Goal: Communication & Community: Answer question/provide support

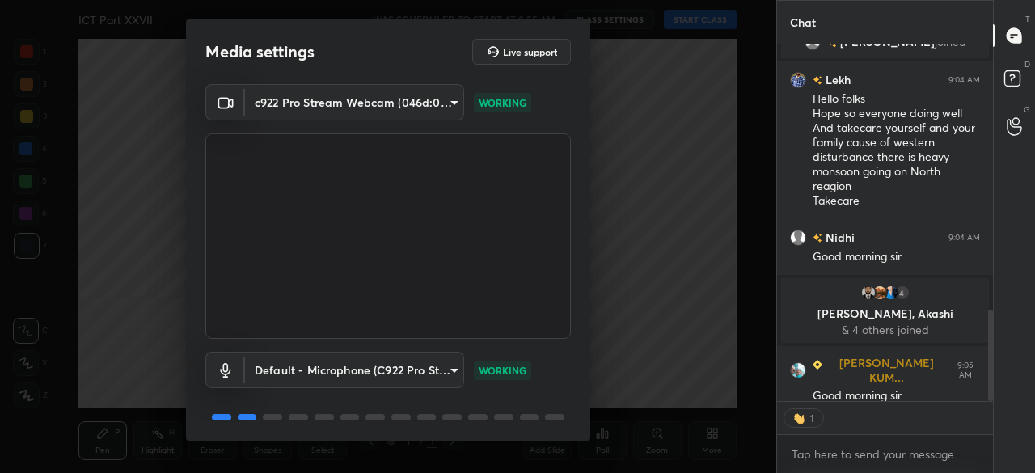
scroll to position [1031, 0]
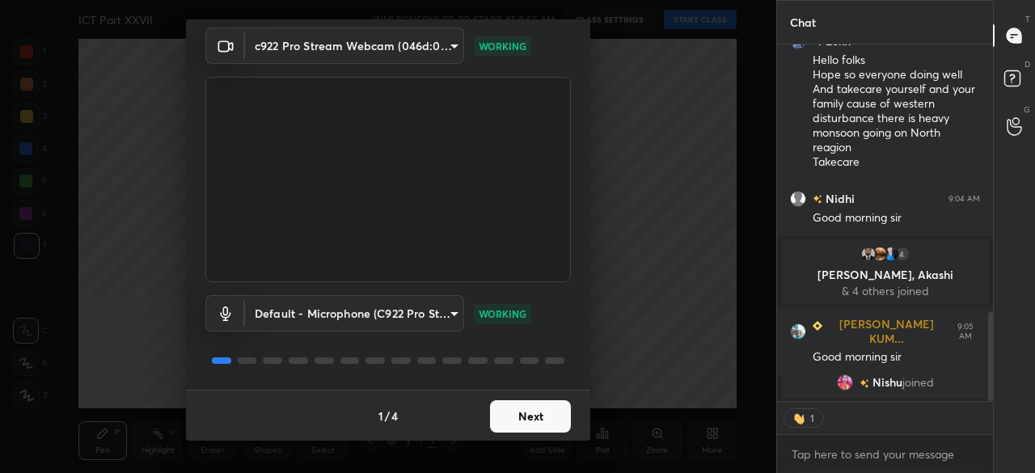
click at [530, 415] on button "Next" at bounding box center [530, 416] width 81 height 32
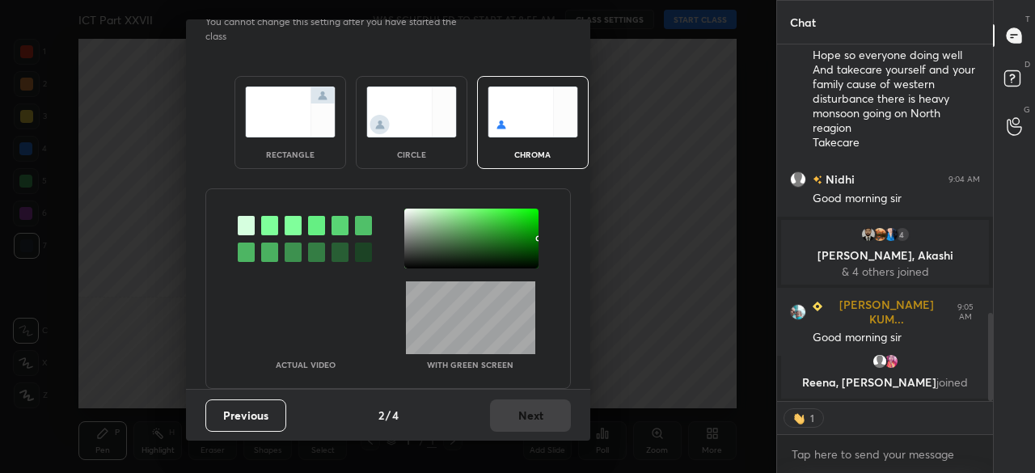
scroll to position [0, 0]
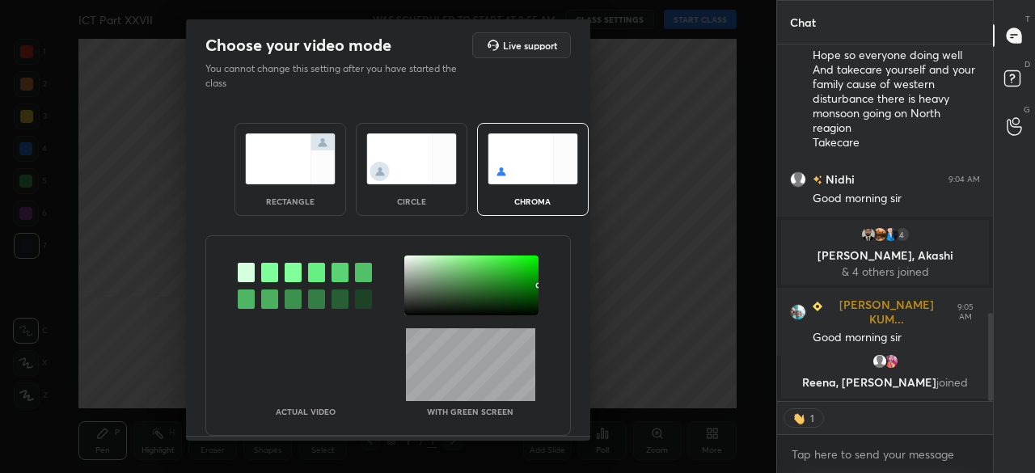
click at [526, 315] on div "Actual Video With green screen" at bounding box center [387, 335] width 365 height 201
click at [526, 314] on div "Actual Video With green screen" at bounding box center [387, 335] width 365 height 201
click at [525, 309] on div at bounding box center [525, 310] width 3 height 3
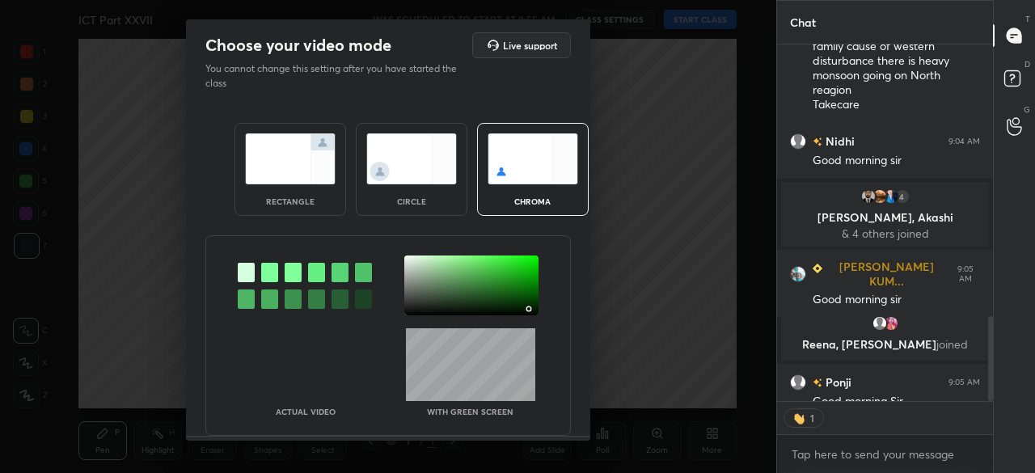
click at [527, 308] on div at bounding box center [528, 308] width 3 height 3
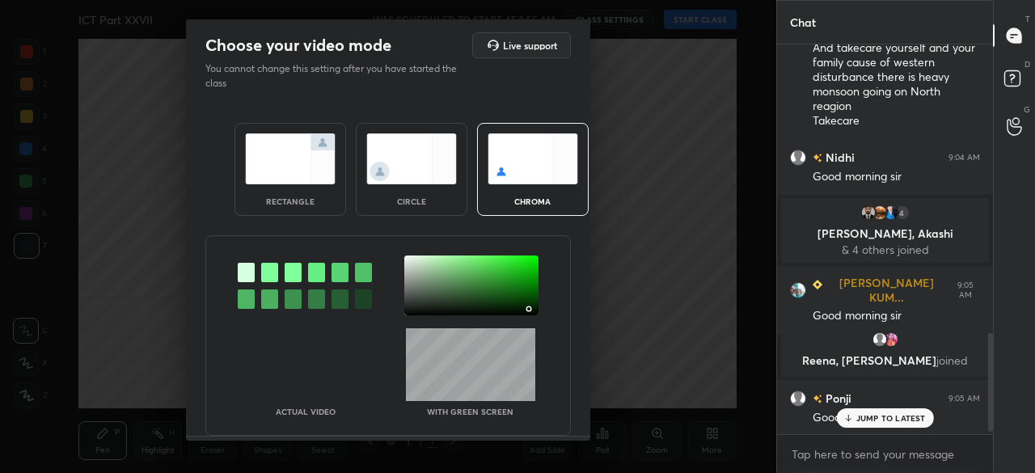
click at [527, 308] on div at bounding box center [528, 308] width 3 height 3
drag, startPoint x: 525, startPoint y: 308, endPoint x: 527, endPoint y: 321, distance: 13.2
click at [529, 309] on div at bounding box center [530, 310] width 3 height 3
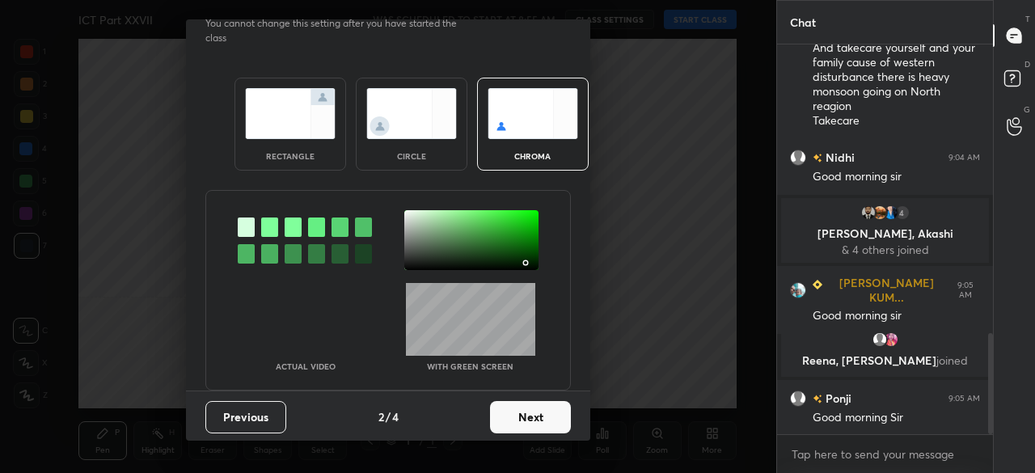
click at [530, 414] on button "Next" at bounding box center [530, 417] width 81 height 32
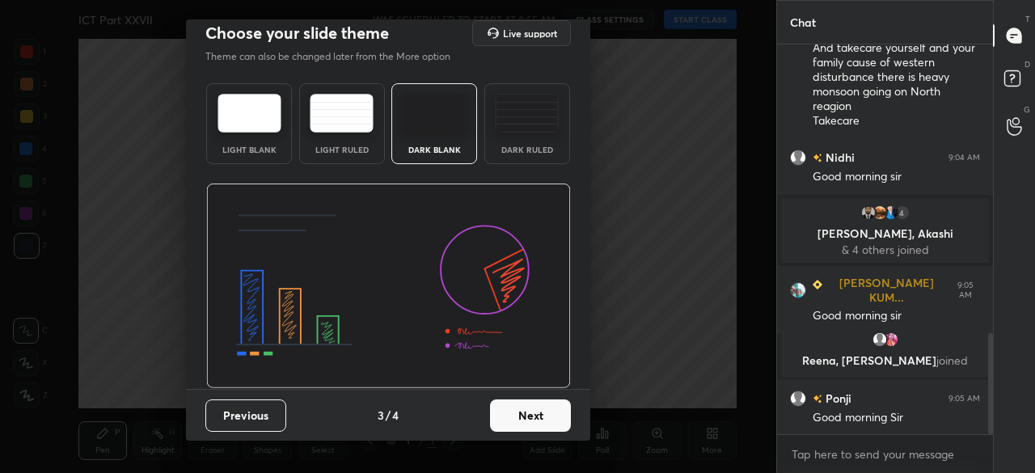
scroll to position [0, 0]
click at [538, 415] on button "Next" at bounding box center [530, 416] width 81 height 32
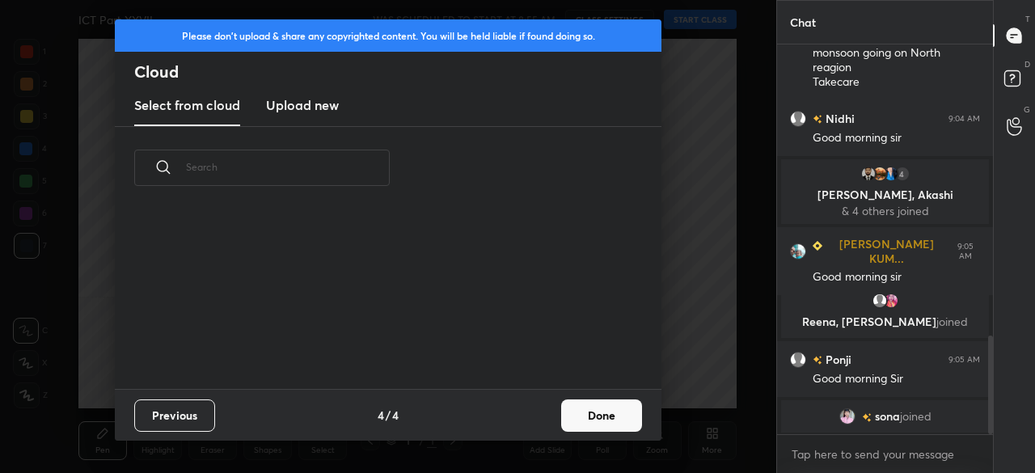
drag, startPoint x: 599, startPoint y: 403, endPoint x: 618, endPoint y: 344, distance: 62.7
click at [599, 401] on button "Done" at bounding box center [601, 415] width 81 height 32
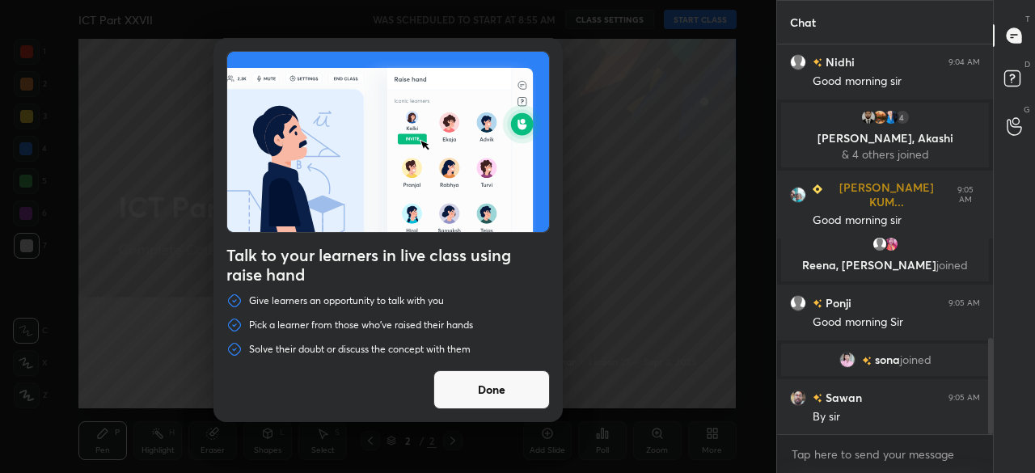
click at [694, 12] on div "Talk to your learners in live class using raise hand Give learners an opportuni…" at bounding box center [388, 236] width 776 height 473
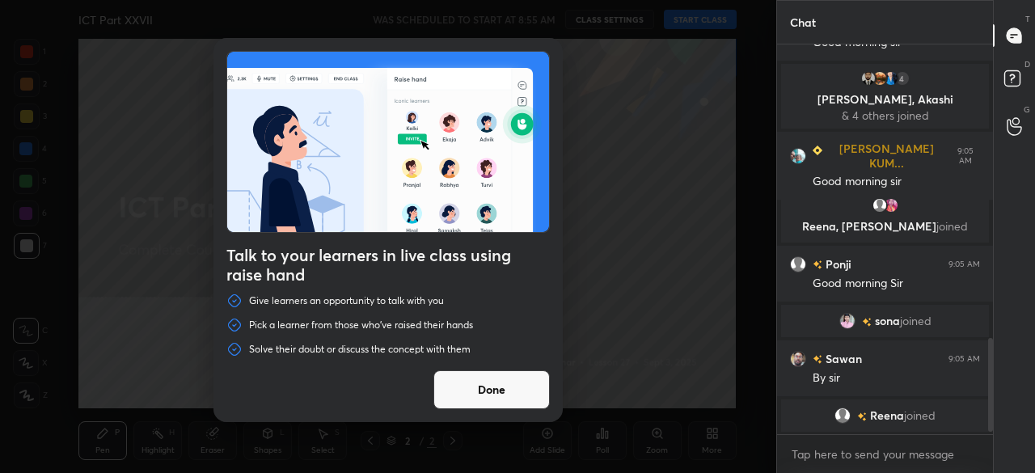
click at [492, 393] on button "Done" at bounding box center [491, 389] width 116 height 39
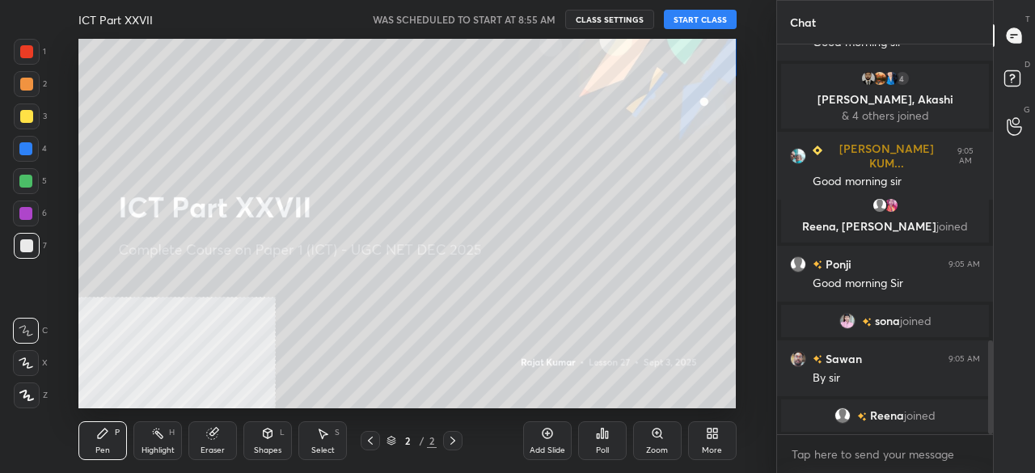
click at [703, 15] on button "START CLASS" at bounding box center [700, 19] width 73 height 19
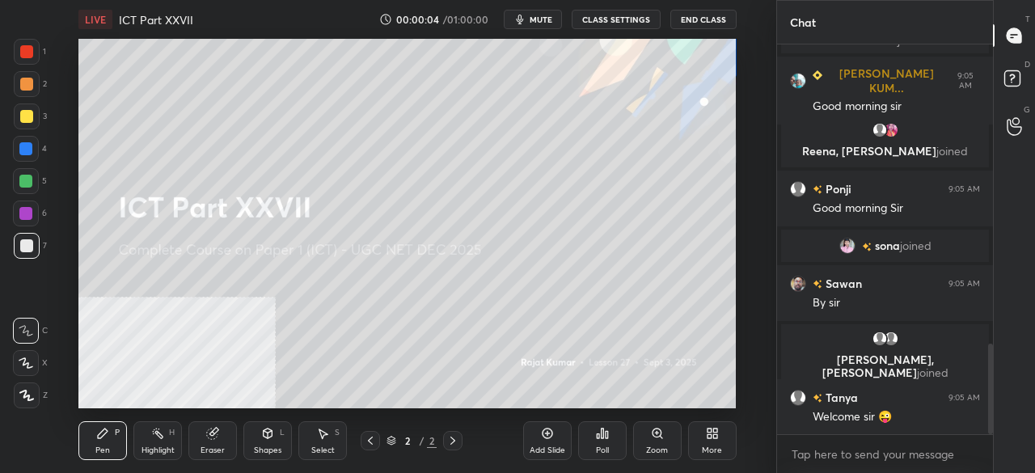
click at [547, 20] on span "mute" at bounding box center [541, 19] width 23 height 11
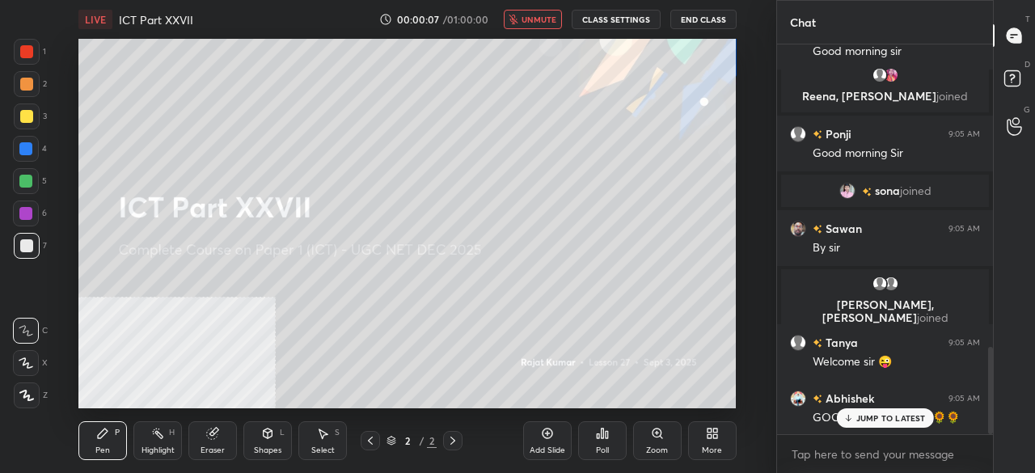
click at [542, 19] on span "unmute" at bounding box center [539, 19] width 35 height 11
click at [27, 400] on icon at bounding box center [26, 395] width 15 height 11
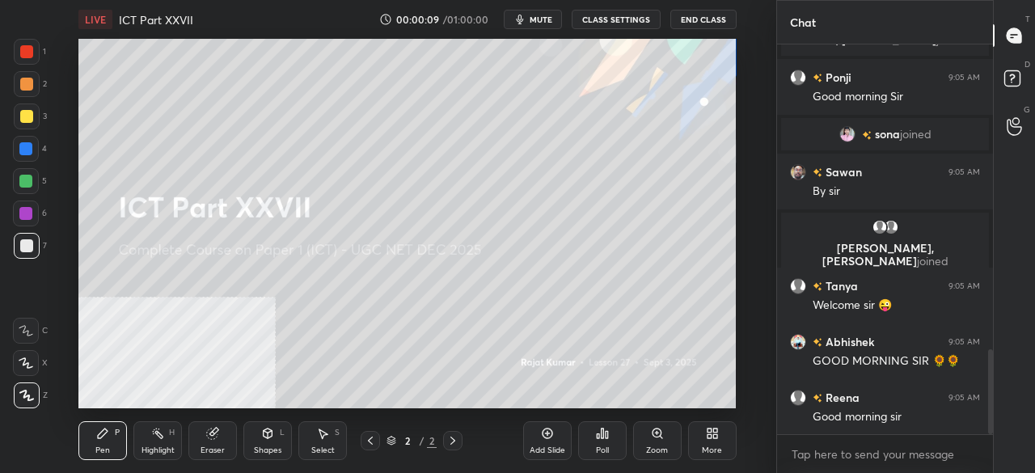
click at [704, 442] on div "More" at bounding box center [712, 440] width 49 height 39
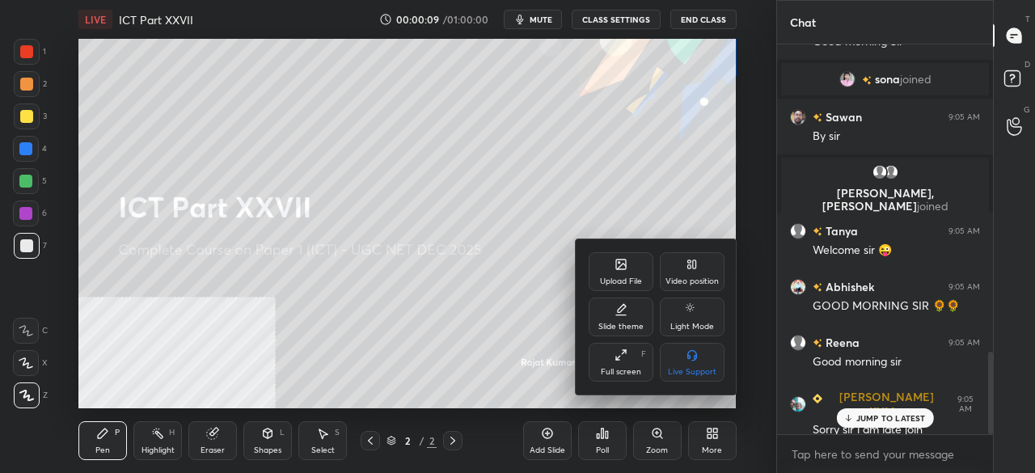
drag, startPoint x: 692, startPoint y: 268, endPoint x: 699, endPoint y: 307, distance: 40.1
click at [692, 282] on div "Video position" at bounding box center [692, 271] width 65 height 39
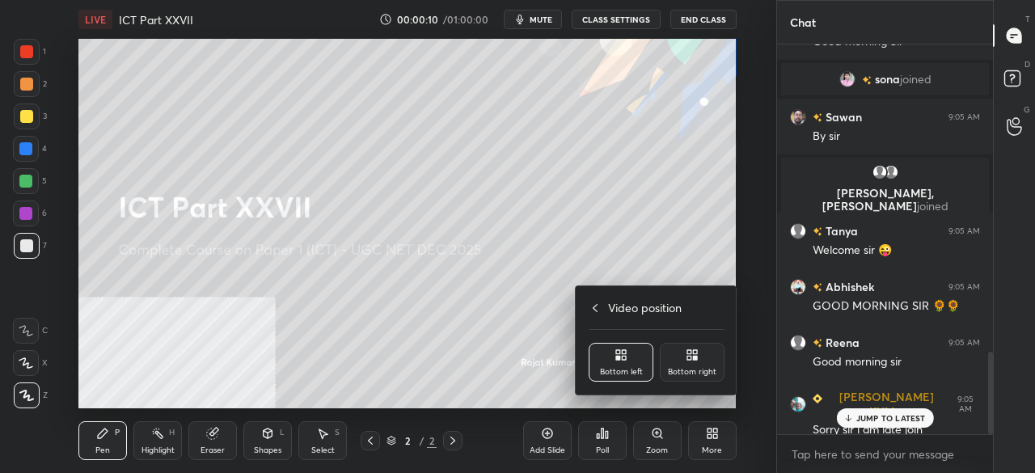
click at [707, 378] on div "Bottom right" at bounding box center [692, 362] width 65 height 39
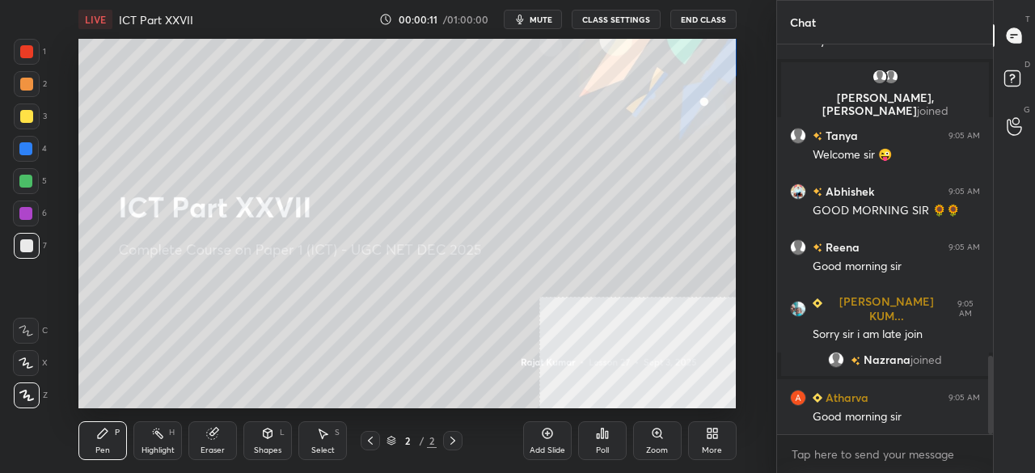
drag, startPoint x: 27, startPoint y: 52, endPoint x: 53, endPoint y: 50, distance: 25.1
click at [28, 52] on div at bounding box center [26, 51] width 13 height 13
drag, startPoint x: 534, startPoint y: 16, endPoint x: 521, endPoint y: 36, distance: 24.4
click at [534, 18] on span "mute" at bounding box center [541, 19] width 23 height 11
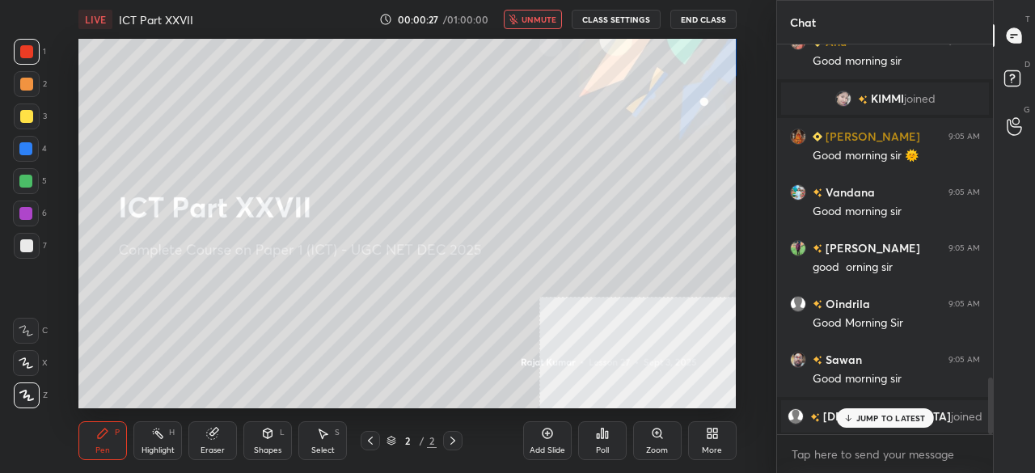
click at [885, 419] on p "JUMP TO LATEST" at bounding box center [891, 418] width 70 height 10
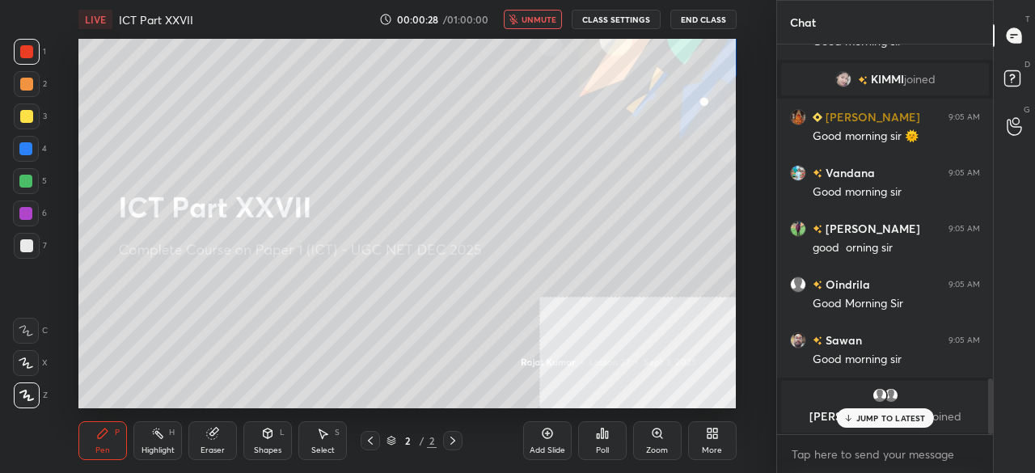
click at [549, 18] on span "unmute" at bounding box center [539, 19] width 35 height 11
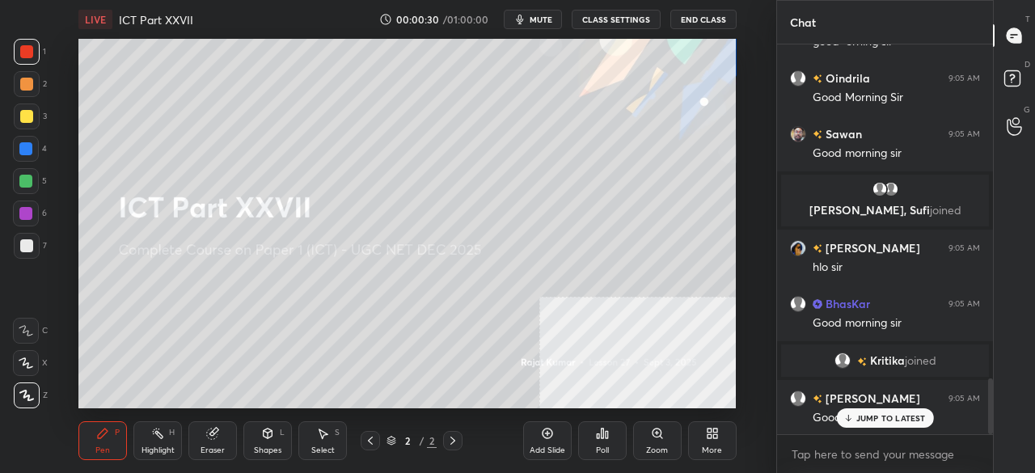
click at [709, 444] on div "More" at bounding box center [712, 440] width 49 height 39
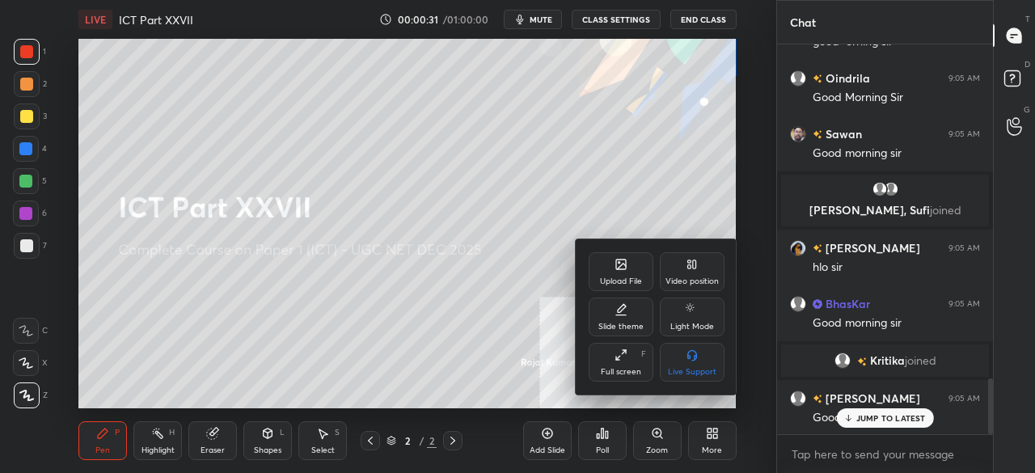
click at [612, 263] on div "Upload File" at bounding box center [621, 271] width 65 height 39
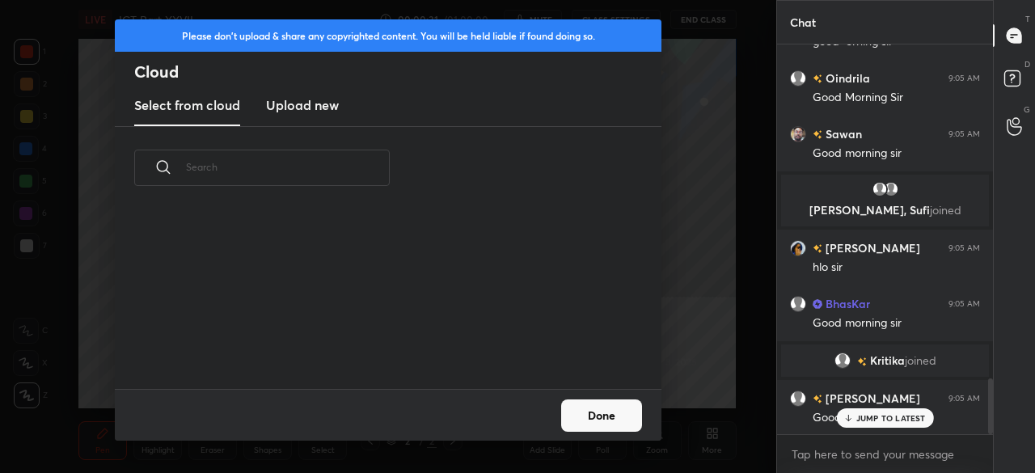
click at [314, 108] on h3 "Upload new" at bounding box center [302, 104] width 73 height 19
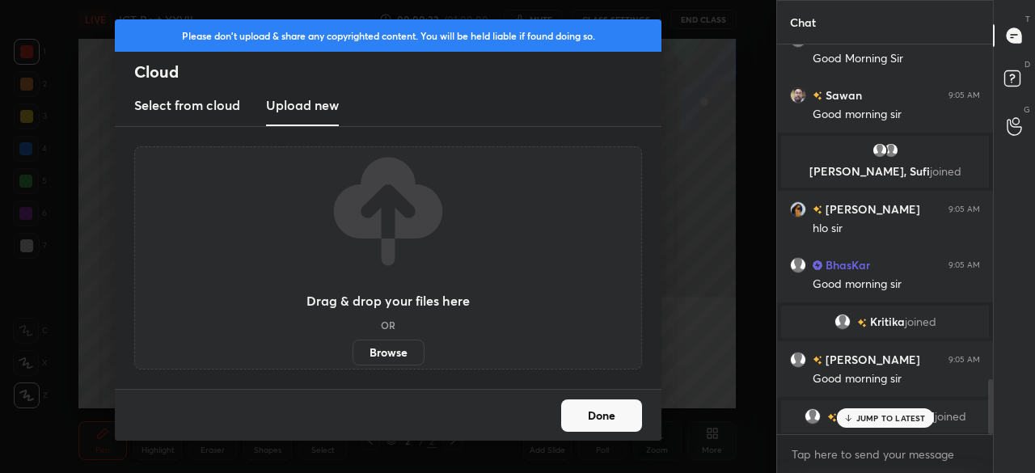
click at [376, 354] on label "Browse" at bounding box center [389, 353] width 72 height 26
click at [353, 354] on input "Browse" at bounding box center [353, 353] width 0 height 26
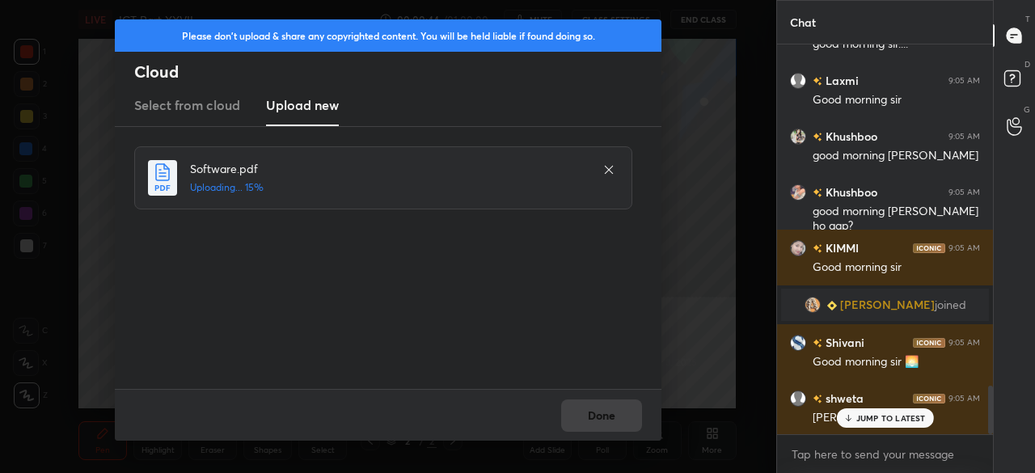
click at [871, 420] on div "[PERSON_NAME] 9:05 AM Good Morning [PERSON_NAME] 9:05 AM Good morning [PERSON_N…" at bounding box center [885, 239] width 216 height 390
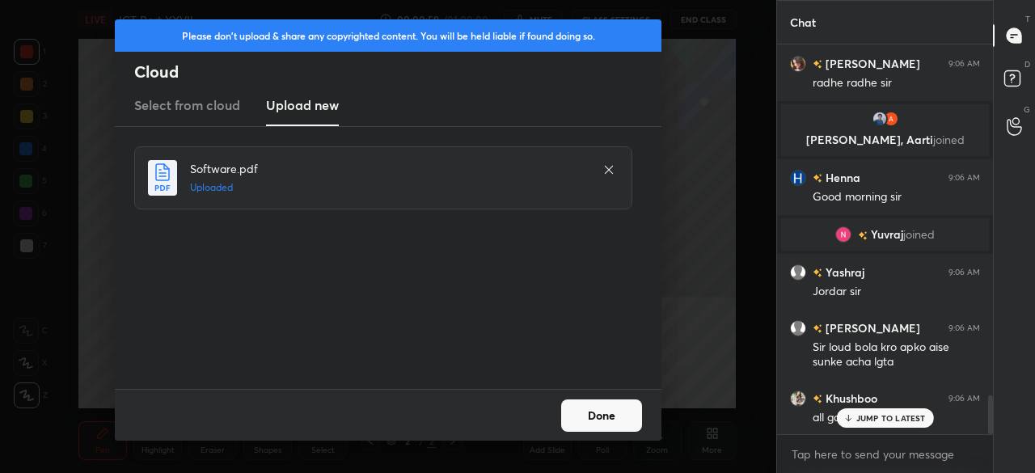
click at [246, 234] on div "Software.pdf Uploaded" at bounding box center [389, 257] width 511 height 223
click at [589, 416] on button "Done" at bounding box center [601, 415] width 81 height 32
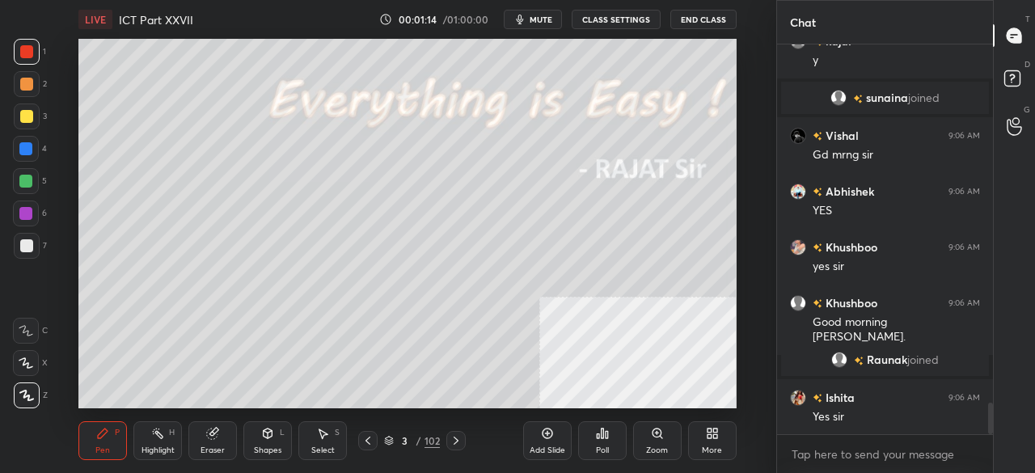
click at [707, 439] on icon at bounding box center [712, 433] width 13 height 13
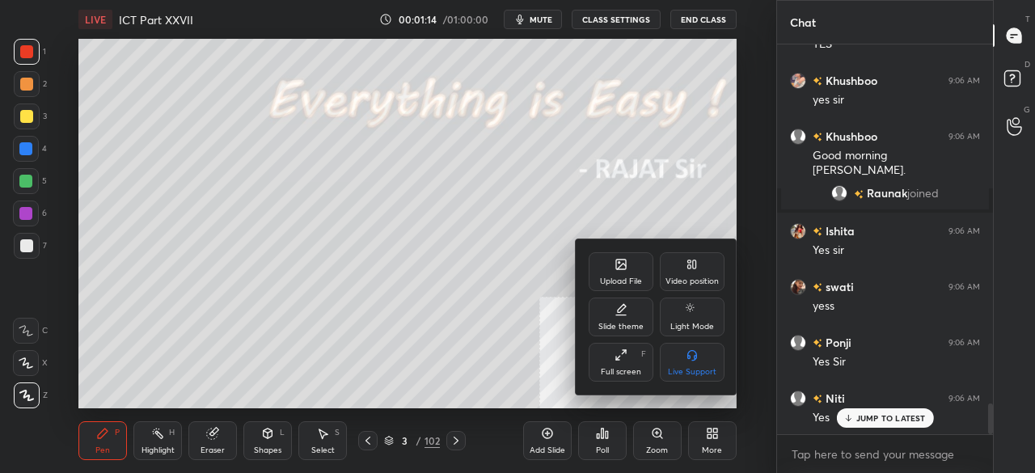
click at [631, 360] on div "Full screen F" at bounding box center [621, 362] width 65 height 39
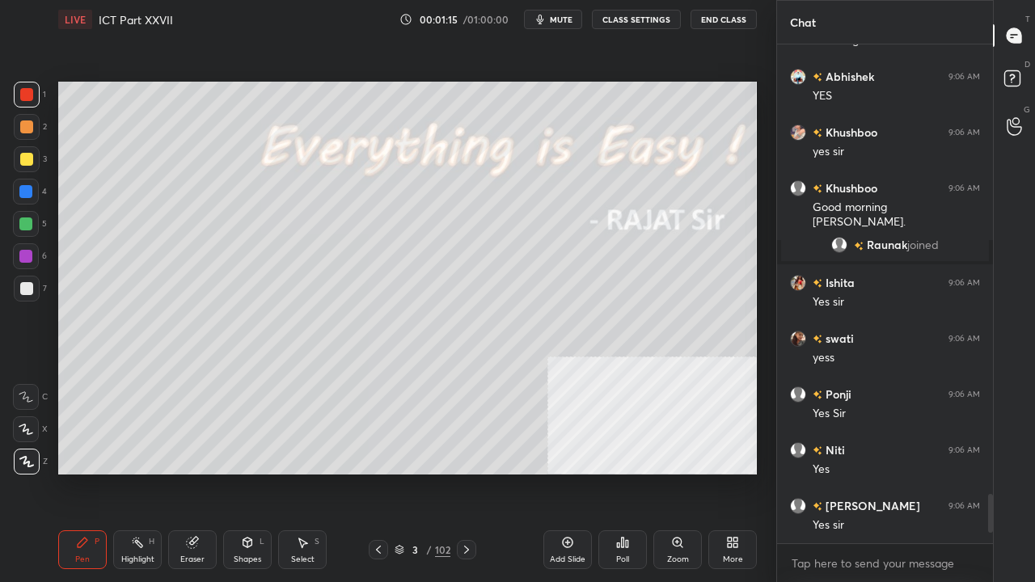
click at [469, 472] on icon at bounding box center [466, 549] width 13 height 13
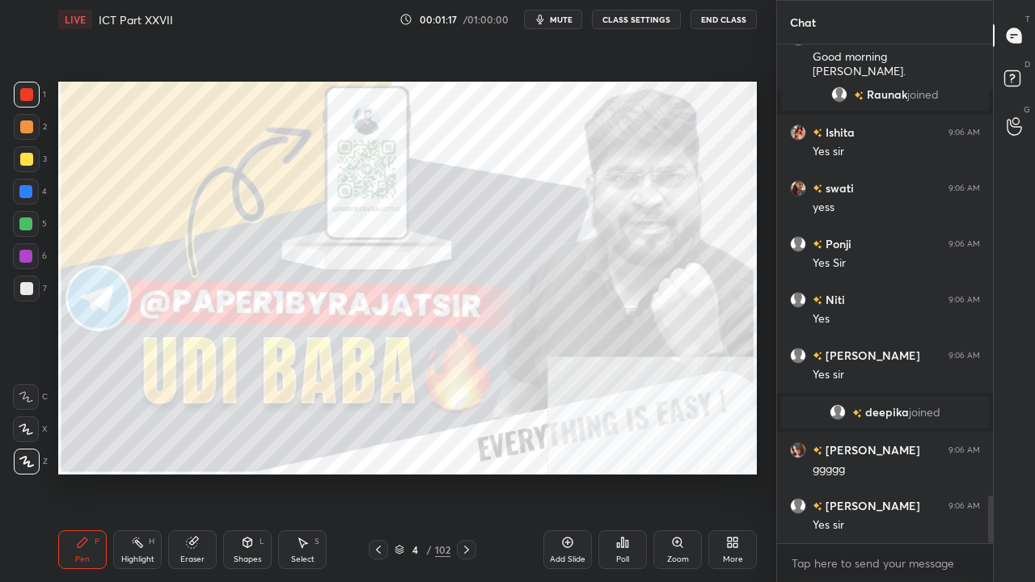
click at [460, 472] on icon at bounding box center [466, 549] width 13 height 13
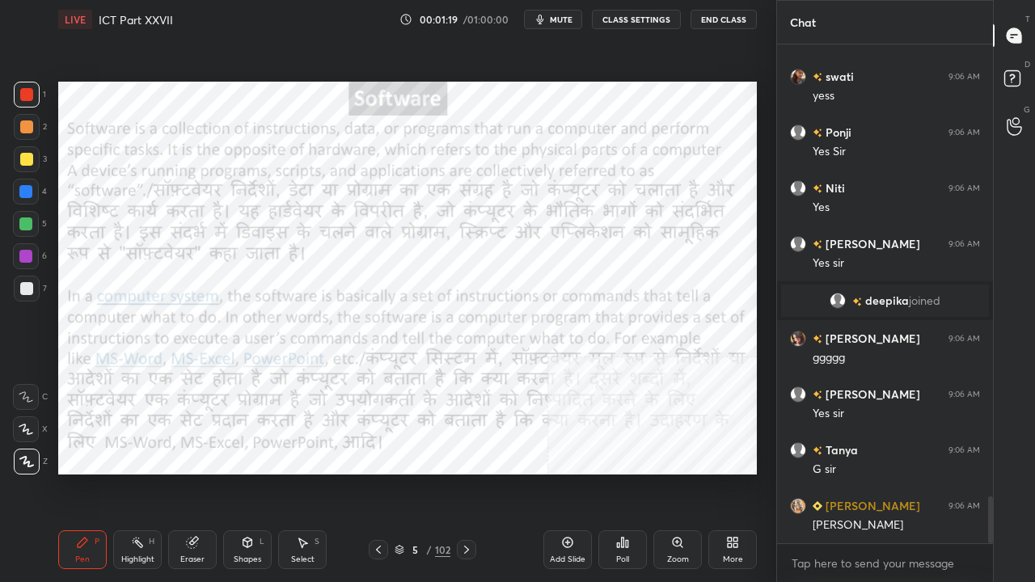
click at [16, 257] on div at bounding box center [26, 256] width 26 height 26
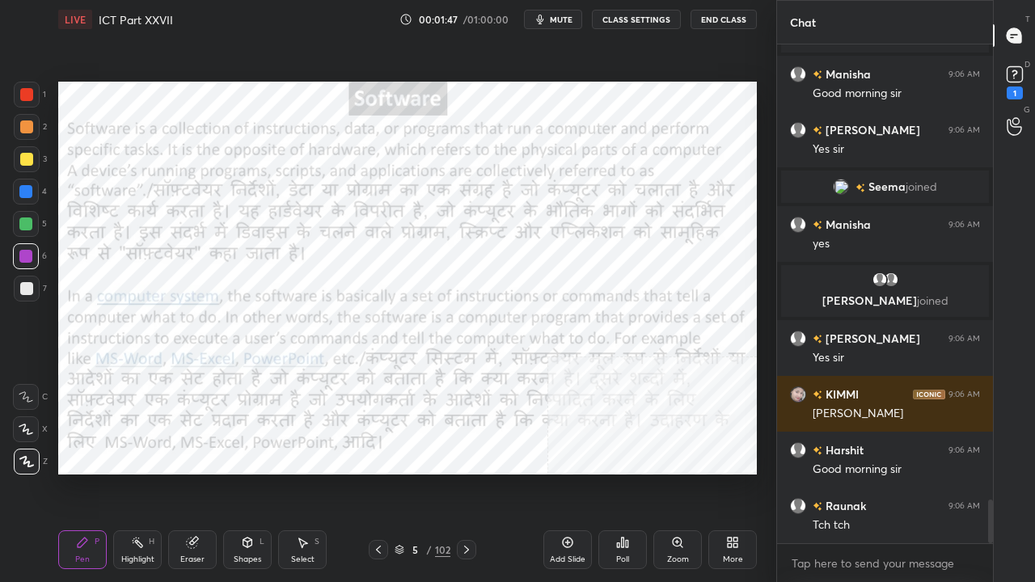
click at [31, 95] on div at bounding box center [26, 94] width 13 height 13
click at [574, 472] on div "Add Slide" at bounding box center [567, 549] width 49 height 39
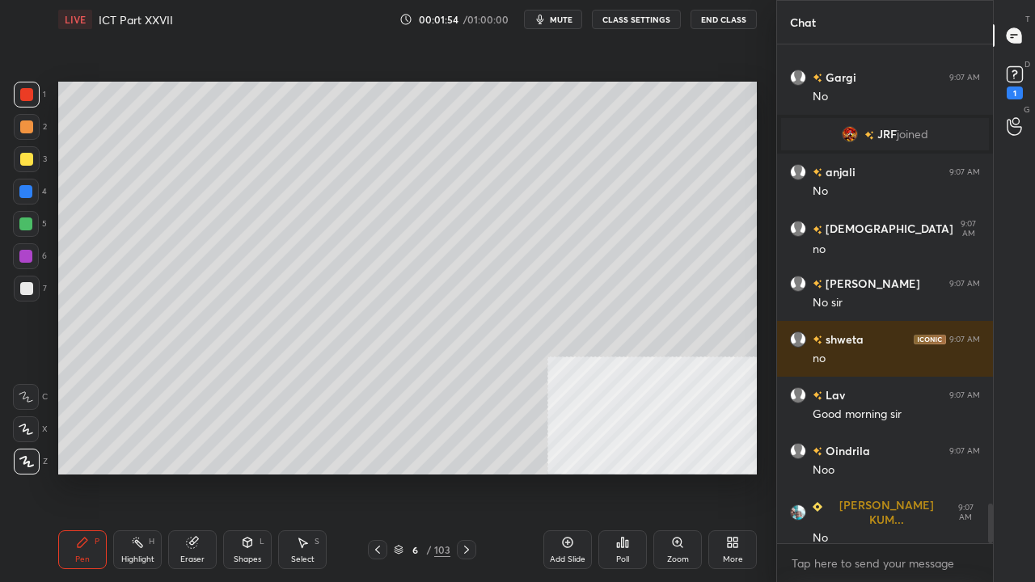
drag, startPoint x: 30, startPoint y: 158, endPoint x: 52, endPoint y: 156, distance: 22.0
click at [31, 158] on div at bounding box center [26, 159] width 13 height 13
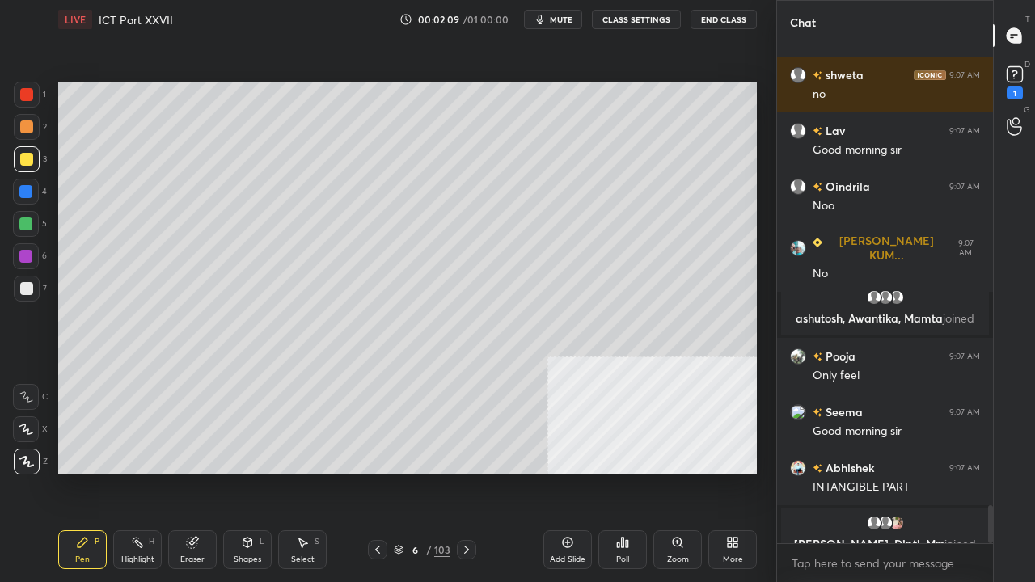
drag, startPoint x: 383, startPoint y: 550, endPoint x: 395, endPoint y: 521, distance: 31.2
click at [383, 472] on icon at bounding box center [377, 549] width 13 height 13
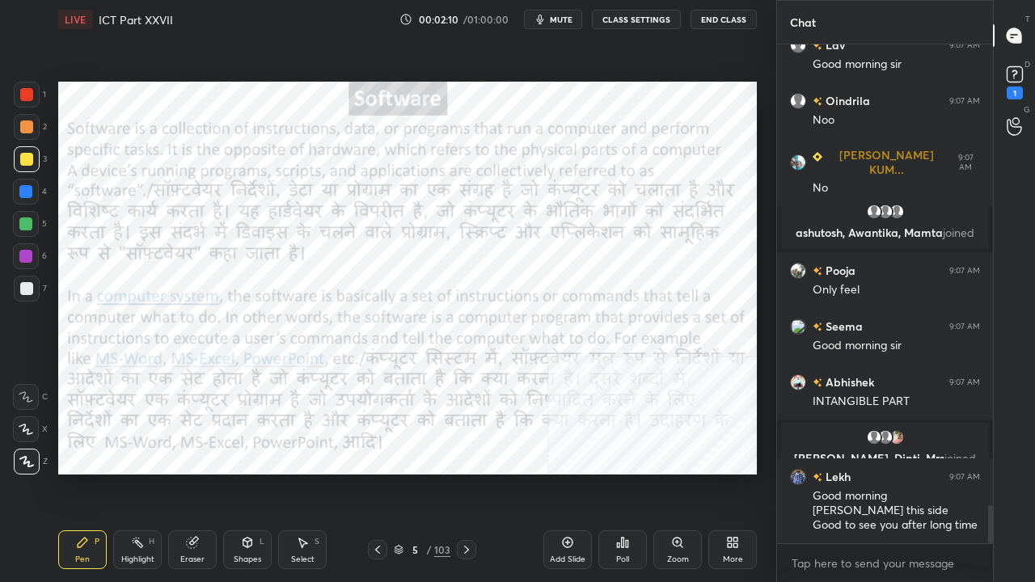
click at [26, 88] on div at bounding box center [26, 94] width 13 height 13
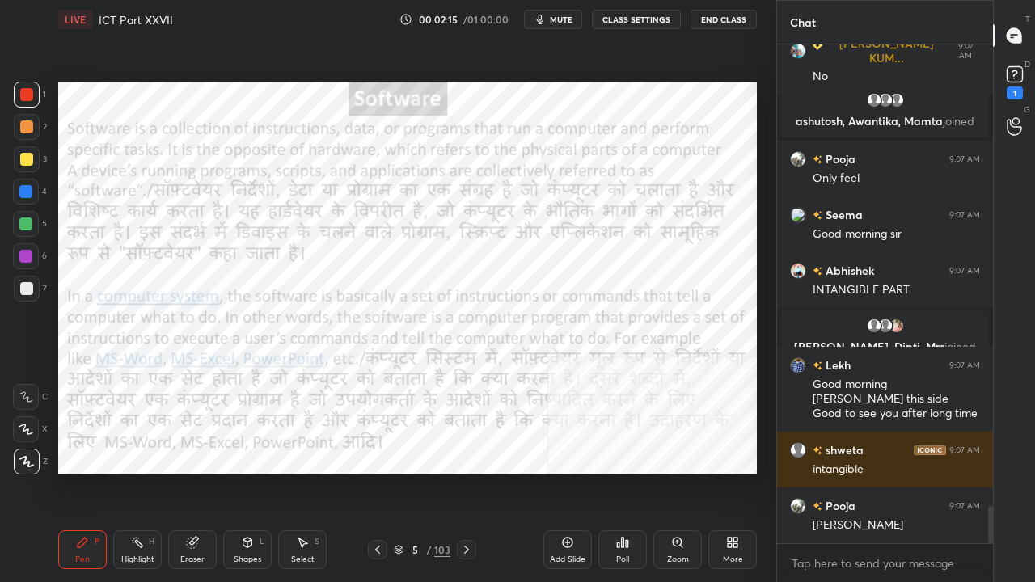
click at [464, 472] on icon at bounding box center [466, 549] width 13 height 13
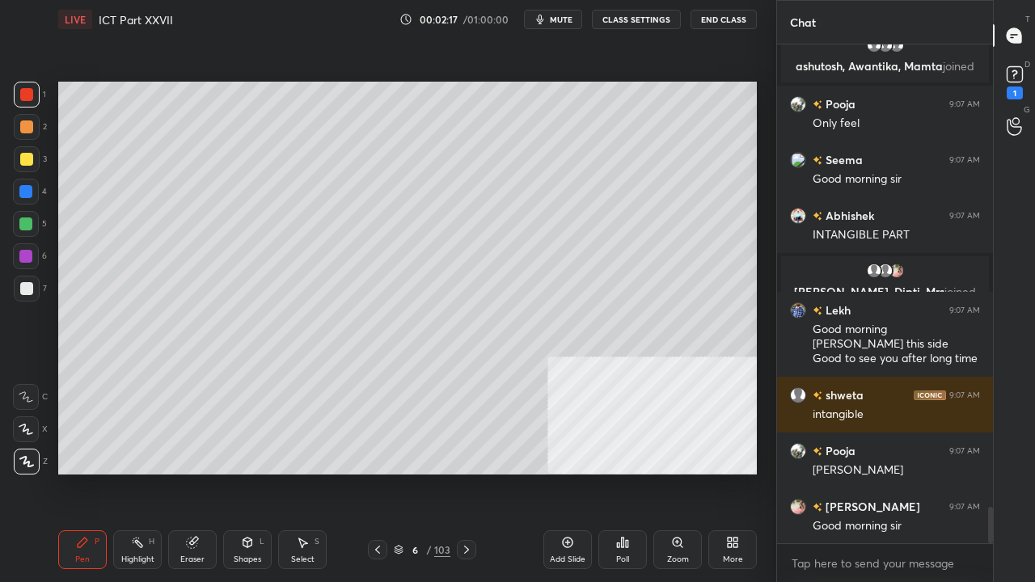
scroll to position [6294, 0]
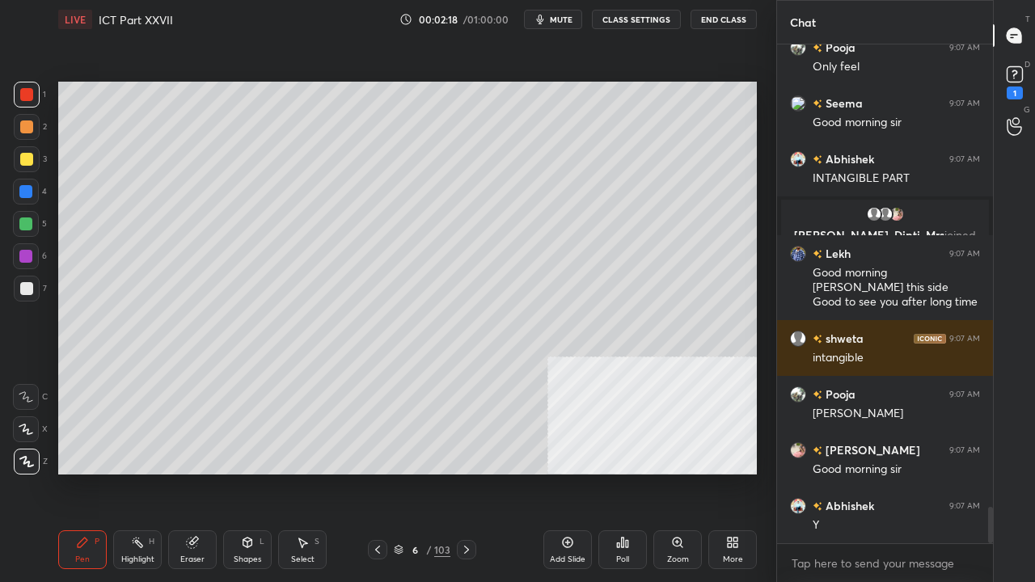
click at [378, 472] on icon at bounding box center [377, 549] width 13 height 13
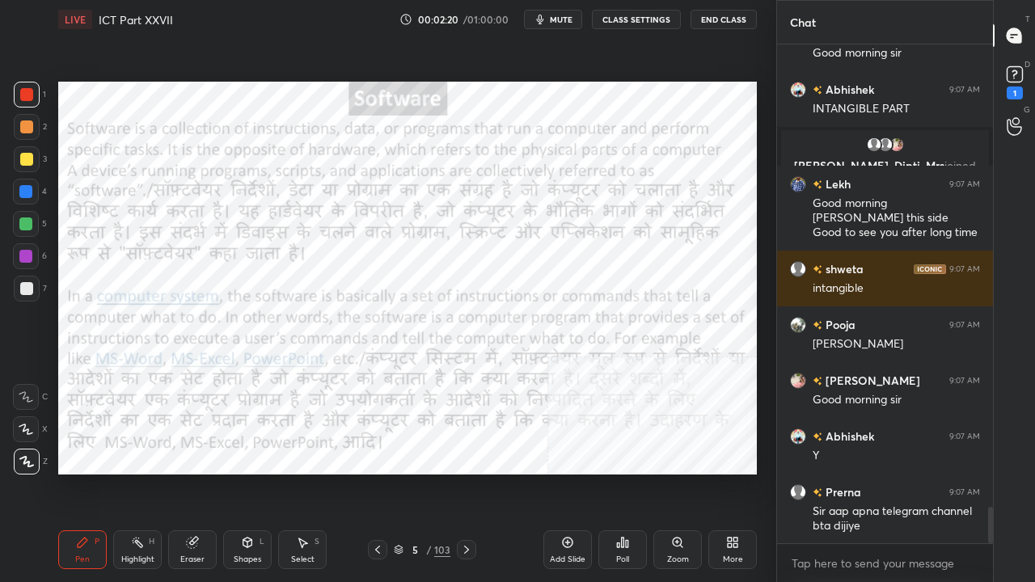
scroll to position [6402, 0]
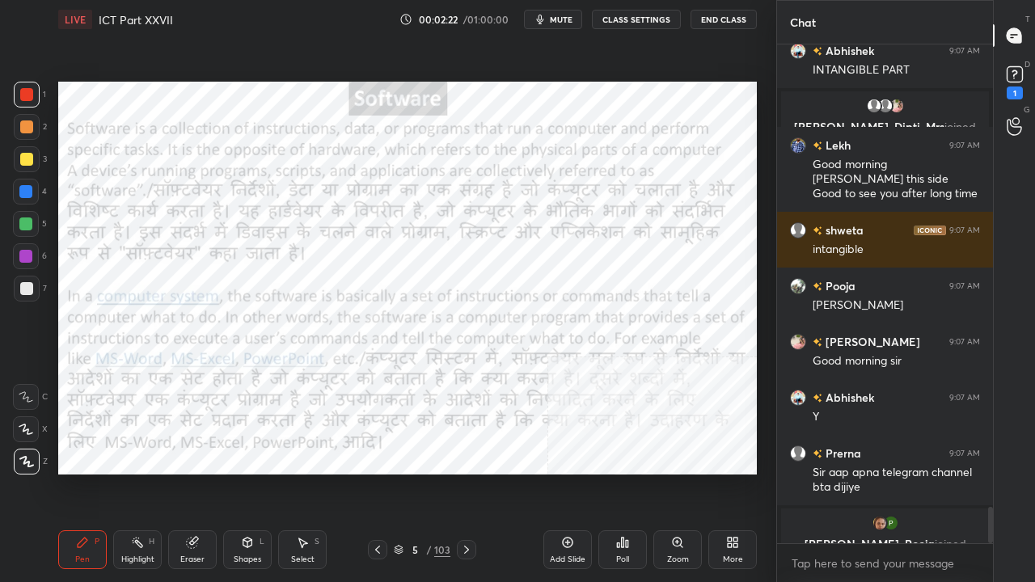
click at [469, 472] on icon at bounding box center [466, 549] width 13 height 13
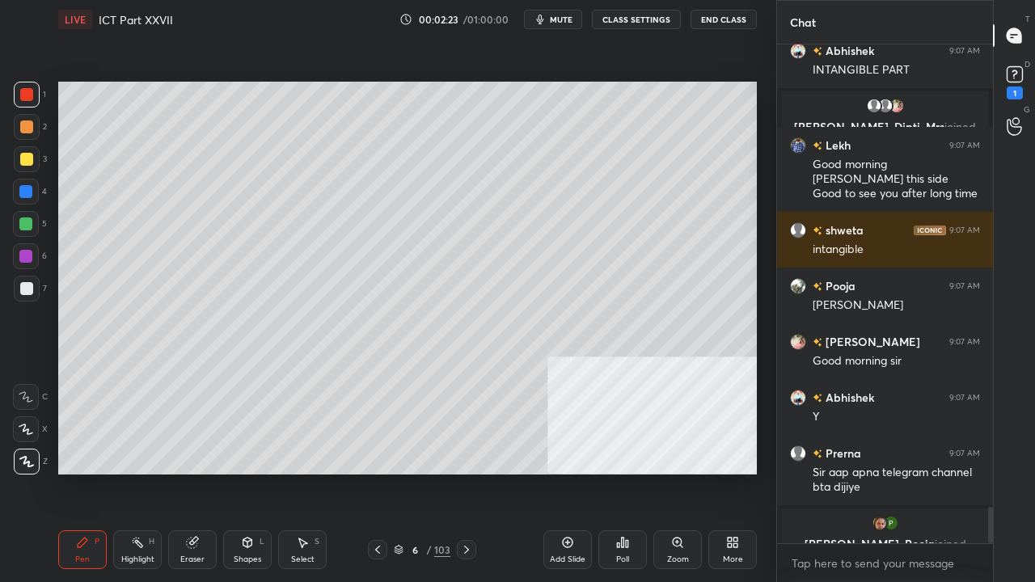
click at [18, 296] on div at bounding box center [27, 289] width 26 height 26
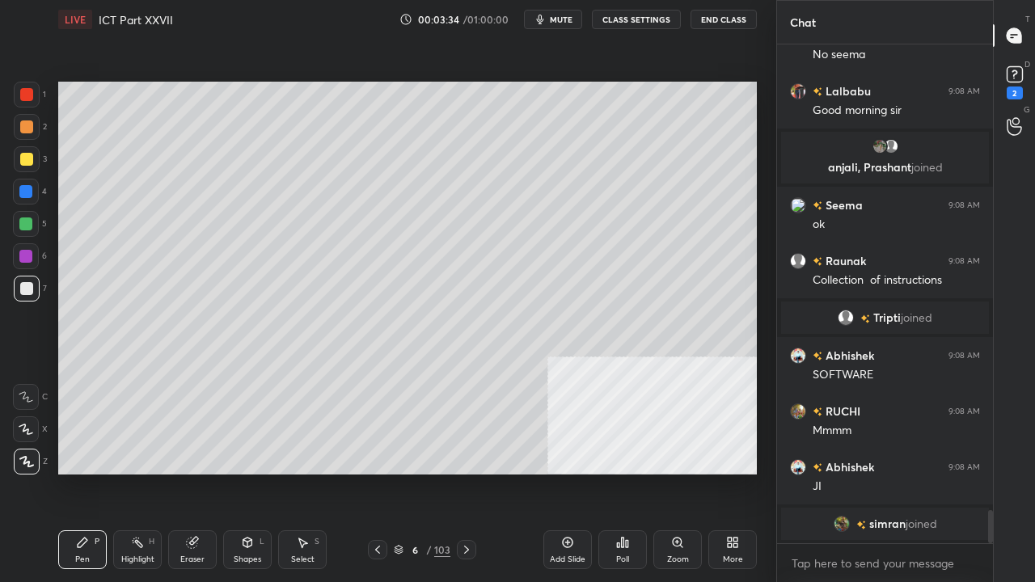
scroll to position [6989, 0]
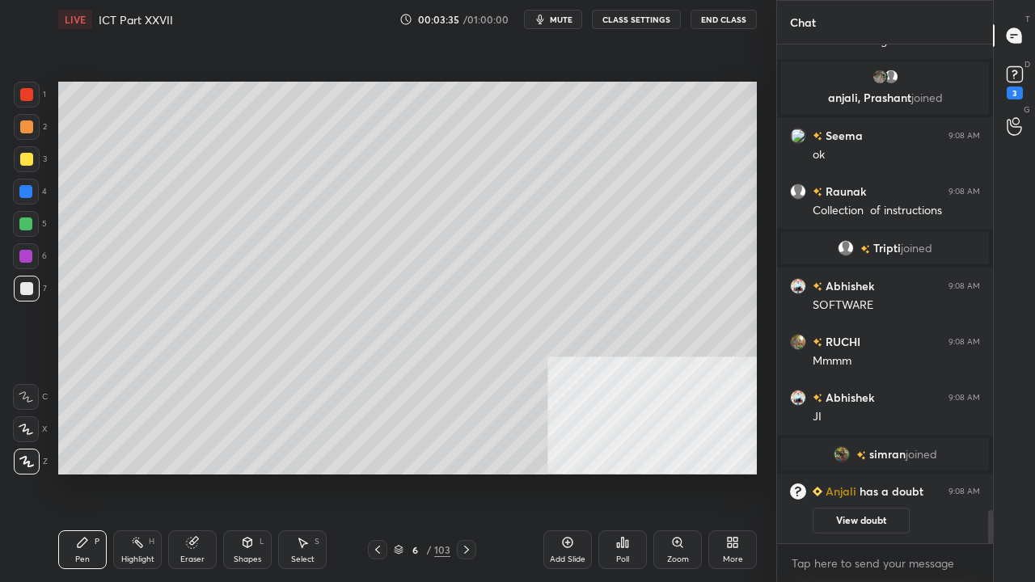
drag, startPoint x: 29, startPoint y: 223, endPoint x: 42, endPoint y: 227, distance: 13.6
click at [31, 224] on div at bounding box center [25, 223] width 13 height 13
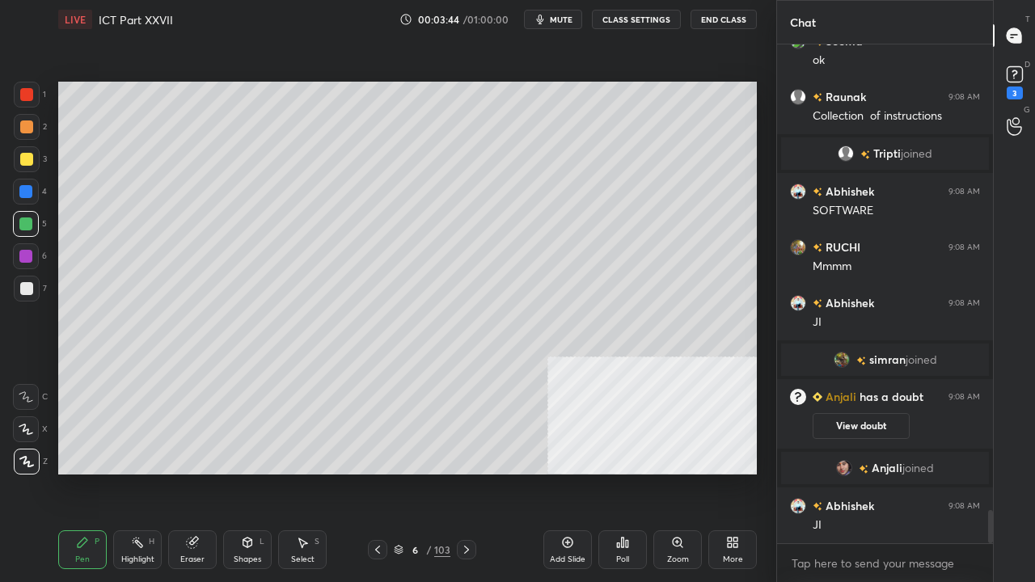
scroll to position [7107, 0]
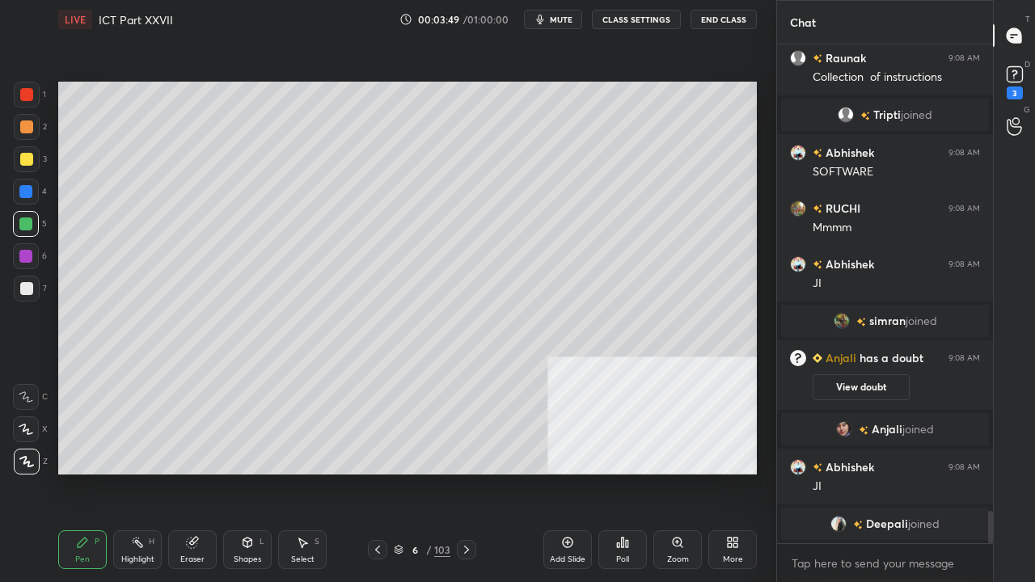
click at [566, 15] on span "mute" at bounding box center [561, 19] width 23 height 11
click at [560, 21] on span "unmute" at bounding box center [560, 19] width 35 height 11
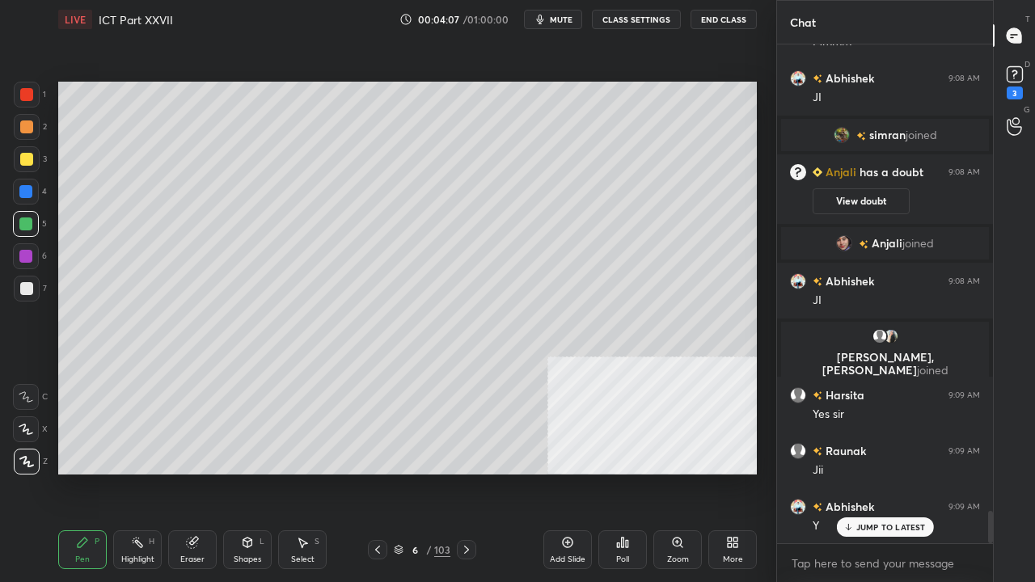
scroll to position [7286, 0]
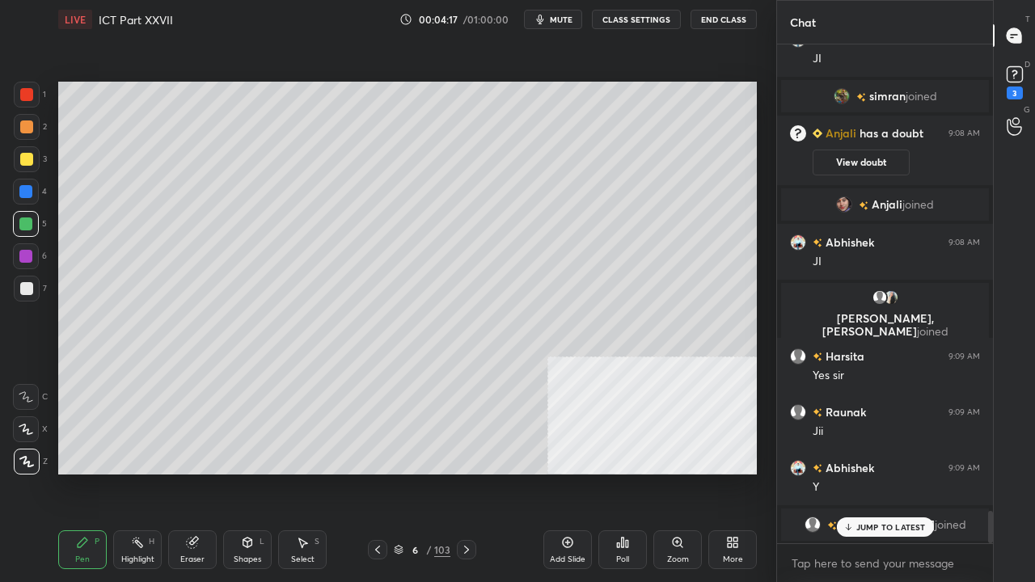
drag, startPoint x: 187, startPoint y: 545, endPoint x: 189, endPoint y: 530, distance: 14.8
click at [187, 472] on icon at bounding box center [192, 543] width 11 height 11
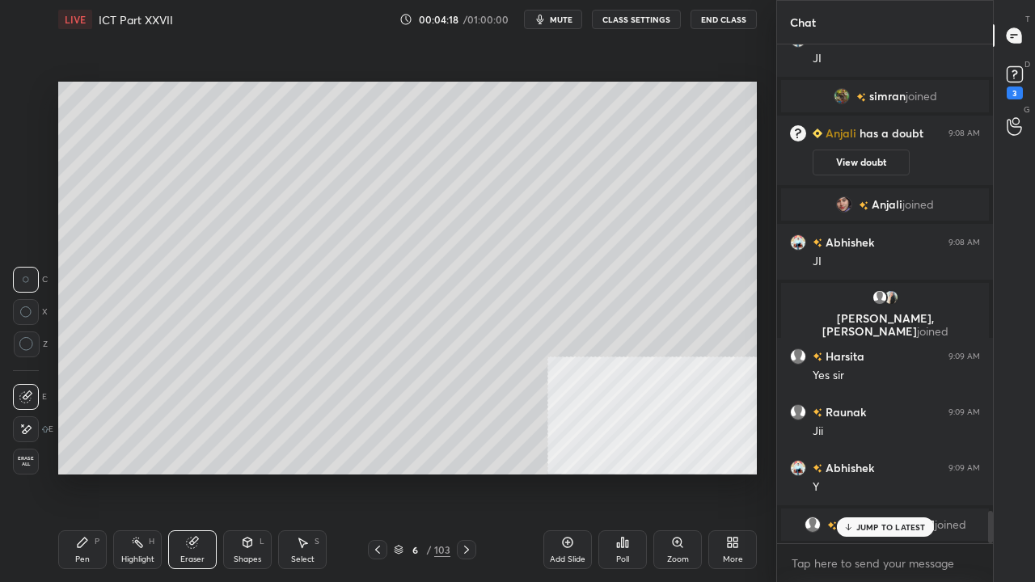
drag, startPoint x: 31, startPoint y: 344, endPoint x: 33, endPoint y: 369, distance: 24.4
click at [31, 348] on icon at bounding box center [26, 344] width 15 height 15
click at [23, 429] on icon at bounding box center [25, 430] width 13 height 14
click at [87, 472] on div "Pen" at bounding box center [82, 559] width 15 height 8
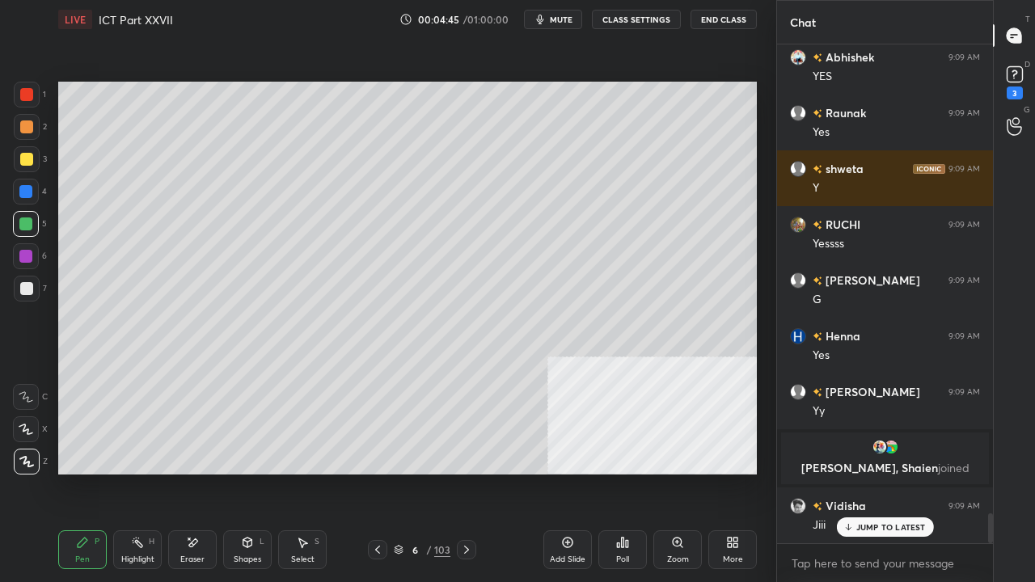
scroll to position [7862, 0]
click at [879, 472] on p "JUMP TO LATEST" at bounding box center [891, 527] width 70 height 10
click at [378, 472] on icon at bounding box center [377, 549] width 13 height 13
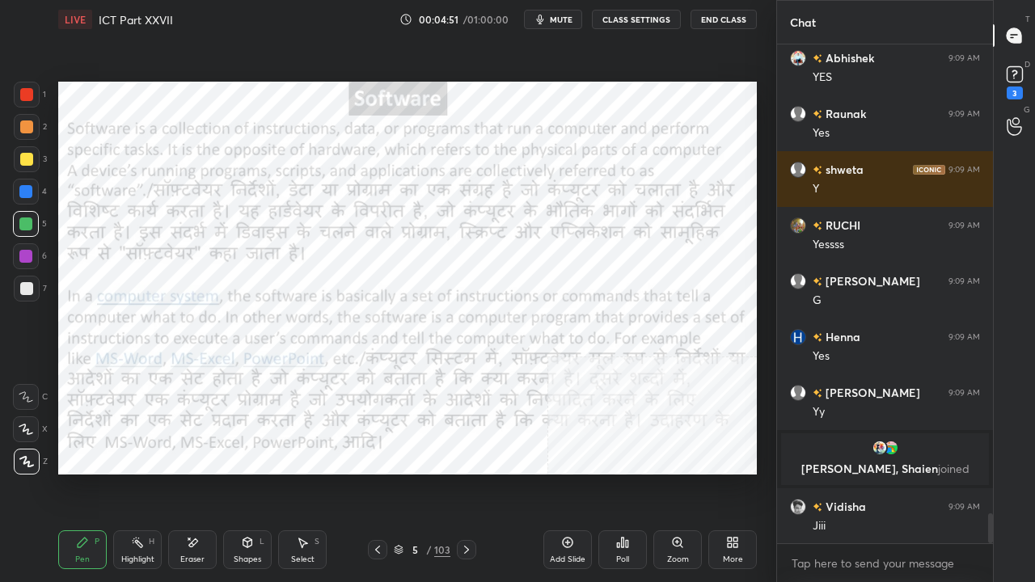
scroll to position [7901, 0]
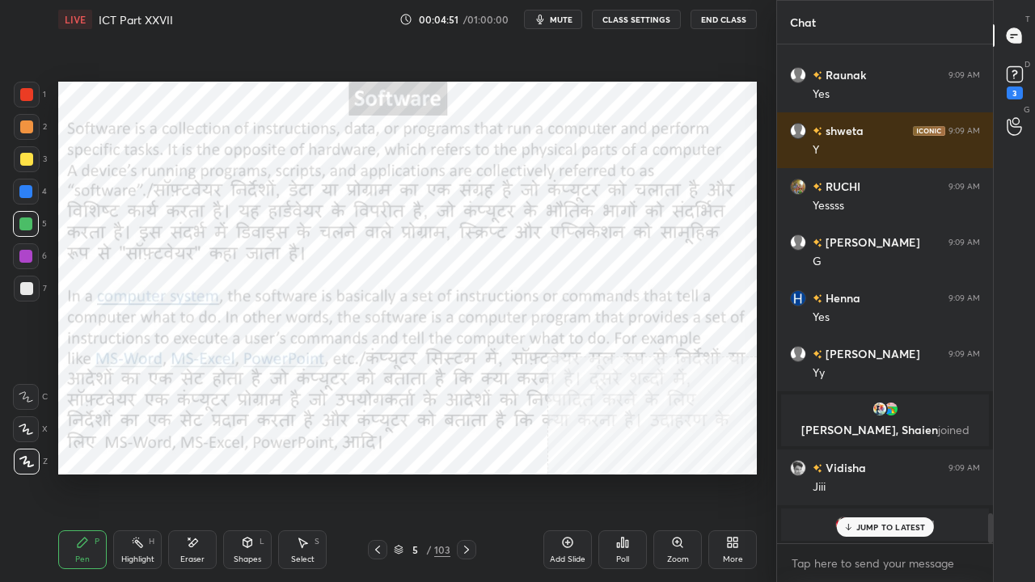
click at [22, 92] on div at bounding box center [26, 94] width 13 height 13
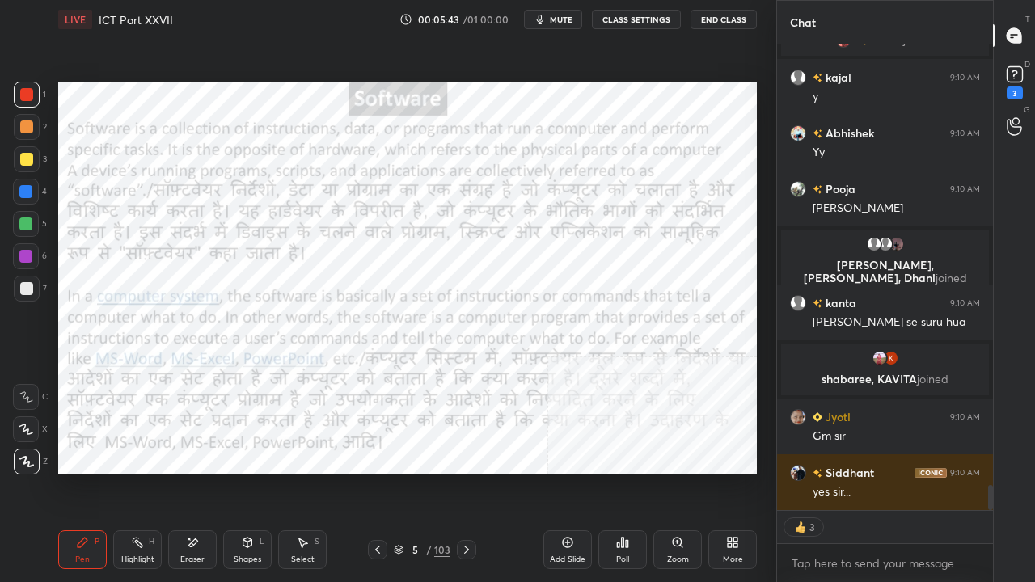
scroll to position [8334, 0]
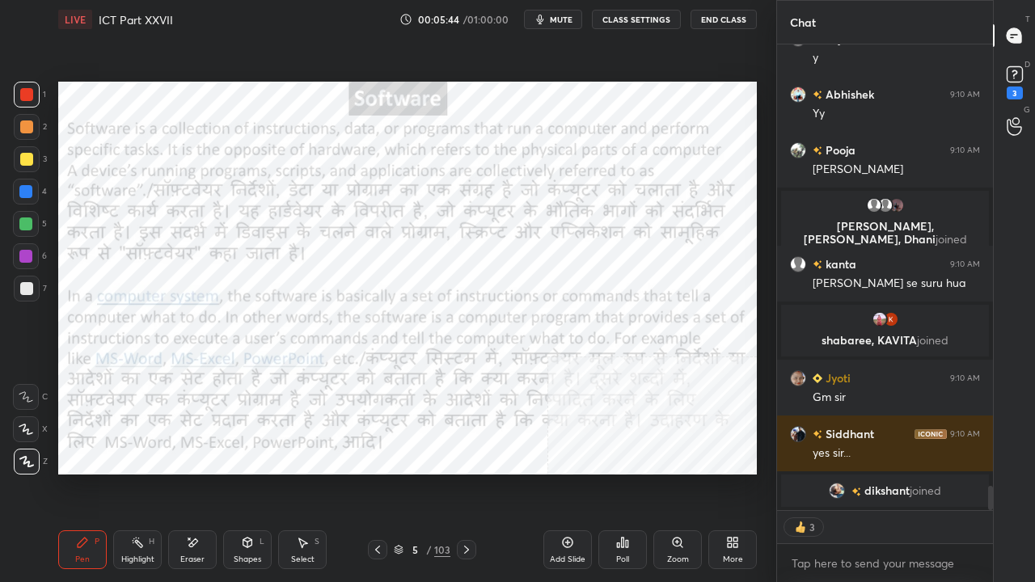
type textarea "x"
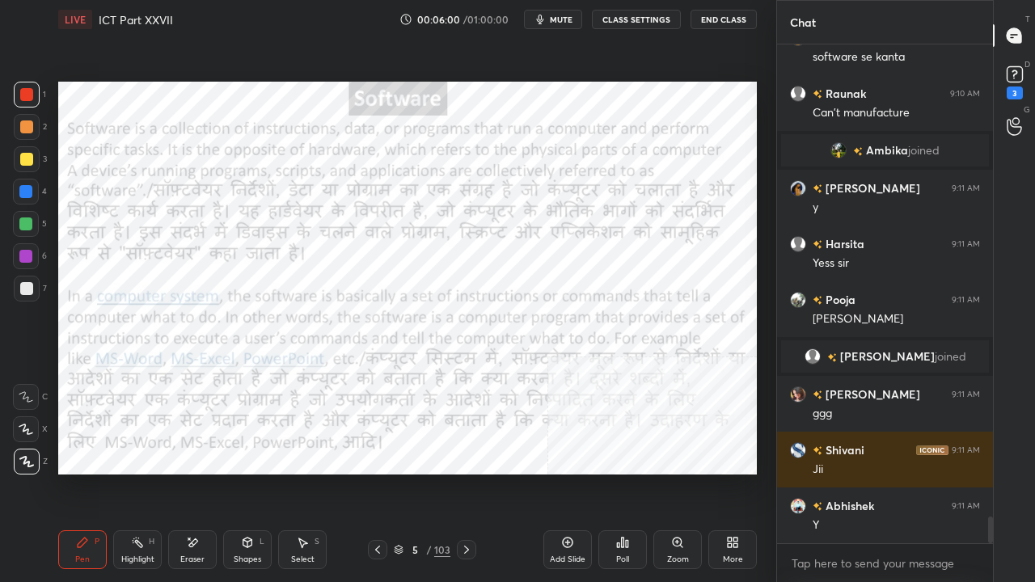
scroll to position [8839, 0]
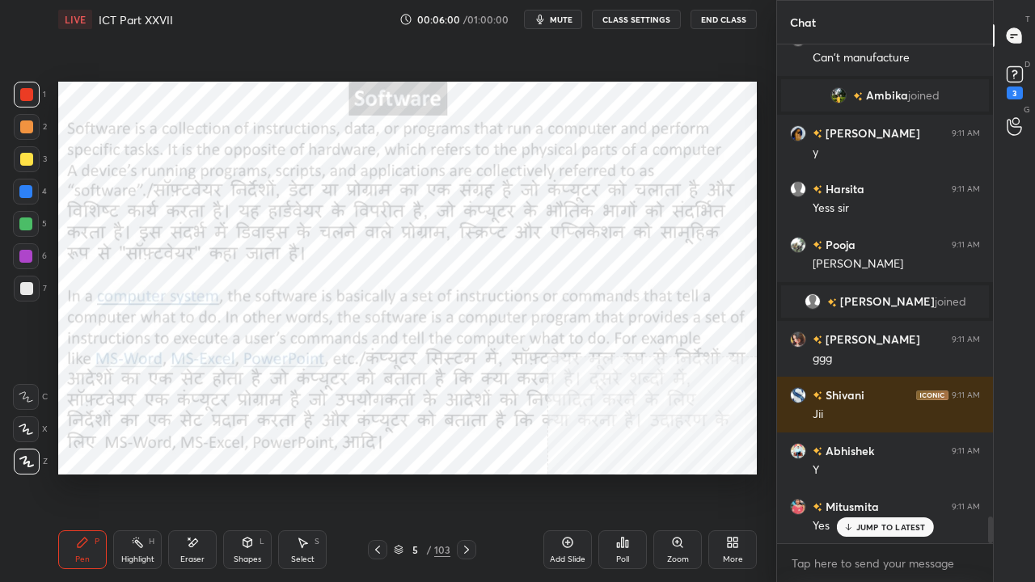
click at [461, 472] on icon at bounding box center [466, 549] width 13 height 13
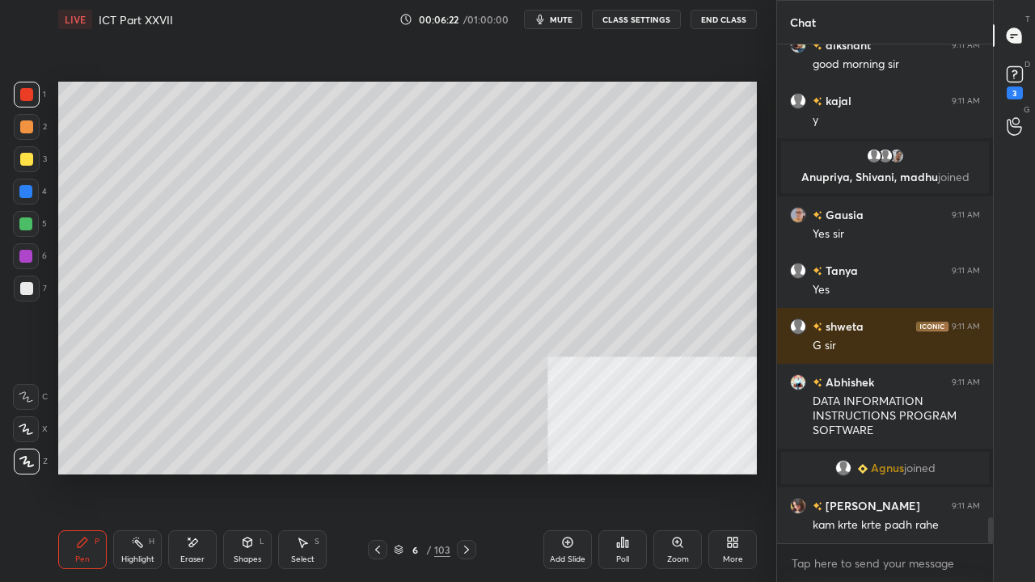
scroll to position [9143, 0]
click at [379, 472] on icon at bounding box center [377, 549] width 13 height 13
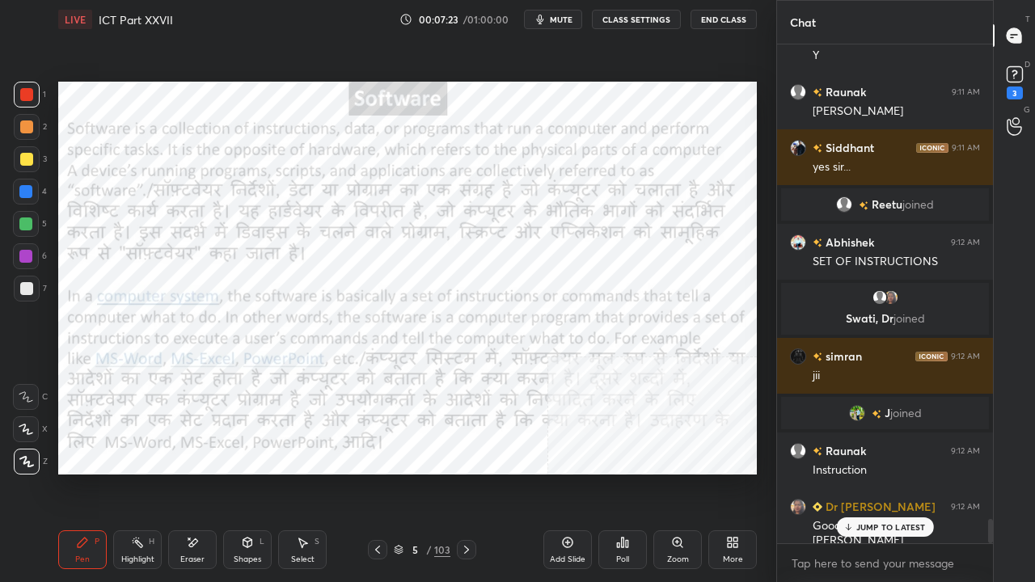
scroll to position [9930, 0]
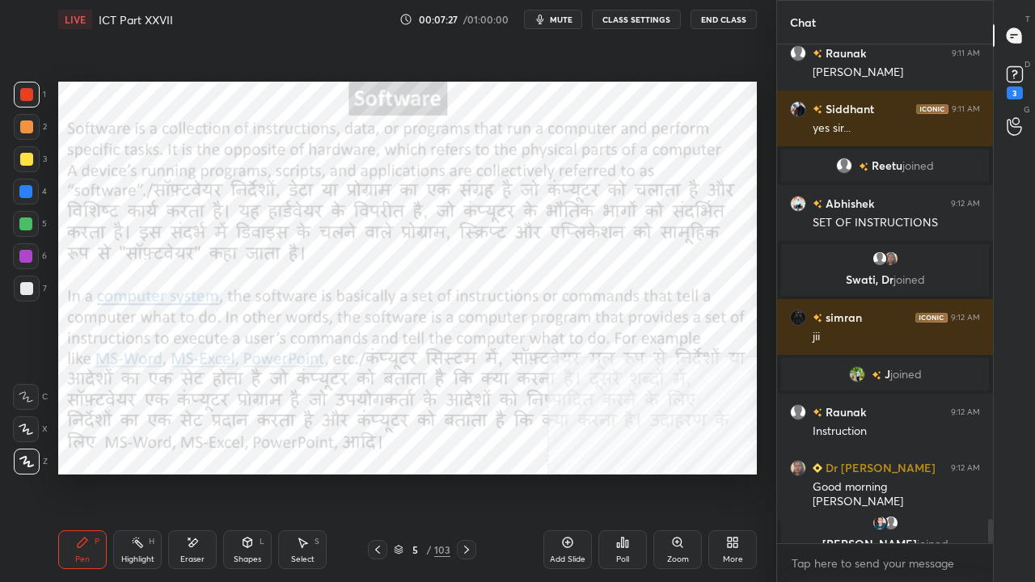
click at [26, 252] on div at bounding box center [25, 256] width 13 height 13
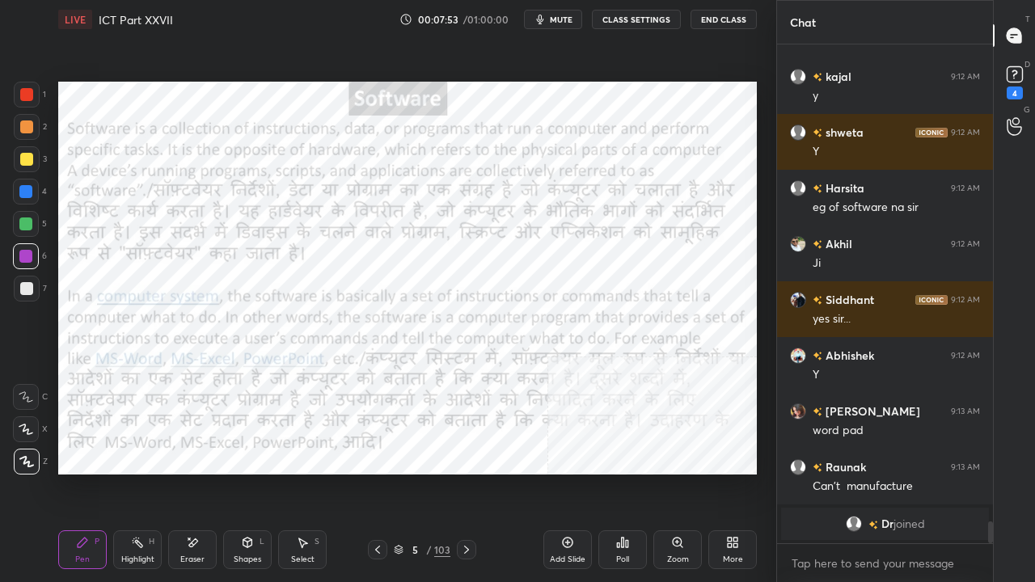
scroll to position [10804, 0]
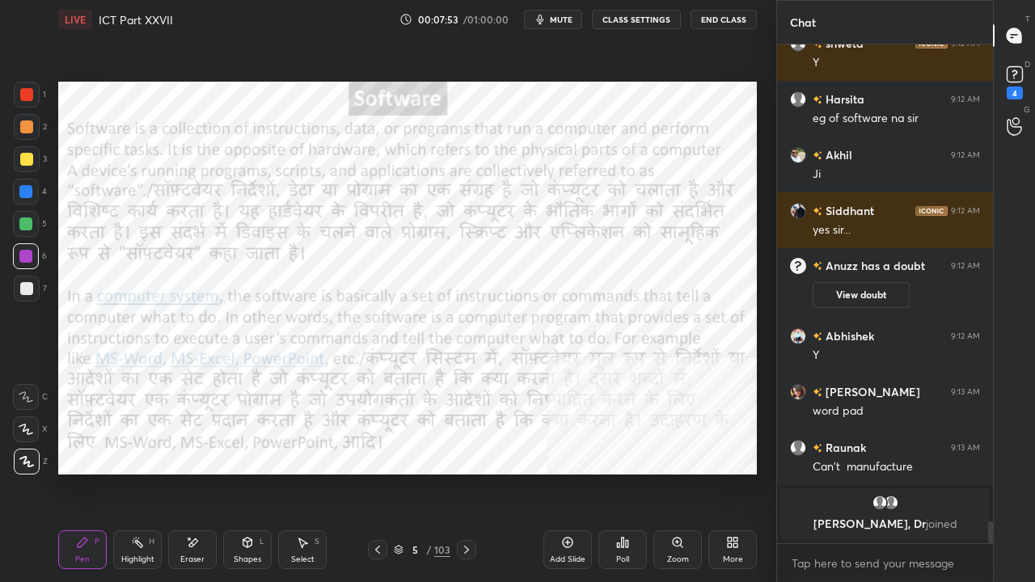
click at [30, 96] on div at bounding box center [26, 94] width 13 height 13
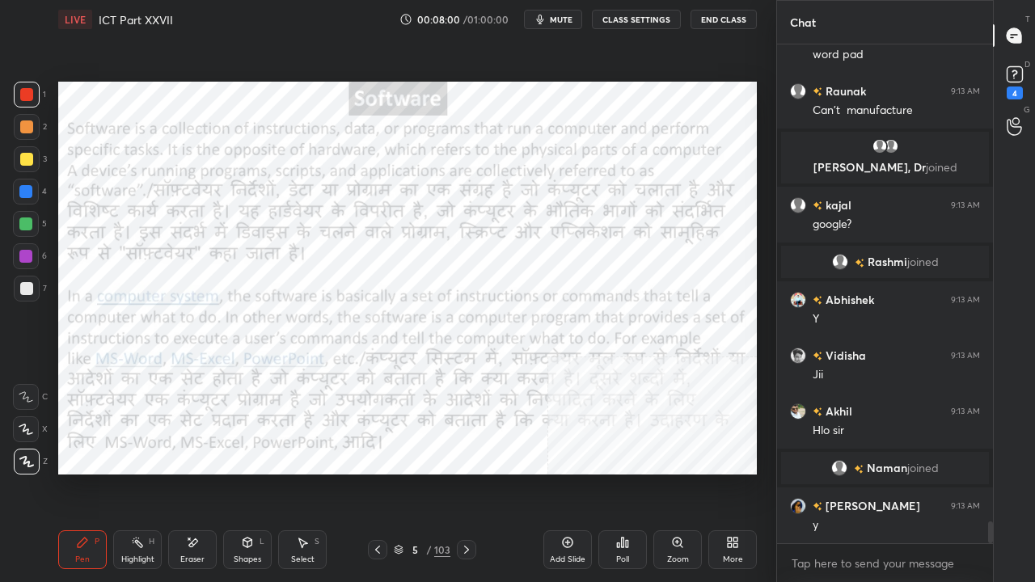
scroll to position [10896, 0]
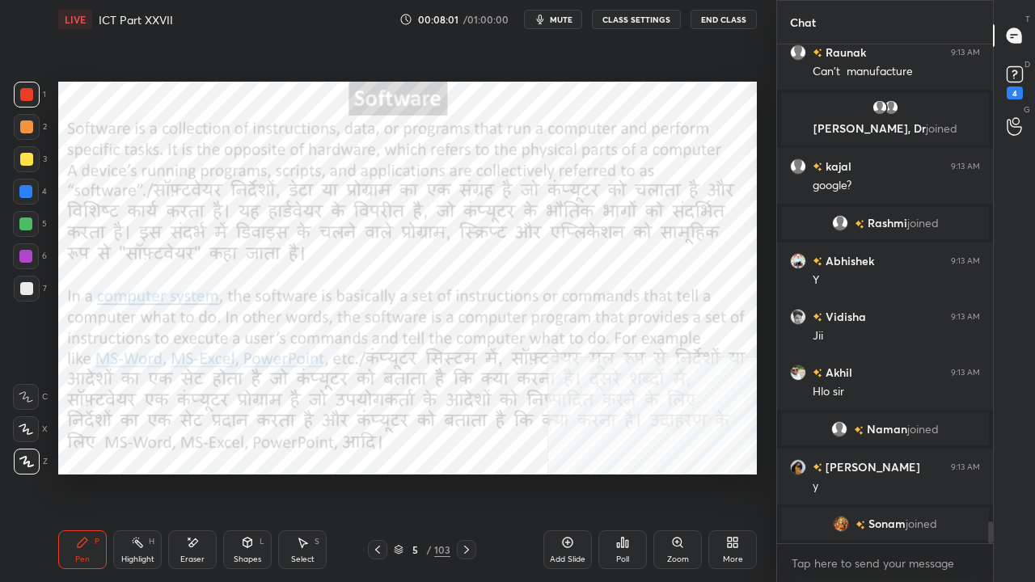
click at [26, 255] on div at bounding box center [25, 256] width 13 height 13
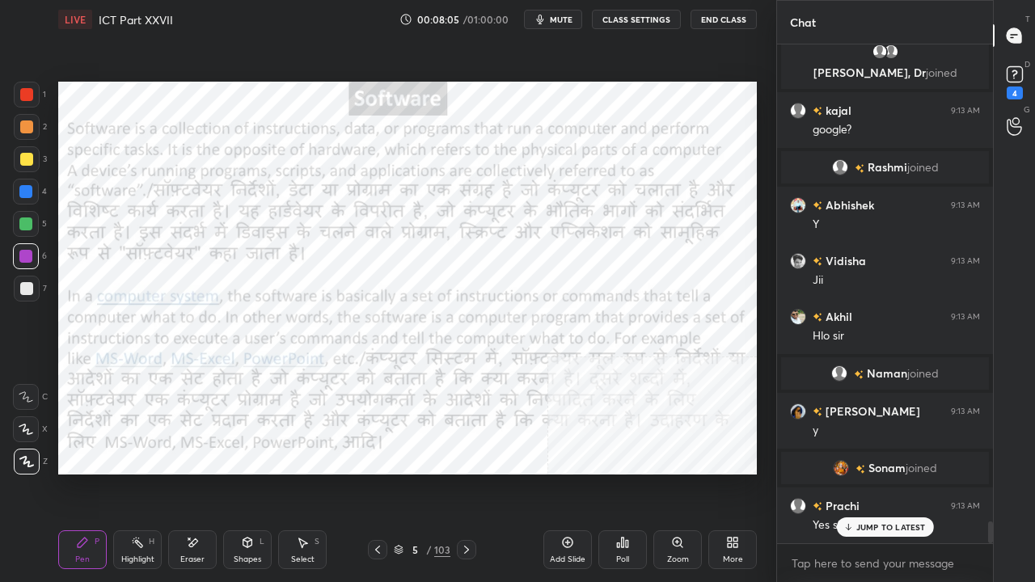
scroll to position [10855, 0]
click at [853, 472] on icon at bounding box center [847, 527] width 11 height 10
click at [21, 92] on div at bounding box center [26, 94] width 13 height 13
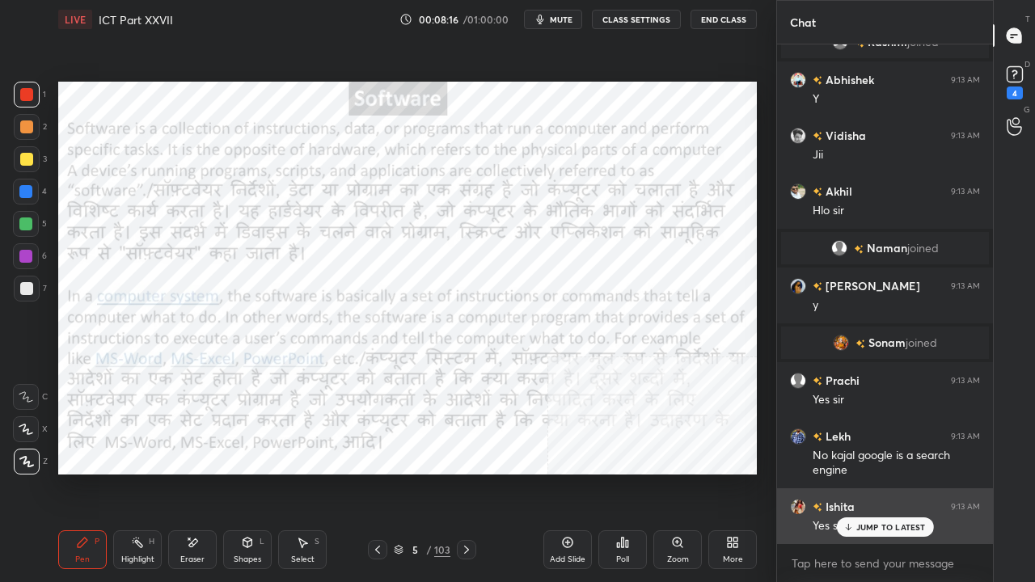
scroll to position [11038, 0]
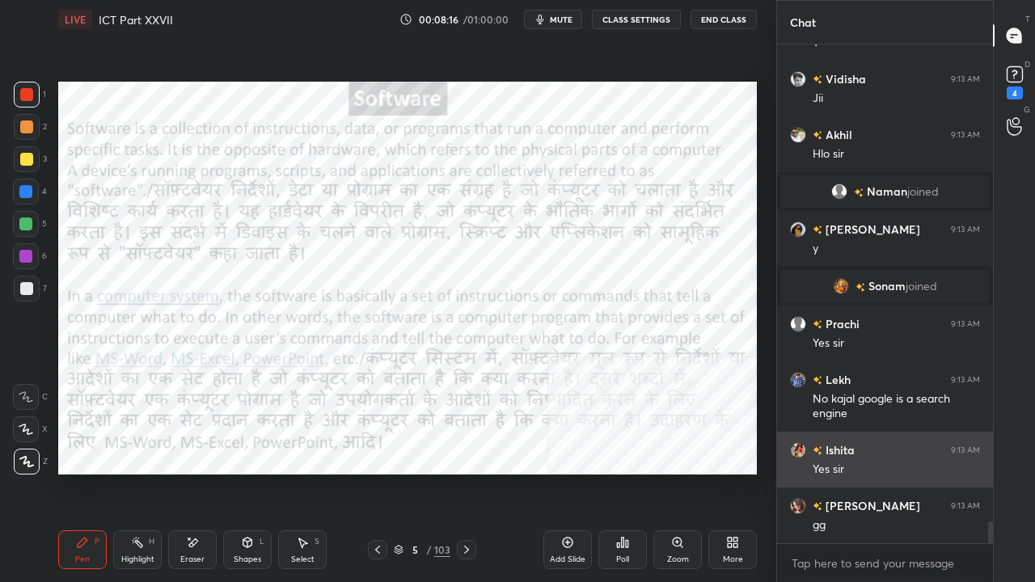
click at [844, 472] on div "gg" at bounding box center [896, 525] width 167 height 16
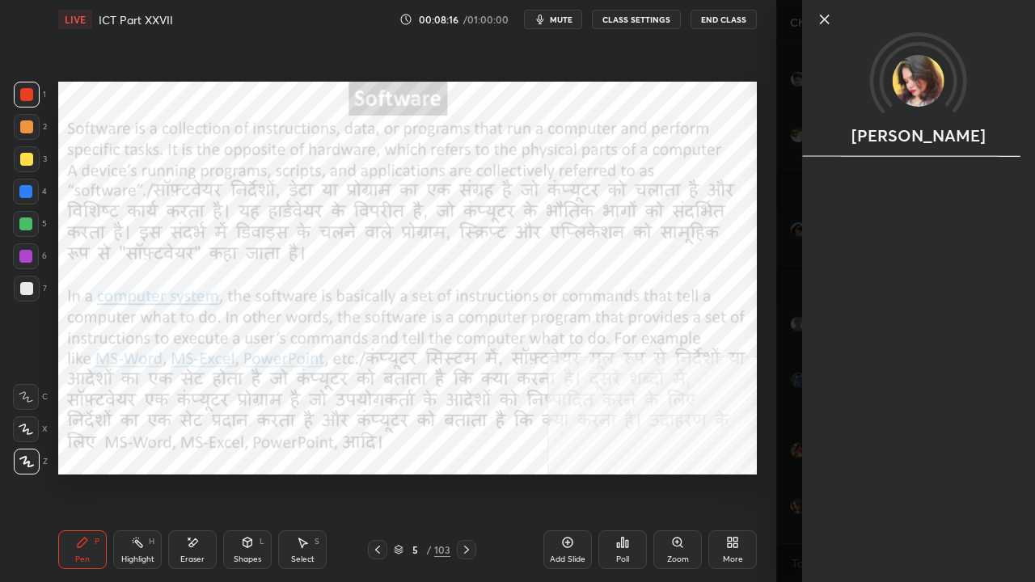
click at [652, 472] on div "Setting up your live class Poll for secs No correct answer Start poll" at bounding box center [408, 278] width 712 height 479
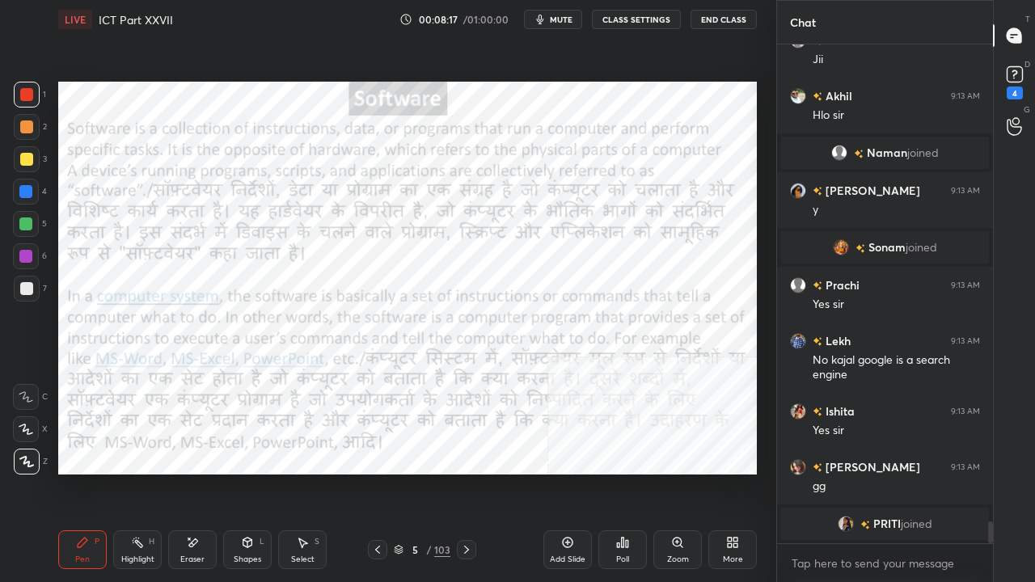
click at [467, 472] on icon at bounding box center [466, 550] width 5 height 8
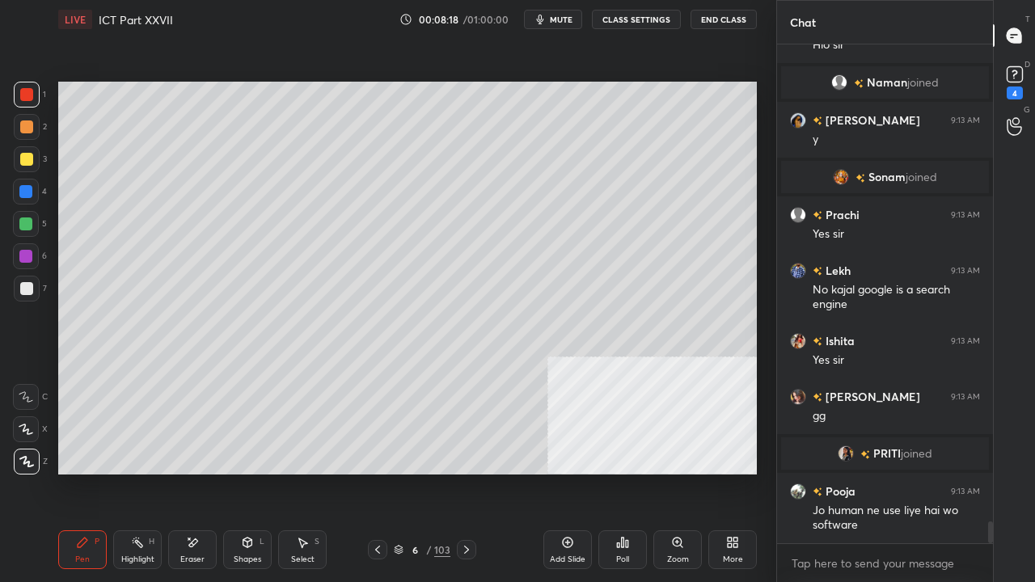
scroll to position [11070, 0]
click at [469, 472] on icon at bounding box center [466, 549] width 13 height 13
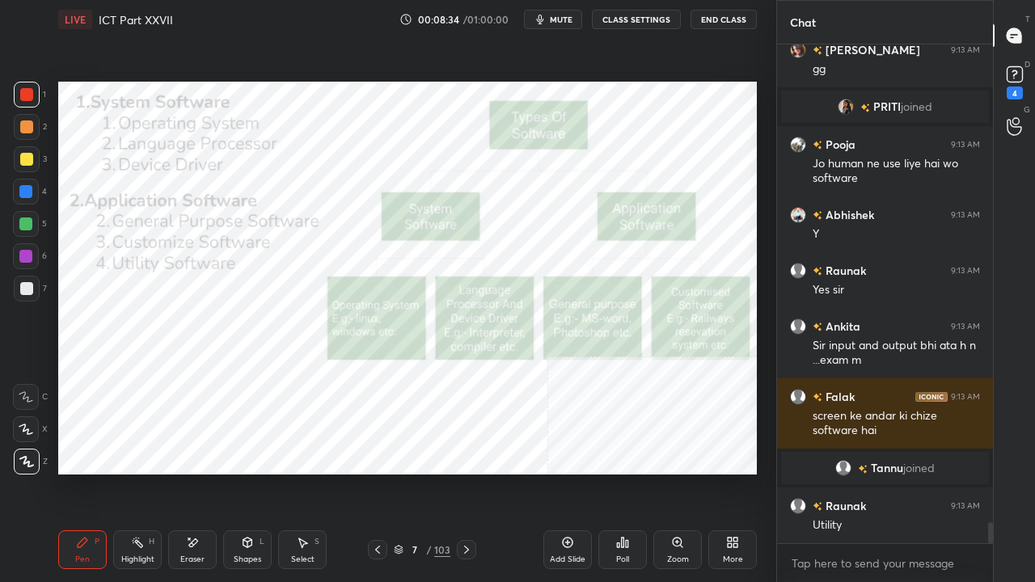
scroll to position [11281, 0]
click at [29, 187] on div at bounding box center [25, 191] width 13 height 13
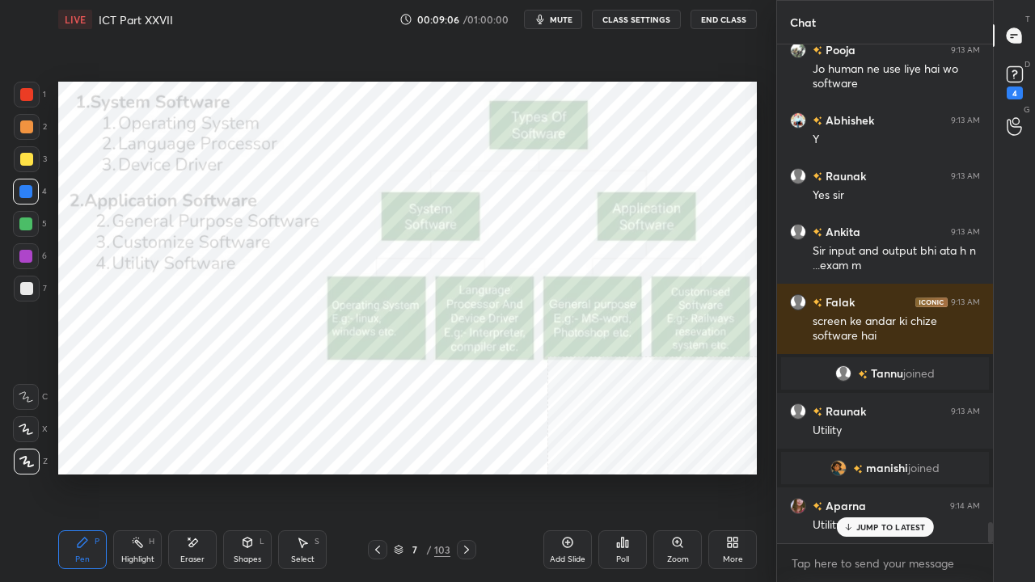
scroll to position [11412, 0]
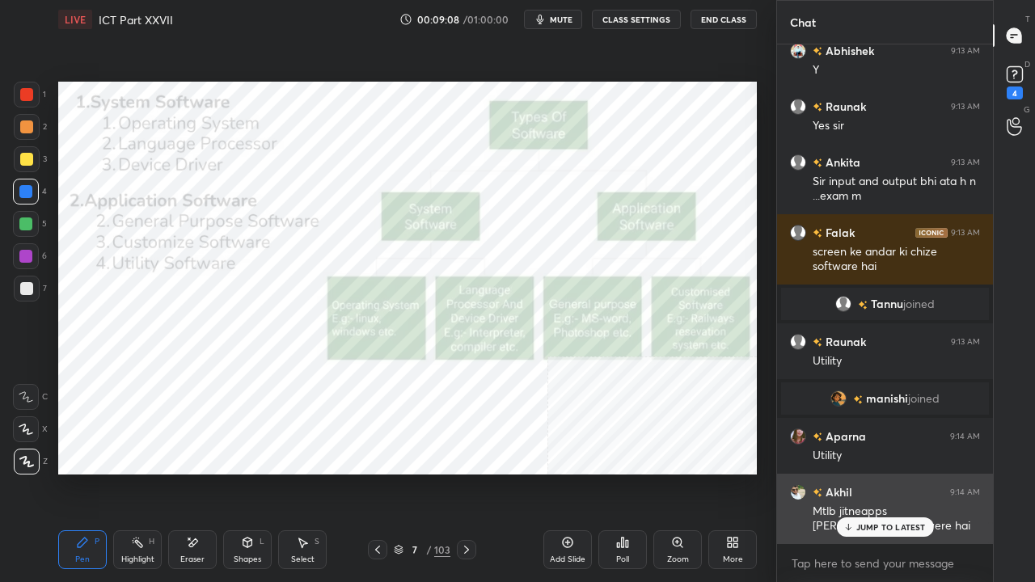
drag, startPoint x: 907, startPoint y: 526, endPoint x: 817, endPoint y: 509, distance: 91.2
click at [907, 472] on p "JUMP TO LATEST" at bounding box center [891, 527] width 70 height 10
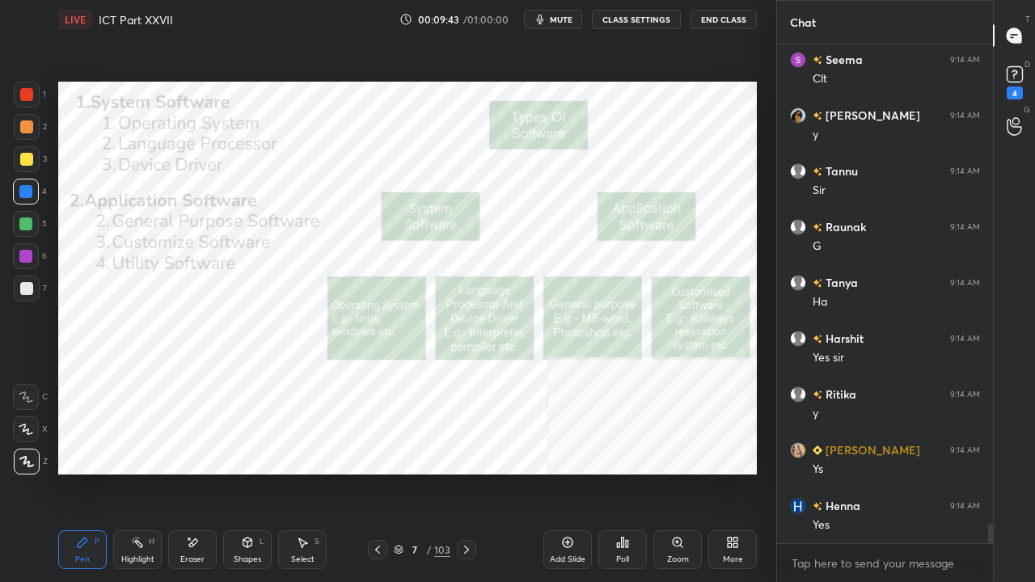
scroll to position [12244, 0]
drag, startPoint x: 416, startPoint y: 551, endPoint x: 441, endPoint y: 509, distance: 48.7
click at [416, 472] on div "7" at bounding box center [415, 550] width 16 height 10
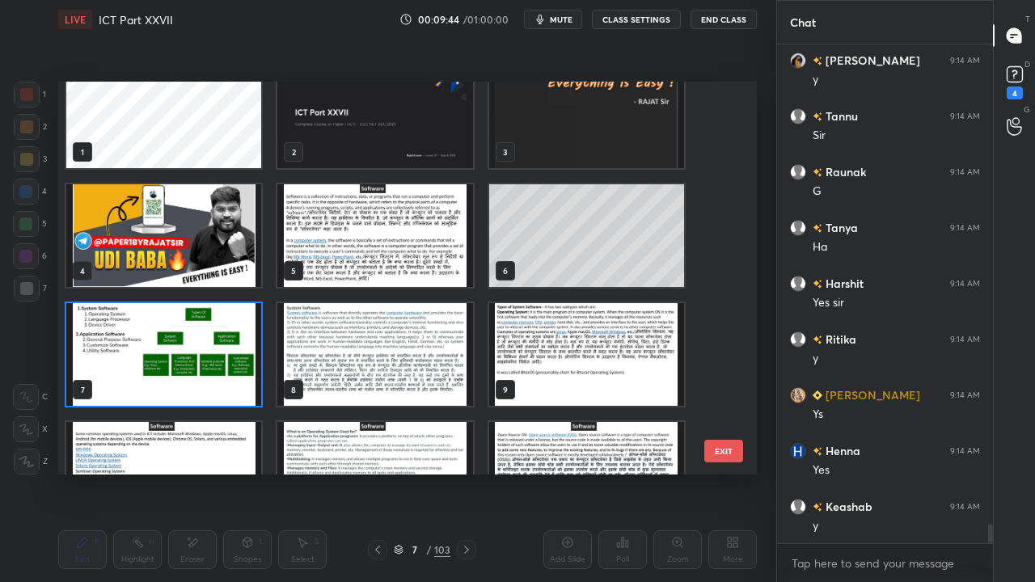
scroll to position [12301, 0]
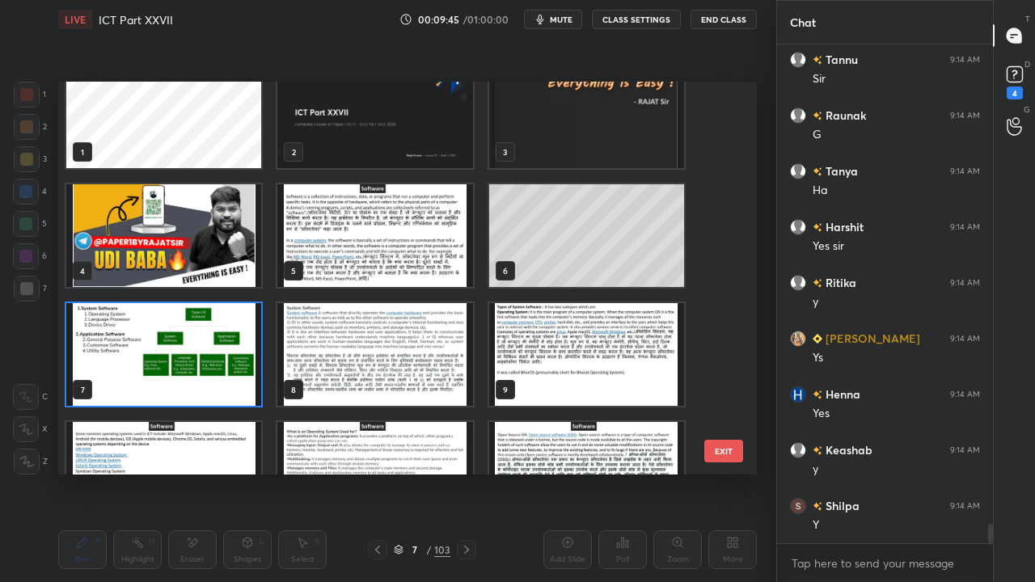
click at [227, 355] on img "grid" at bounding box center [163, 354] width 195 height 103
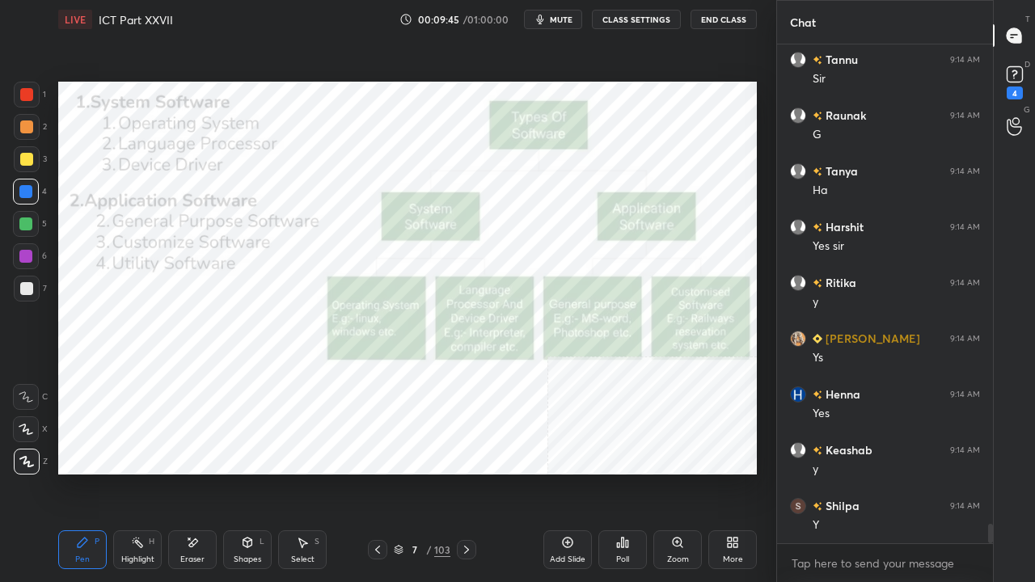
click at [558, 472] on div "Add Slide" at bounding box center [567, 549] width 49 height 39
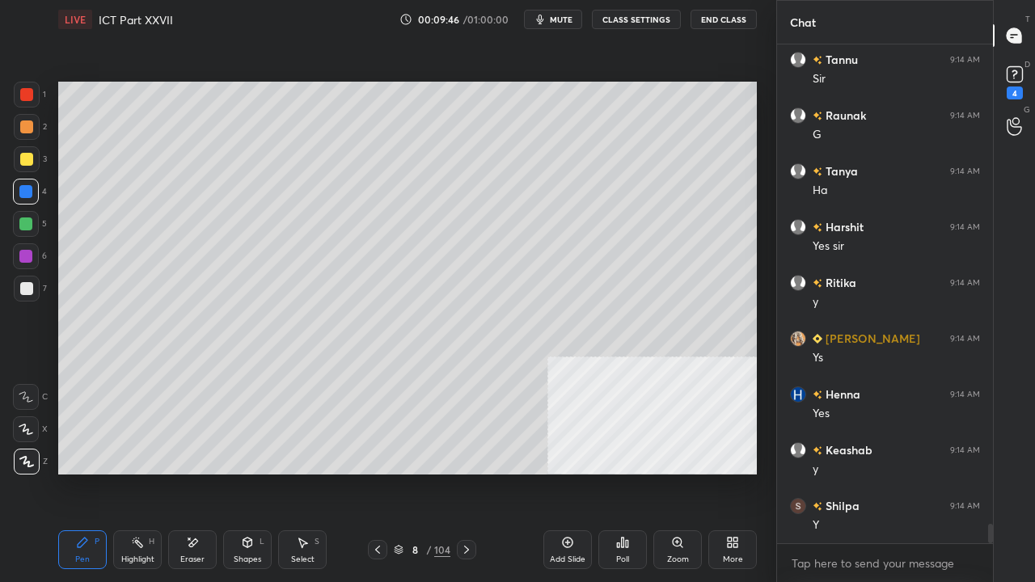
click at [25, 163] on div at bounding box center [26, 159] width 13 height 13
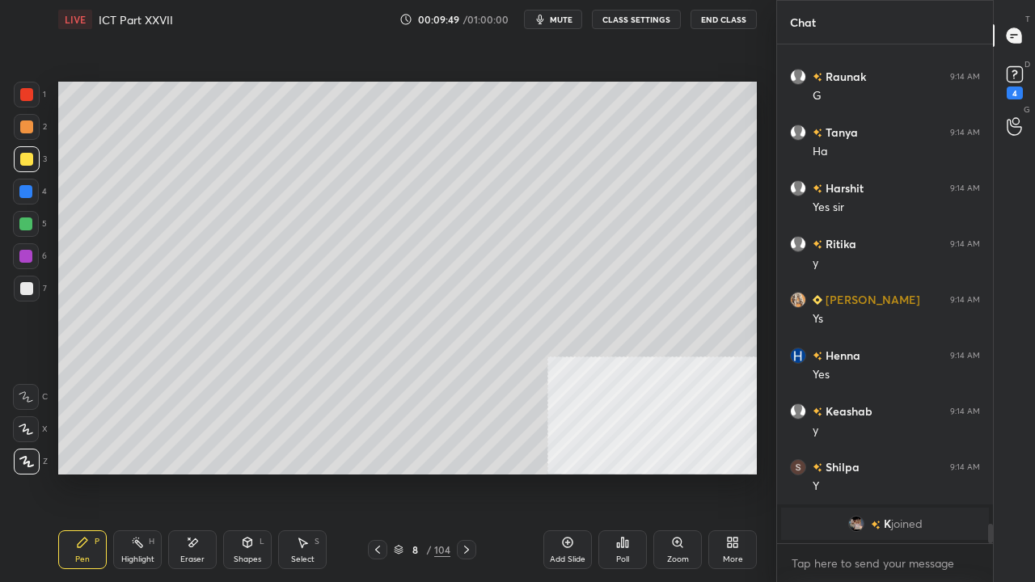
scroll to position [12173, 0]
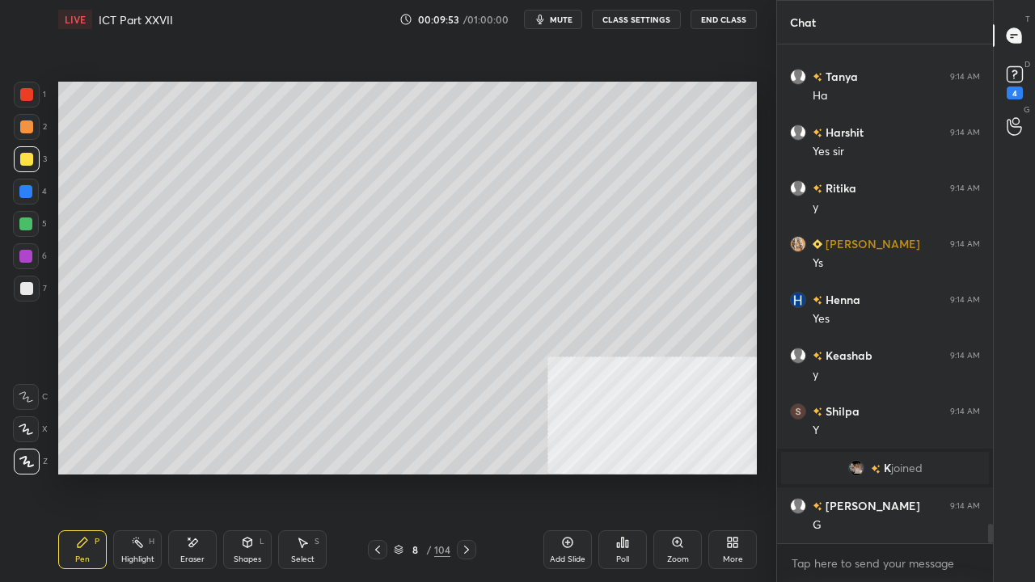
click at [254, 472] on div "Shapes" at bounding box center [247, 559] width 27 height 8
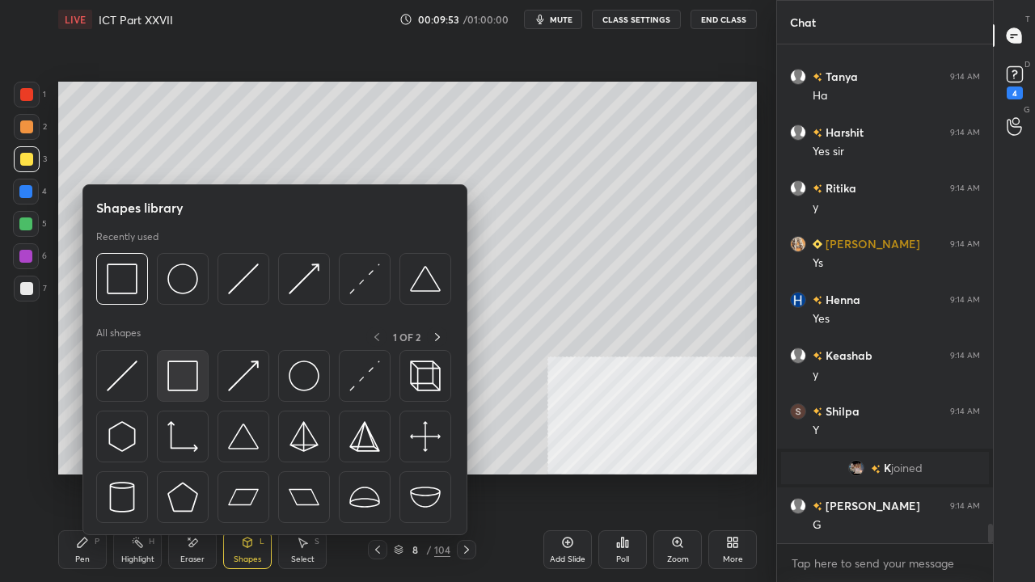
click at [185, 384] on img at bounding box center [182, 376] width 31 height 31
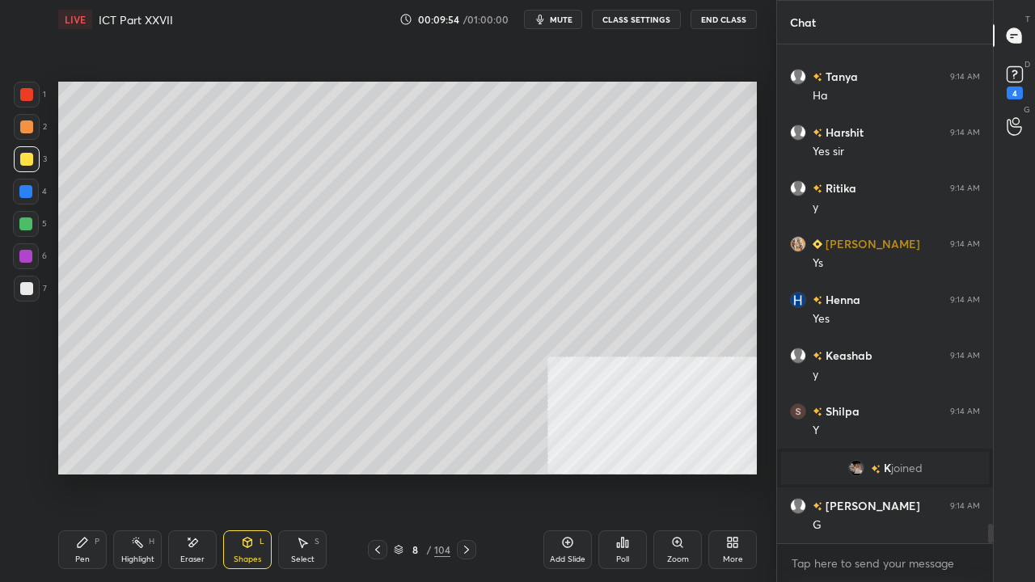
scroll to position [12228, 0]
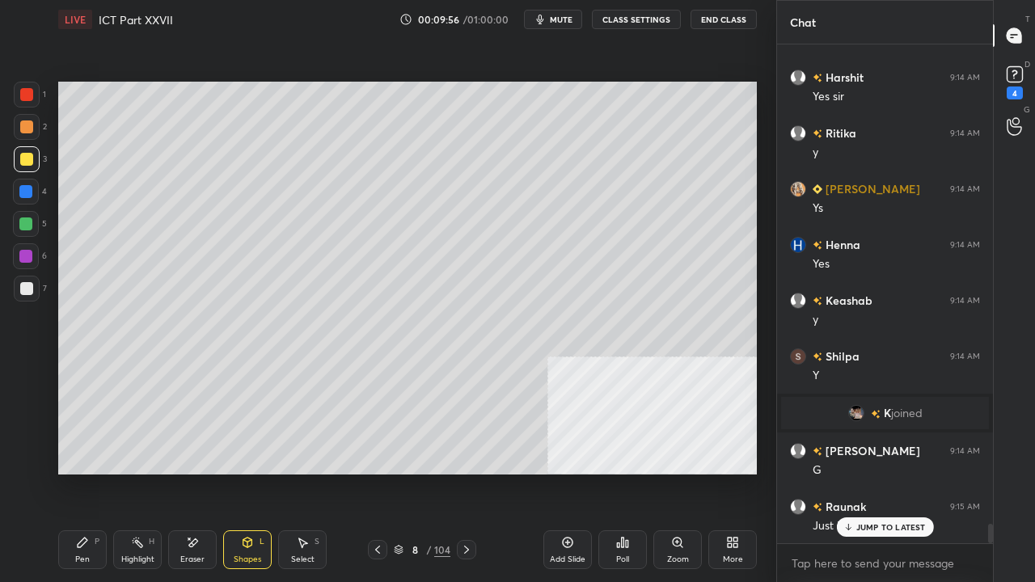
click at [87, 472] on div "Pen P" at bounding box center [82, 549] width 49 height 39
click at [29, 285] on div at bounding box center [26, 288] width 13 height 13
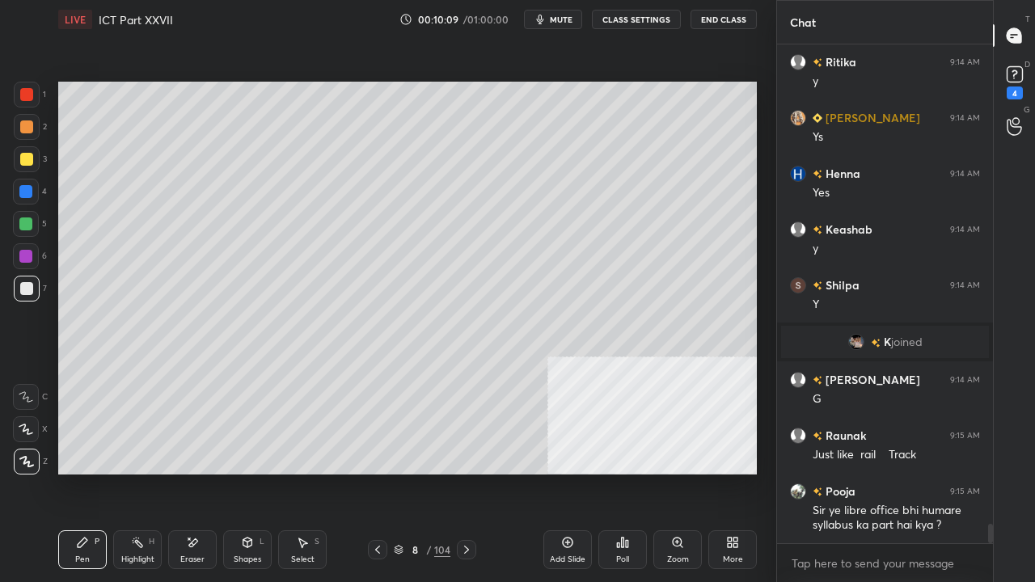
click at [378, 472] on icon at bounding box center [377, 549] width 13 height 13
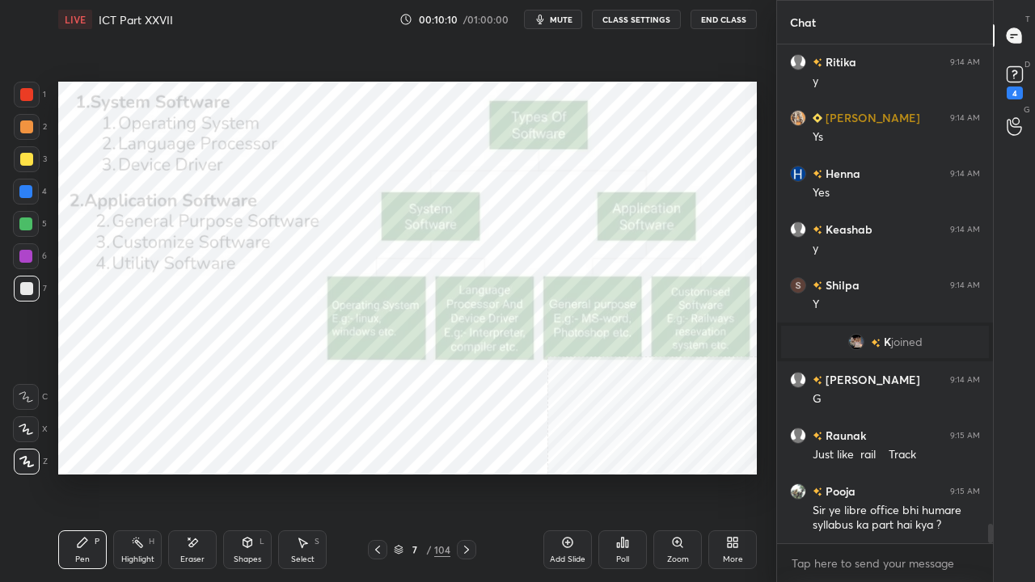
click at [28, 93] on div at bounding box center [26, 94] width 13 height 13
click at [555, 24] on button "mute" at bounding box center [553, 19] width 58 height 19
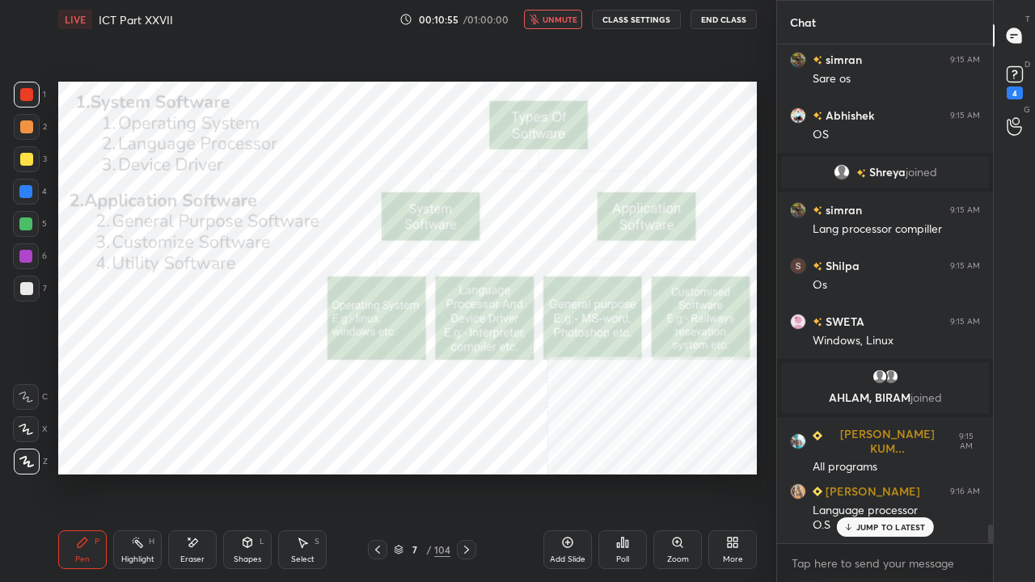
scroll to position [12789, 0]
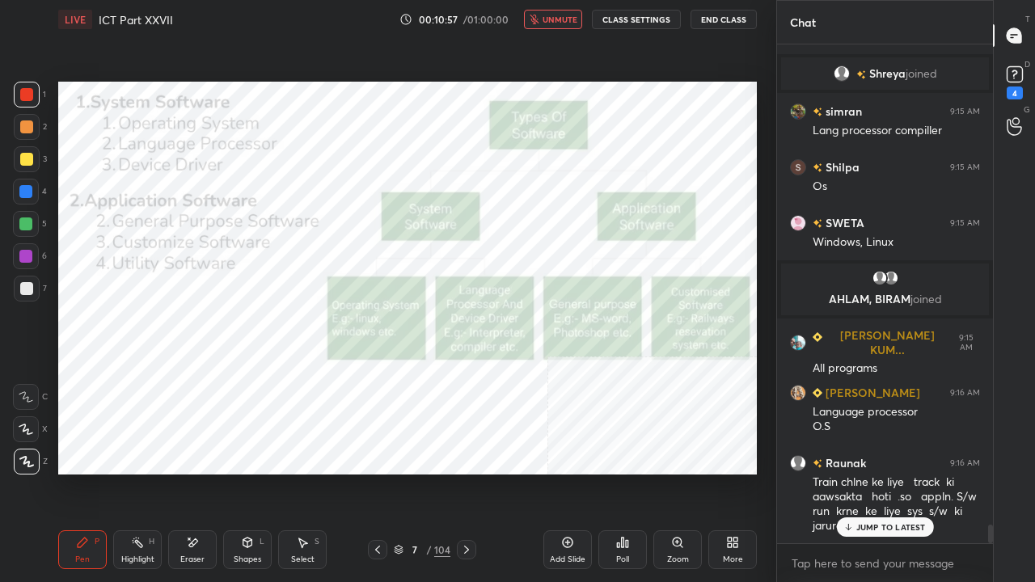
click at [902, 472] on div "JUMP TO LATEST" at bounding box center [884, 526] width 97 height 19
click at [552, 15] on button "unmute" at bounding box center [553, 19] width 58 height 19
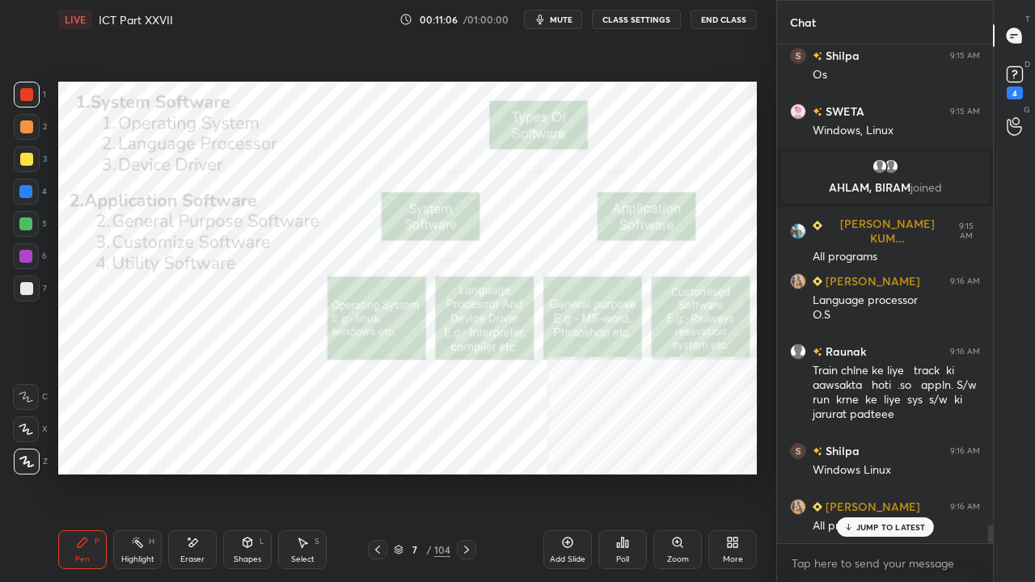
scroll to position [12940, 0]
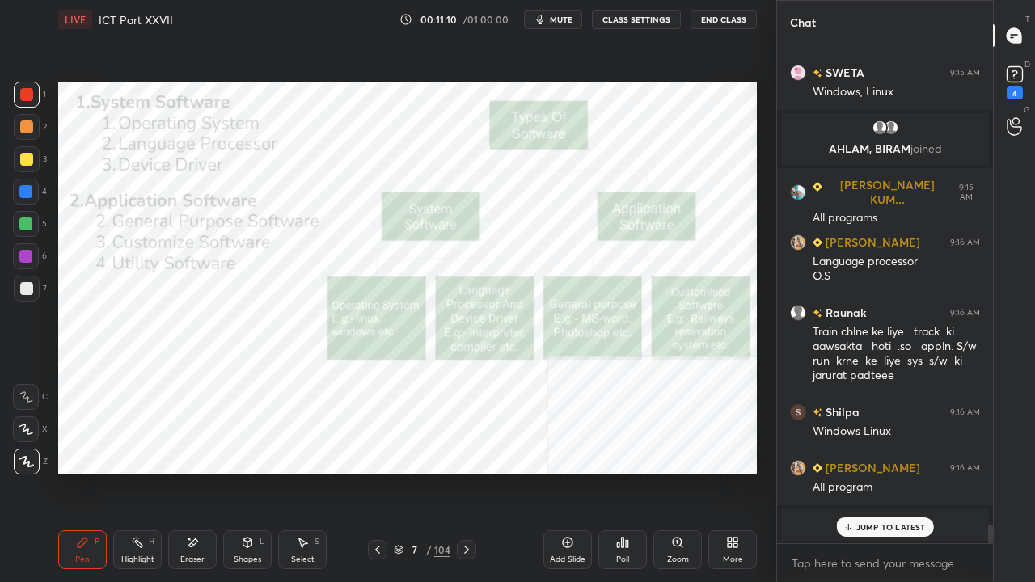
click at [27, 259] on div at bounding box center [25, 256] width 13 height 13
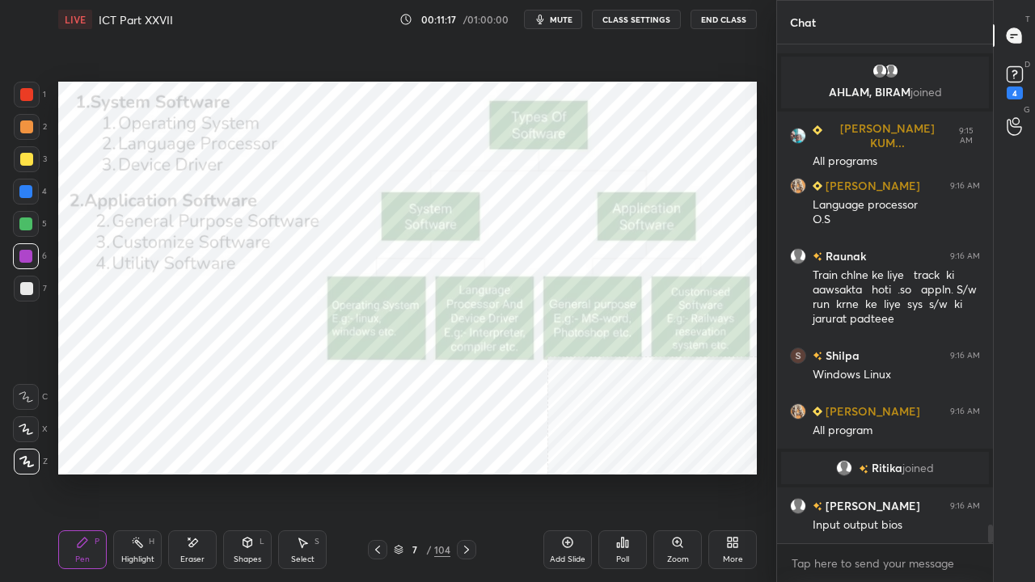
scroll to position [13080, 0]
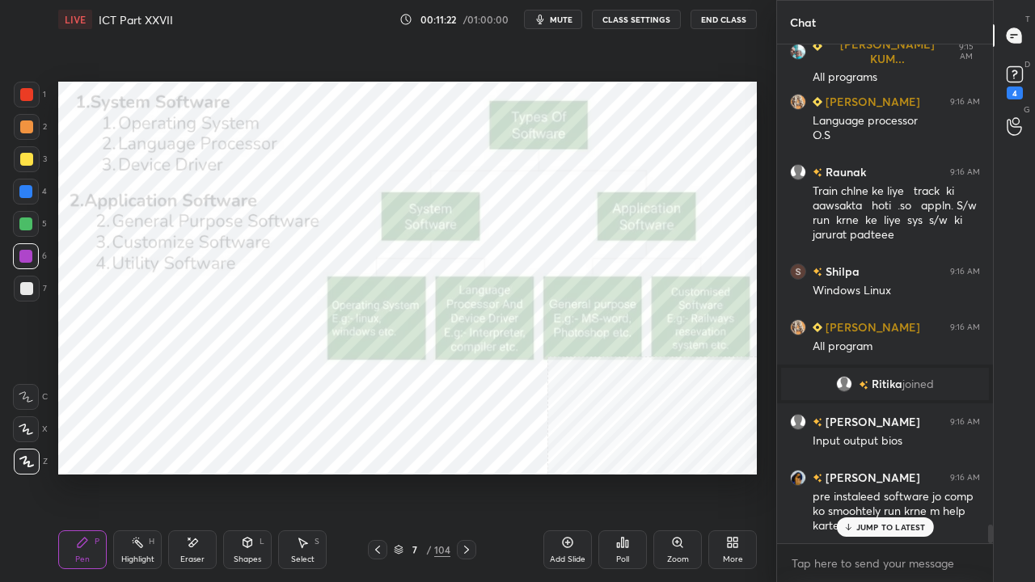
click at [896, 472] on p "JUMP TO LATEST" at bounding box center [891, 527] width 70 height 10
drag, startPoint x: 18, startPoint y: 91, endPoint x: 23, endPoint y: 98, distance: 8.7
click at [18, 90] on div at bounding box center [27, 95] width 26 height 26
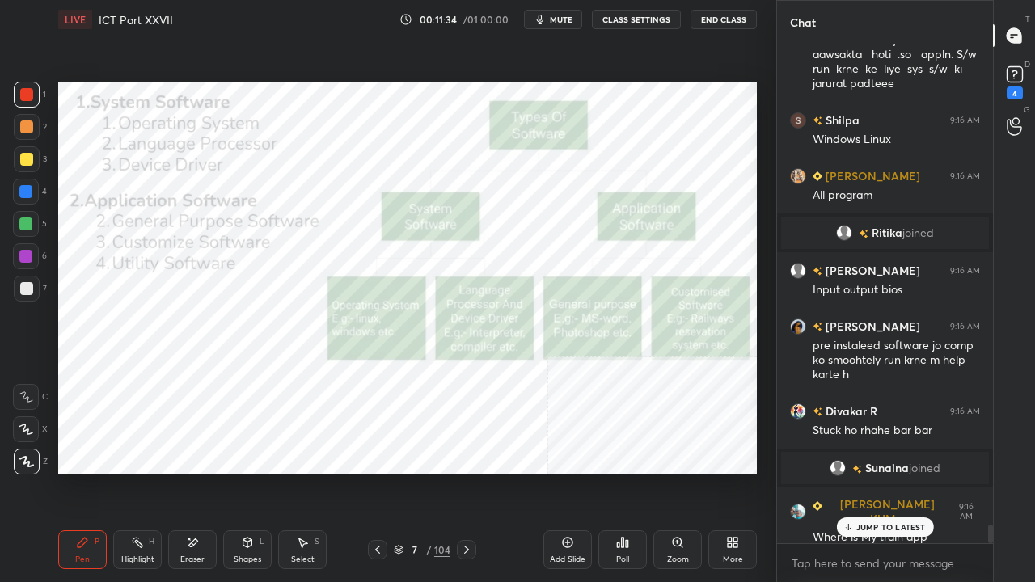
scroll to position [13079, 0]
click at [878, 472] on p "JUMP TO LATEST" at bounding box center [891, 527] width 70 height 10
click at [634, 23] on button "CLASS SETTINGS" at bounding box center [636, 19] width 89 height 19
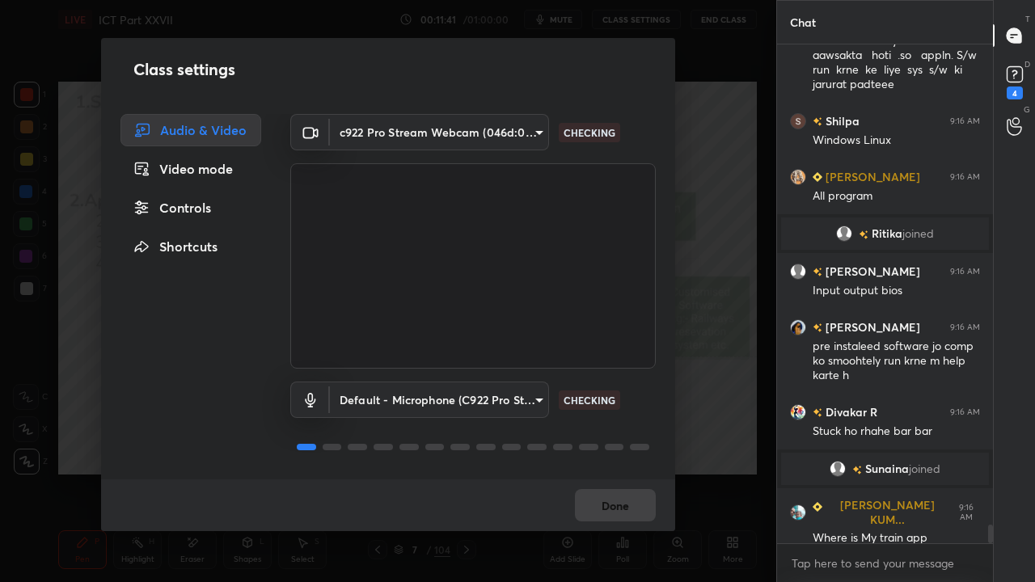
click at [210, 174] on div "Video mode" at bounding box center [190, 169] width 141 height 32
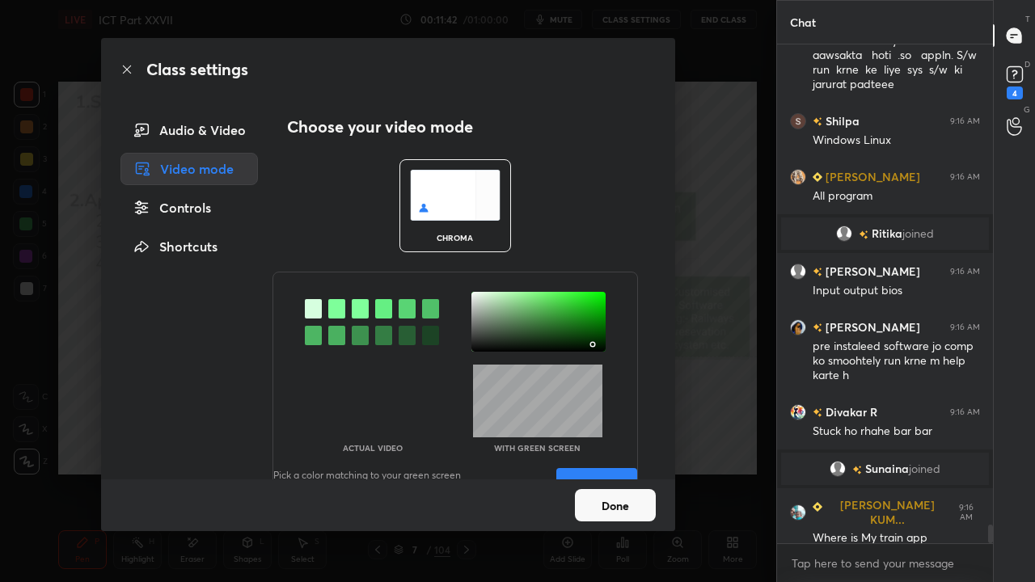
click at [215, 205] on div "Controls" at bounding box center [188, 208] width 137 height 32
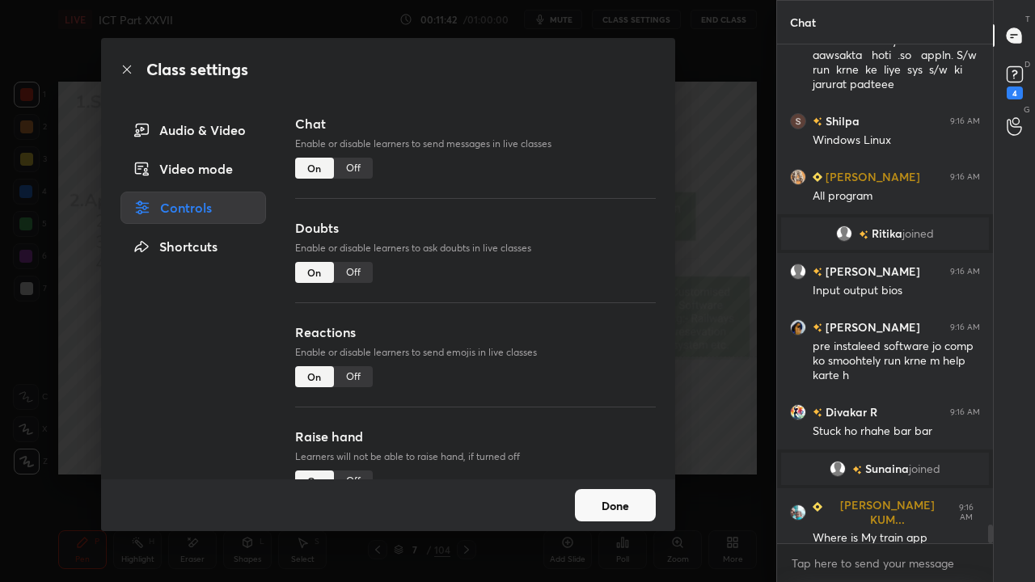
click at [365, 150] on p "Enable or disable learners to send messages in live classes" at bounding box center [475, 144] width 361 height 15
click at [359, 165] on div "Off" at bounding box center [353, 168] width 39 height 21
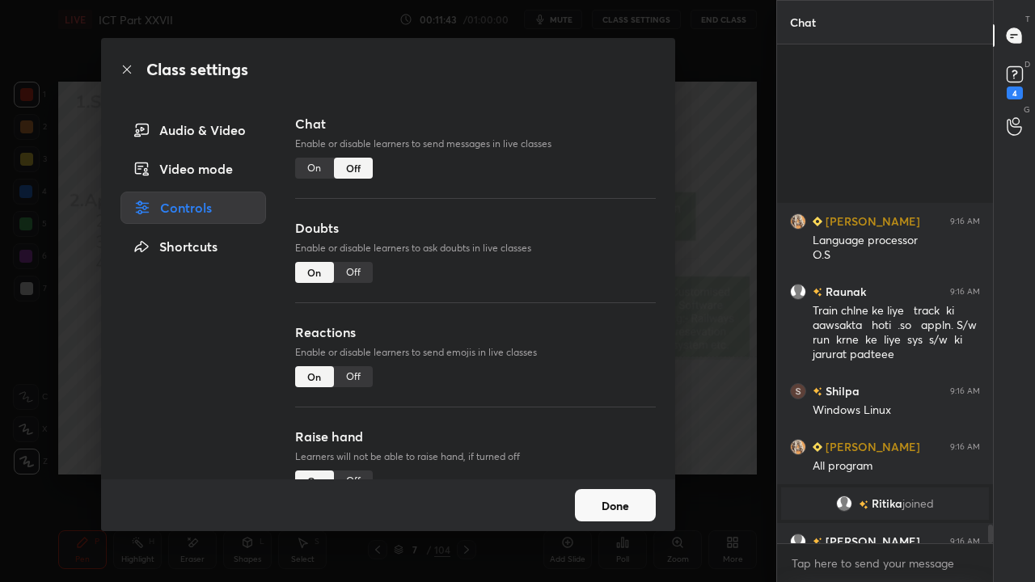
scroll to position [461, 211]
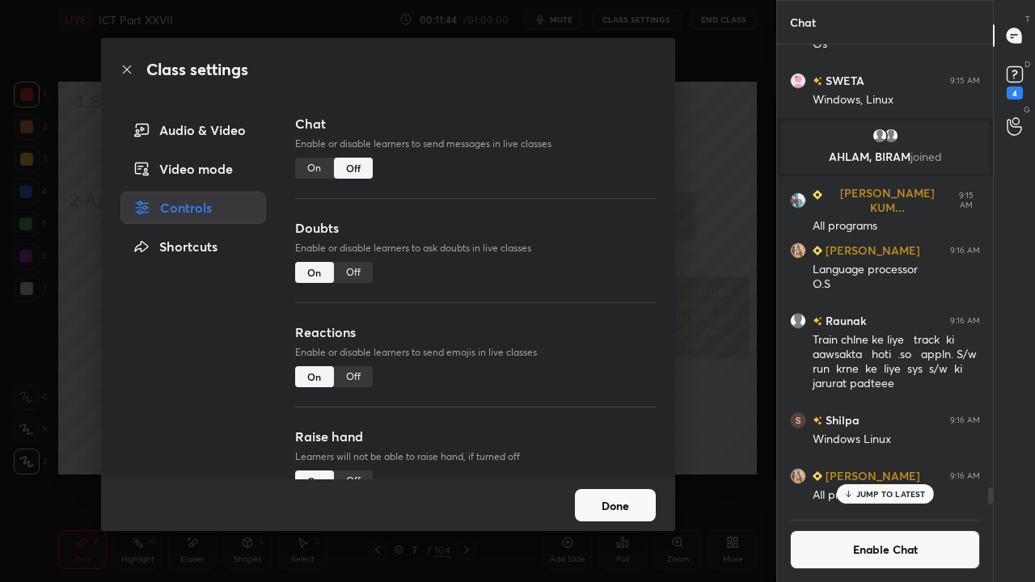
drag, startPoint x: 127, startPoint y: 65, endPoint x: 137, endPoint y: 68, distance: 11.0
click at [128, 68] on icon at bounding box center [126, 69] width 13 height 13
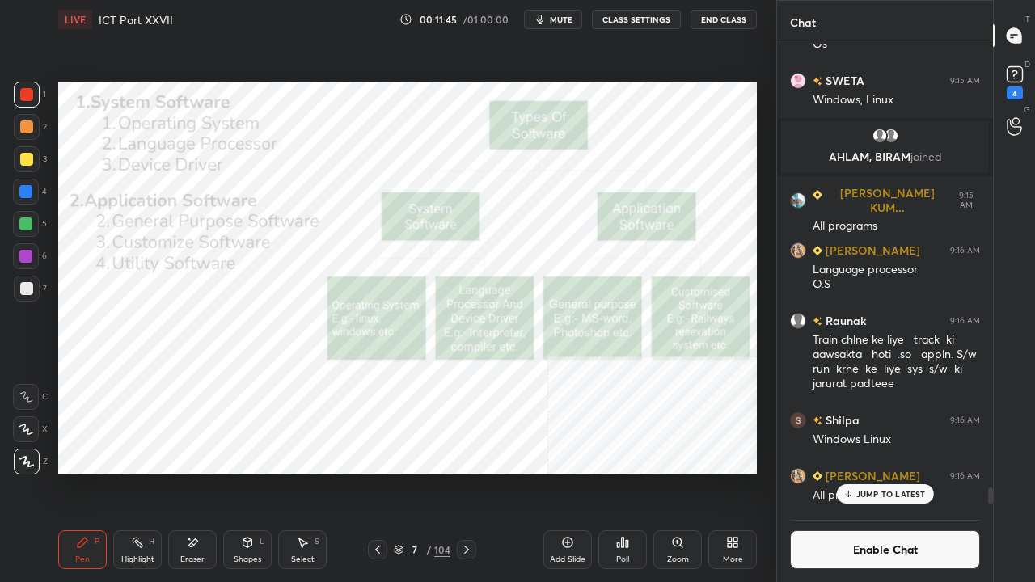
click at [899, 472] on p "JUMP TO LATEST" at bounding box center [891, 494] width 70 height 10
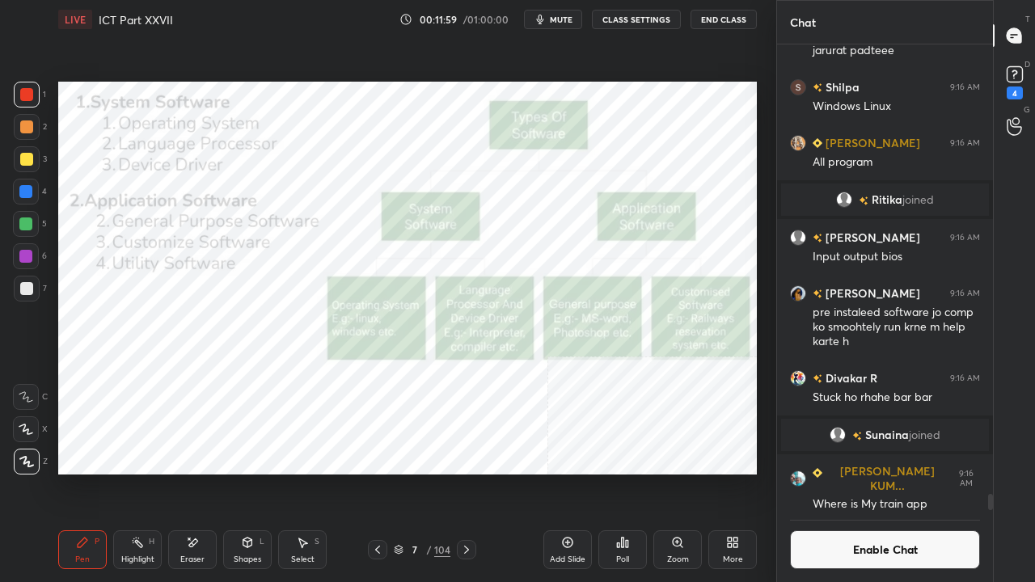
click at [23, 193] on div at bounding box center [25, 191] width 13 height 13
drag, startPoint x: 422, startPoint y: 546, endPoint x: 437, endPoint y: 519, distance: 30.4
click at [422, 472] on div "7" at bounding box center [415, 550] width 16 height 10
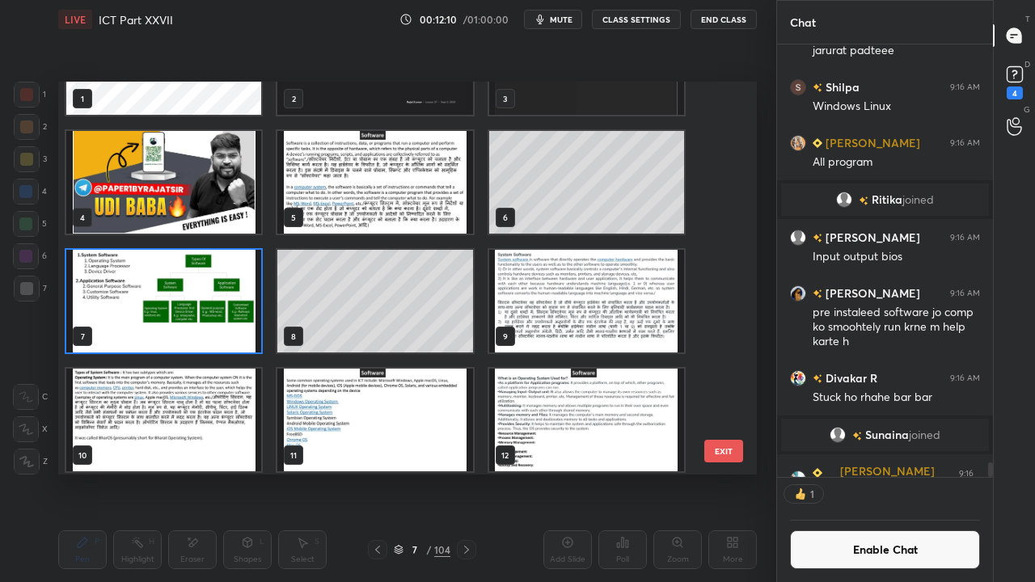
scroll to position [78, 0]
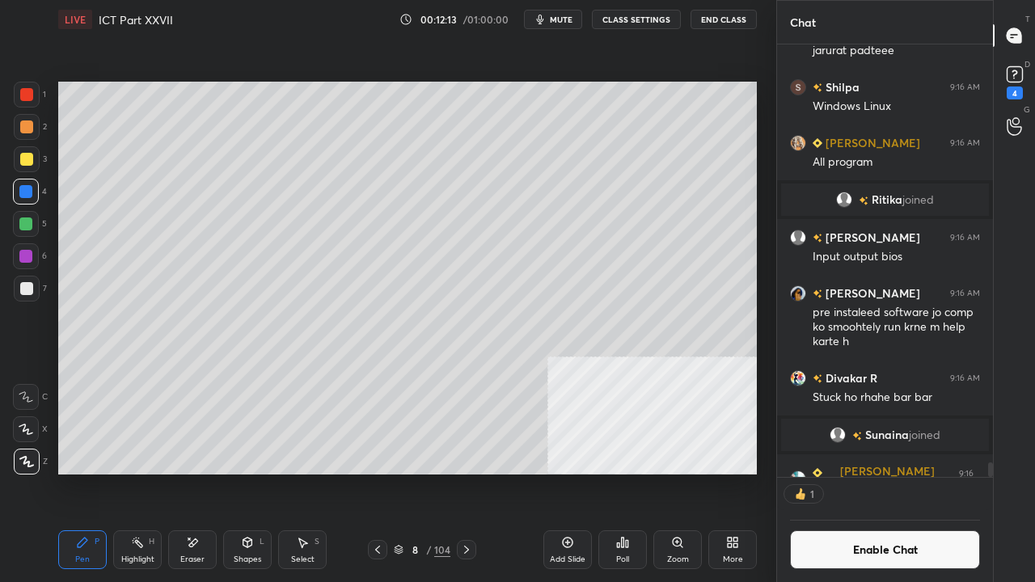
click at [380, 472] on icon at bounding box center [377, 549] width 13 height 13
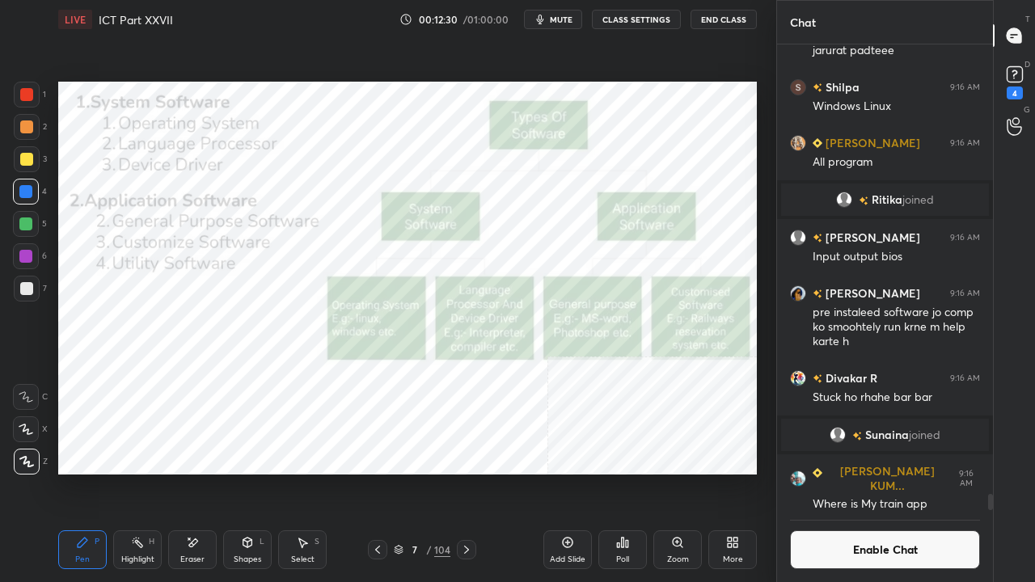
scroll to position [5, 5]
click at [461, 472] on icon at bounding box center [466, 549] width 13 height 13
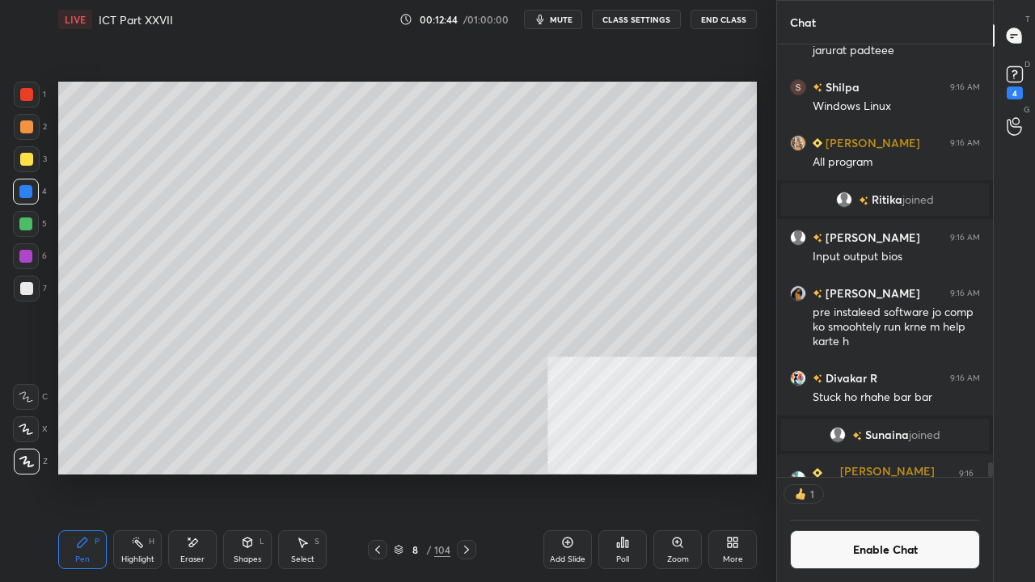
scroll to position [428, 211]
click at [24, 159] on div at bounding box center [26, 159] width 13 height 13
click at [925, 472] on button "Enable Chat" at bounding box center [885, 549] width 190 height 39
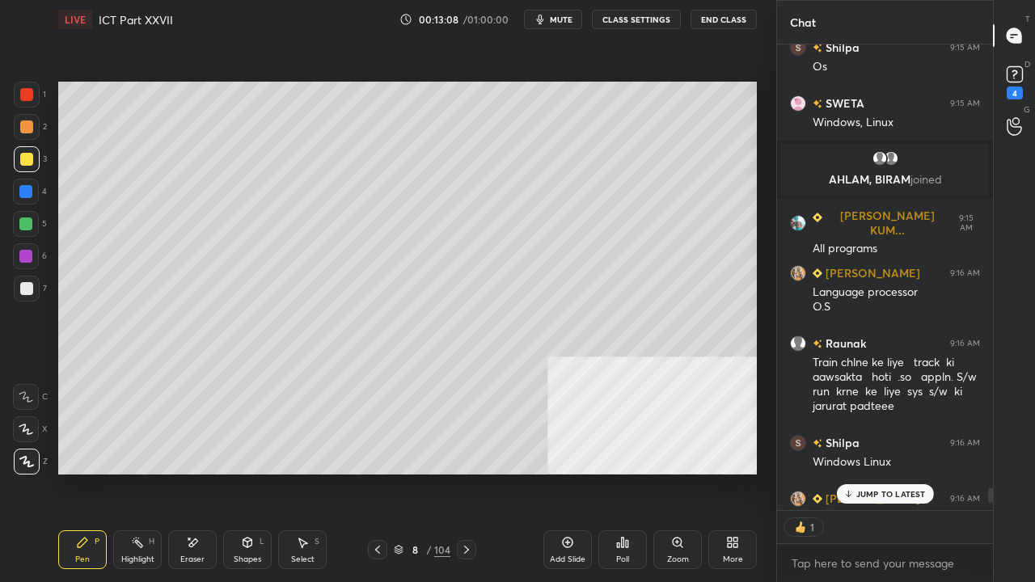
click at [26, 291] on div at bounding box center [26, 288] width 13 height 13
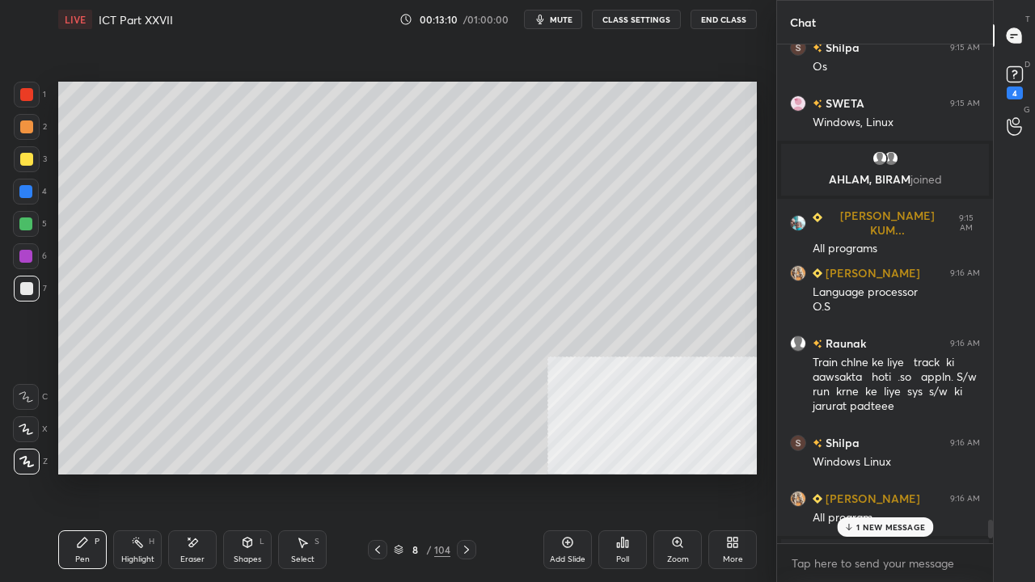
scroll to position [494, 211]
drag, startPoint x: 870, startPoint y: 529, endPoint x: 838, endPoint y: 480, distance: 58.3
click at [869, 472] on p "1 NEW MESSAGE" at bounding box center [890, 527] width 69 height 10
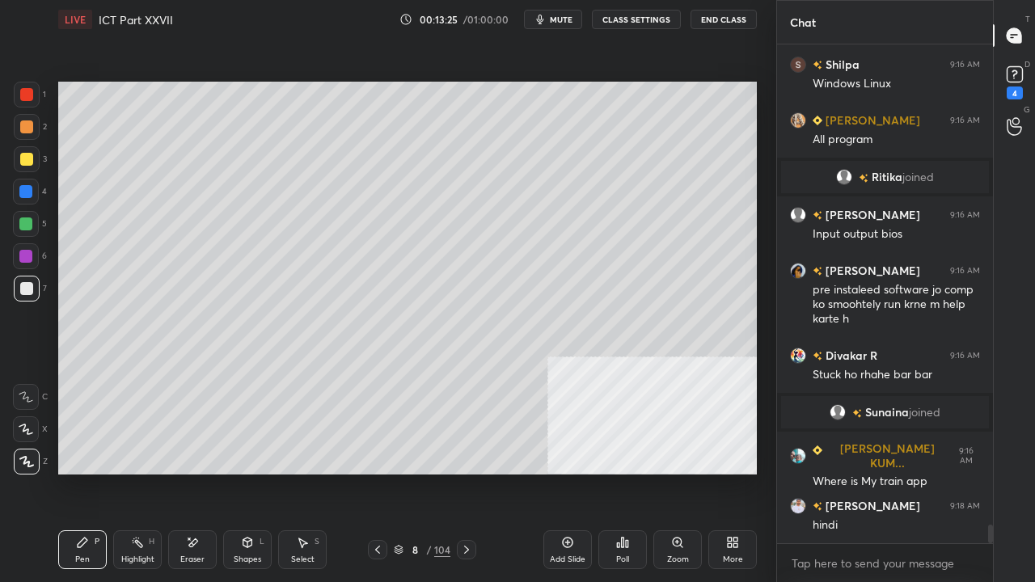
scroll to position [13203, 0]
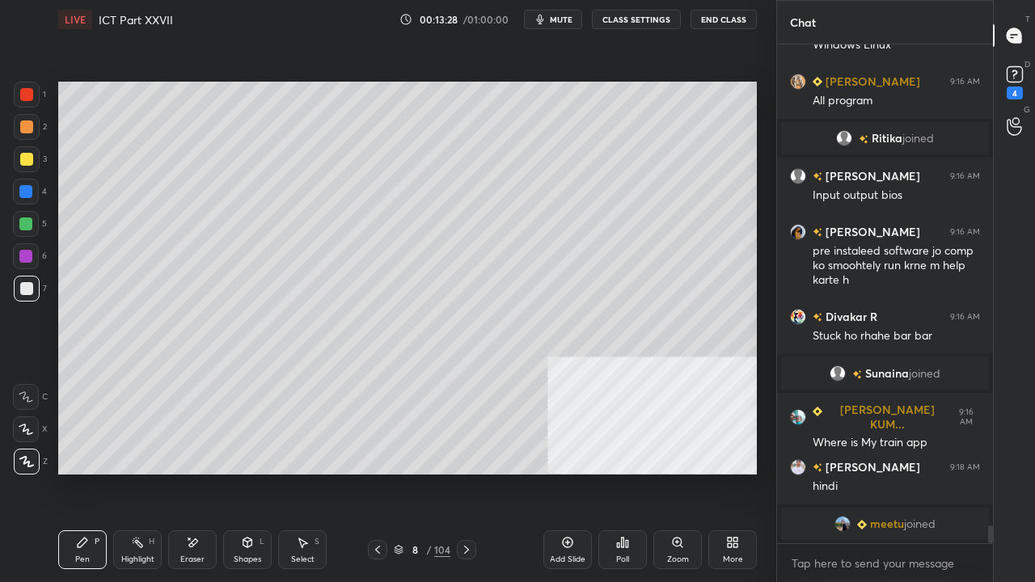
click at [26, 157] on div at bounding box center [26, 159] width 13 height 13
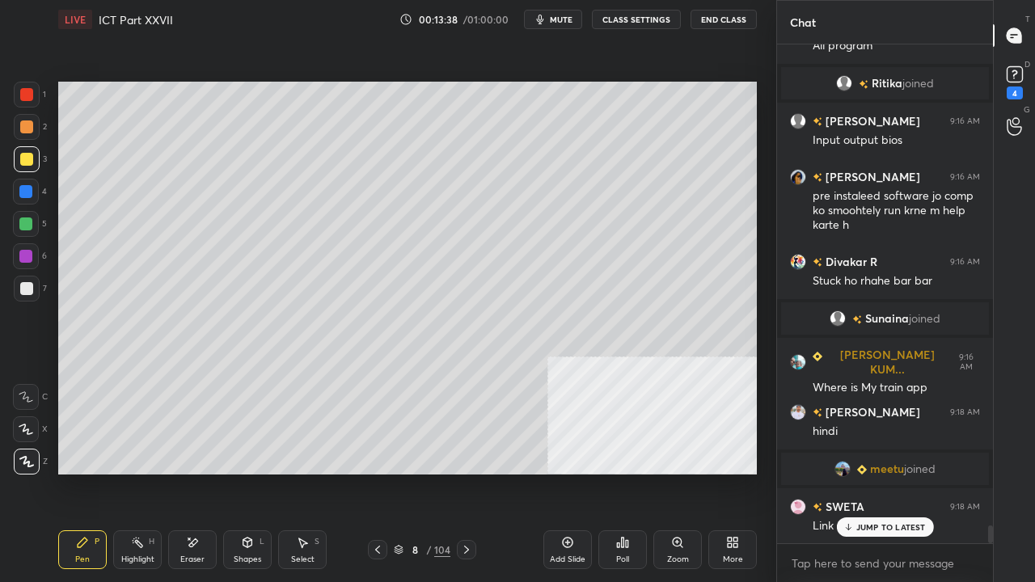
scroll to position [13223, 0]
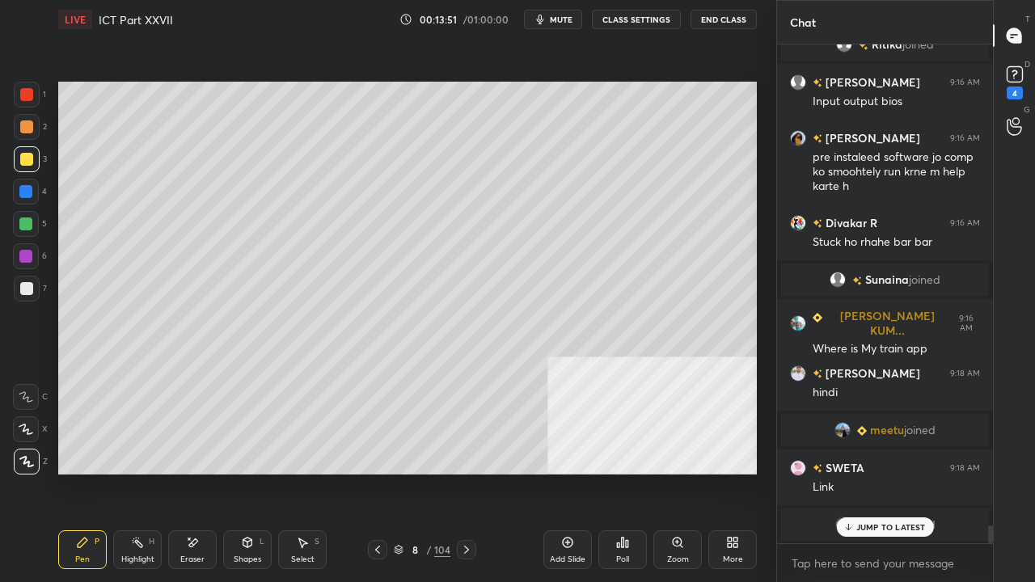
click at [30, 291] on div at bounding box center [26, 288] width 13 height 13
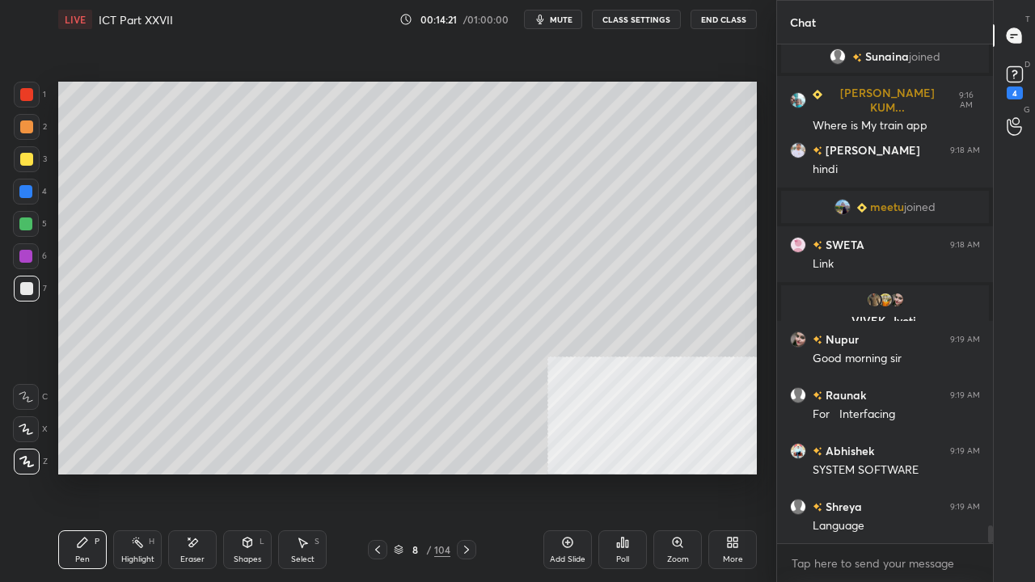
scroll to position [13502, 0]
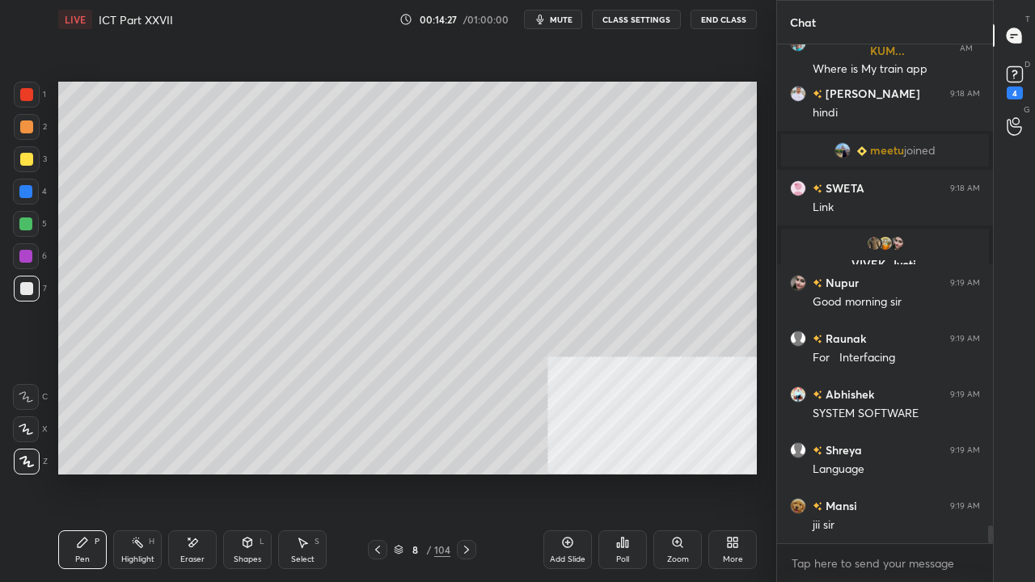
click at [378, 472] on icon at bounding box center [377, 549] width 13 height 13
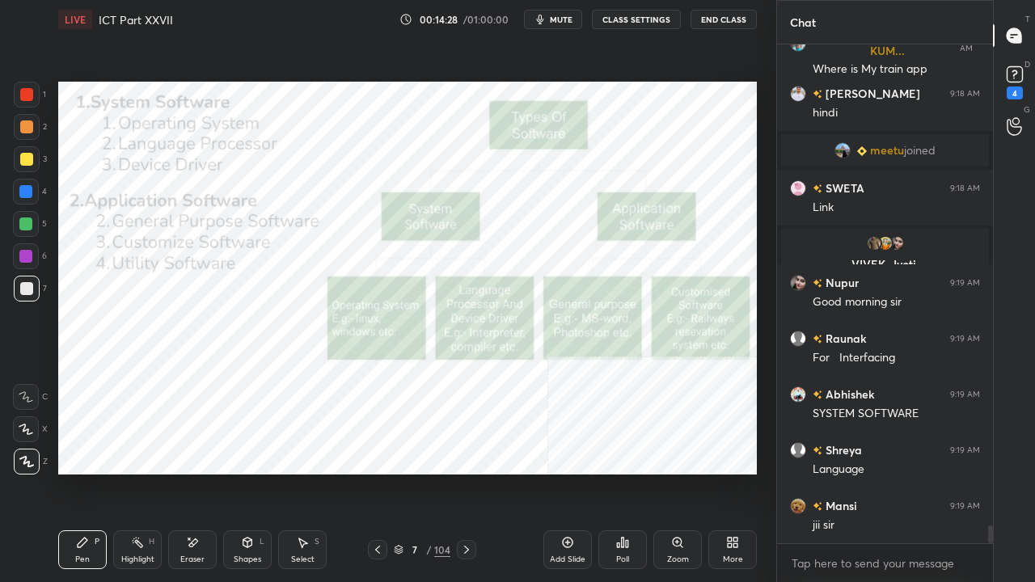
click at [16, 93] on div at bounding box center [27, 95] width 26 height 26
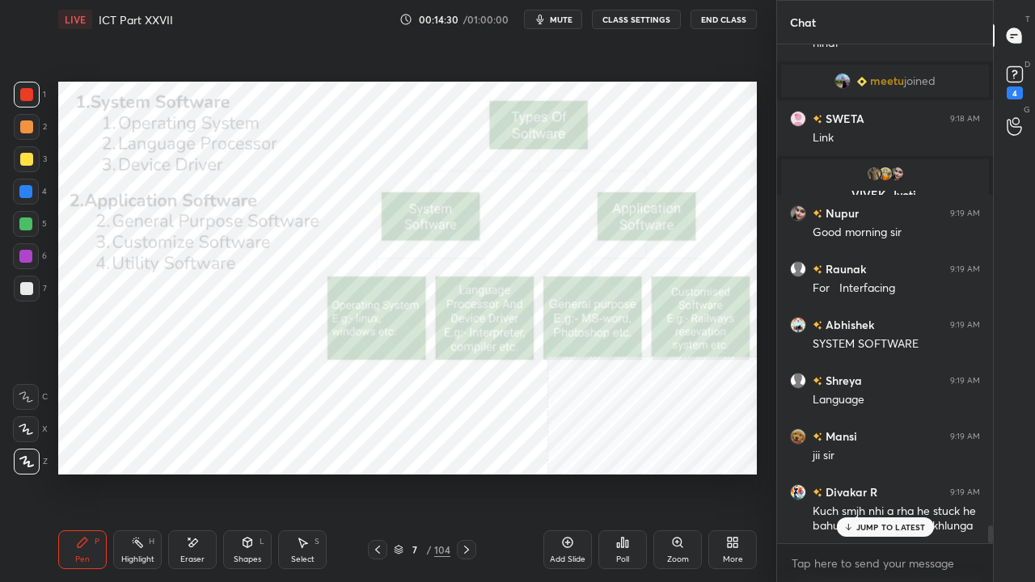
click at [565, 17] on span "mute" at bounding box center [561, 19] width 23 height 11
click at [563, 15] on span "unmute" at bounding box center [560, 19] width 35 height 11
click at [859, 472] on p "JUMP TO LATEST" at bounding box center [891, 527] width 70 height 10
click at [464, 472] on icon at bounding box center [466, 549] width 13 height 13
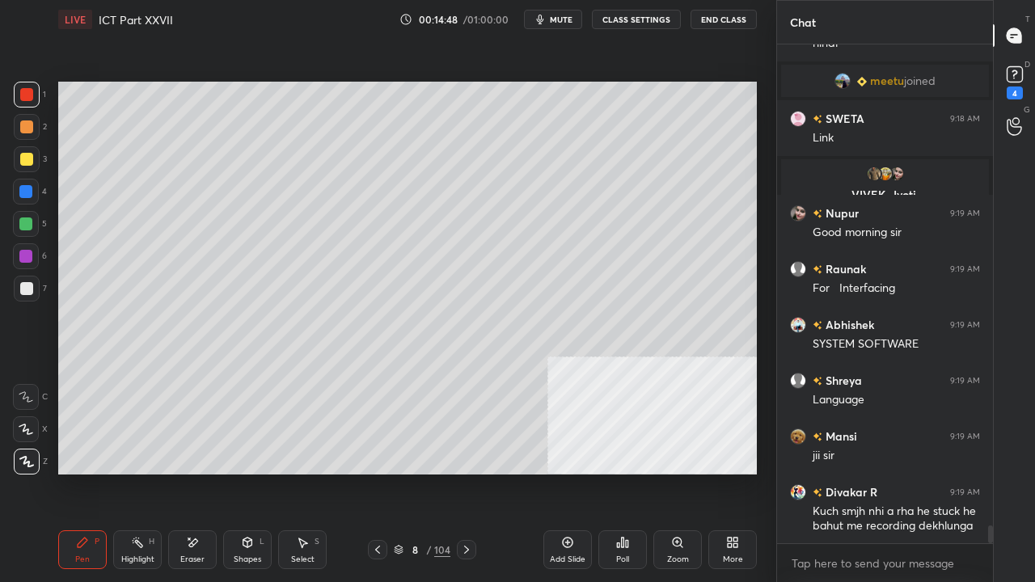
click at [469, 472] on icon at bounding box center [466, 549] width 13 height 13
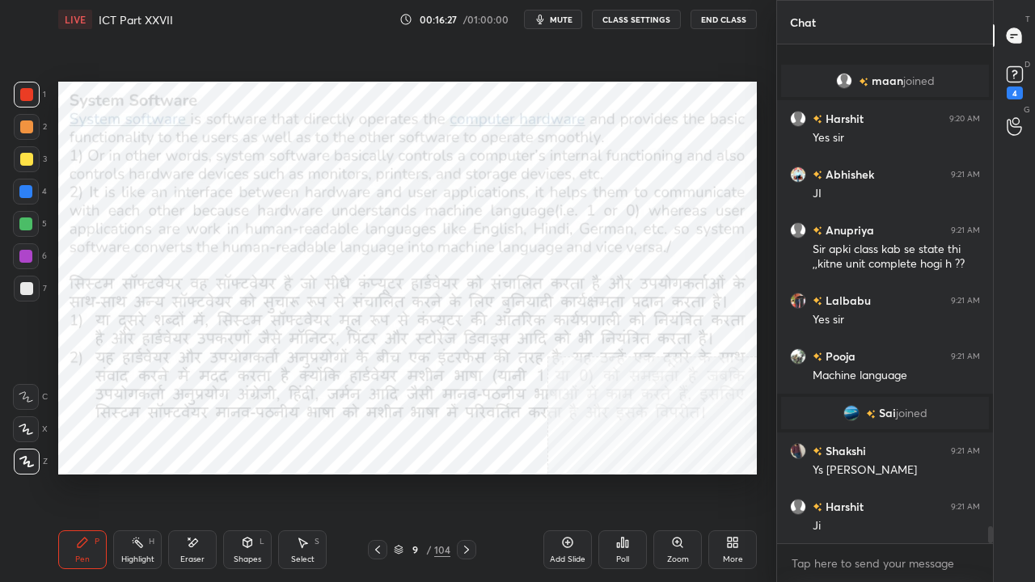
scroll to position [14238, 0]
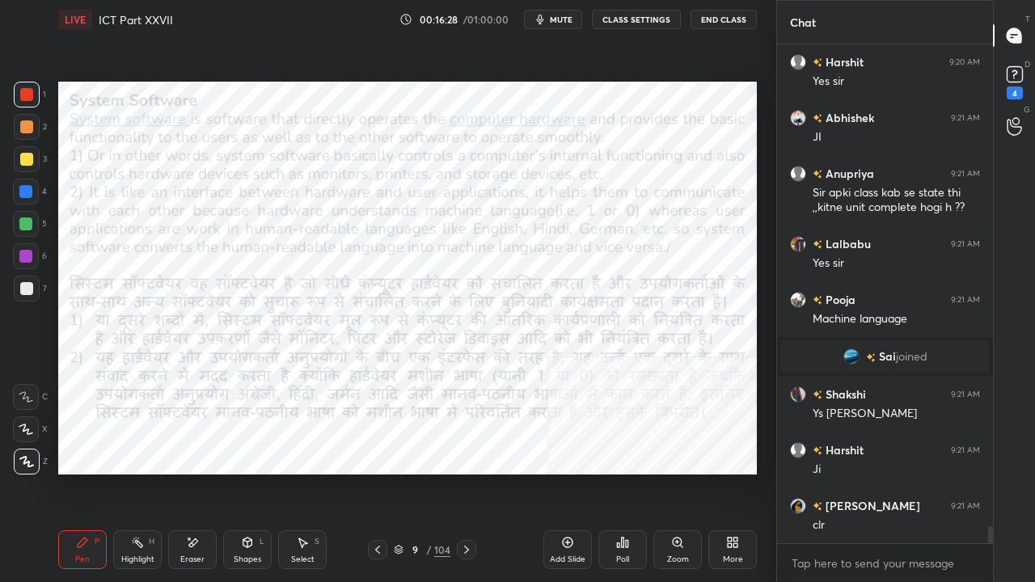
click at [23, 254] on div at bounding box center [25, 256] width 13 height 13
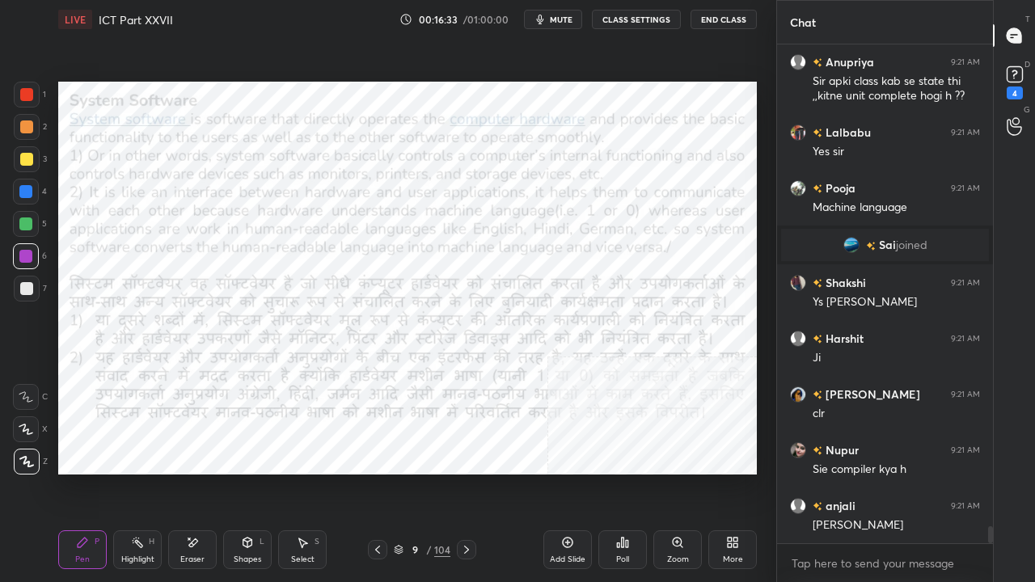
scroll to position [14405, 0]
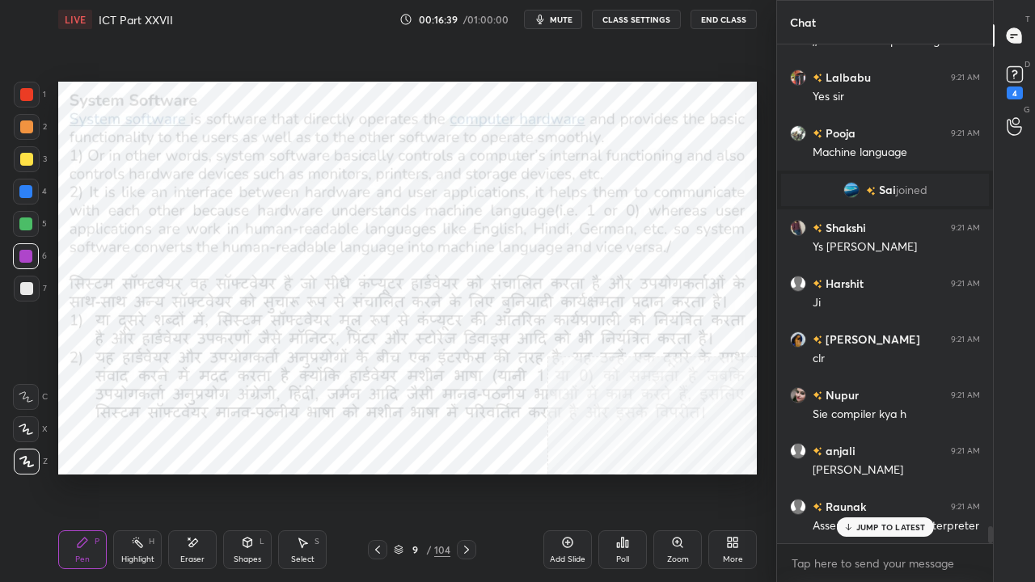
click at [383, 472] on icon at bounding box center [377, 549] width 13 height 13
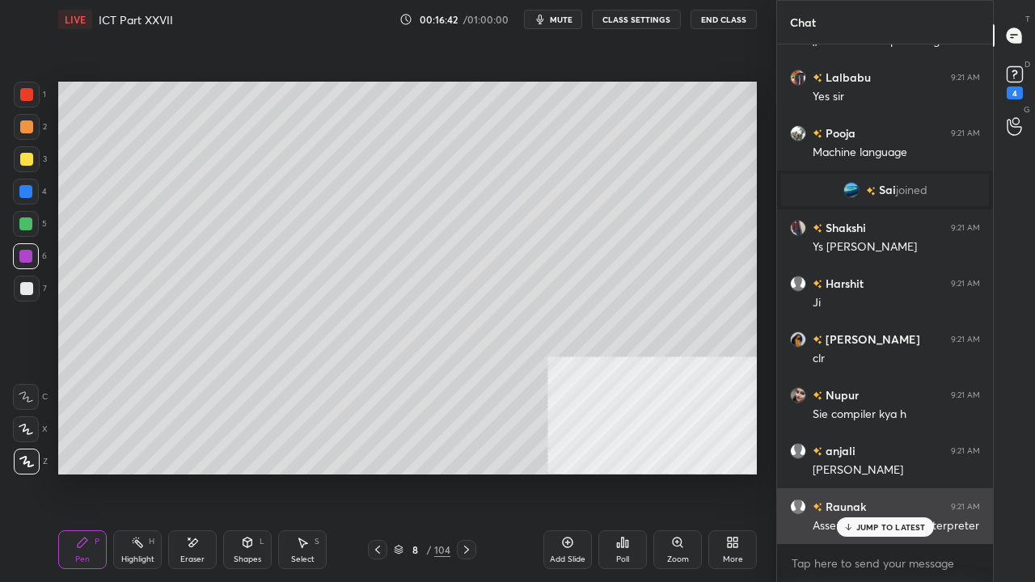
click at [887, 472] on p "JUMP TO LATEST" at bounding box center [891, 527] width 70 height 10
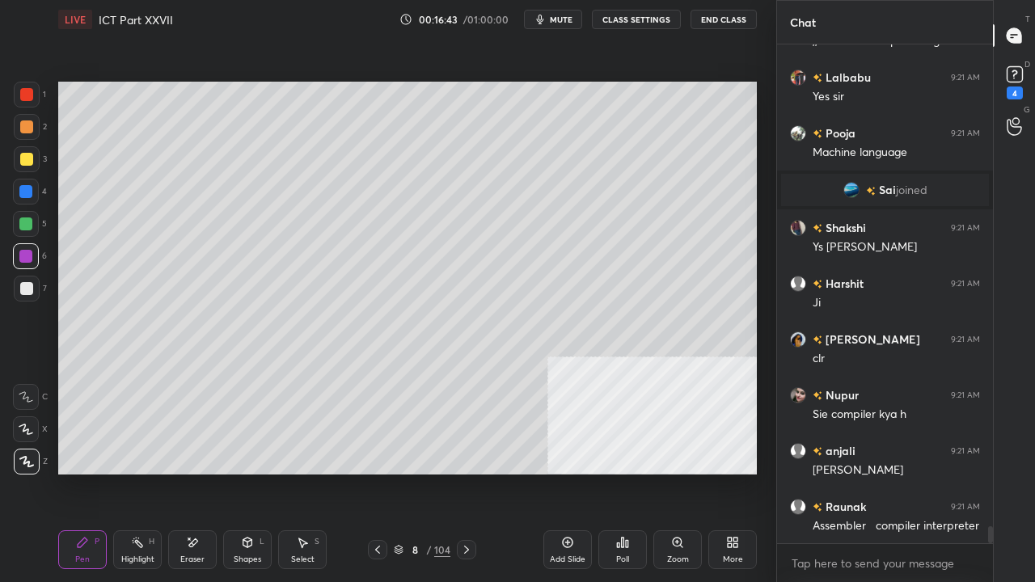
click at [29, 188] on div at bounding box center [25, 191] width 13 height 13
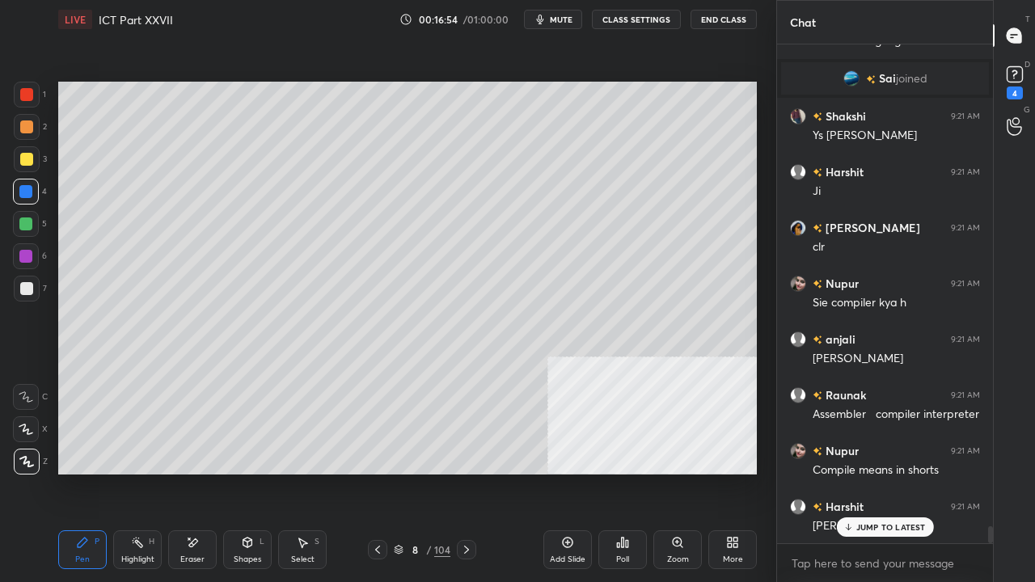
scroll to position [14573, 0]
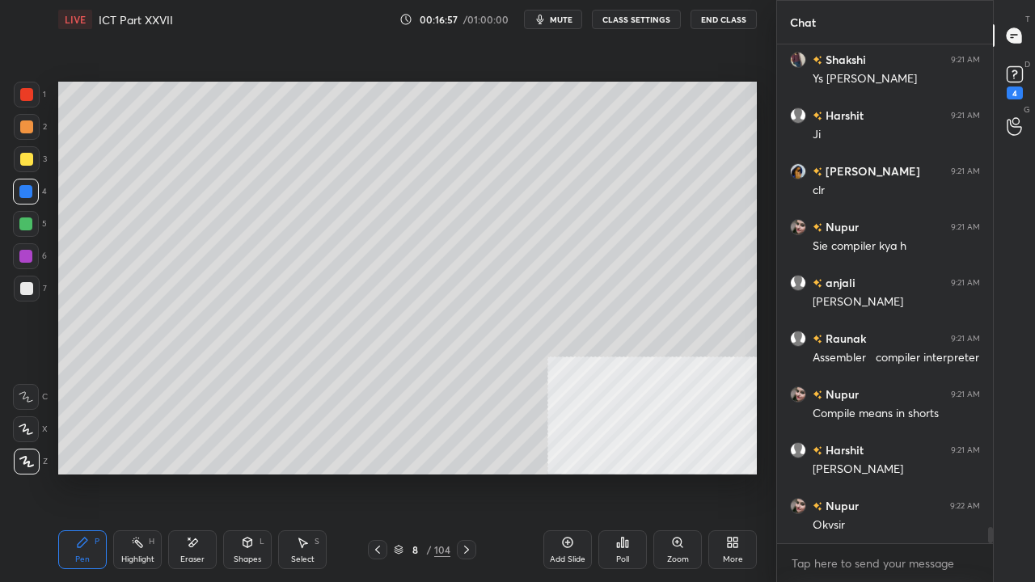
click at [24, 290] on div at bounding box center [26, 288] width 13 height 13
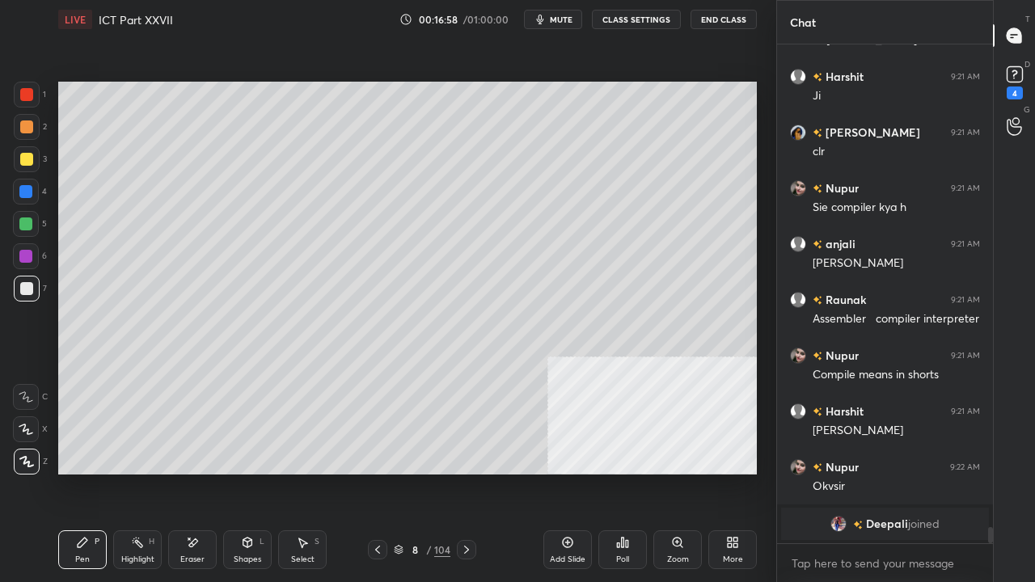
click at [32, 159] on div at bounding box center [26, 159] width 13 height 13
click at [32, 289] on div at bounding box center [26, 288] width 13 height 13
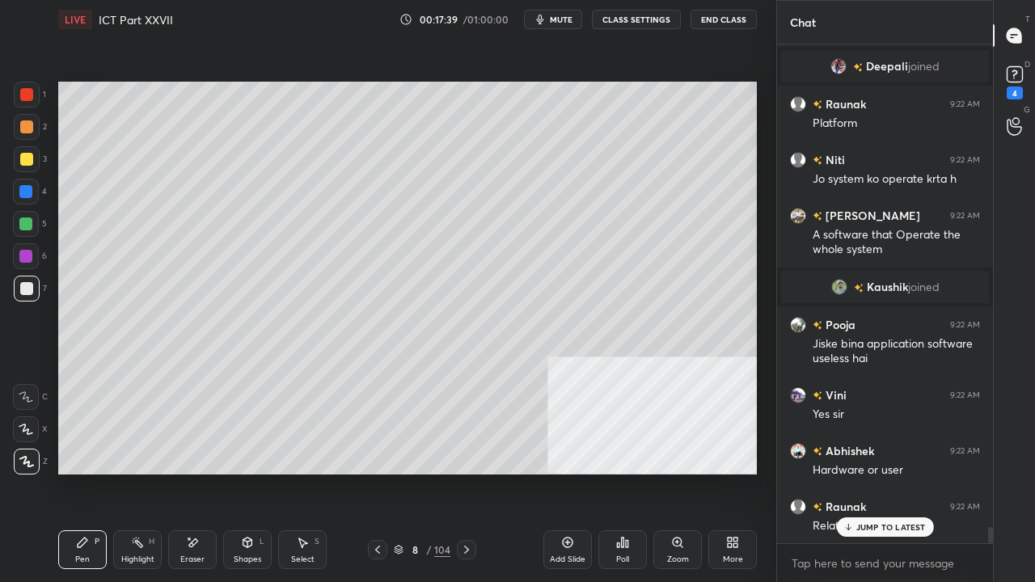
scroll to position [14942, 0]
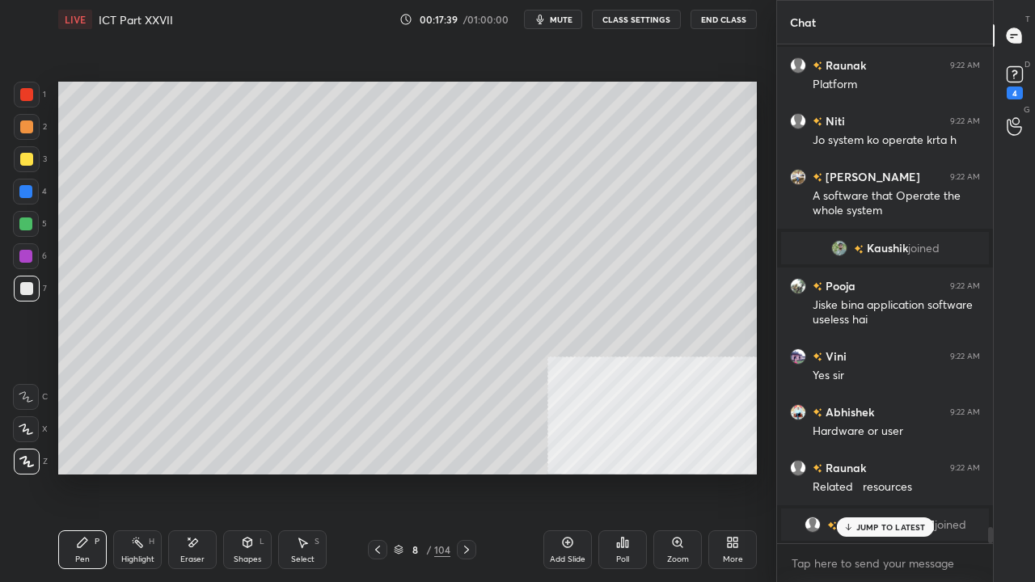
click at [28, 92] on div at bounding box center [26, 94] width 13 height 13
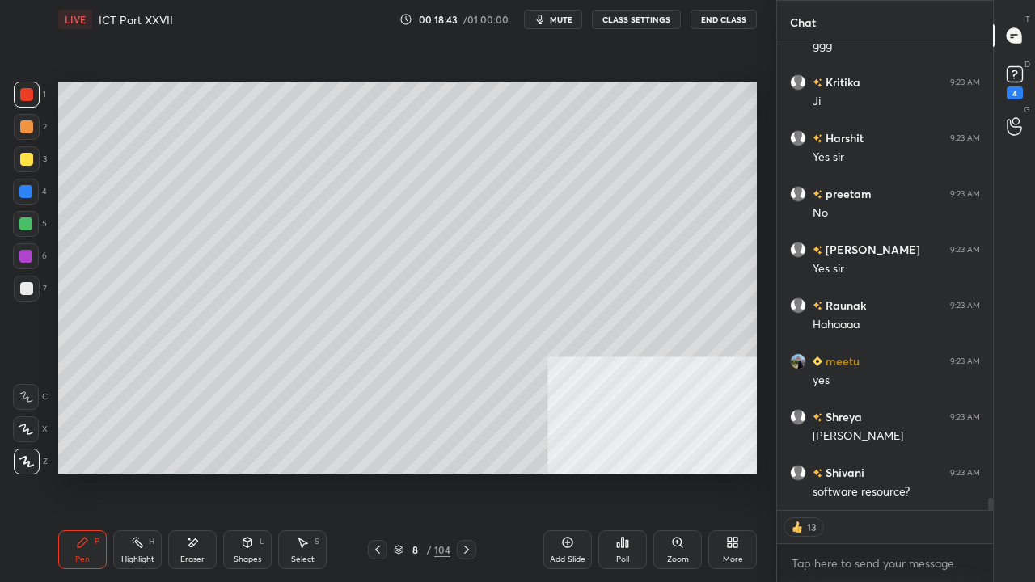
scroll to position [17724, 0]
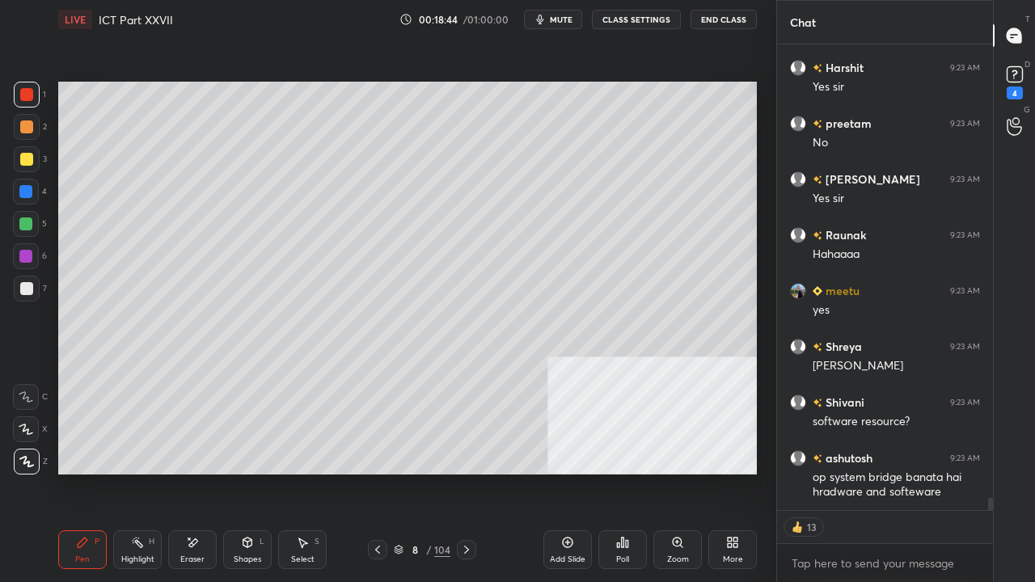
click at [24, 222] on div at bounding box center [25, 223] width 13 height 13
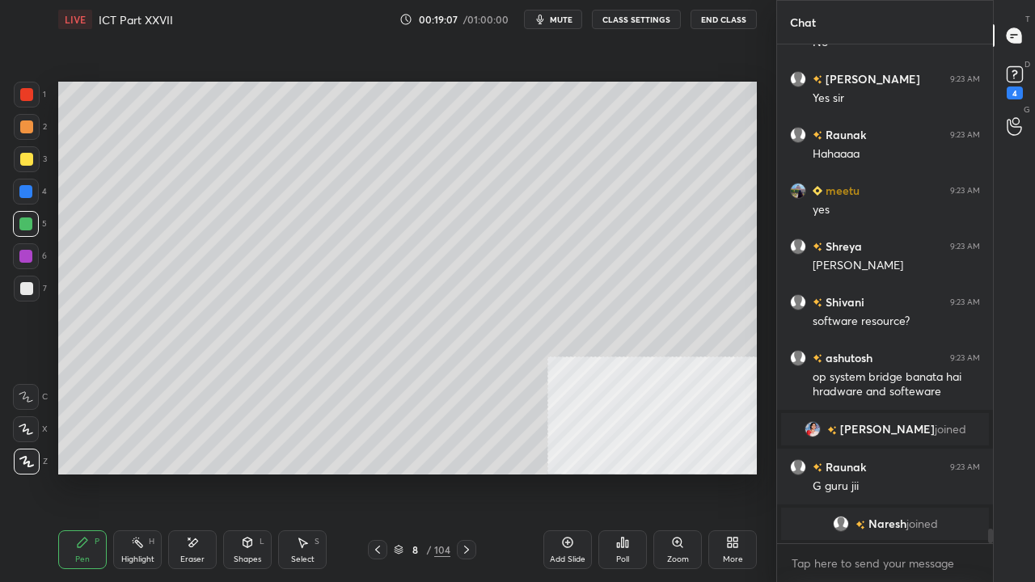
scroll to position [16995, 0]
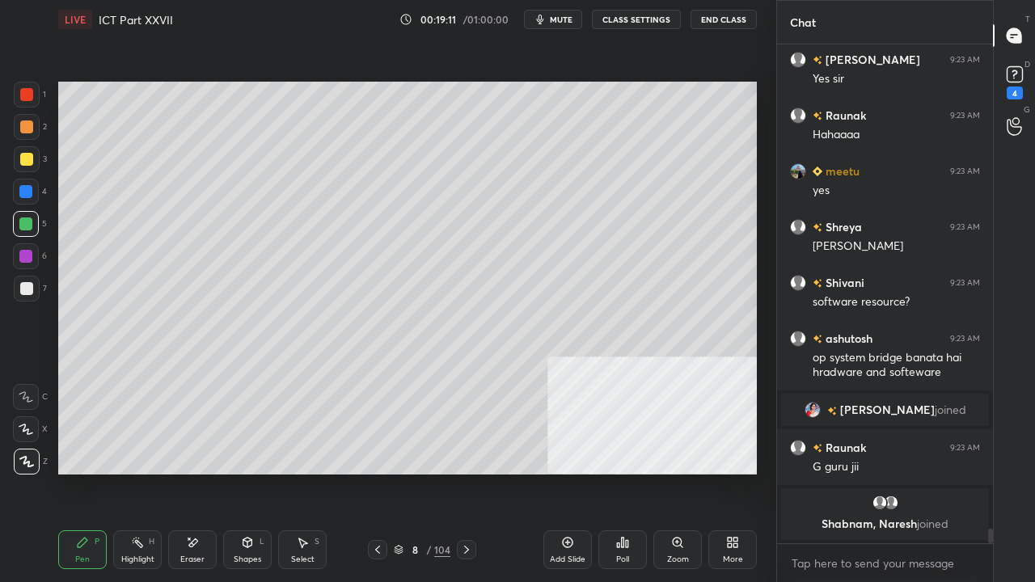
drag, startPoint x: 26, startPoint y: 94, endPoint x: 50, endPoint y: 109, distance: 28.7
click at [27, 94] on div at bounding box center [26, 94] width 13 height 13
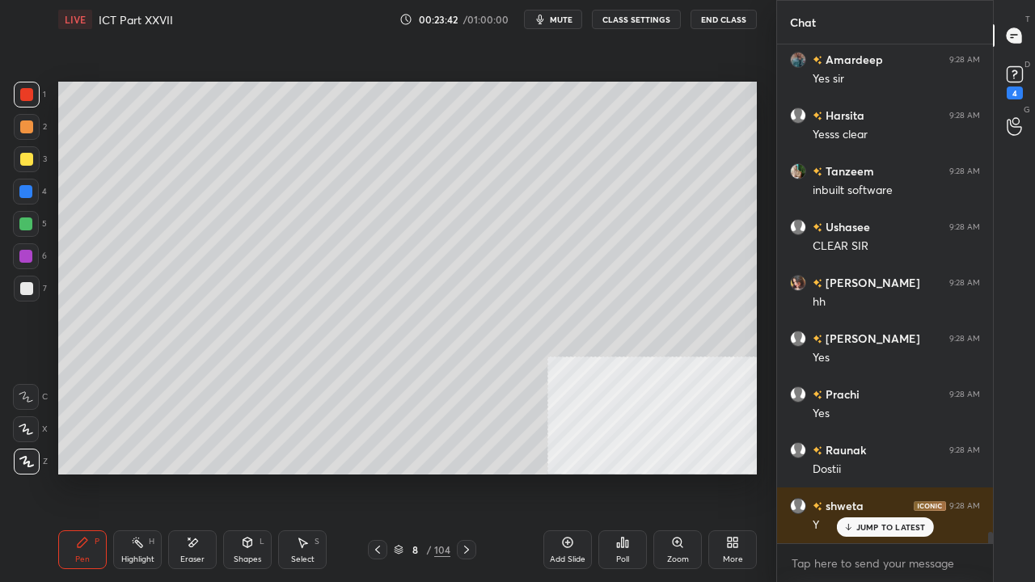
scroll to position [21332, 0]
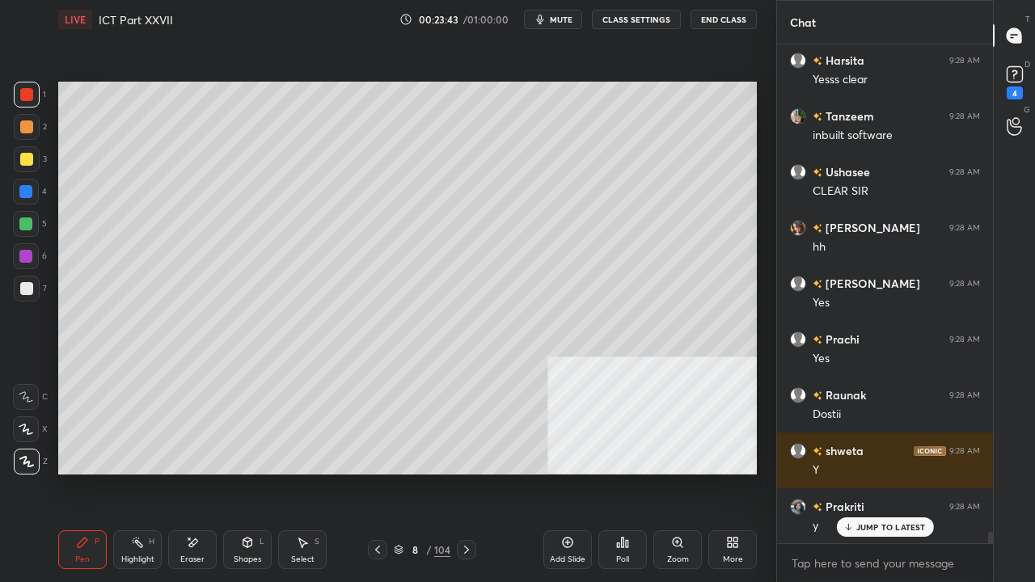
click at [29, 288] on div at bounding box center [26, 288] width 13 height 13
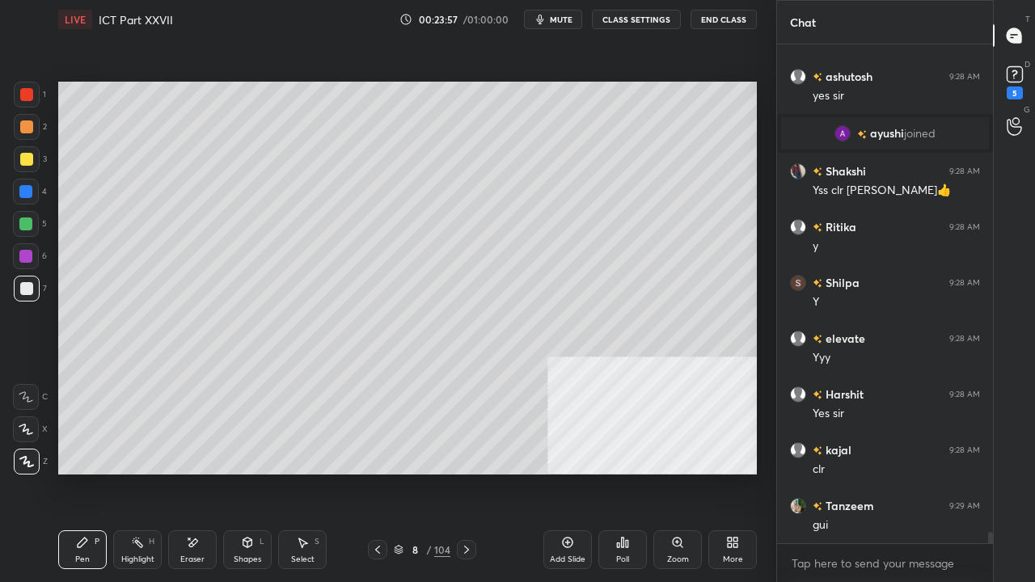
scroll to position [21706, 0]
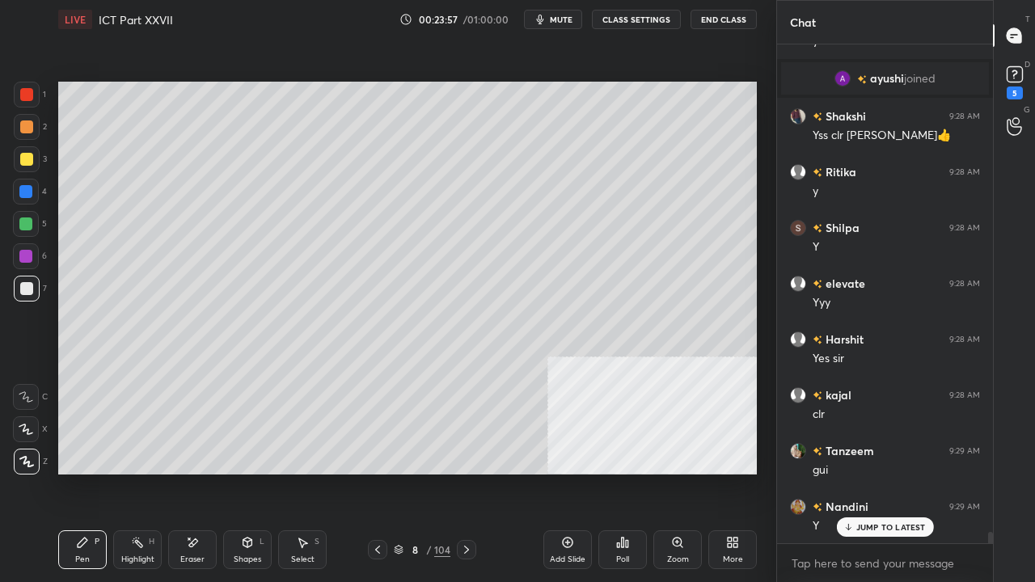
click at [19, 91] on div at bounding box center [27, 95] width 26 height 26
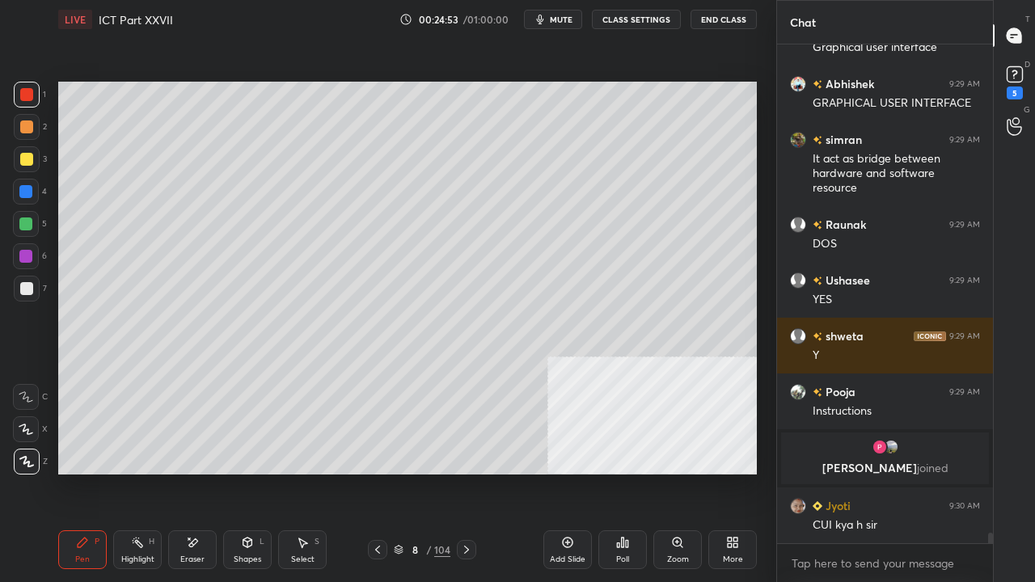
scroll to position [22320, 0]
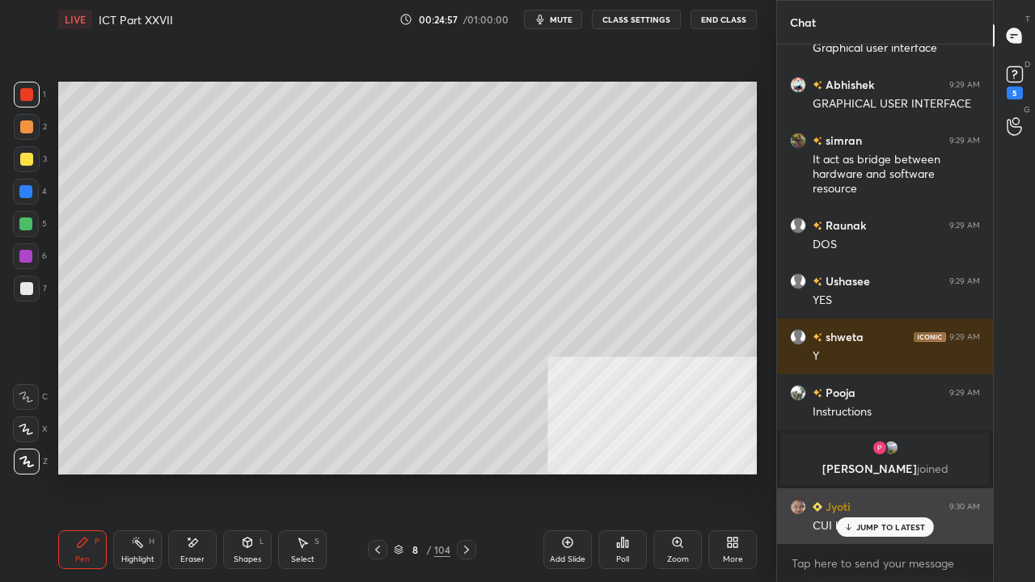
click at [863, 472] on p "JUMP TO LATEST" at bounding box center [891, 527] width 70 height 10
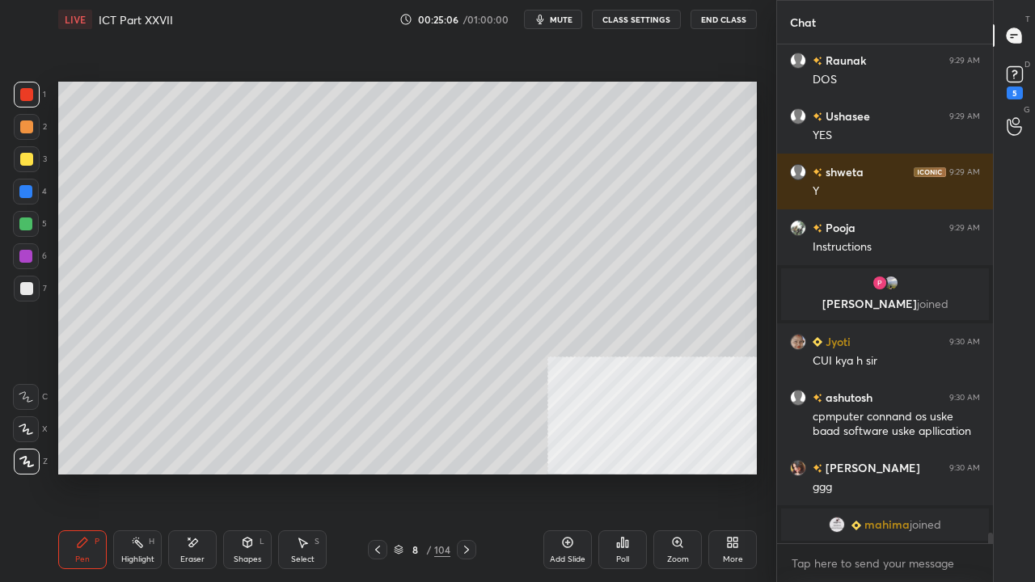
scroll to position [22542, 0]
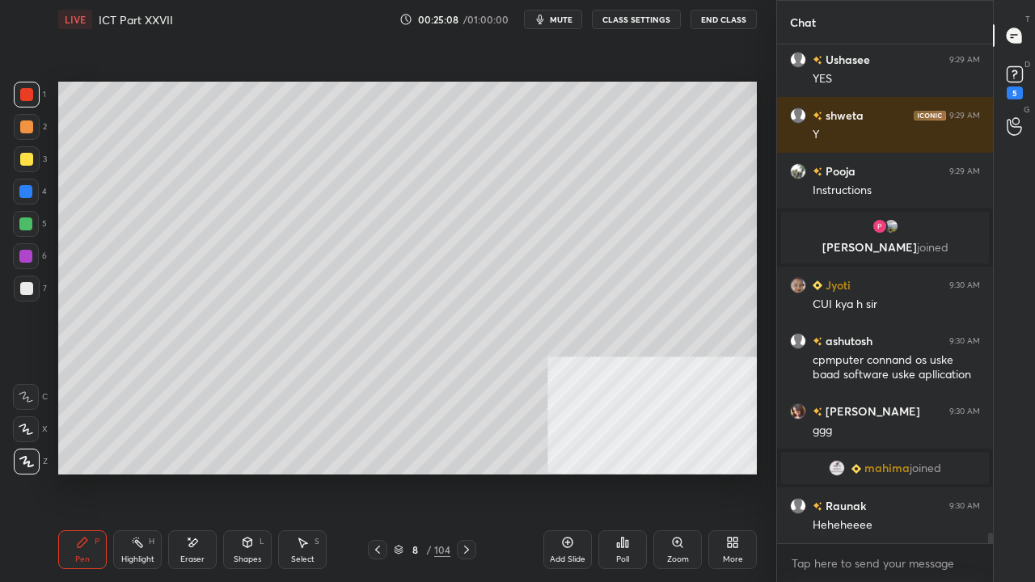
click at [201, 472] on div "Eraser" at bounding box center [192, 549] width 49 height 39
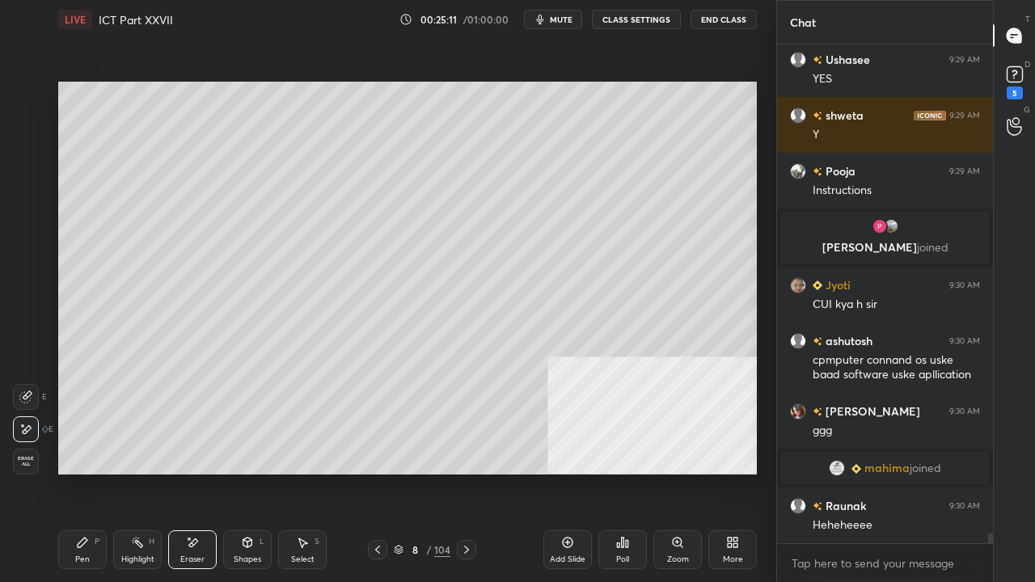
scroll to position [22558, 0]
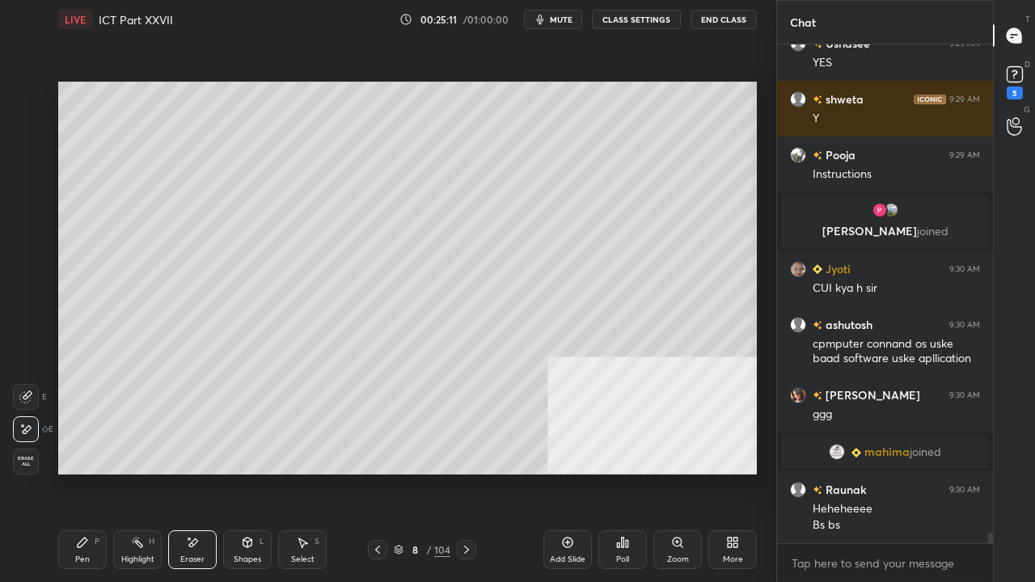
click at [82, 472] on icon at bounding box center [82, 542] width 13 height 13
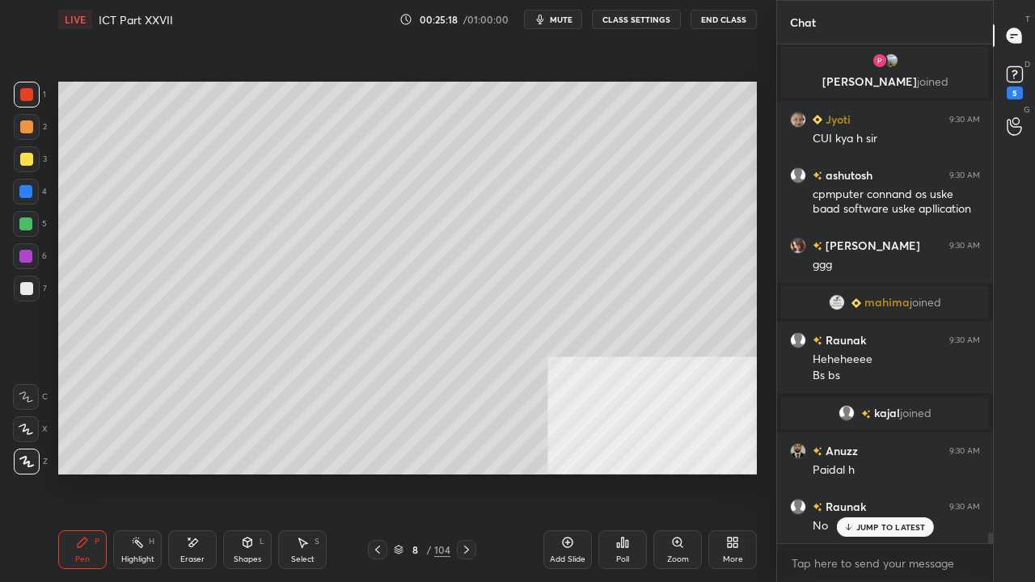
scroll to position [22687, 0]
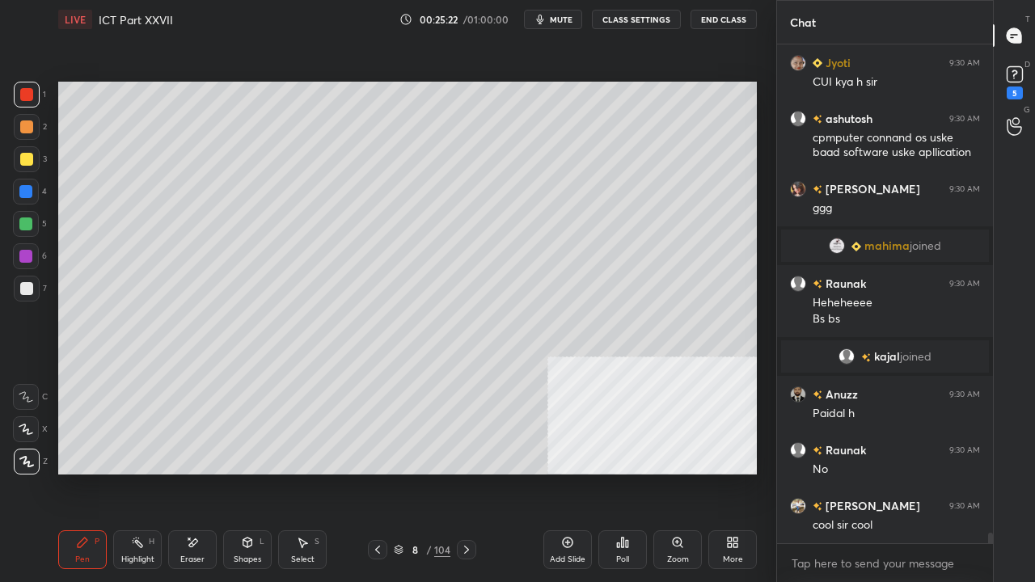
drag, startPoint x: 194, startPoint y: 548, endPoint x: 342, endPoint y: 490, distance: 159.0
click at [193, 472] on icon at bounding box center [192, 543] width 13 height 14
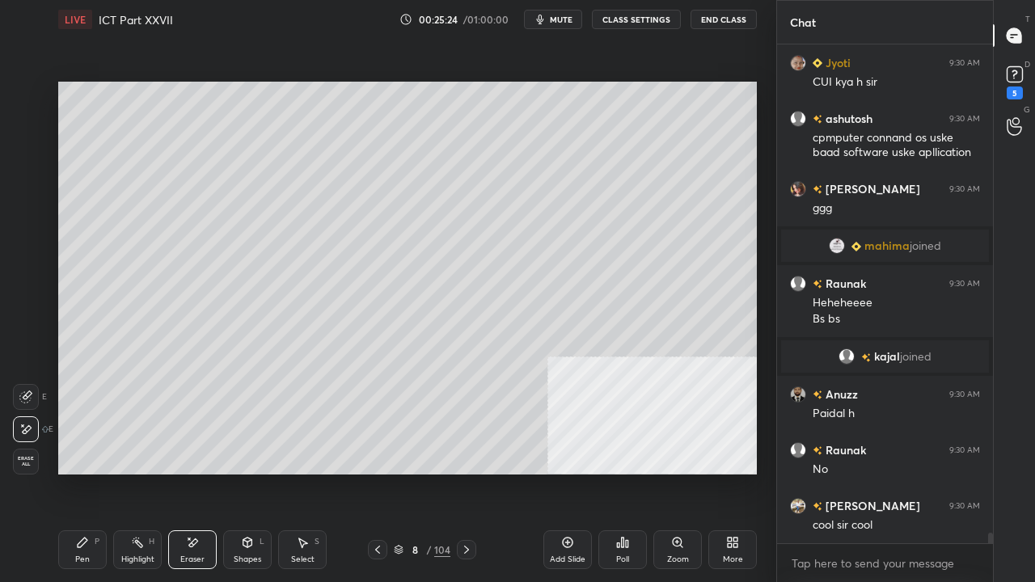
click at [81, 472] on div "Pen" at bounding box center [82, 559] width 15 height 8
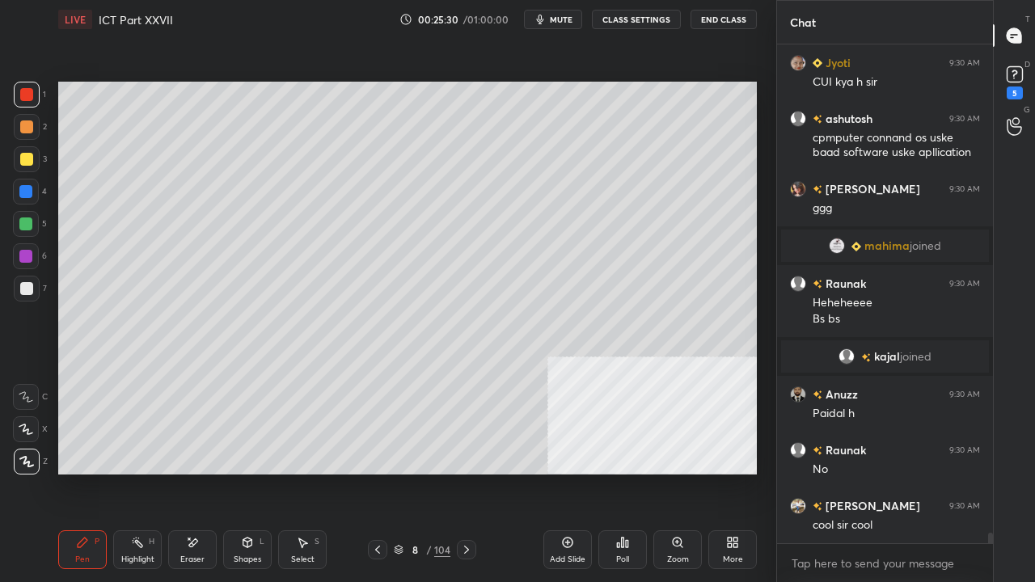
click at [24, 188] on div at bounding box center [25, 191] width 13 height 13
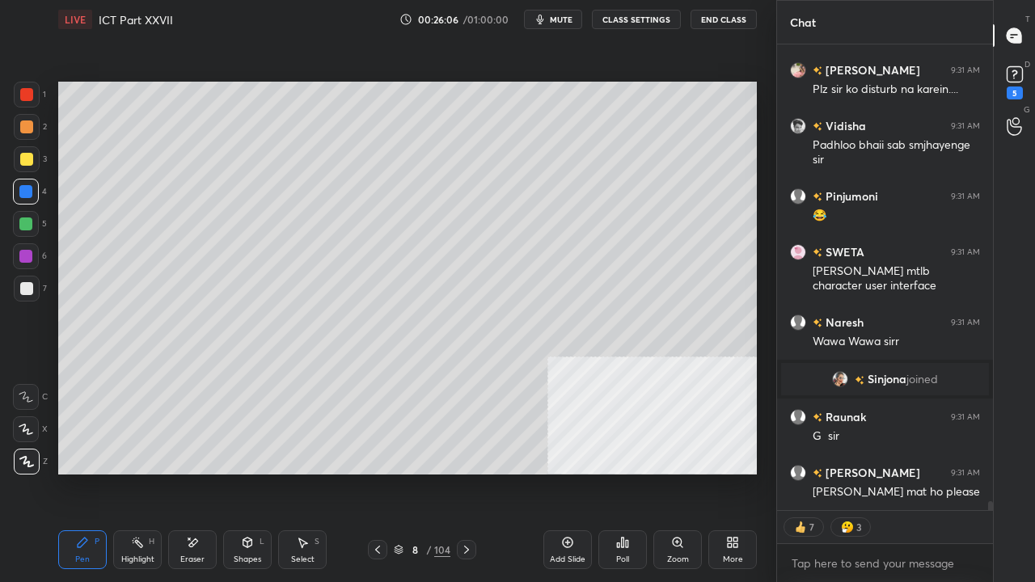
scroll to position [23887, 0]
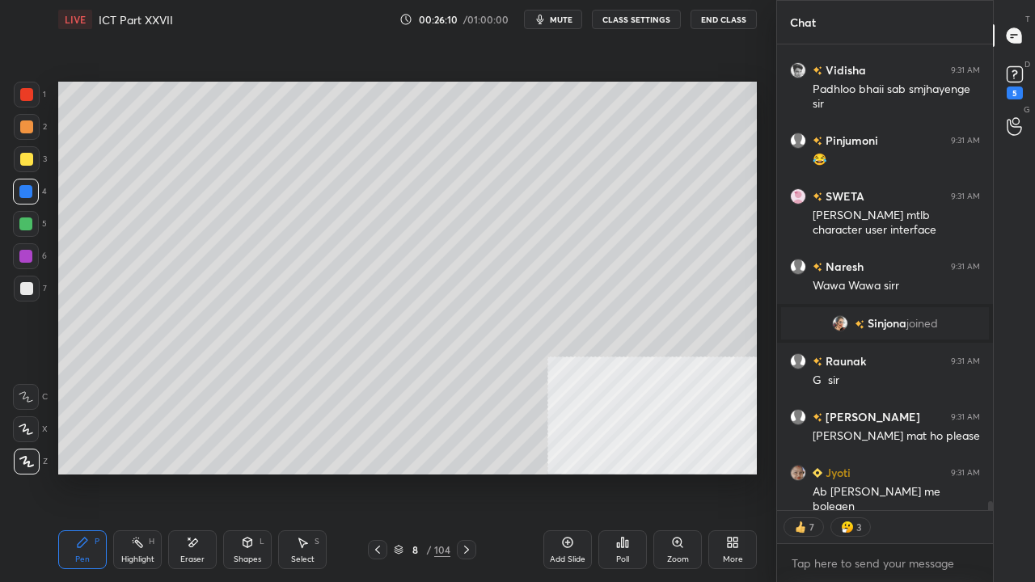
drag, startPoint x: 129, startPoint y: 550, endPoint x: 137, endPoint y: 545, distance: 9.4
click at [129, 472] on div "Highlight H" at bounding box center [137, 549] width 49 height 39
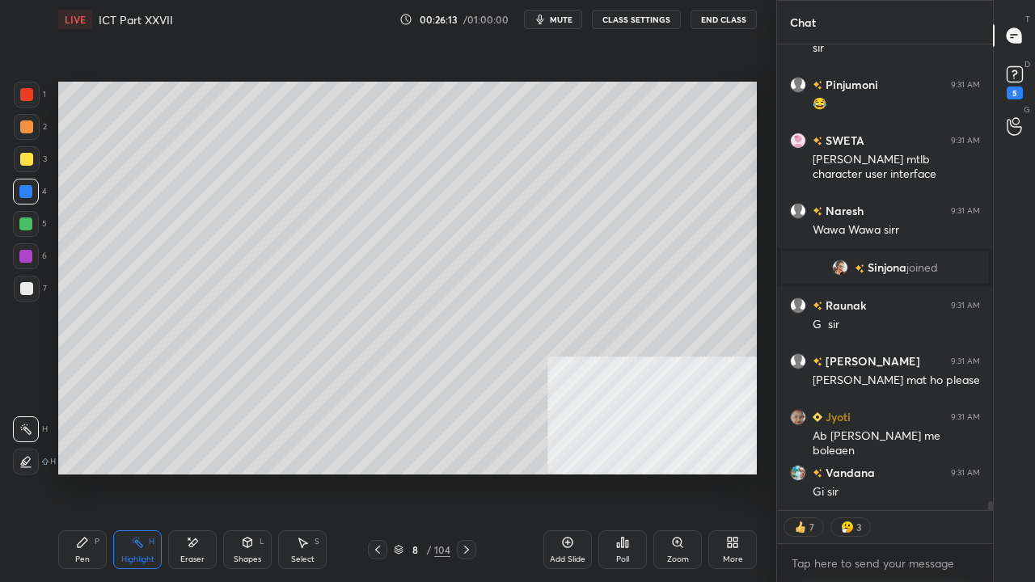
scroll to position [23999, 0]
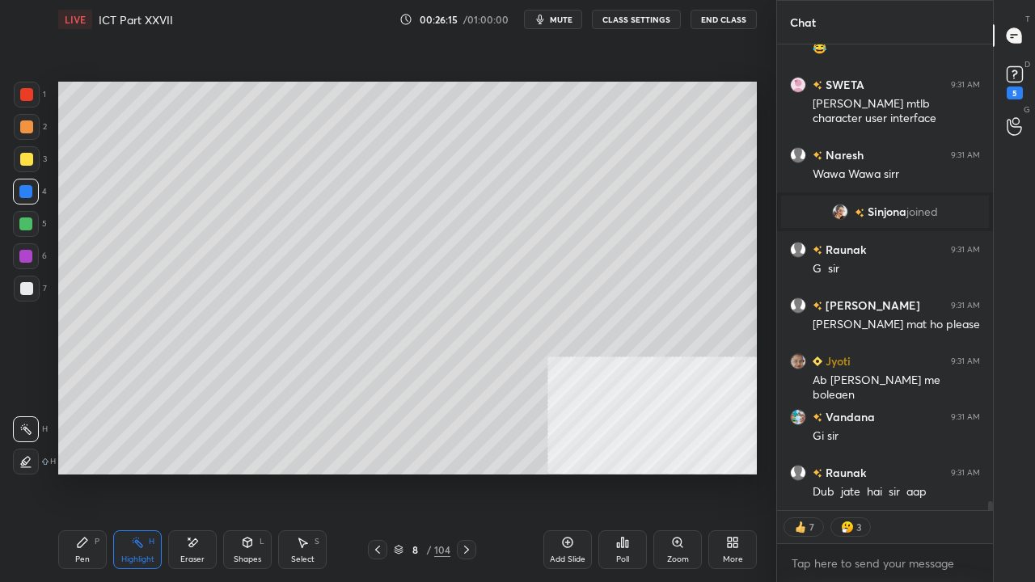
click at [91, 472] on div "Pen P" at bounding box center [82, 549] width 49 height 39
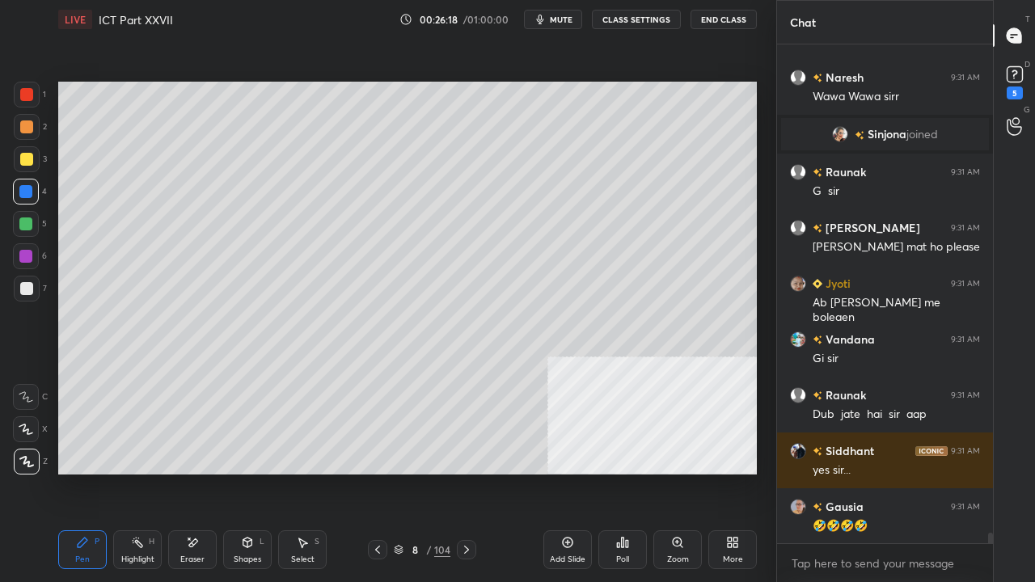
scroll to position [24133, 0]
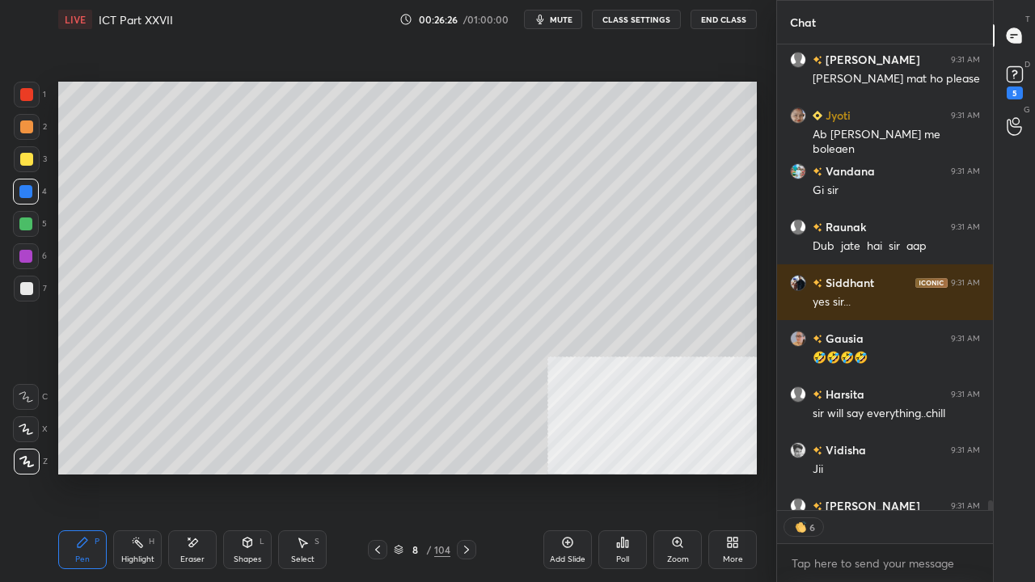
click at [195, 472] on icon at bounding box center [192, 543] width 13 height 14
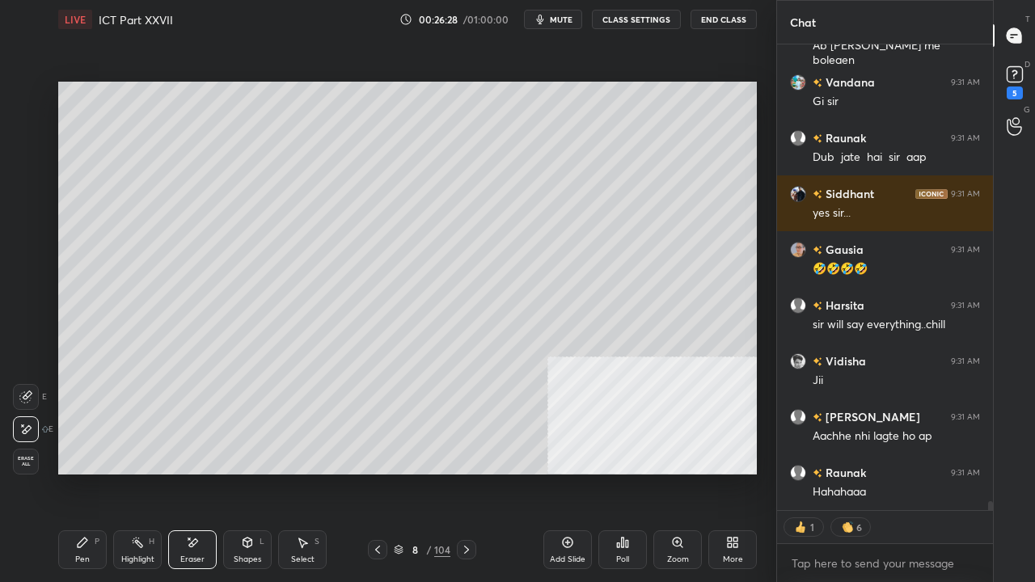
drag, startPoint x: 91, startPoint y: 552, endPoint x: 138, endPoint y: 510, distance: 63.6
click at [88, 472] on div "Pen P" at bounding box center [82, 549] width 49 height 39
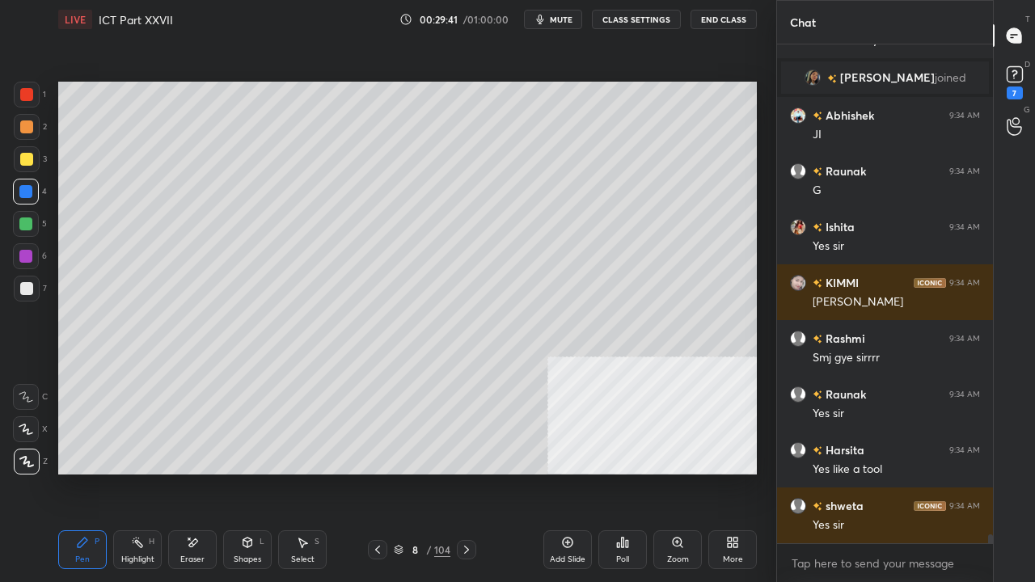
scroll to position [26900, 0]
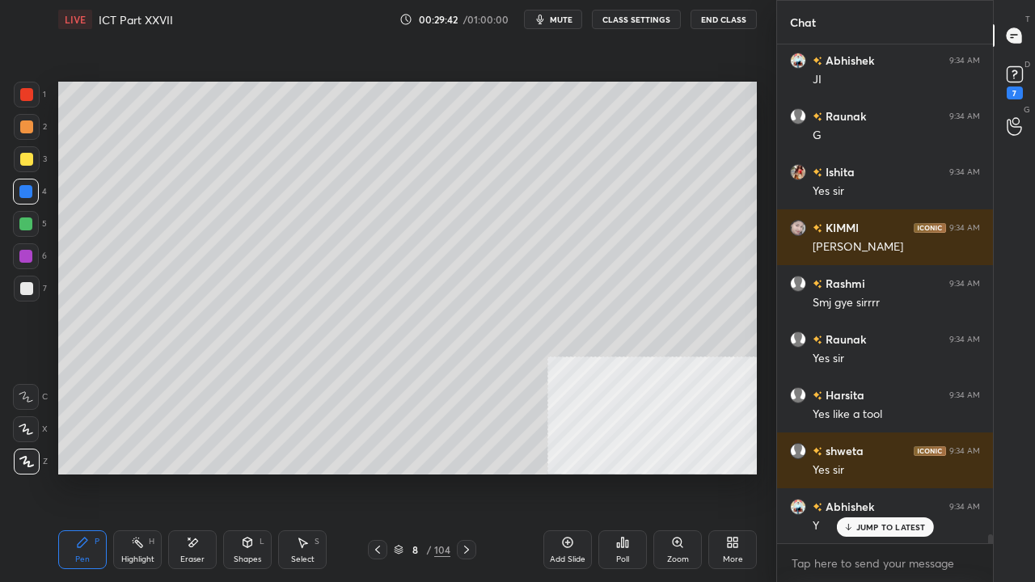
click at [461, 472] on icon at bounding box center [466, 549] width 13 height 13
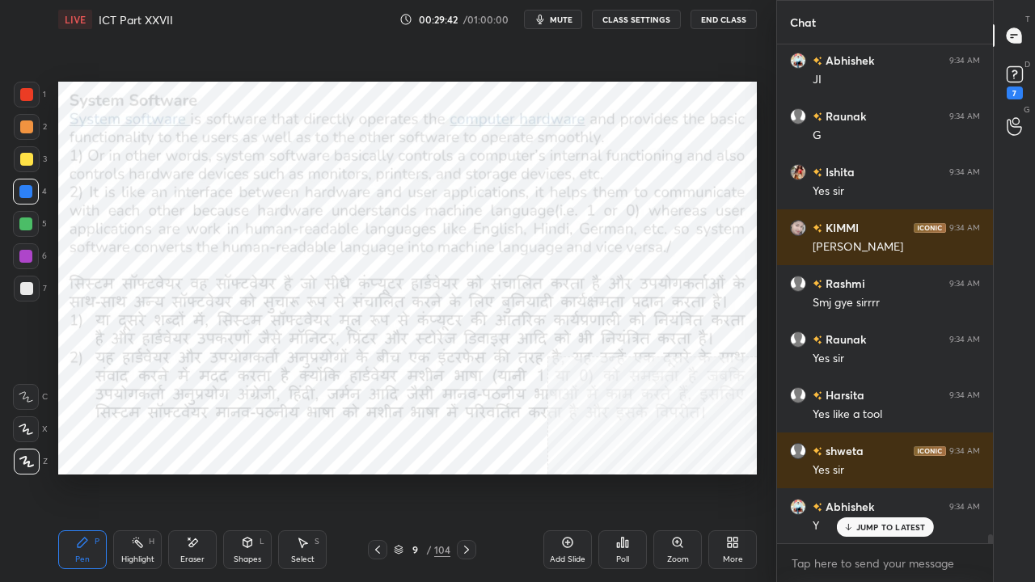
scroll to position [26956, 0]
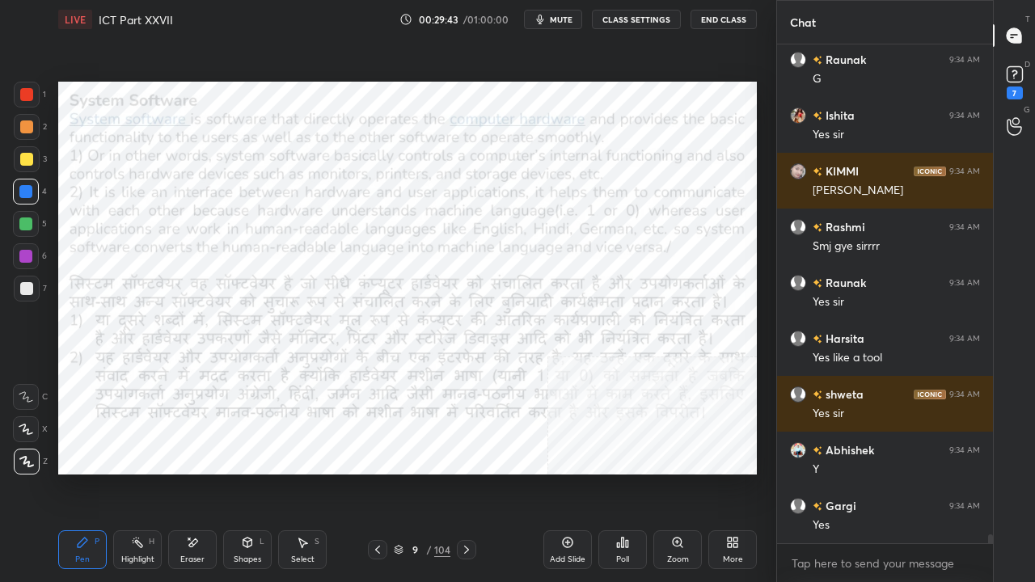
click at [462, 472] on icon at bounding box center [466, 549] width 13 height 13
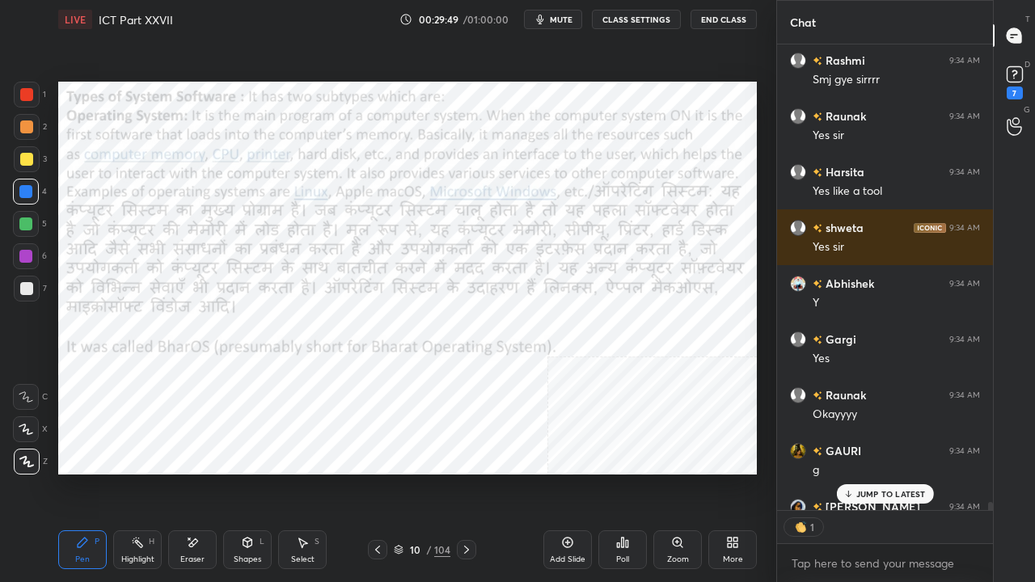
scroll to position [5, 5]
click at [15, 91] on div at bounding box center [27, 95] width 26 height 26
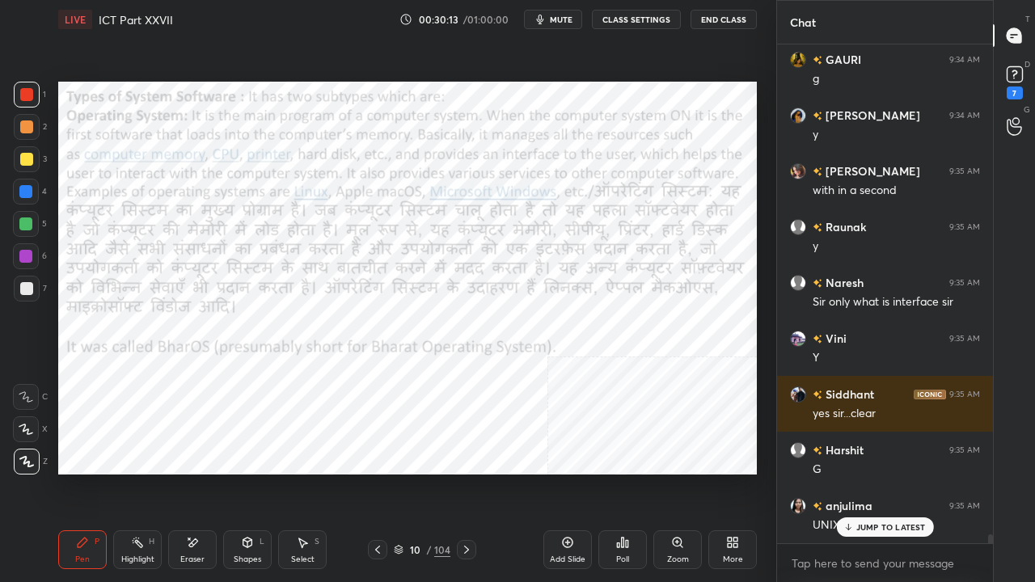
scroll to position [27569, 0]
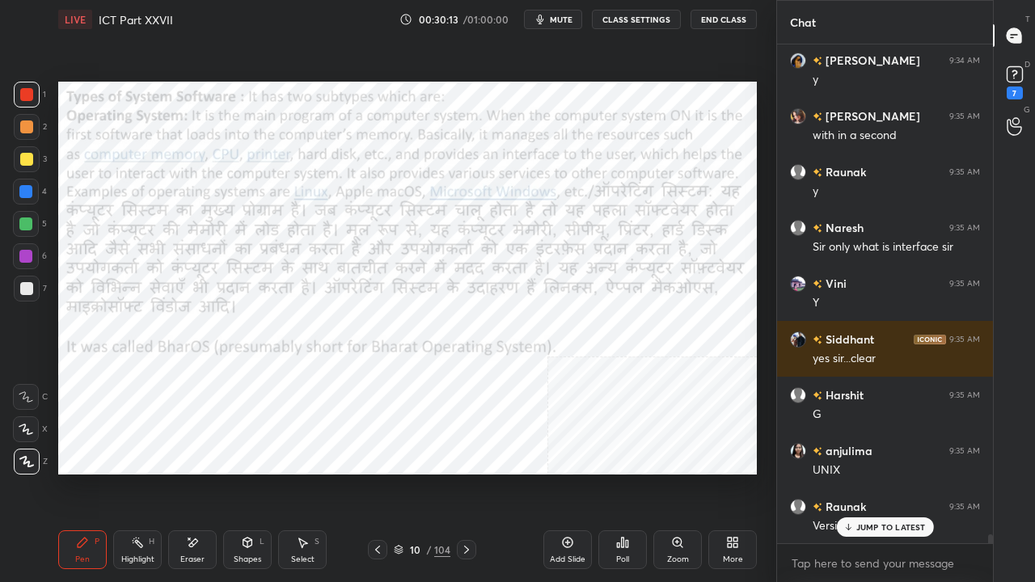
click at [23, 86] on div at bounding box center [27, 95] width 26 height 26
click at [466, 472] on icon at bounding box center [466, 549] width 13 height 13
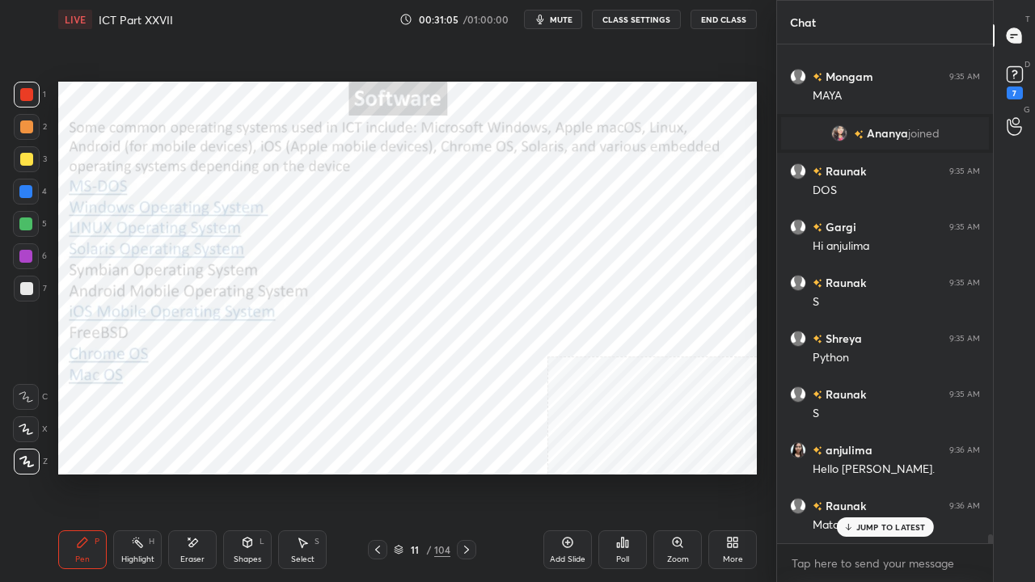
scroll to position [27823, 0]
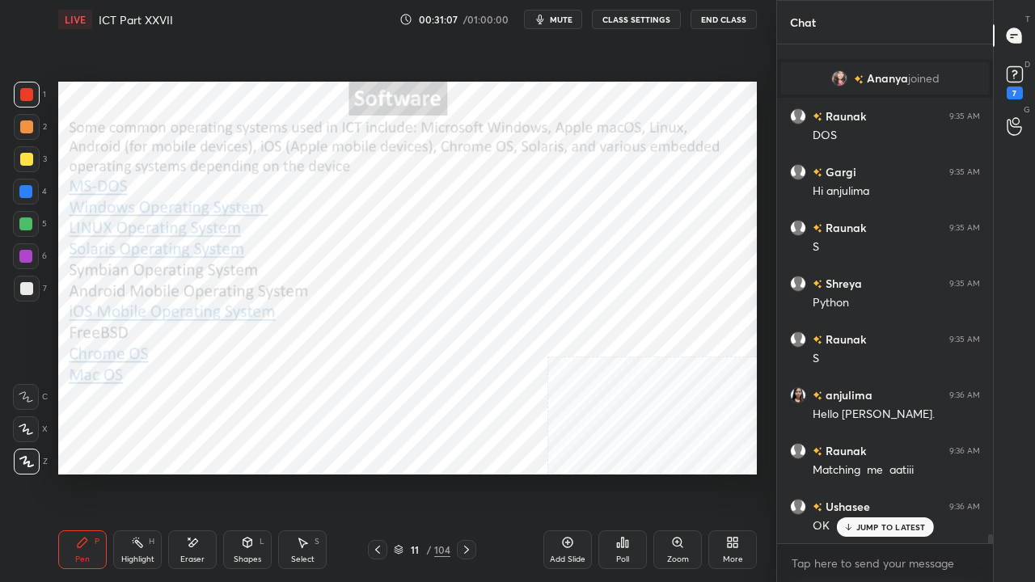
click at [20, 253] on div at bounding box center [25, 256] width 13 height 13
click at [22, 253] on div at bounding box center [25, 256] width 13 height 13
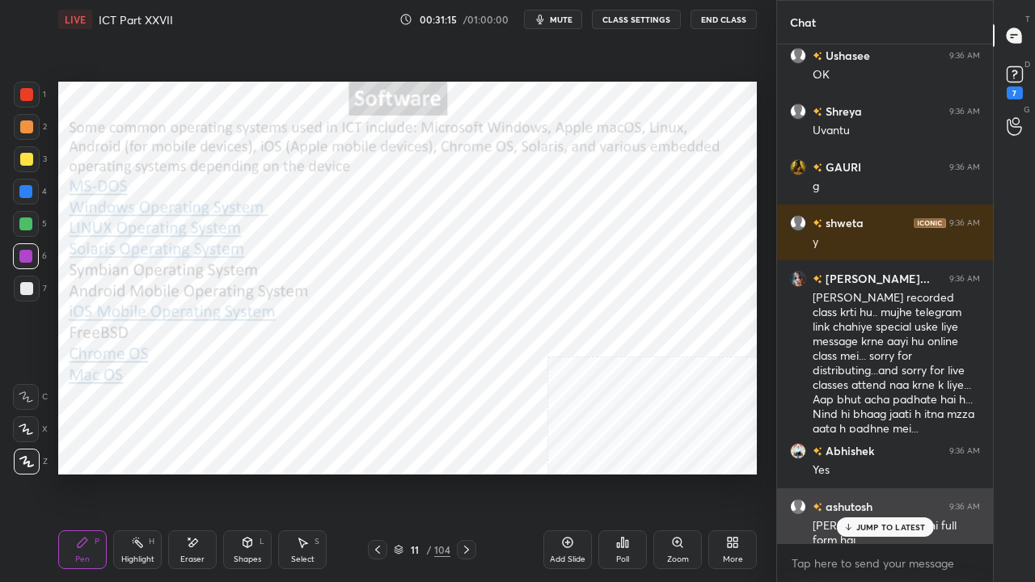
scroll to position [28331, 0]
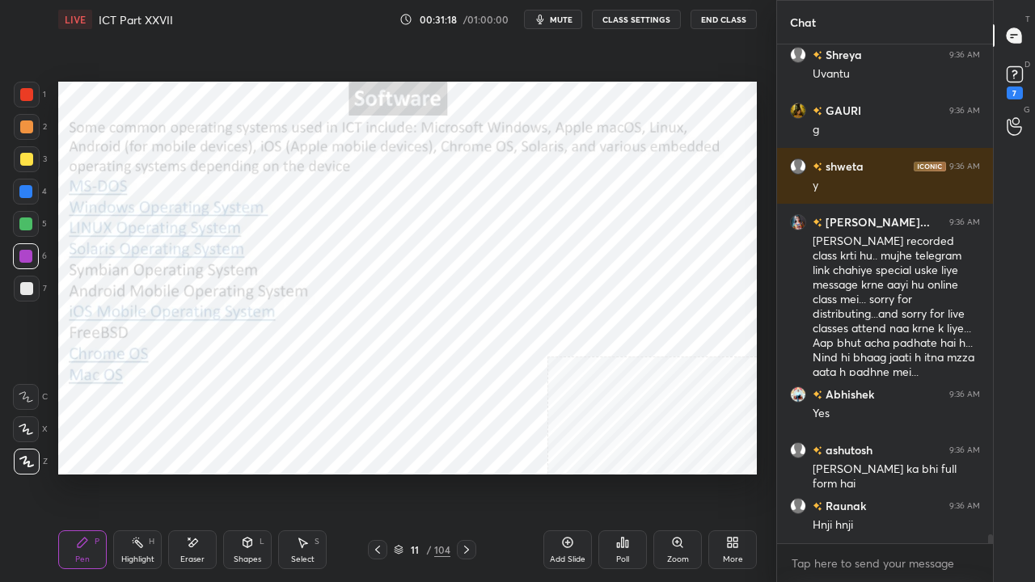
click at [469, 472] on icon at bounding box center [466, 549] width 13 height 13
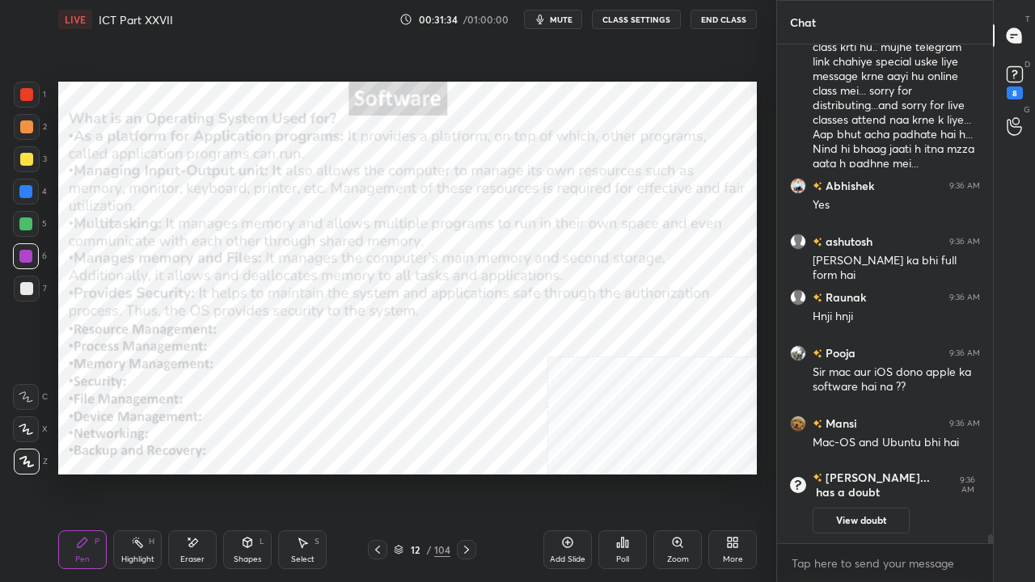
scroll to position [28289, 0]
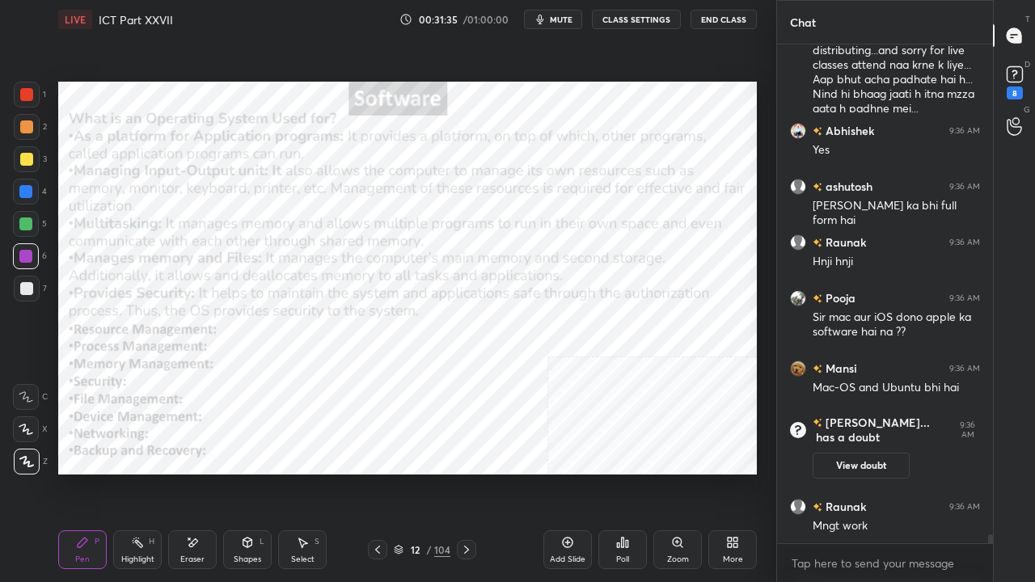
click at [381, 472] on icon at bounding box center [377, 549] width 13 height 13
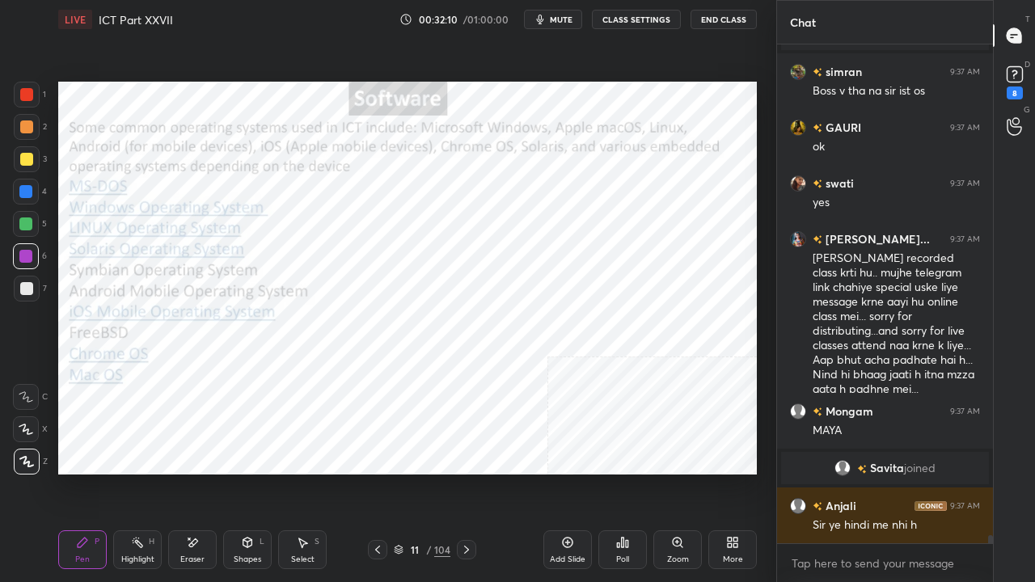
scroll to position [29233, 0]
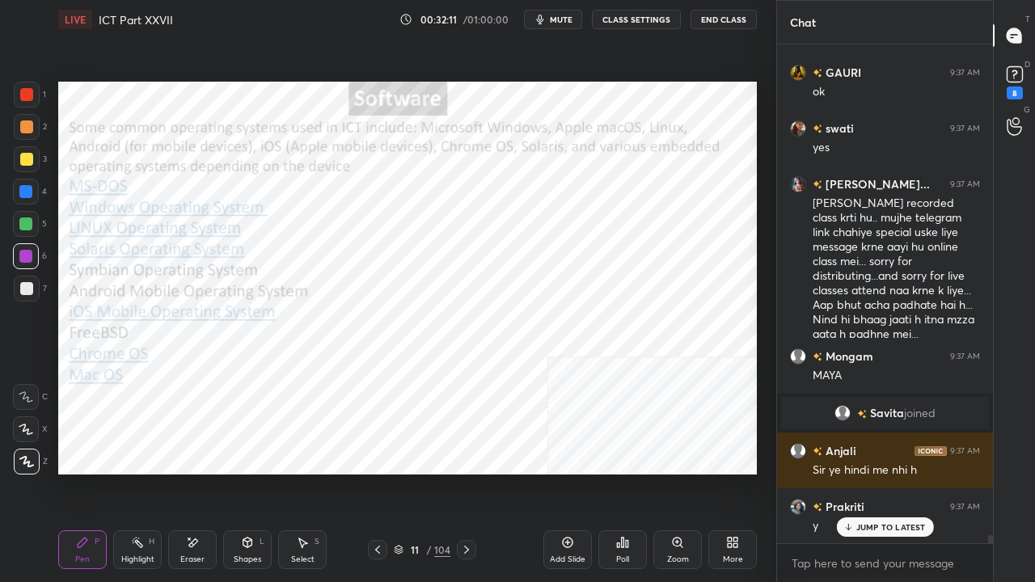
click at [23, 88] on div at bounding box center [26, 94] width 13 height 13
click at [23, 87] on div at bounding box center [27, 95] width 26 height 26
drag, startPoint x: 192, startPoint y: 553, endPoint x: 200, endPoint y: 547, distance: 9.7
click at [194, 472] on div "Eraser" at bounding box center [192, 549] width 49 height 39
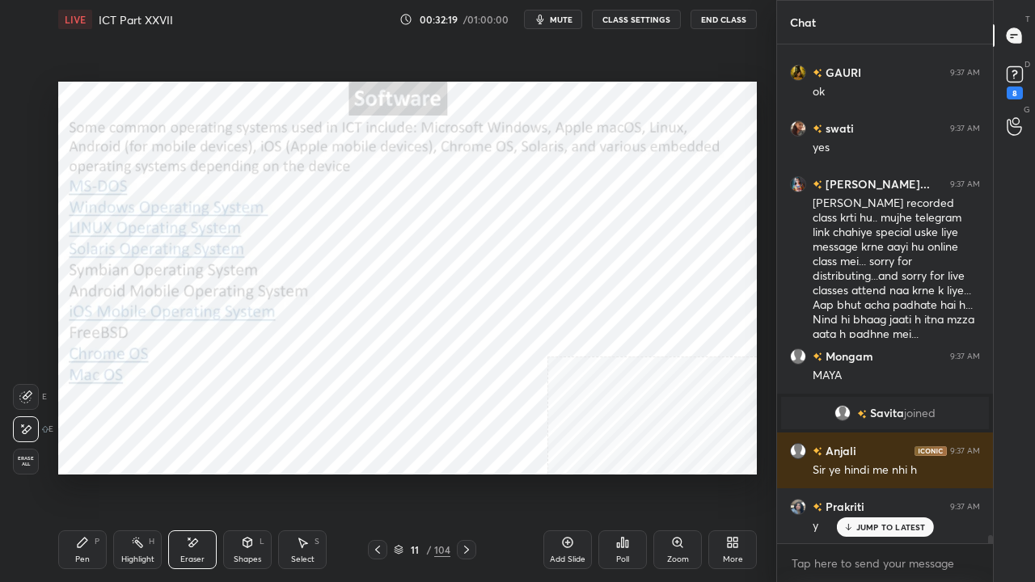
click at [83, 472] on icon at bounding box center [82, 542] width 13 height 13
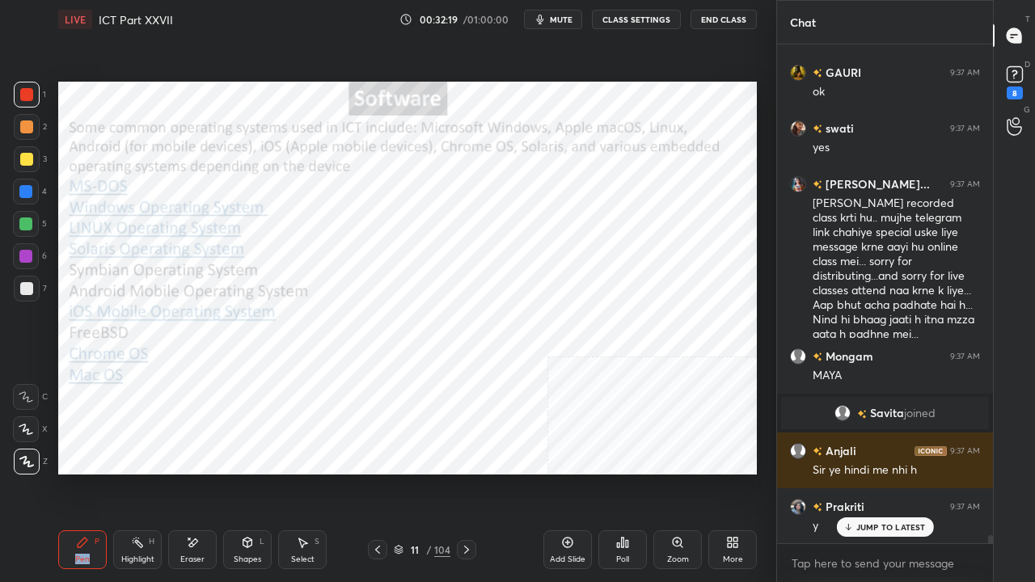
drag, startPoint x: 85, startPoint y: 547, endPoint x: 205, endPoint y: 477, distance: 138.4
click at [84, 472] on icon at bounding box center [82, 542] width 13 height 13
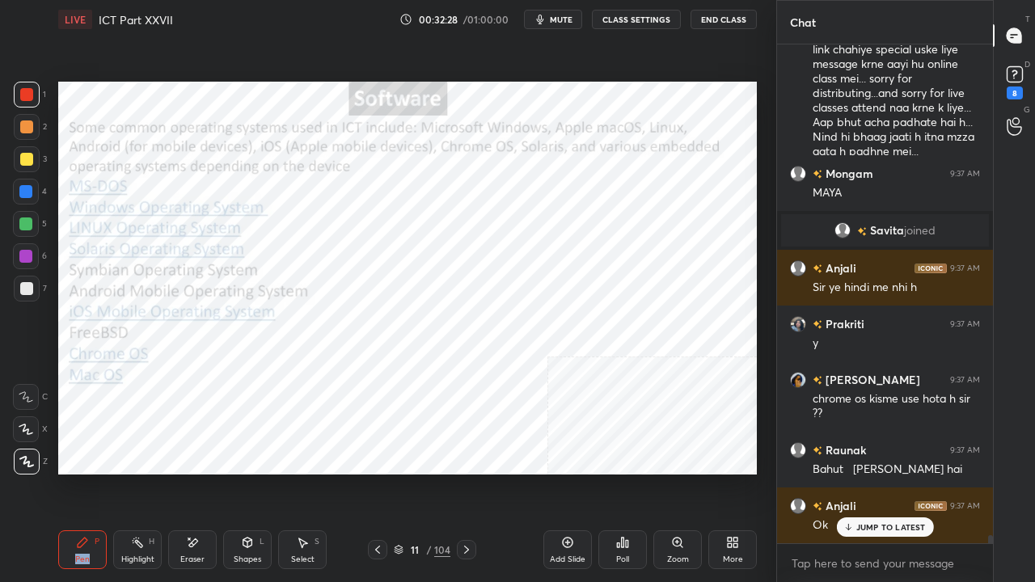
scroll to position [29471, 0]
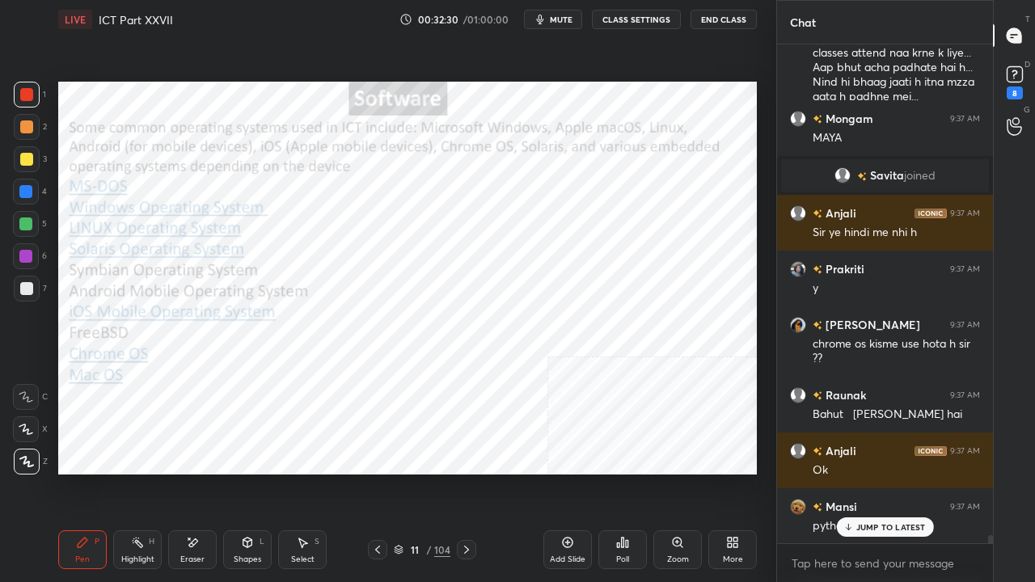
drag, startPoint x: 19, startPoint y: 90, endPoint x: 53, endPoint y: 108, distance: 38.3
click at [21, 90] on div at bounding box center [27, 95] width 26 height 26
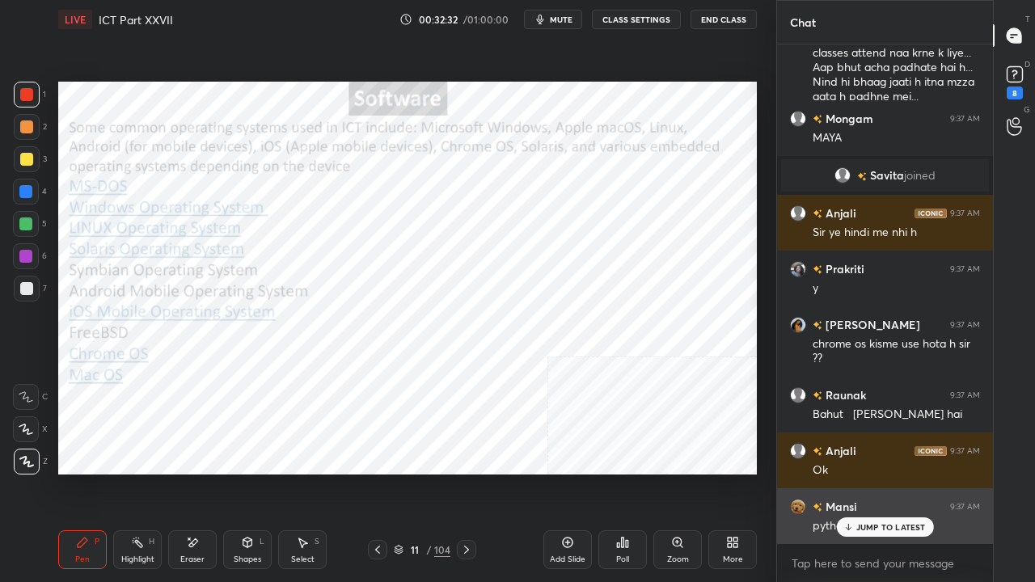
click at [886, 472] on p "JUMP TO LATEST" at bounding box center [891, 527] width 70 height 10
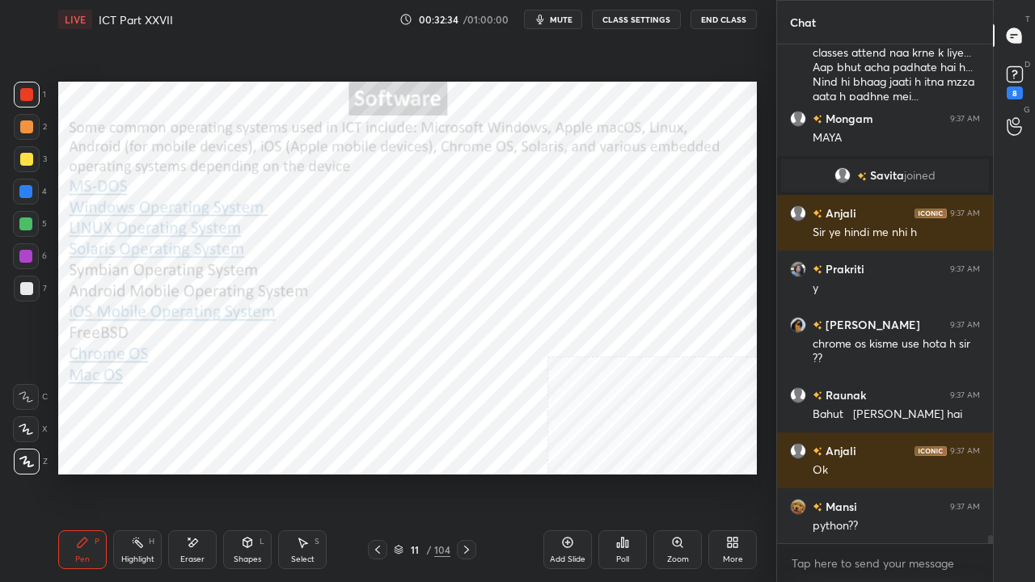
scroll to position [29528, 0]
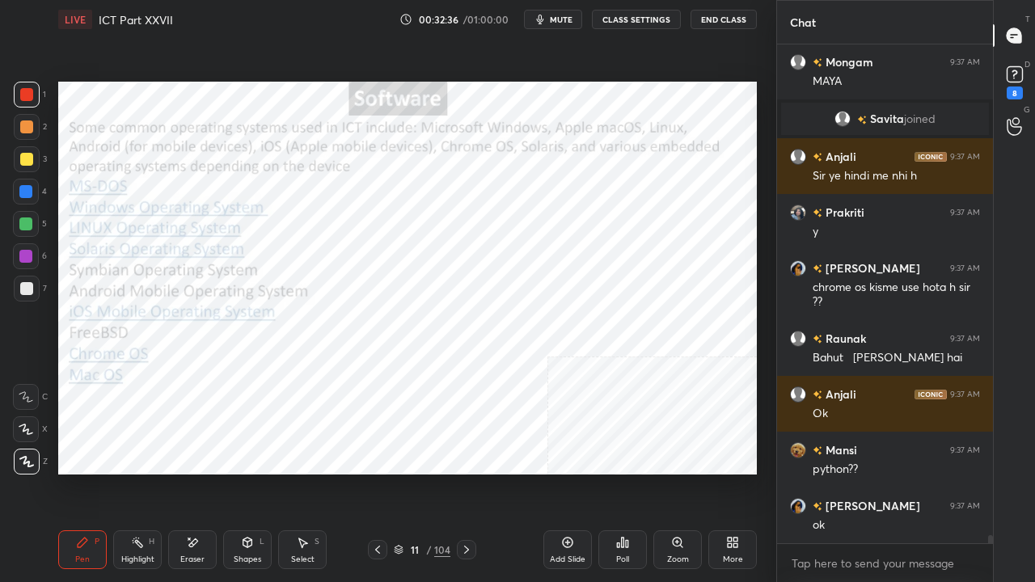
click at [467, 472] on icon at bounding box center [466, 549] width 13 height 13
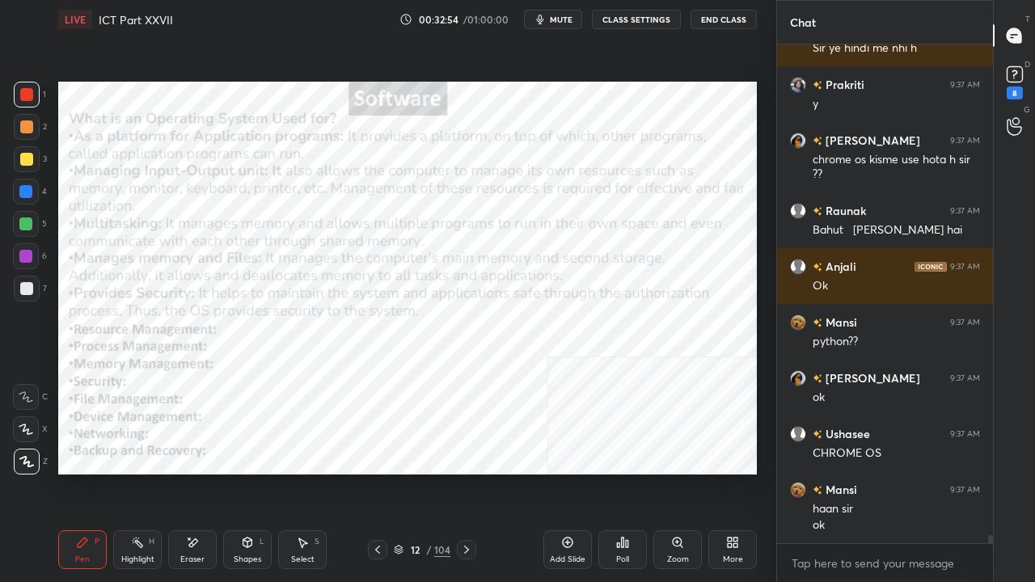
scroll to position [29710, 0]
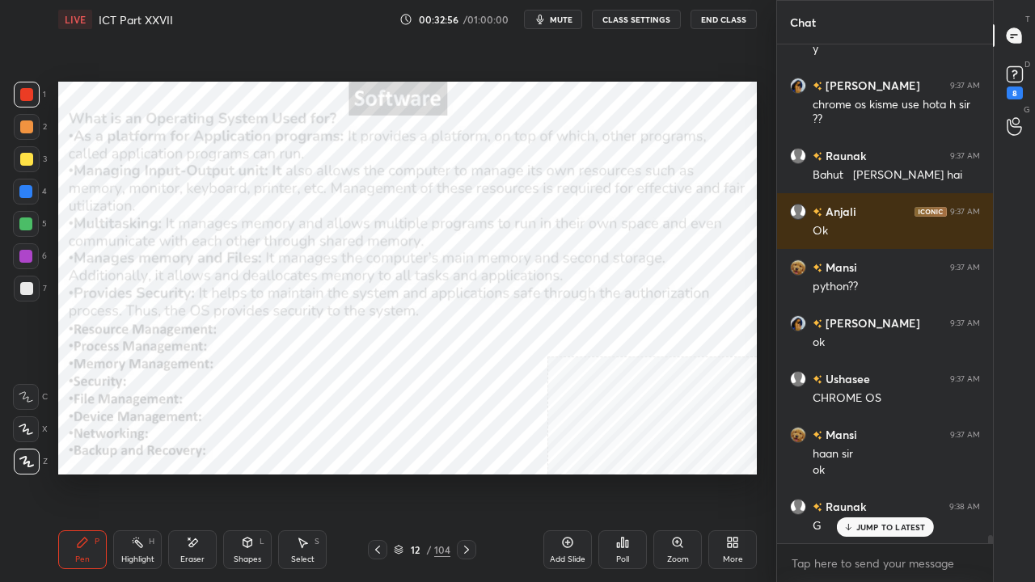
click at [467, 472] on icon at bounding box center [466, 549] width 13 height 13
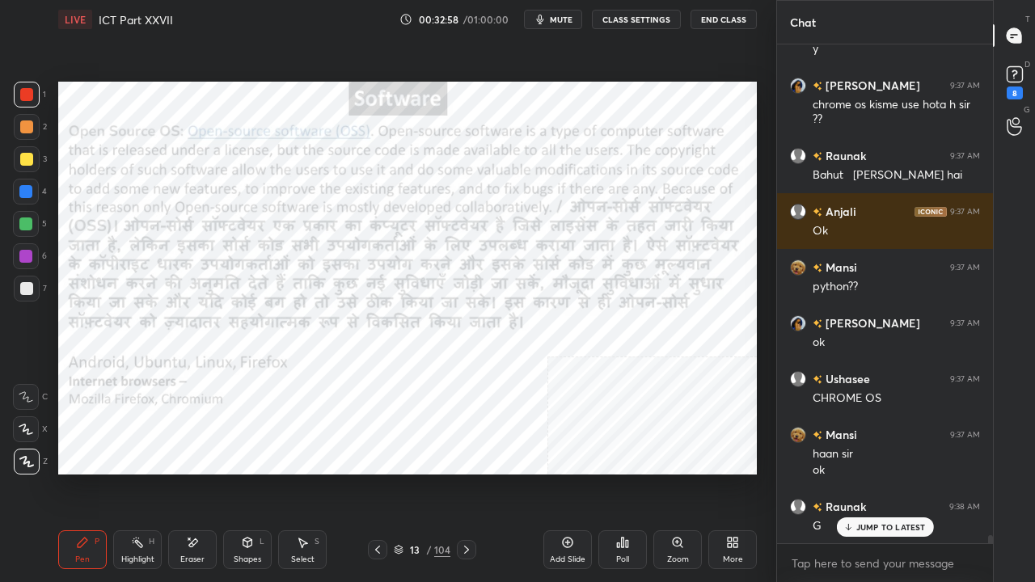
click at [377, 472] on icon at bounding box center [377, 550] width 5 height 8
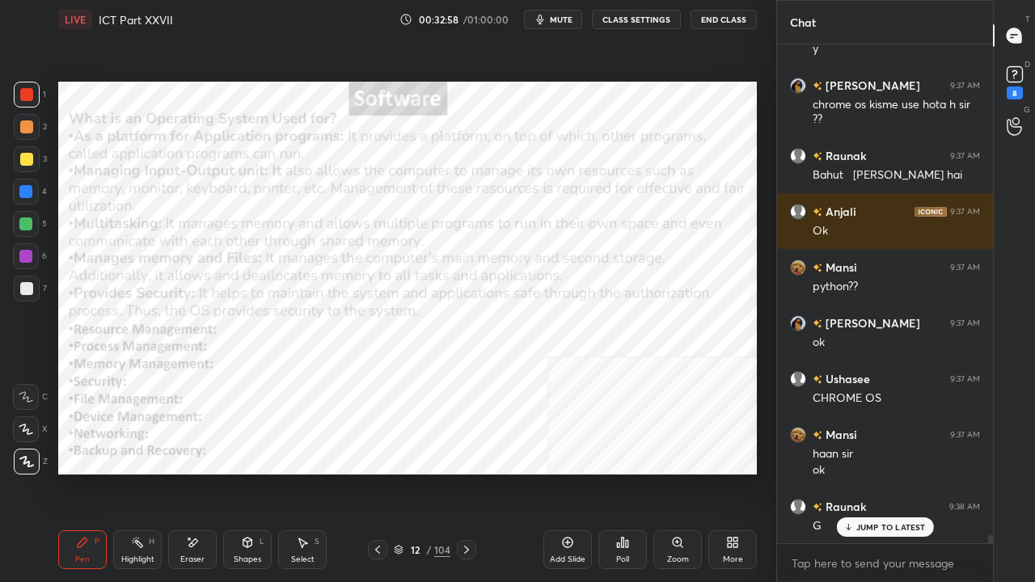
scroll to position [29726, 0]
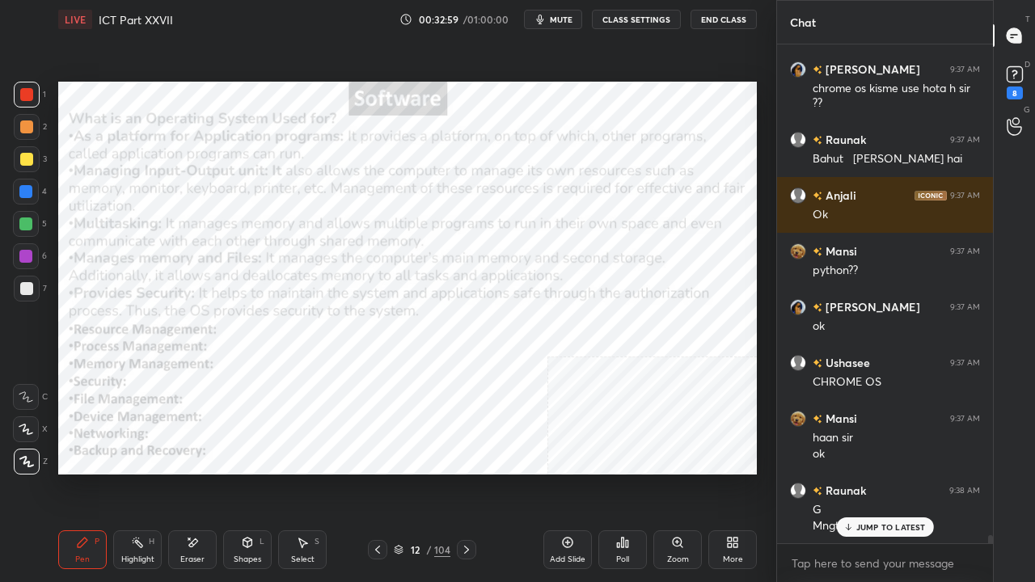
drag, startPoint x: 560, startPoint y: 540, endPoint x: 557, endPoint y: 532, distance: 8.4
click at [560, 472] on div "Add Slide" at bounding box center [567, 549] width 49 height 39
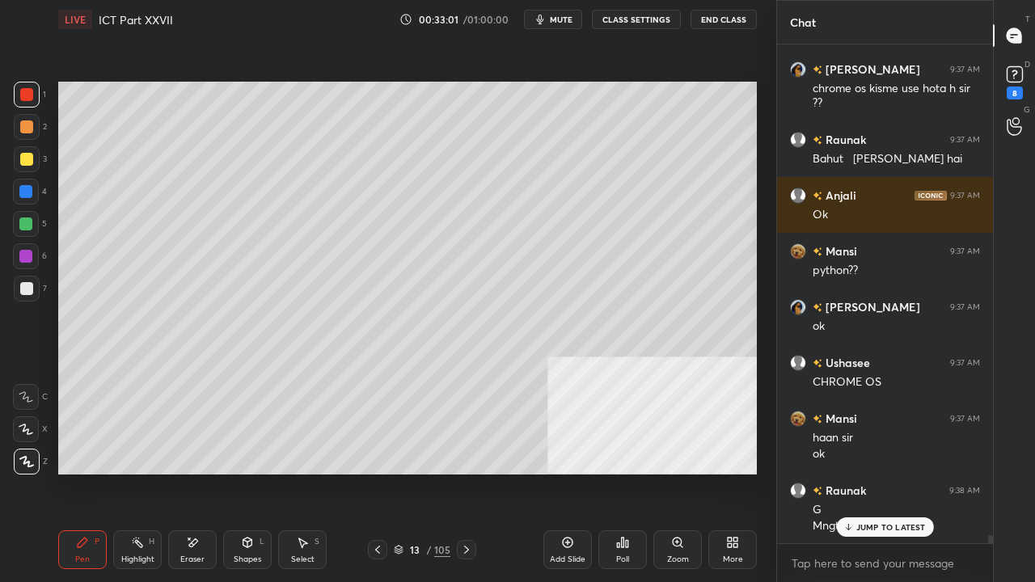
click at [26, 157] on div at bounding box center [26, 159] width 13 height 13
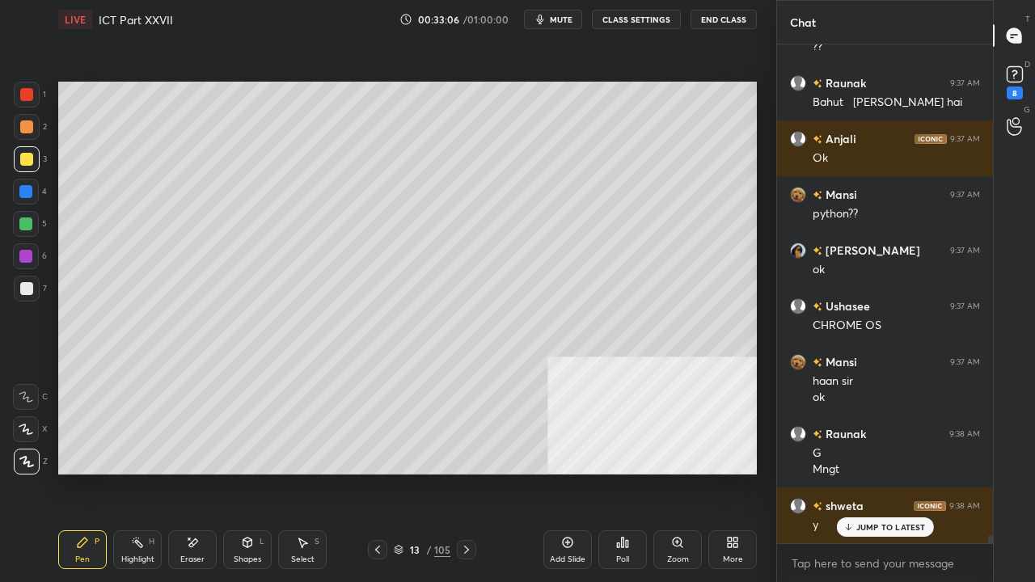
scroll to position [29853, 0]
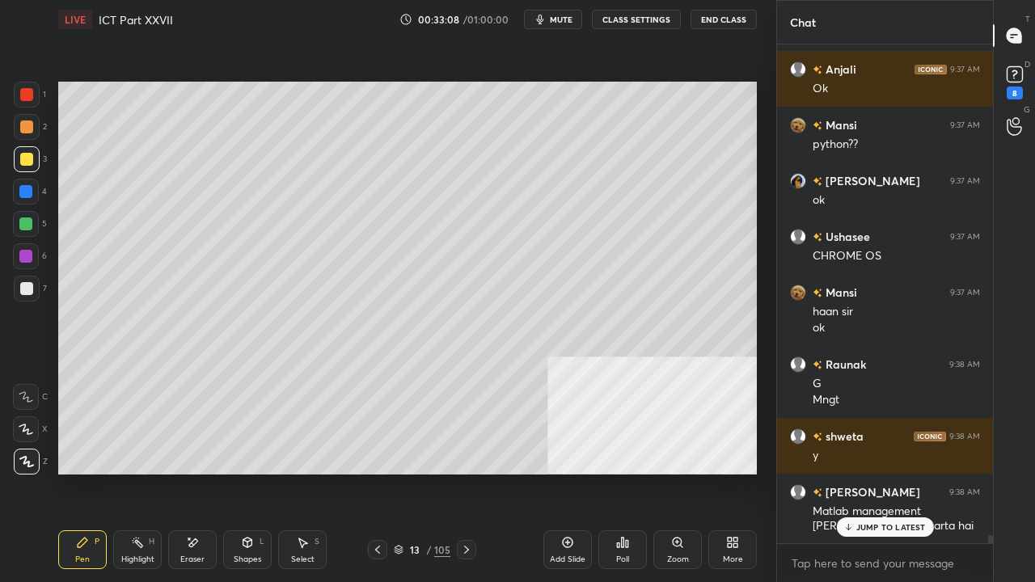
click at [28, 91] on div at bounding box center [26, 94] width 13 height 13
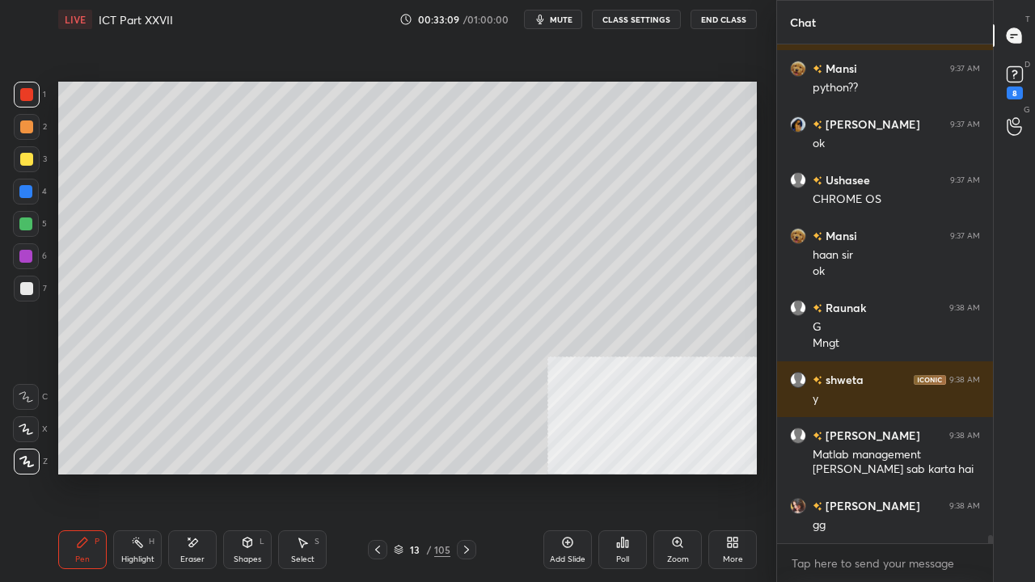
scroll to position [29964, 0]
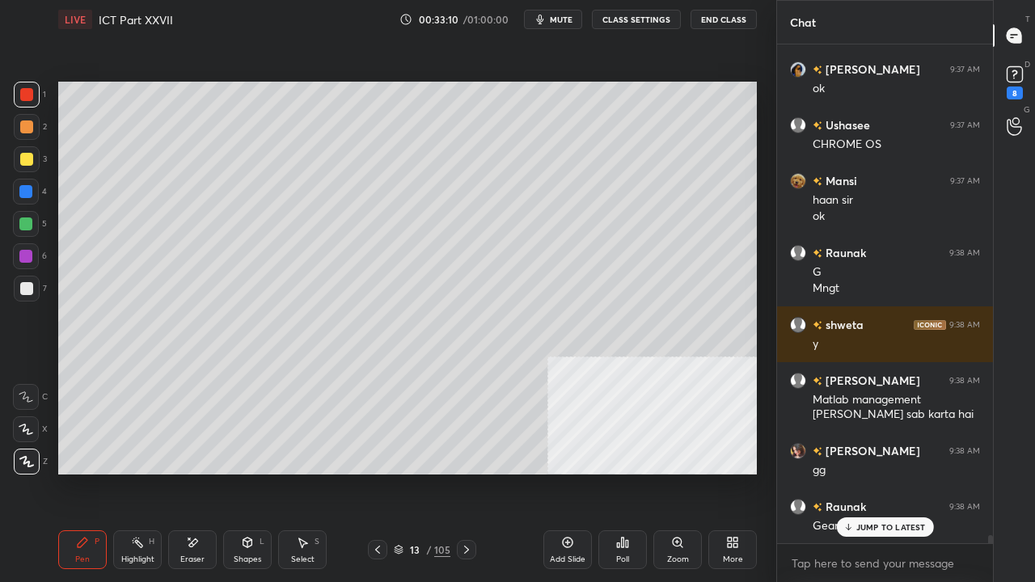
click at [372, 472] on icon at bounding box center [377, 549] width 13 height 13
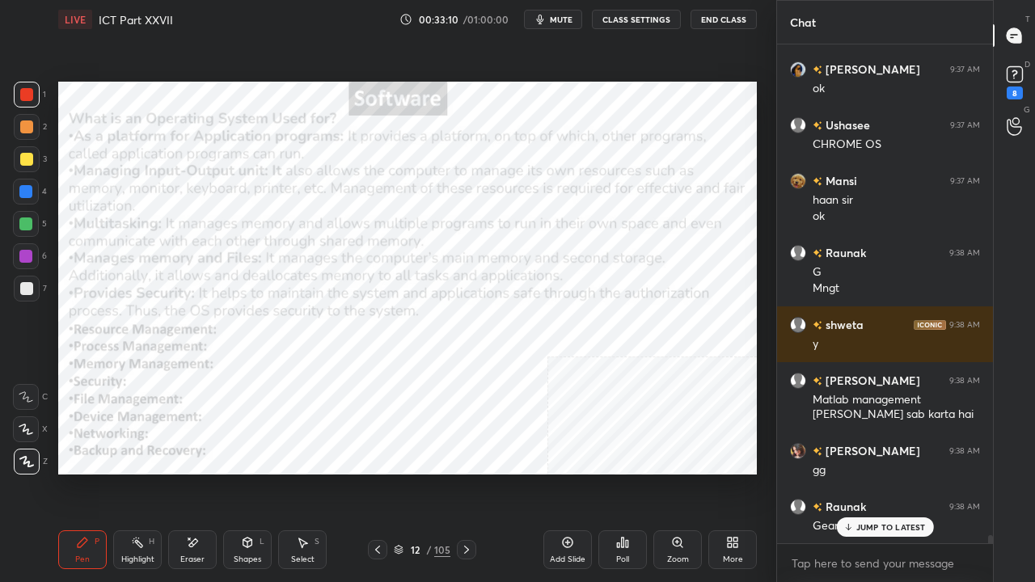
scroll to position [30076, 0]
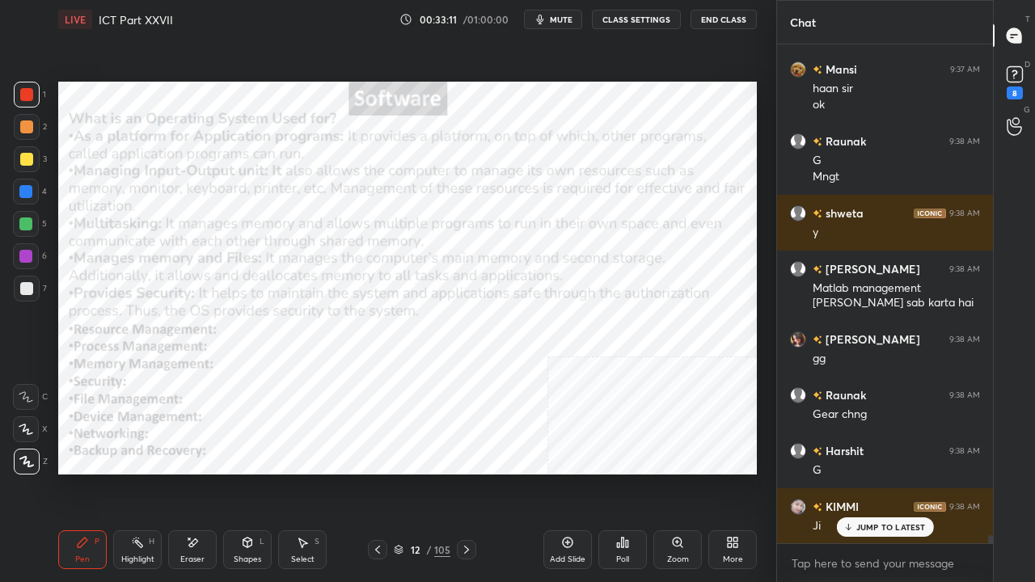
click at [474, 472] on div at bounding box center [466, 549] width 19 height 19
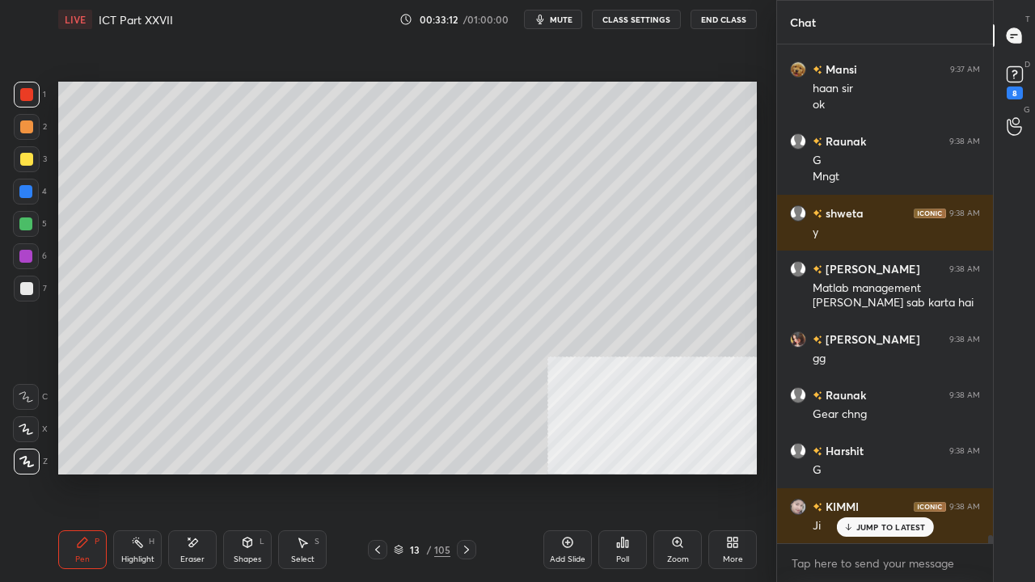
click at [472, 472] on div at bounding box center [466, 549] width 19 height 19
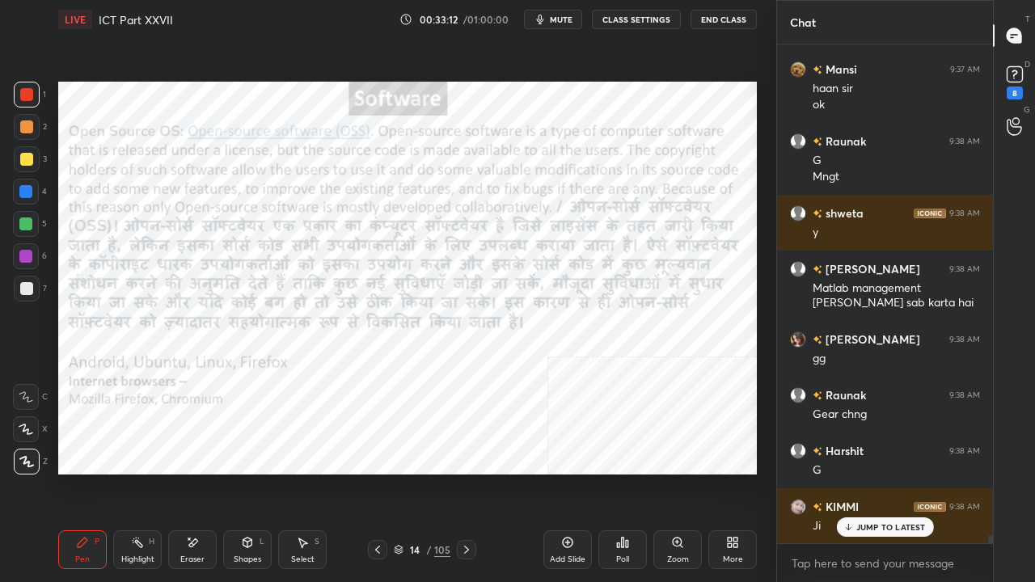
click at [472, 472] on icon at bounding box center [466, 549] width 13 height 13
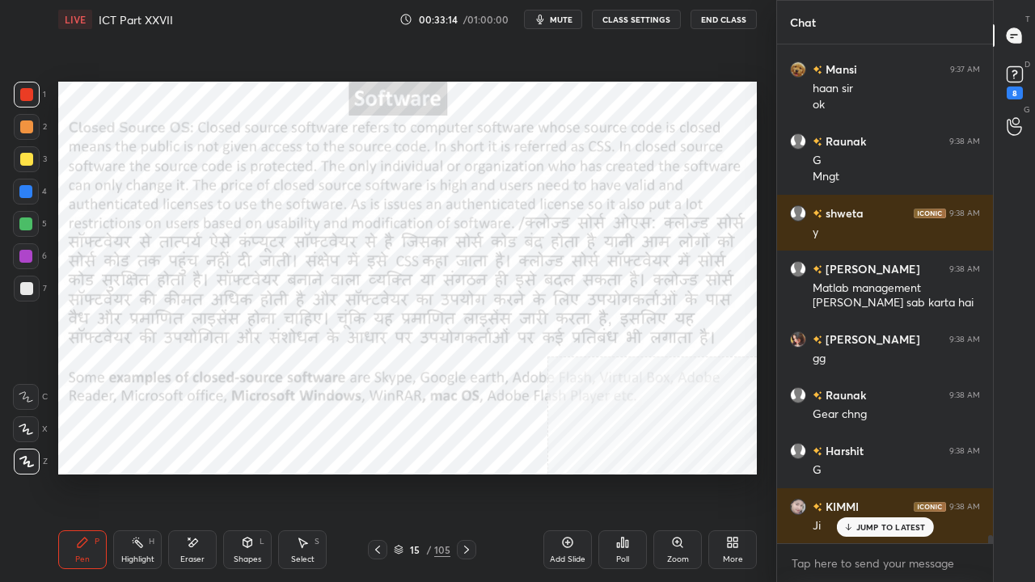
click at [471, 472] on icon at bounding box center [466, 549] width 13 height 13
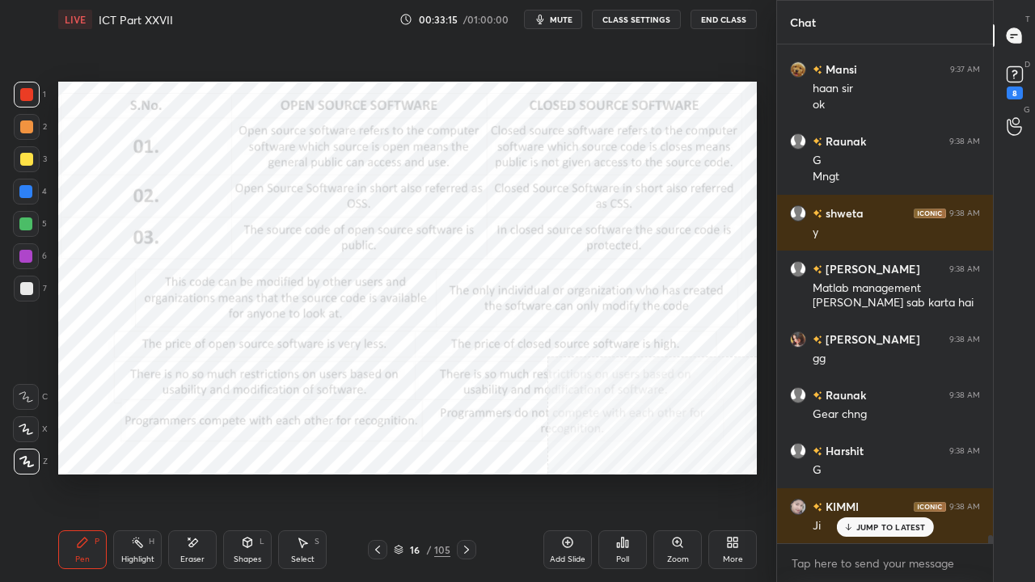
click at [467, 472] on icon at bounding box center [466, 549] width 13 height 13
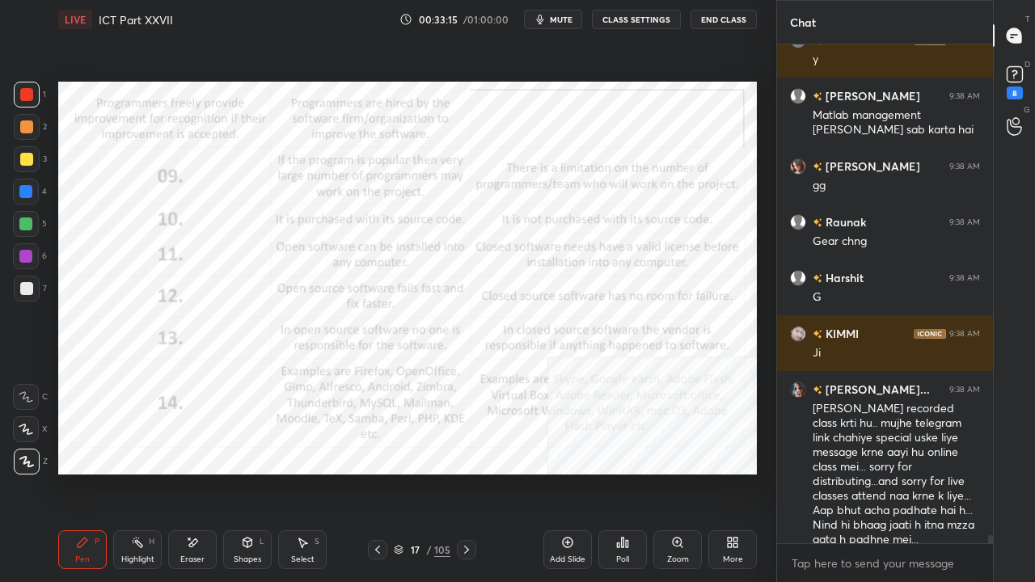
click at [467, 472] on icon at bounding box center [466, 549] width 13 height 13
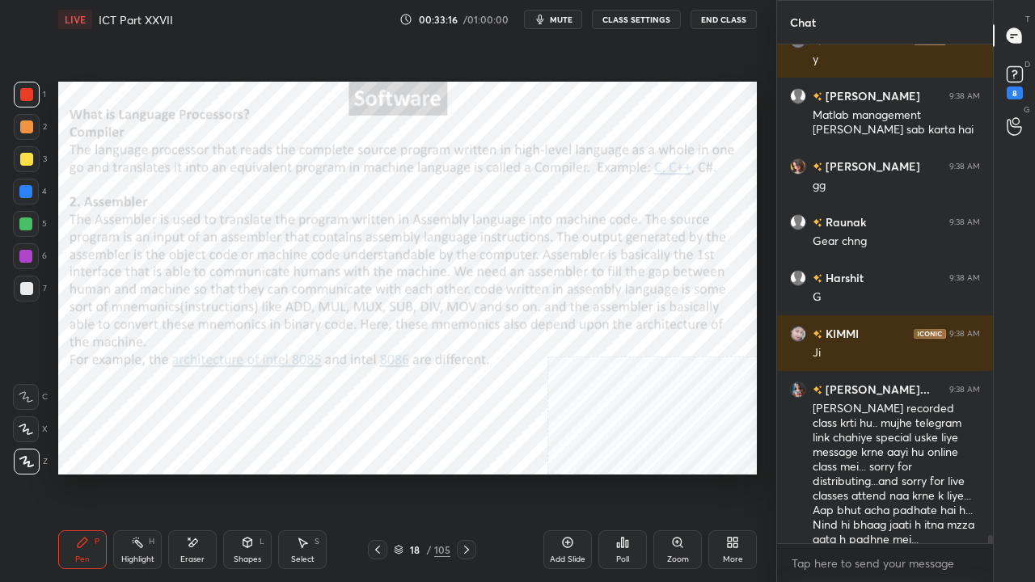
click at [465, 472] on div at bounding box center [466, 549] width 19 height 19
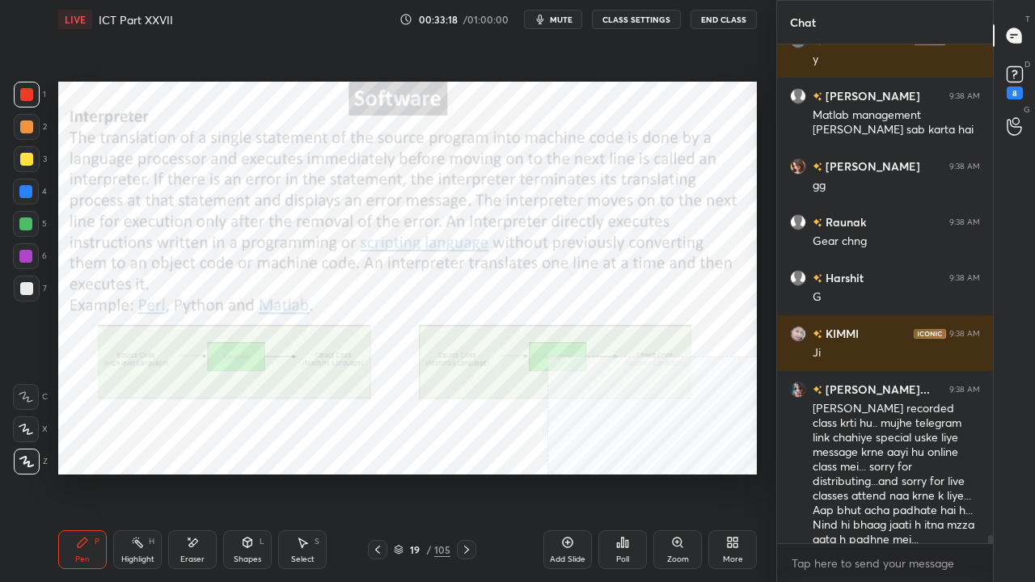
click at [376, 472] on icon at bounding box center [377, 549] width 13 height 13
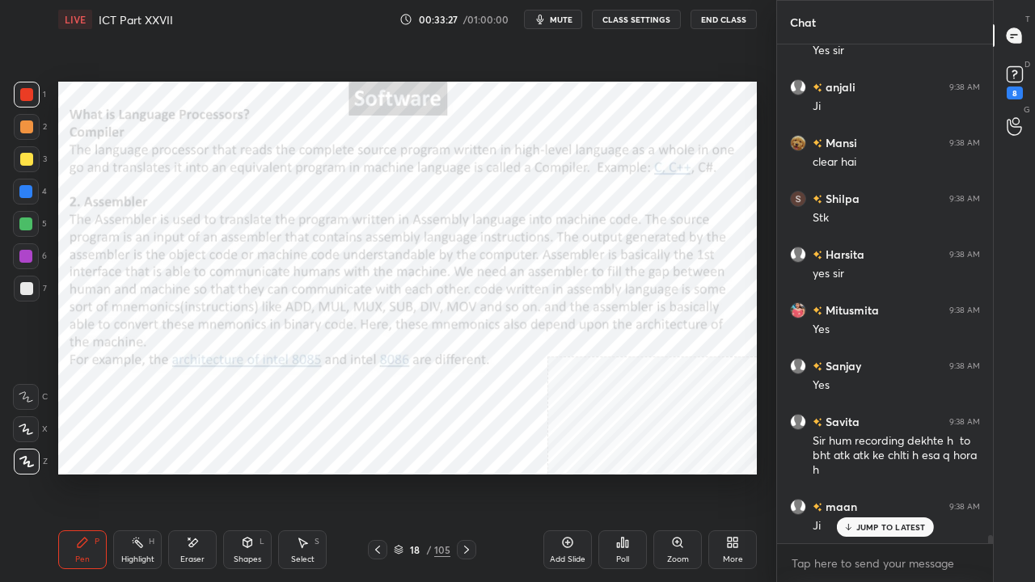
scroll to position [31170, 0]
click at [414, 472] on div "18" at bounding box center [415, 550] width 16 height 10
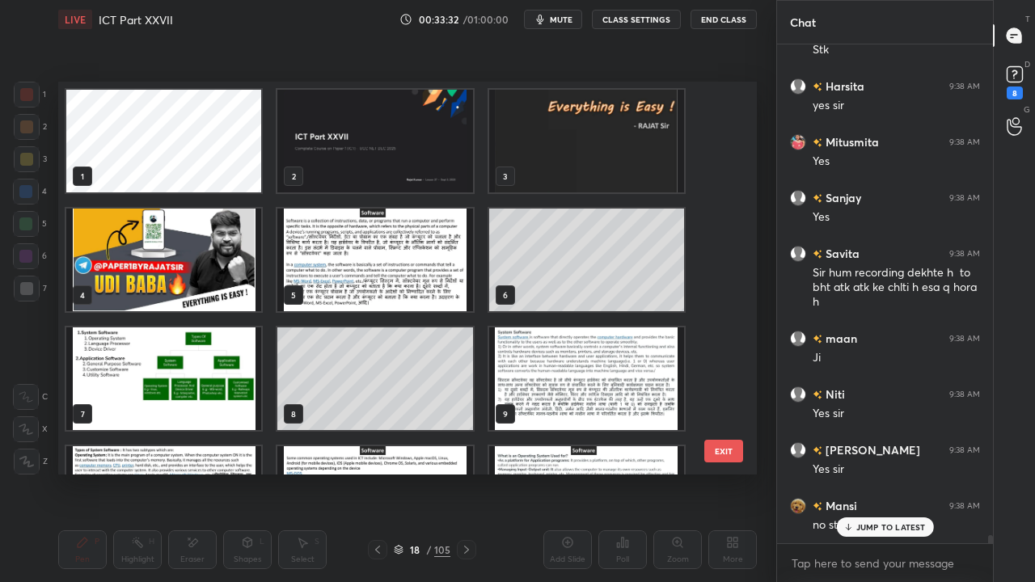
scroll to position [31337, 0]
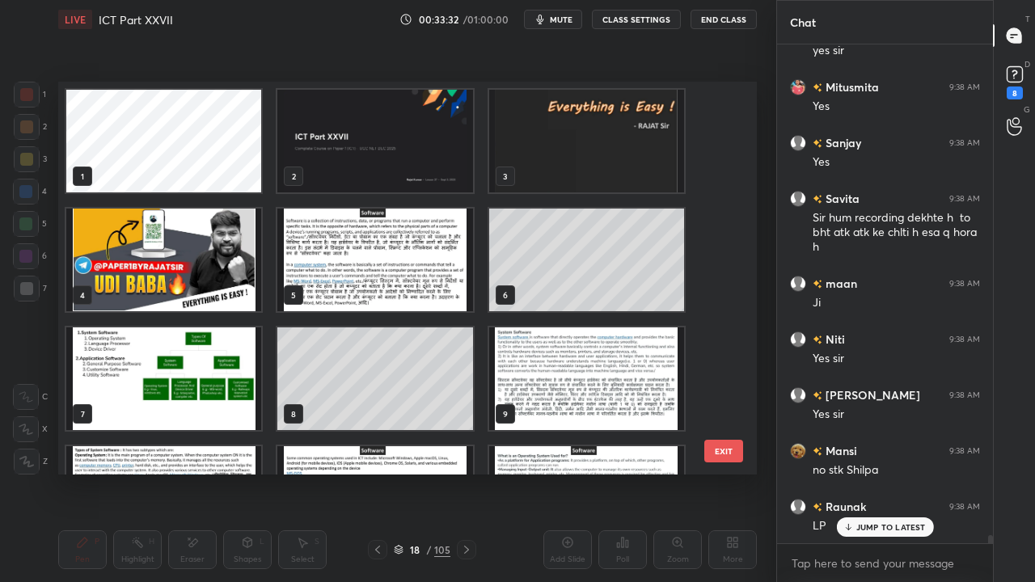
click at [403, 255] on img "grid" at bounding box center [374, 260] width 195 height 103
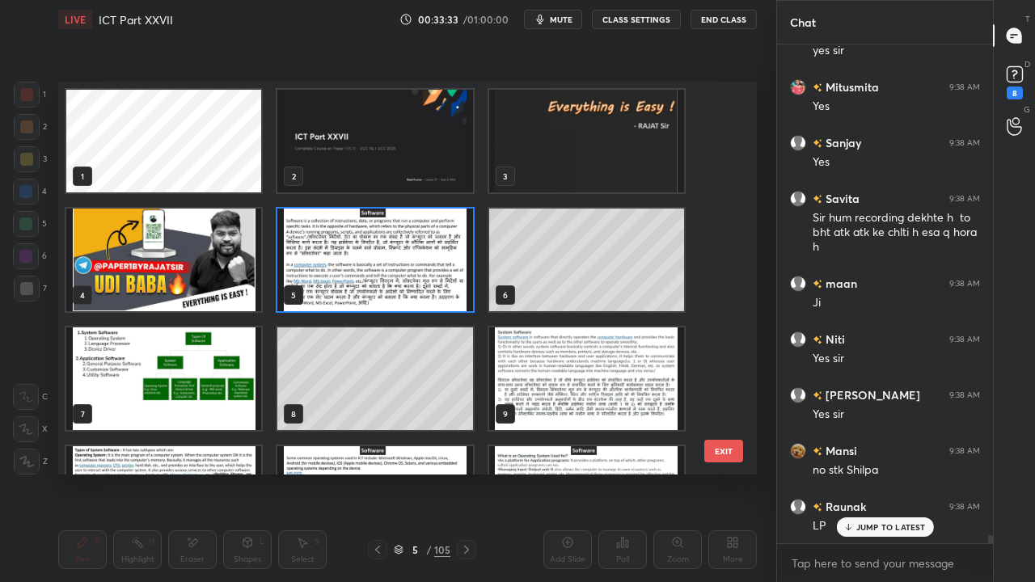
click at [161, 380] on img "grid" at bounding box center [163, 378] width 195 height 103
click at [162, 378] on img "grid" at bounding box center [163, 378] width 195 height 103
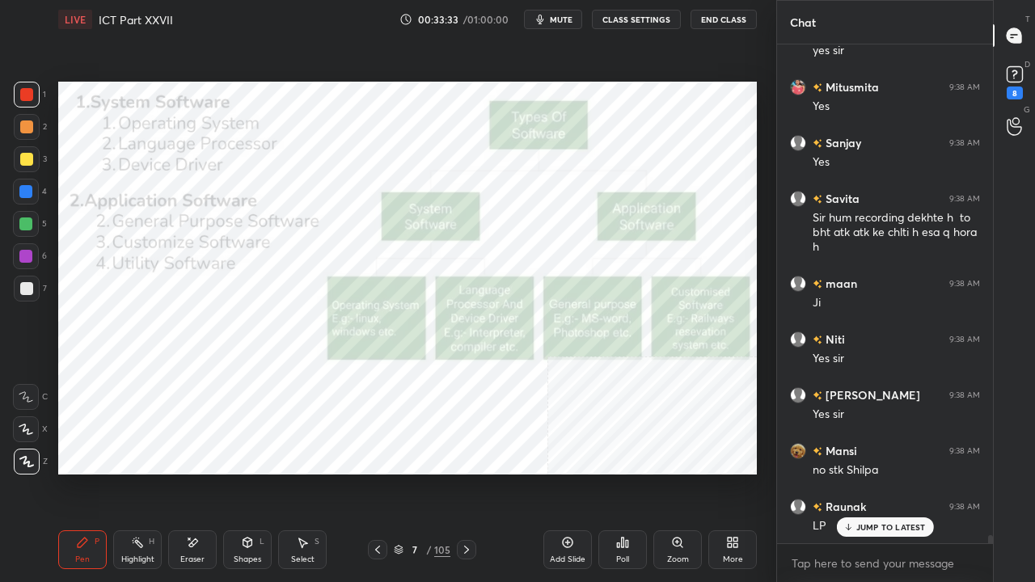
click at [162, 378] on img "grid" at bounding box center [163, 378] width 195 height 103
click at [429, 472] on div "/" at bounding box center [428, 550] width 5 height 10
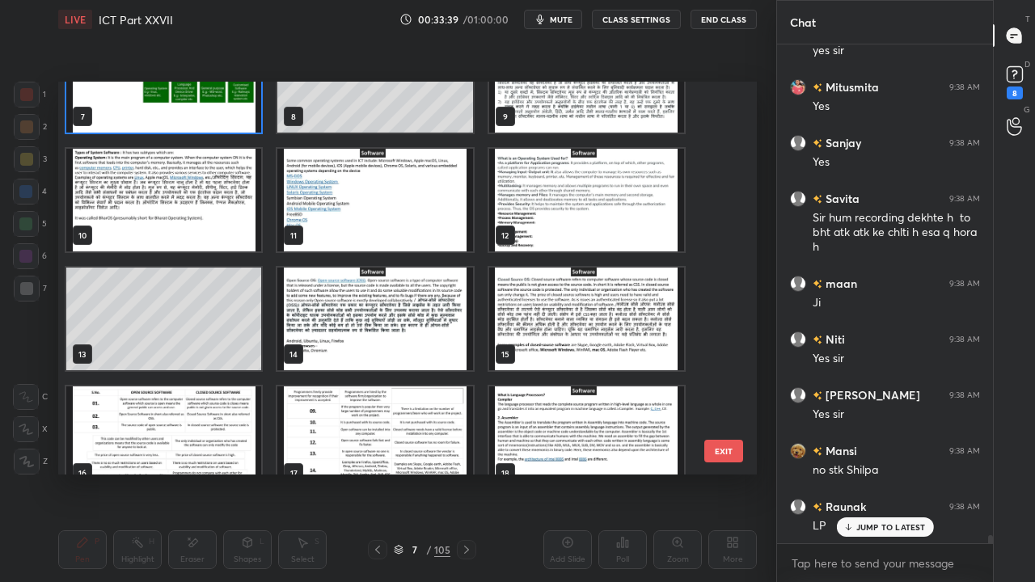
scroll to position [298, 0]
click at [388, 315] on img "grid" at bounding box center [374, 319] width 195 height 103
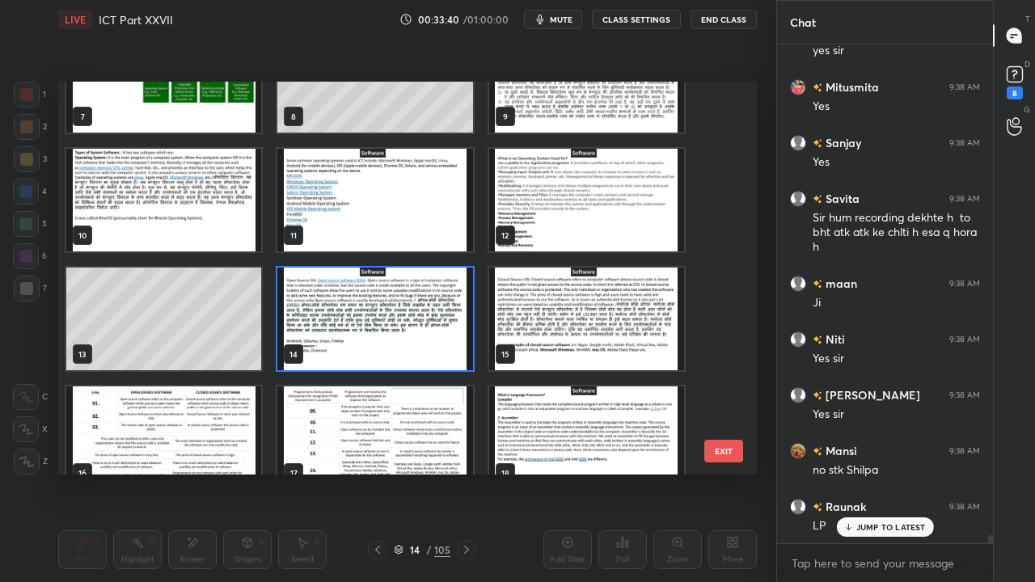
click at [388, 315] on img "grid" at bounding box center [374, 319] width 195 height 103
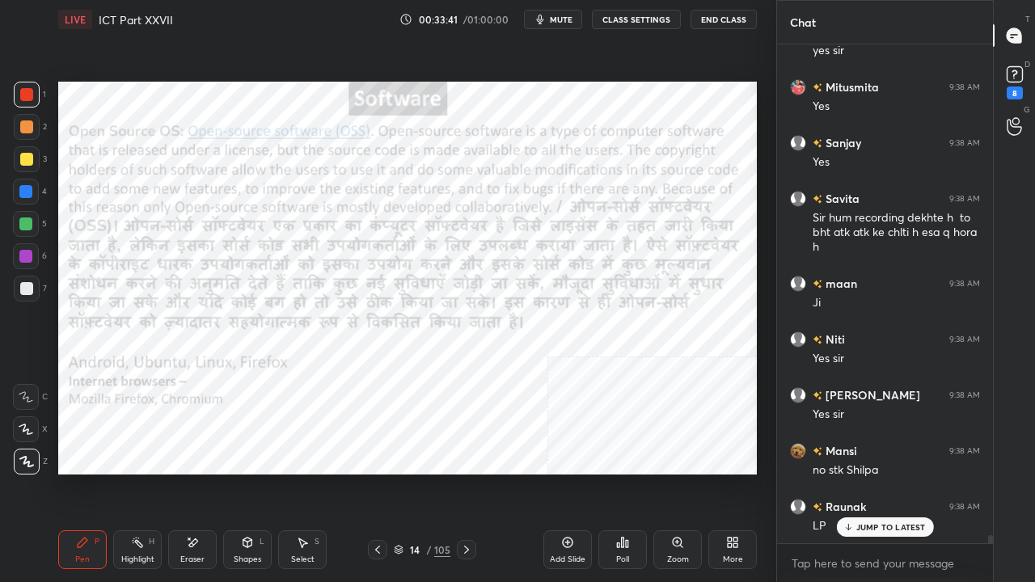
click at [463, 472] on icon at bounding box center [466, 549] width 13 height 13
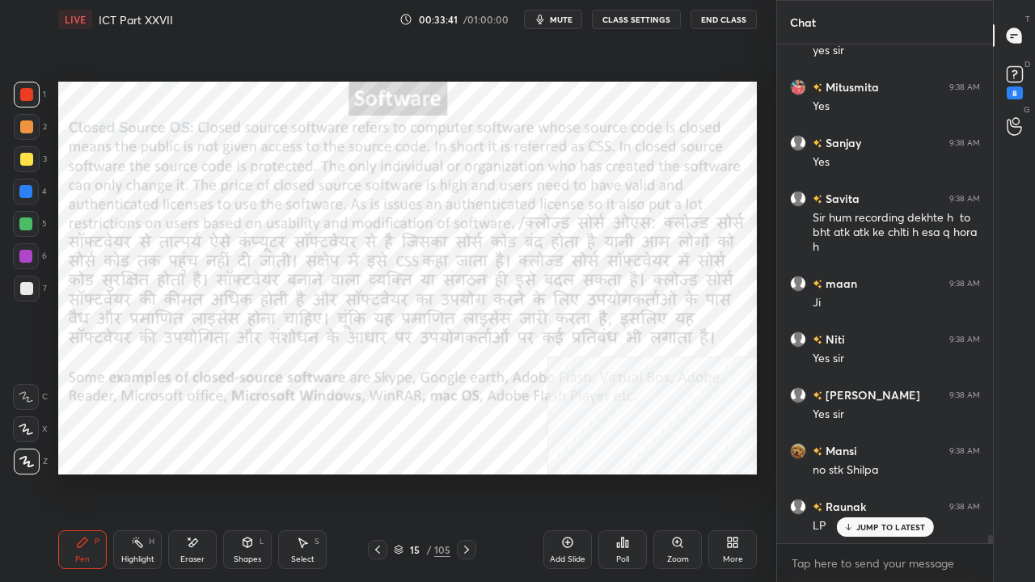
click at [463, 472] on icon at bounding box center [466, 549] width 13 height 13
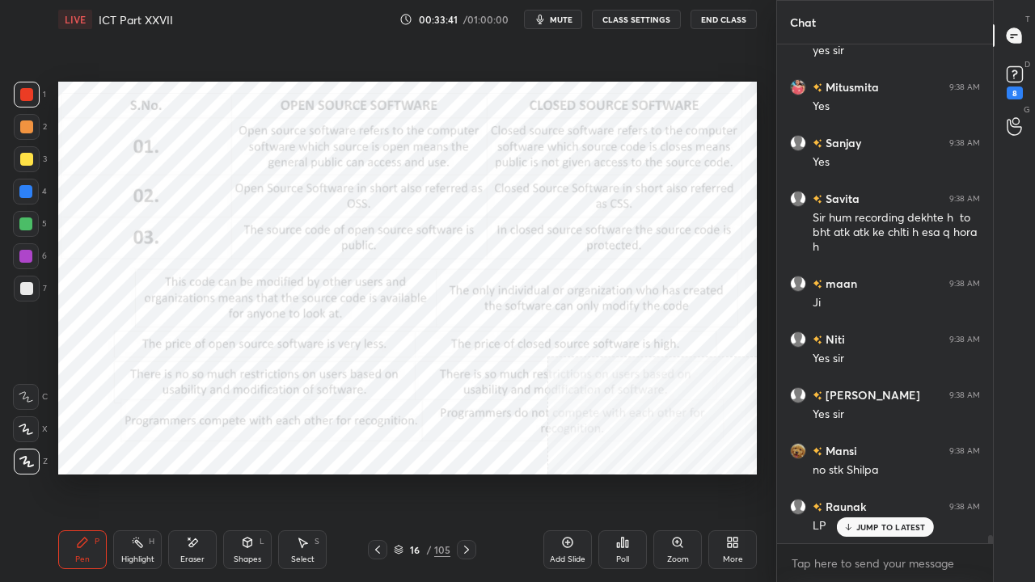
click at [467, 472] on icon at bounding box center [466, 549] width 13 height 13
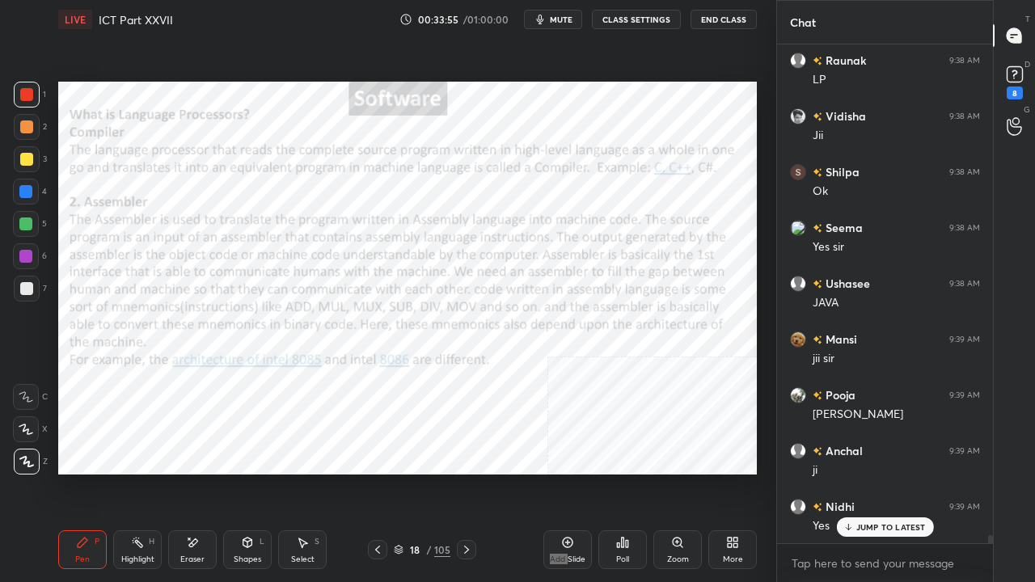
scroll to position [31951, 0]
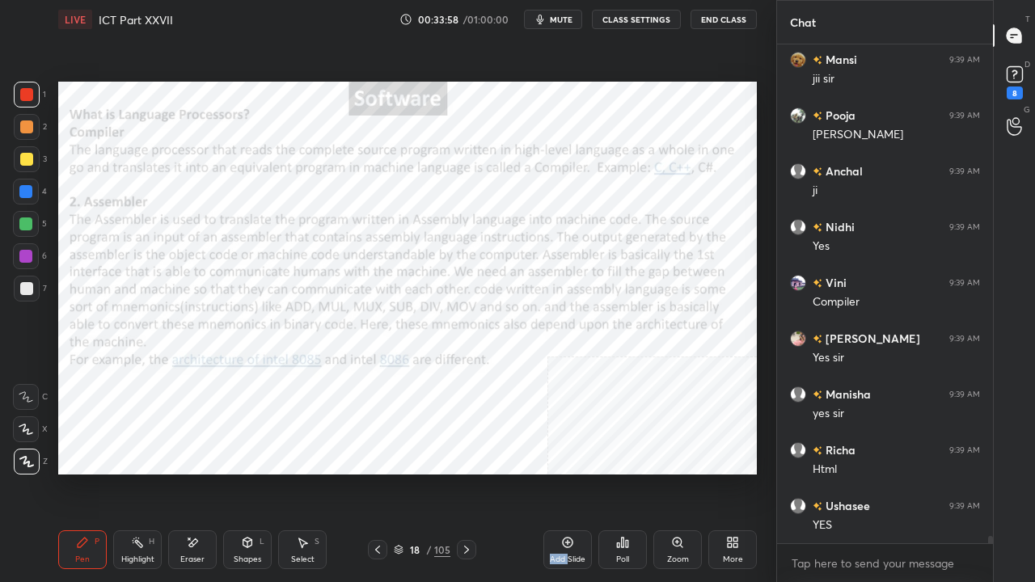
click at [564, 472] on icon at bounding box center [567, 542] width 13 height 13
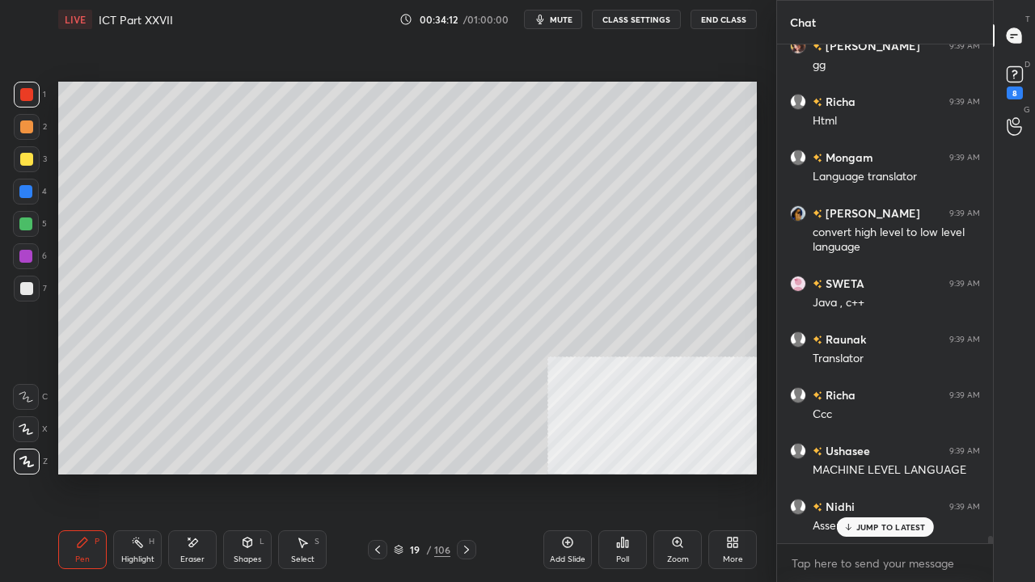
click at [29, 160] on div at bounding box center [26, 159] width 13 height 13
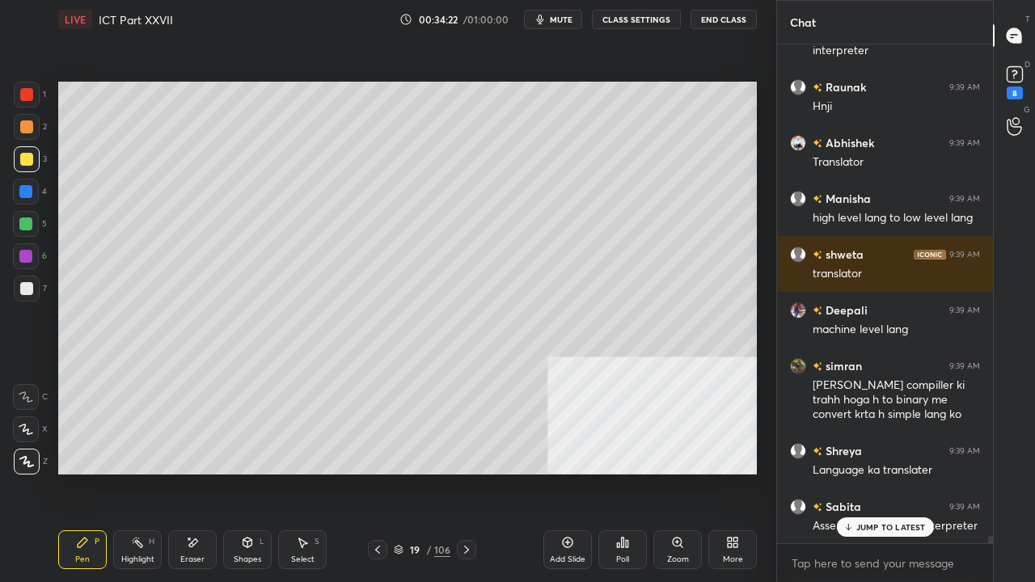
click at [249, 472] on div "Shapes L" at bounding box center [247, 549] width 49 height 39
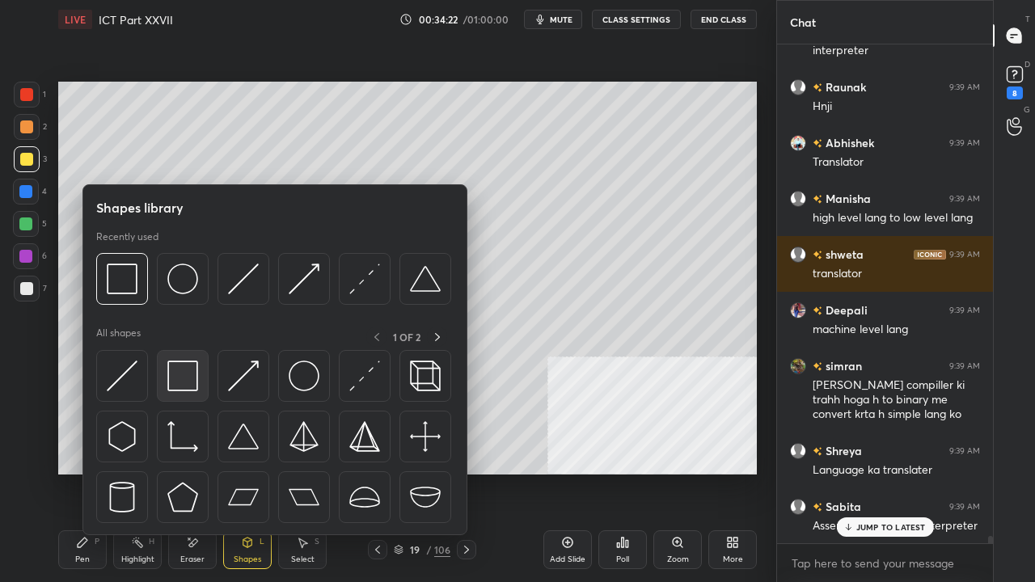
click at [185, 365] on img at bounding box center [182, 376] width 31 height 31
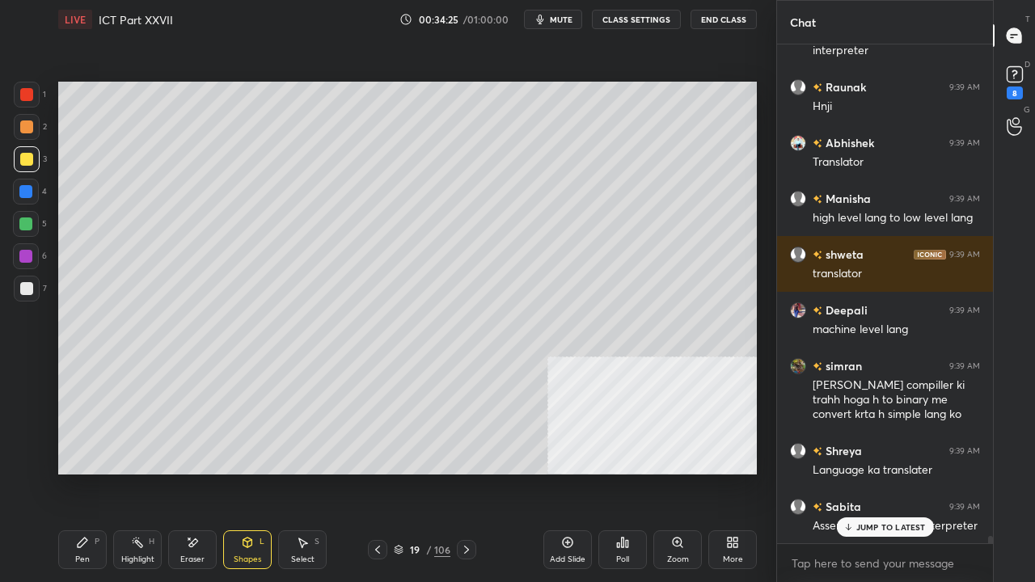
click at [95, 472] on div "Pen P" at bounding box center [82, 549] width 49 height 39
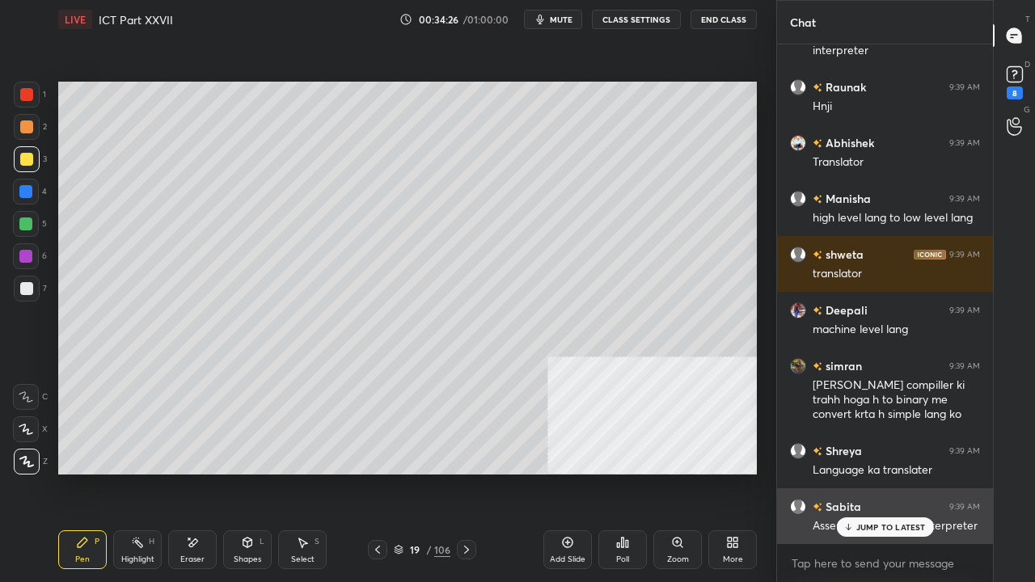
click at [849, 472] on icon at bounding box center [847, 527] width 11 height 10
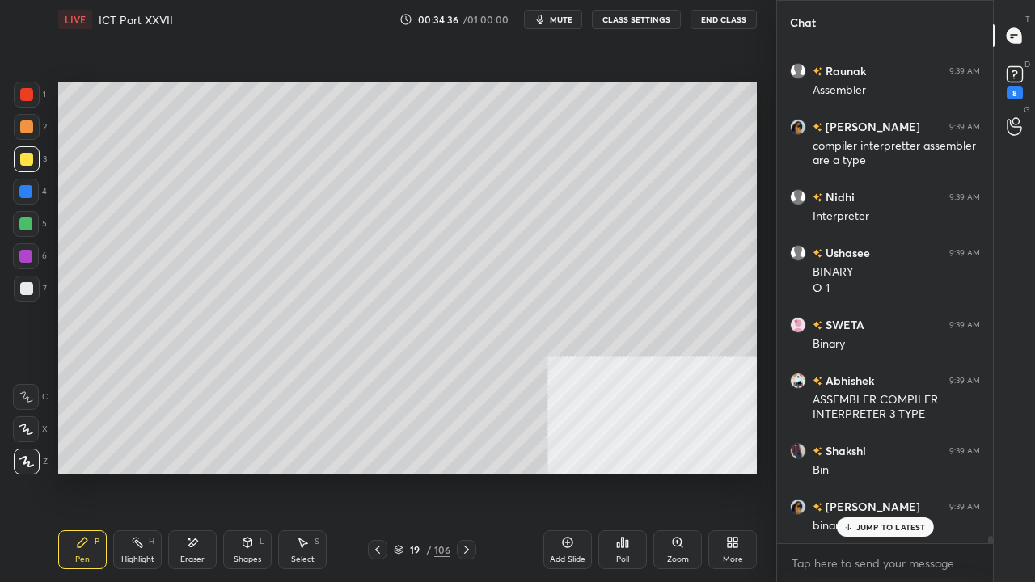
drag, startPoint x: 21, startPoint y: 289, endPoint x: 50, endPoint y: 272, distance: 33.3
click at [23, 288] on div at bounding box center [26, 288] width 13 height 13
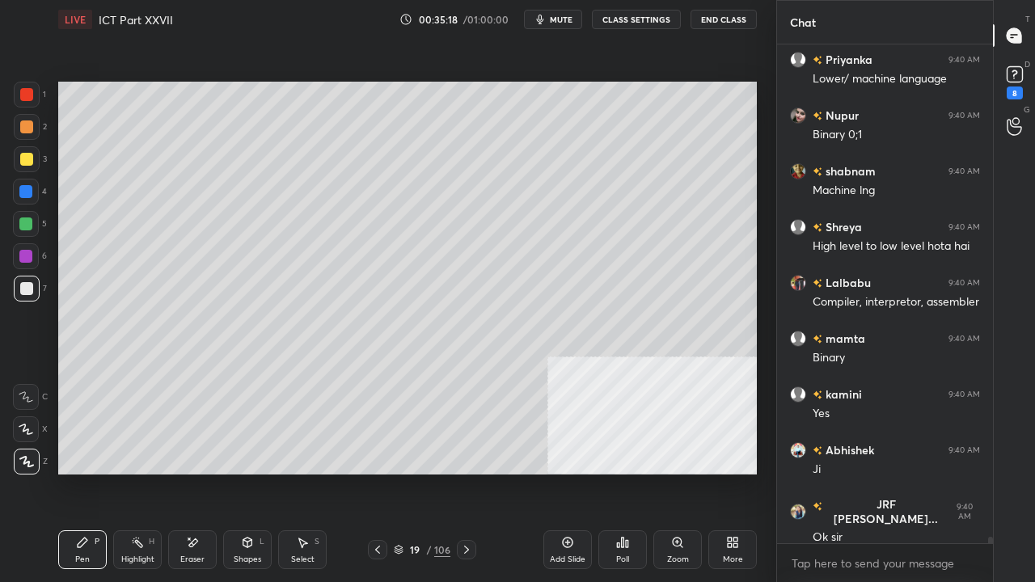
click at [24, 226] on div at bounding box center [25, 223] width 13 height 13
click at [29, 226] on div at bounding box center [25, 223] width 13 height 13
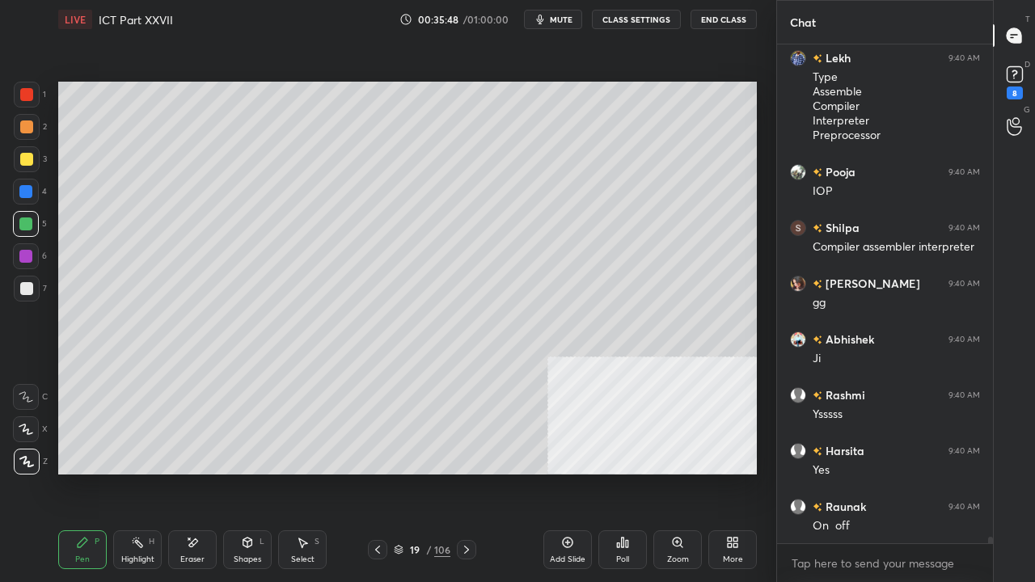
scroll to position [40079, 0]
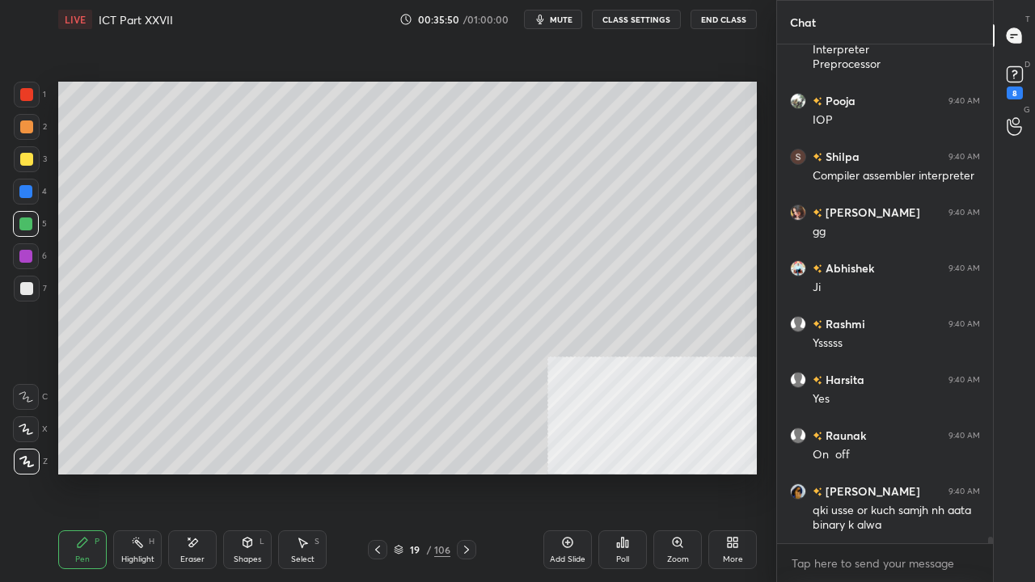
click at [34, 251] on div at bounding box center [26, 256] width 26 height 26
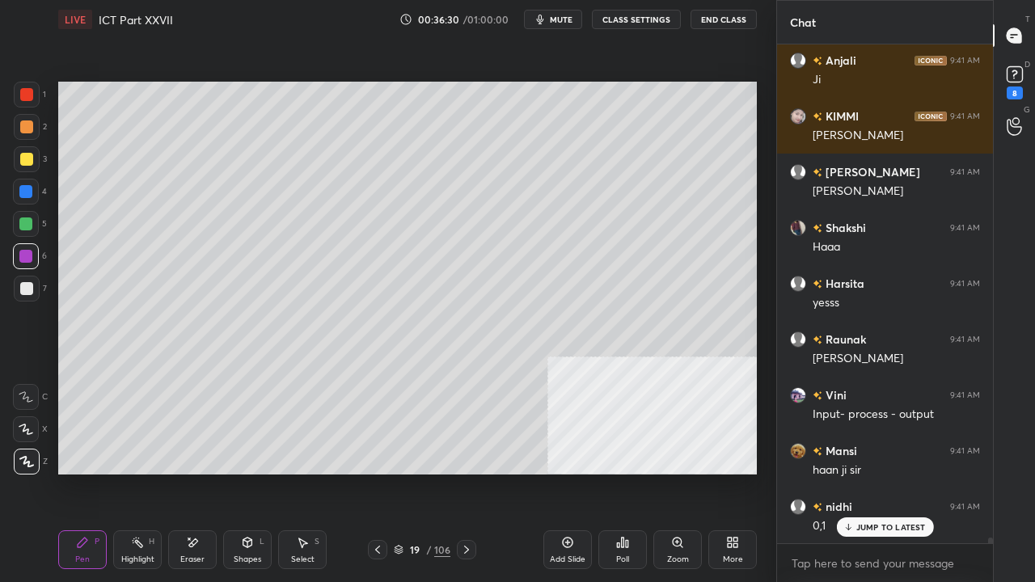
scroll to position [41990, 0]
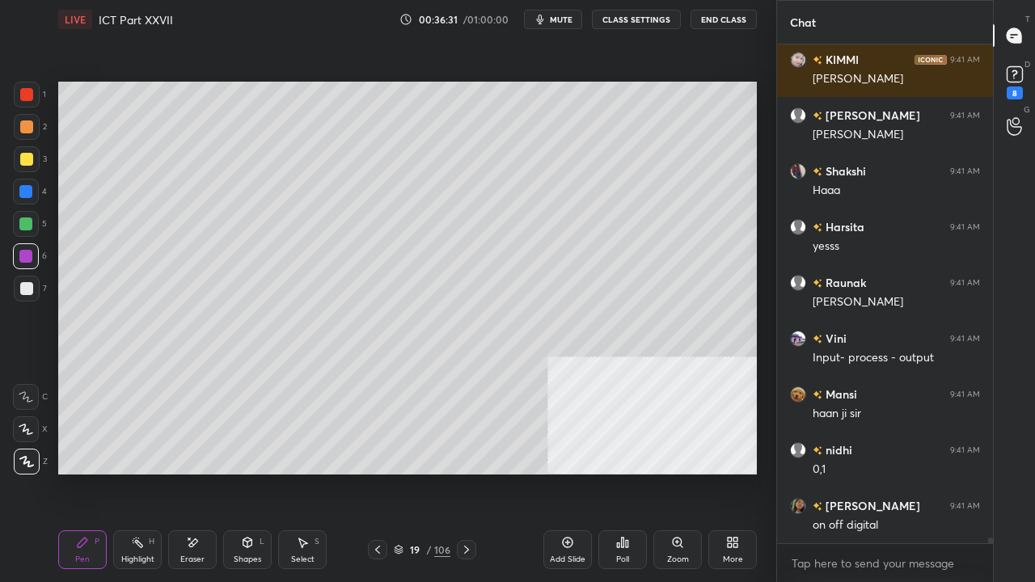
click at [21, 196] on div at bounding box center [25, 191] width 13 height 13
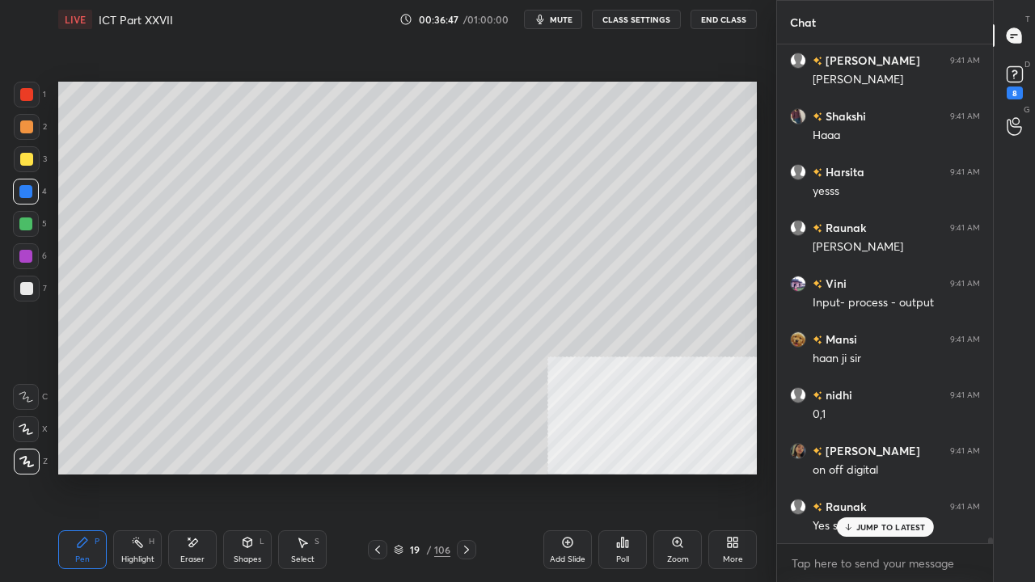
click at [28, 255] on div at bounding box center [25, 256] width 13 height 13
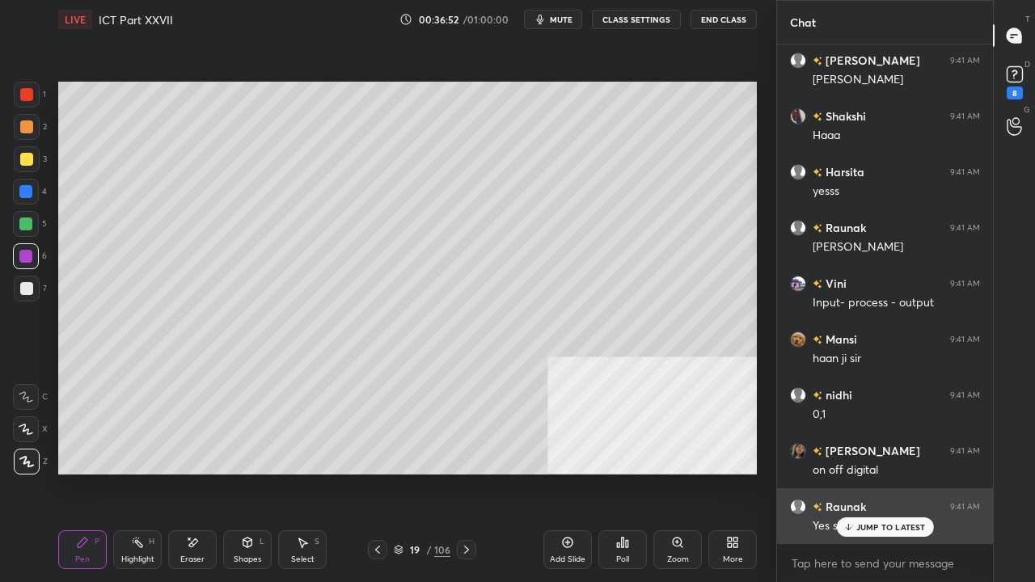
drag, startPoint x: 864, startPoint y: 530, endPoint x: 858, endPoint y: 517, distance: 14.5
click at [865, 472] on p "JUMP TO LATEST" at bounding box center [891, 527] width 70 height 10
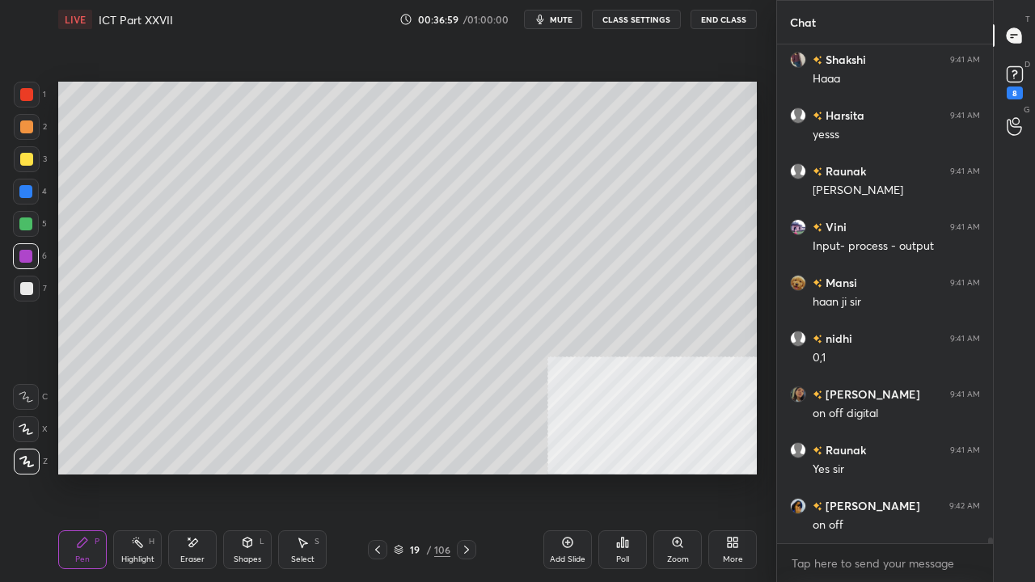
scroll to position [42213, 0]
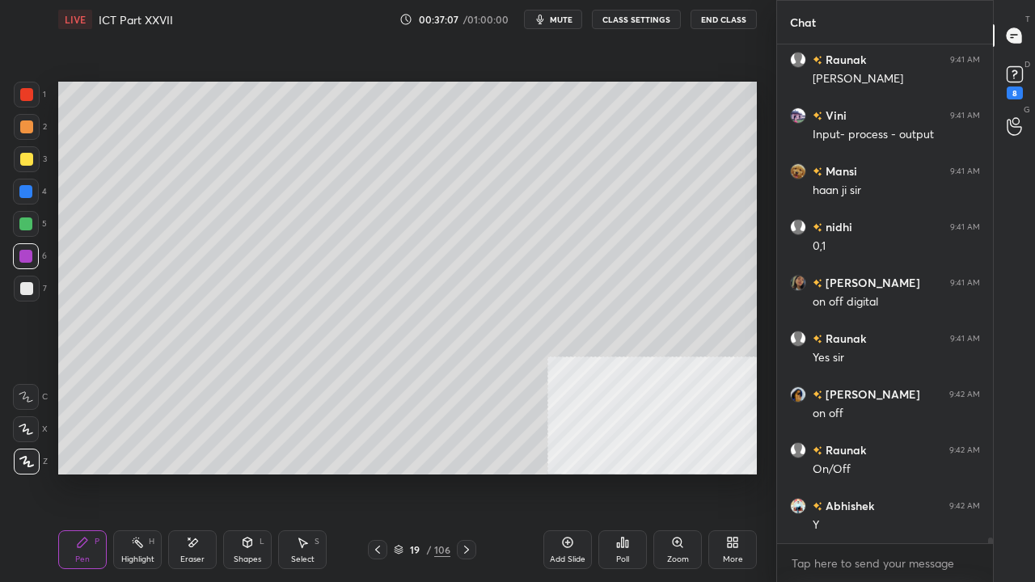
drag, startPoint x: 29, startPoint y: 93, endPoint x: 49, endPoint y: 116, distance: 31.0
click at [30, 93] on div at bounding box center [26, 94] width 13 height 13
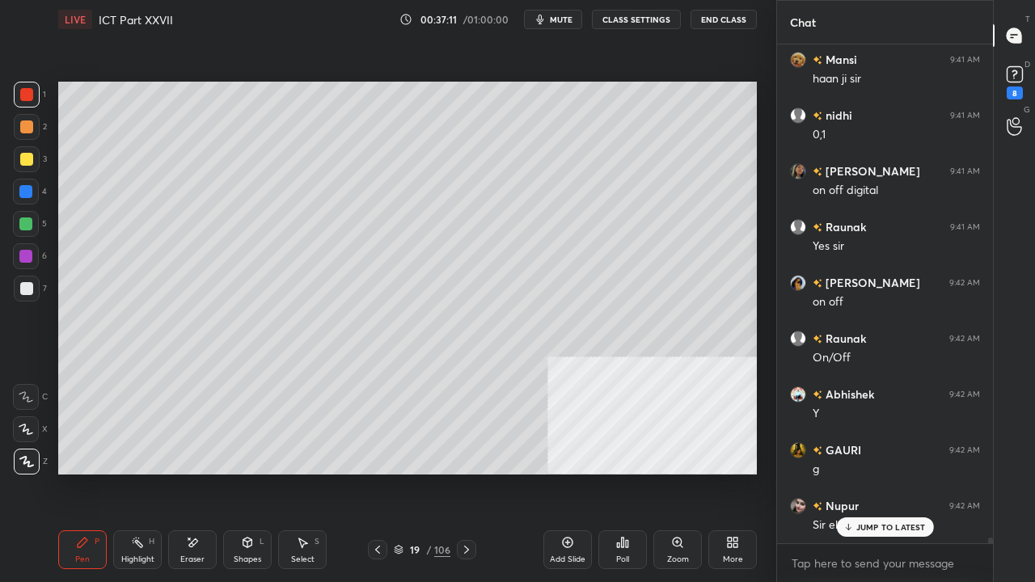
scroll to position [42380, 0]
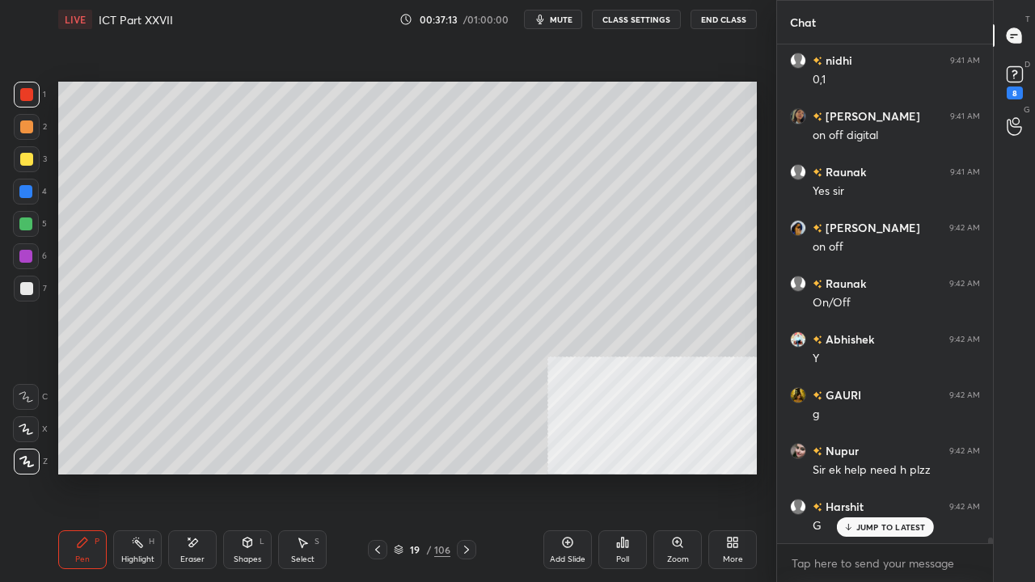
click at [23, 284] on div at bounding box center [26, 288] width 13 height 13
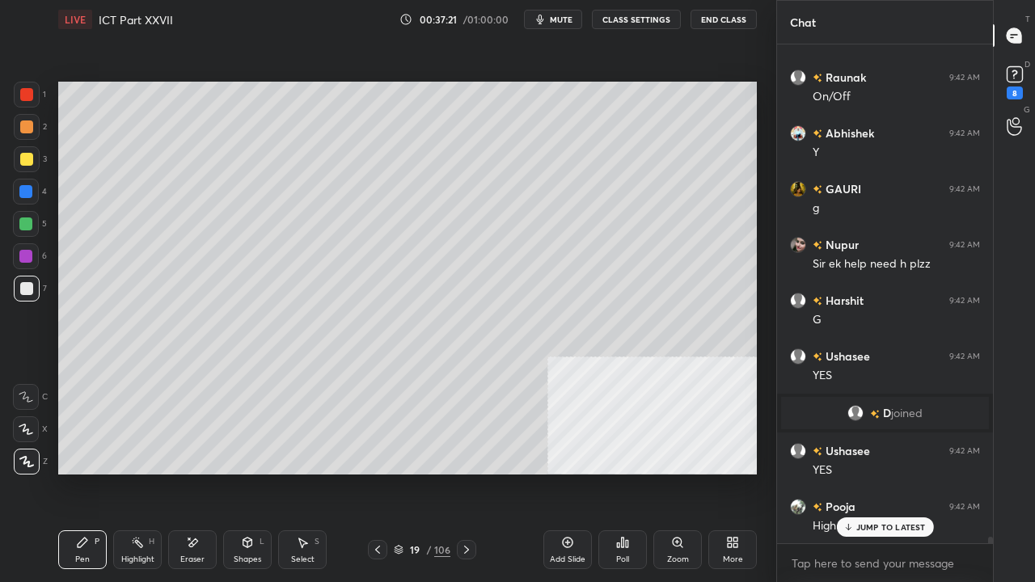
scroll to position [38258, 0]
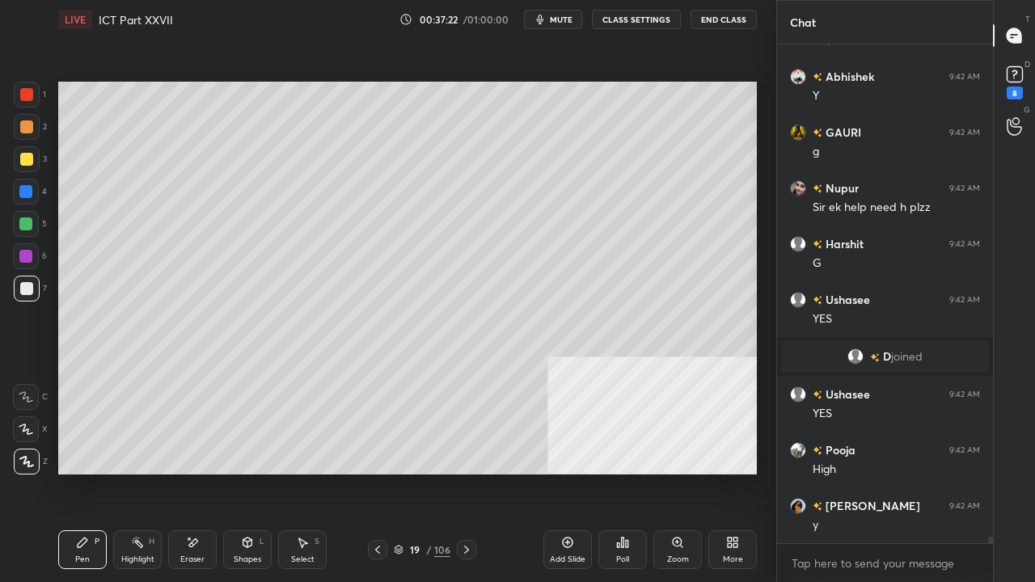
click at [22, 192] on div at bounding box center [25, 191] width 13 height 13
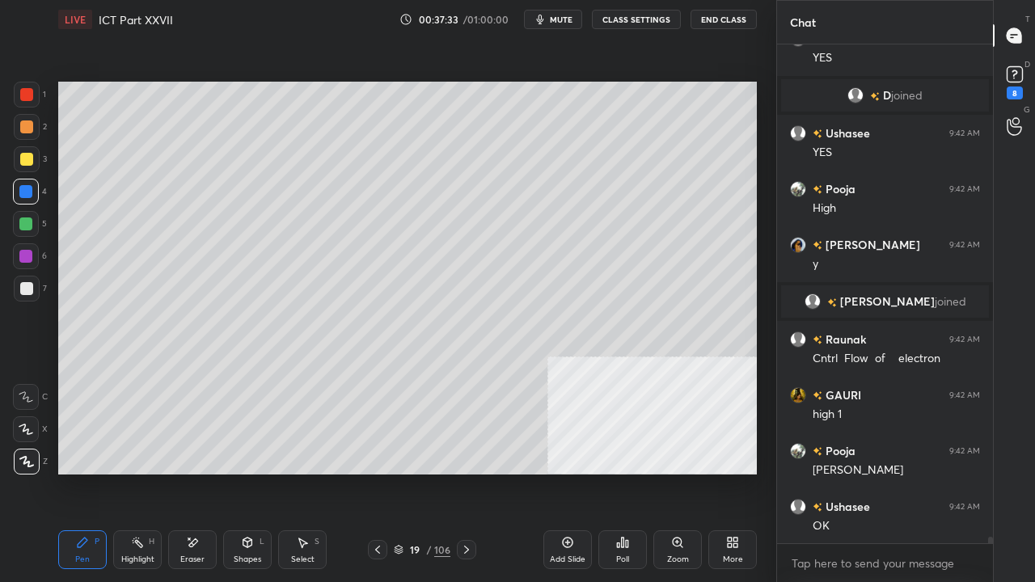
scroll to position [38530, 0]
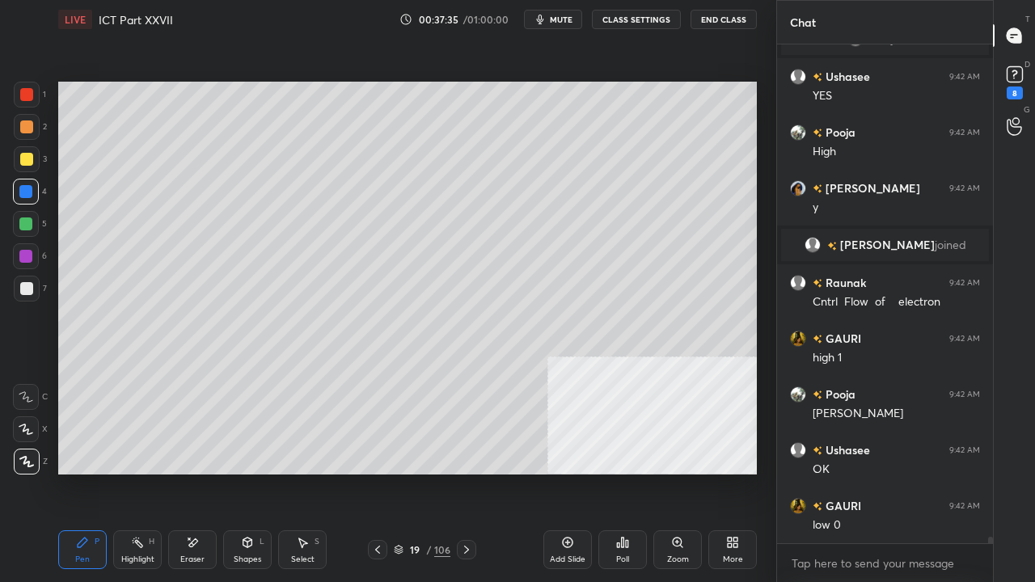
click at [26, 288] on div at bounding box center [26, 288] width 13 height 13
click at [183, 472] on div "Eraser" at bounding box center [192, 549] width 49 height 39
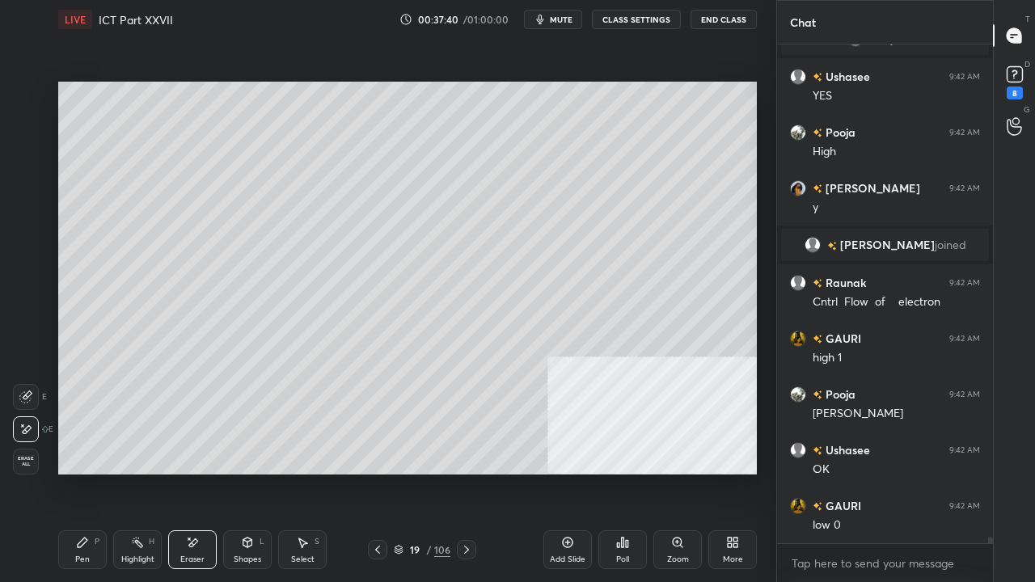
drag, startPoint x: 84, startPoint y: 555, endPoint x: 87, endPoint y: 544, distance: 11.0
click at [84, 472] on div "Pen P" at bounding box center [82, 549] width 49 height 39
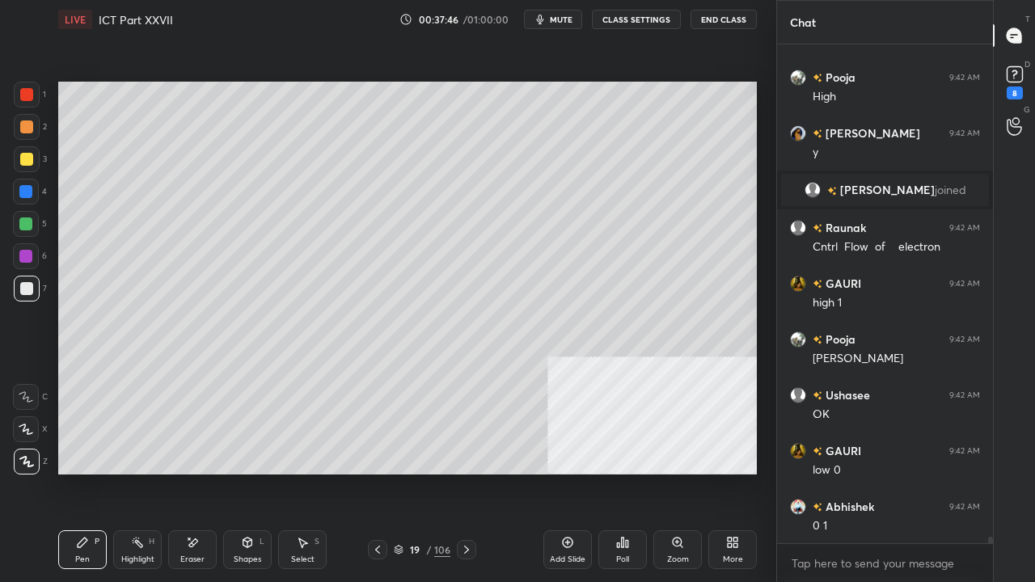
scroll to position [38641, 0]
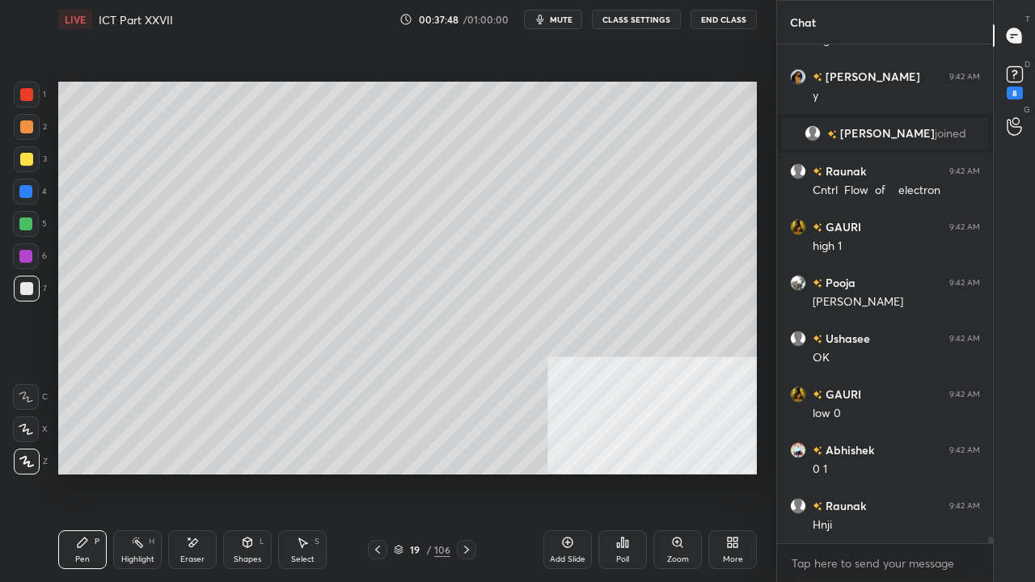
click at [28, 158] on div at bounding box center [26, 159] width 13 height 13
click at [28, 159] on div at bounding box center [26, 159] width 13 height 13
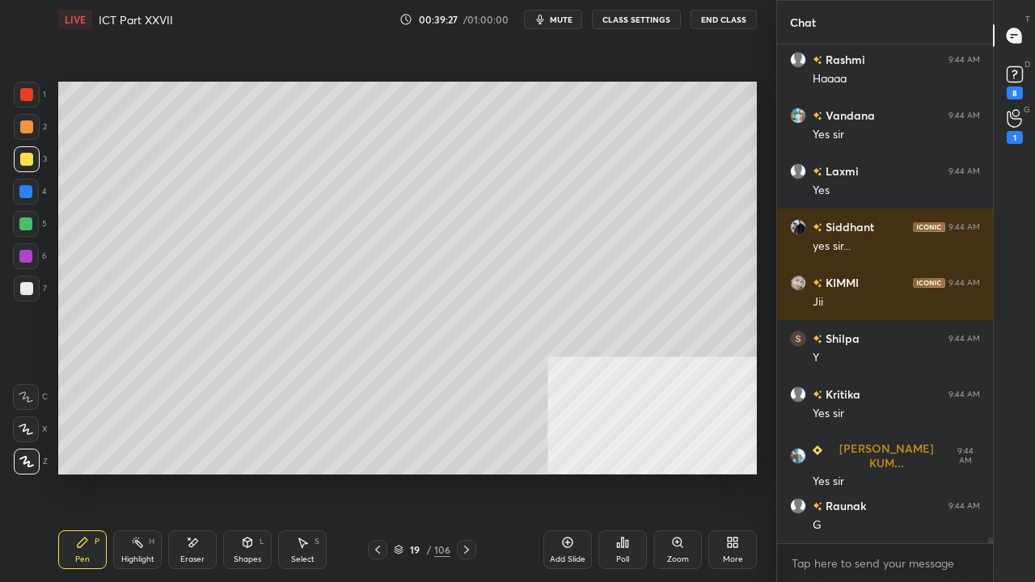
scroll to position [41533, 0]
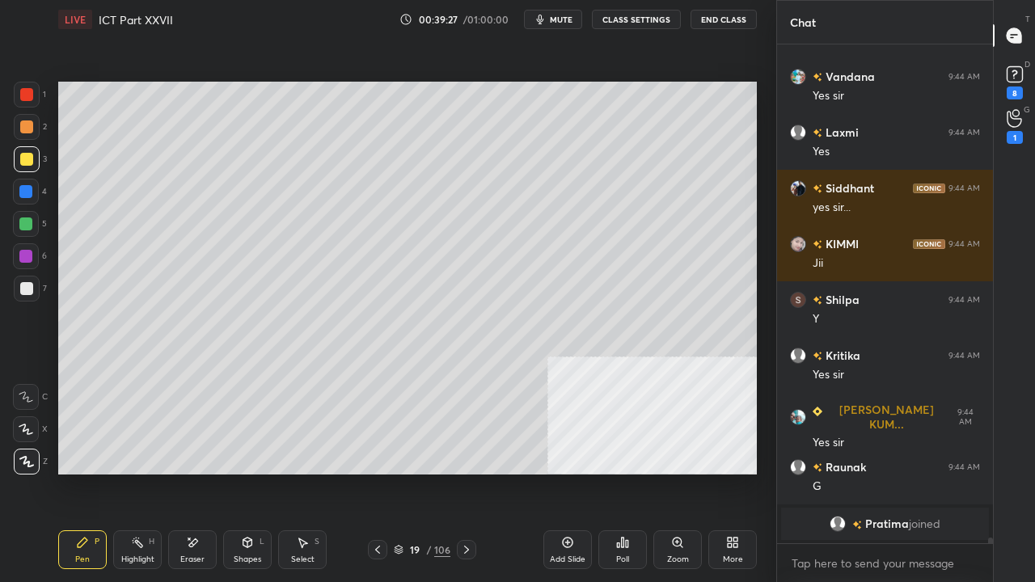
click at [571, 472] on div "Add Slide" at bounding box center [567, 549] width 49 height 39
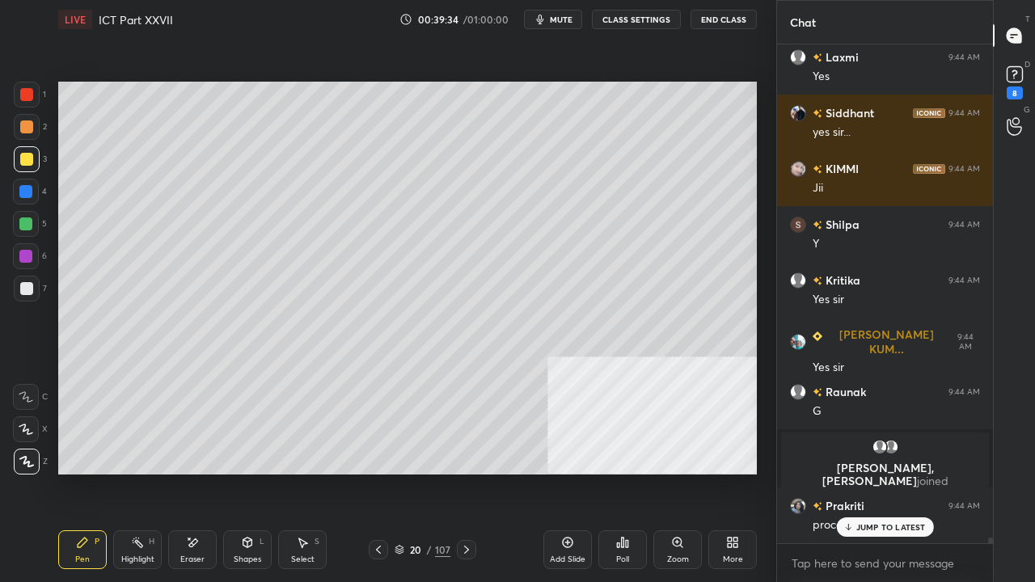
scroll to position [41172, 0]
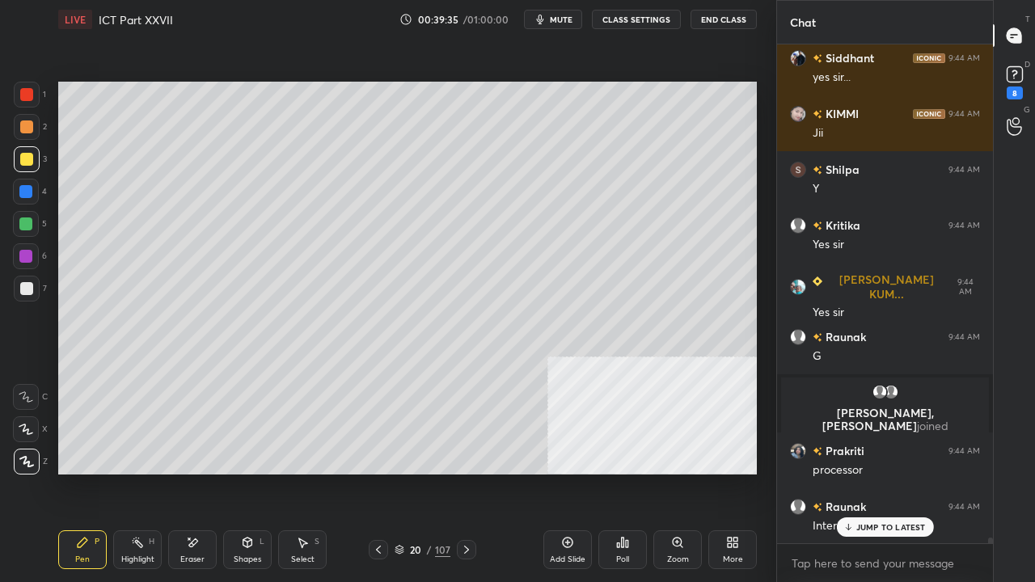
click at [31, 87] on div at bounding box center [27, 95] width 26 height 26
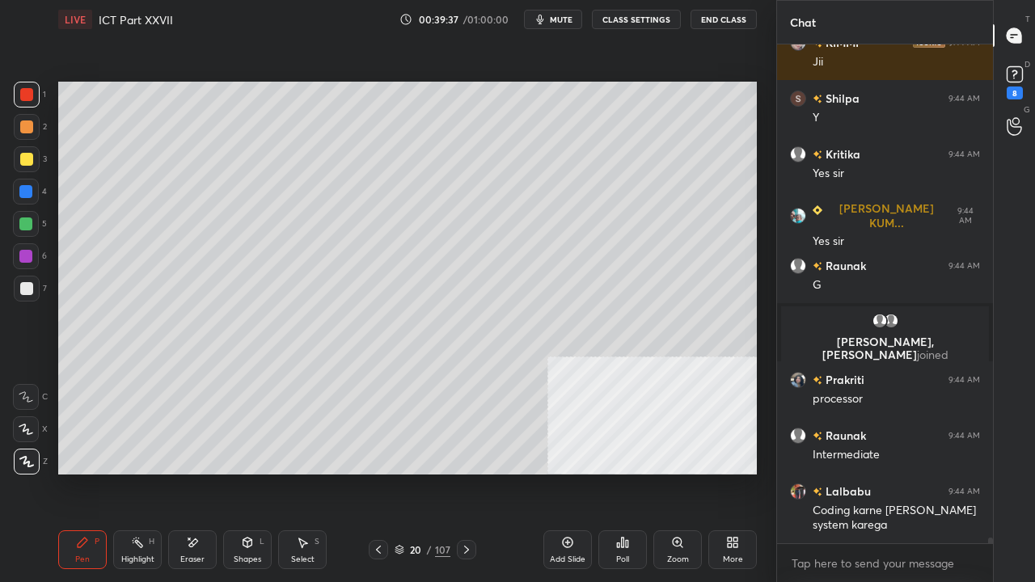
scroll to position [41298, 0]
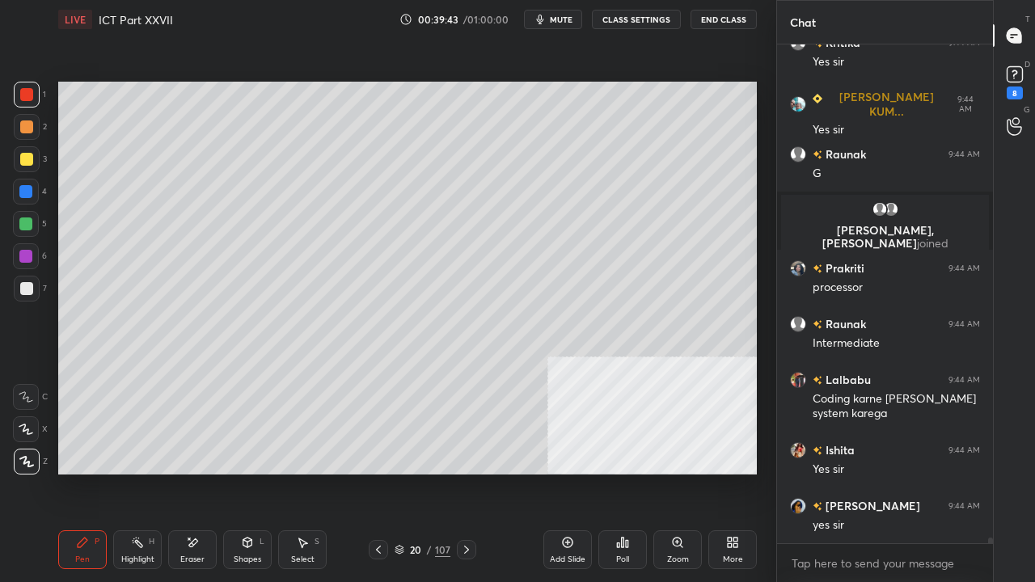
drag, startPoint x: 31, startPoint y: 194, endPoint x: 50, endPoint y: 191, distance: 19.7
click at [32, 194] on div at bounding box center [25, 191] width 13 height 13
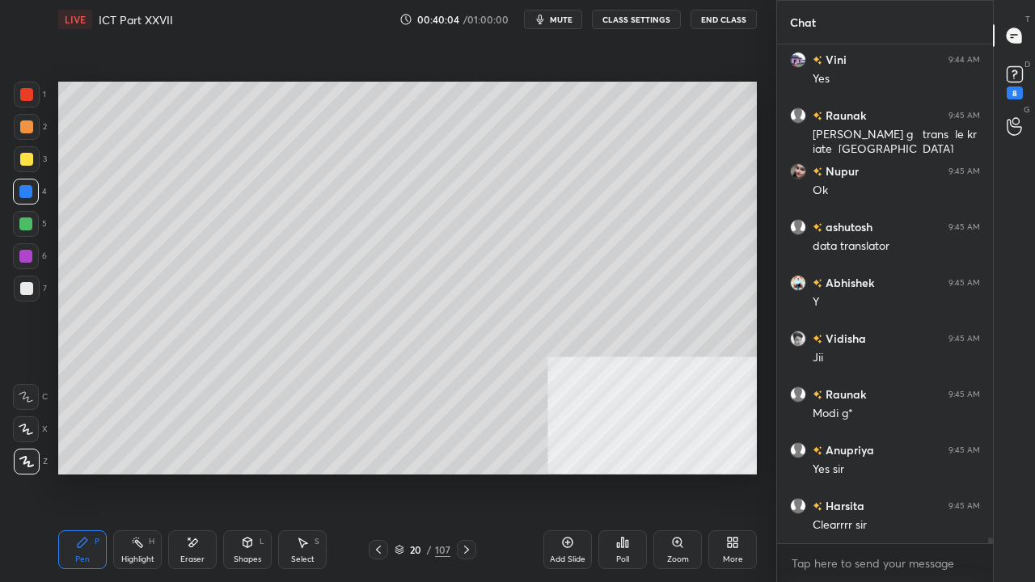
scroll to position [41982, 0]
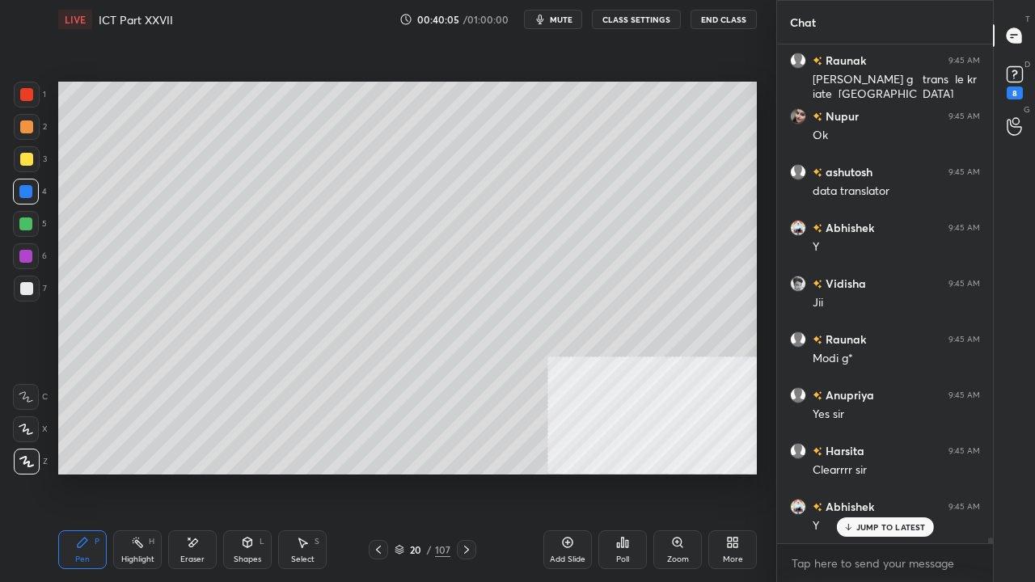
click at [249, 472] on div "Shapes L" at bounding box center [247, 549] width 49 height 39
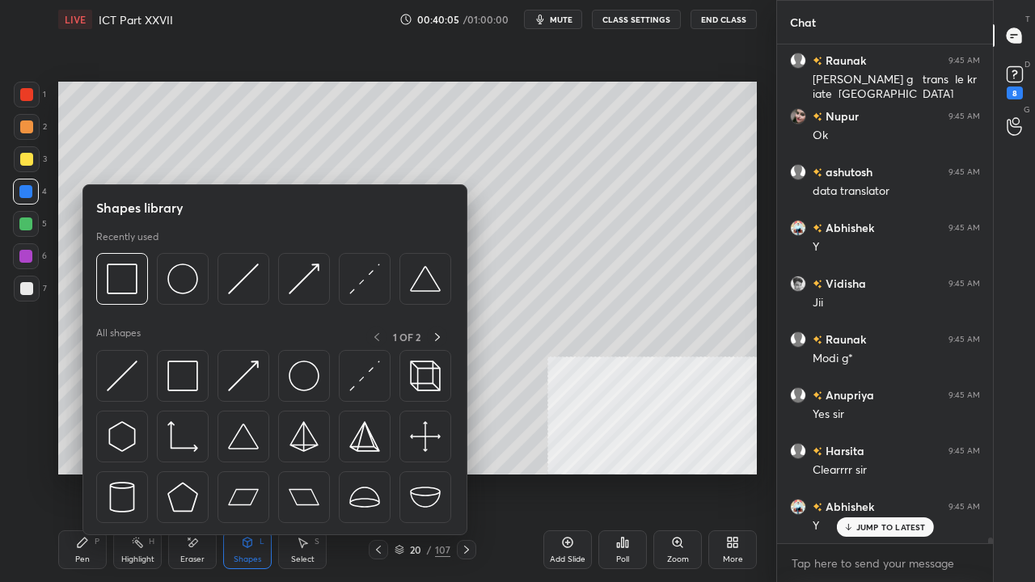
scroll to position [42039, 0]
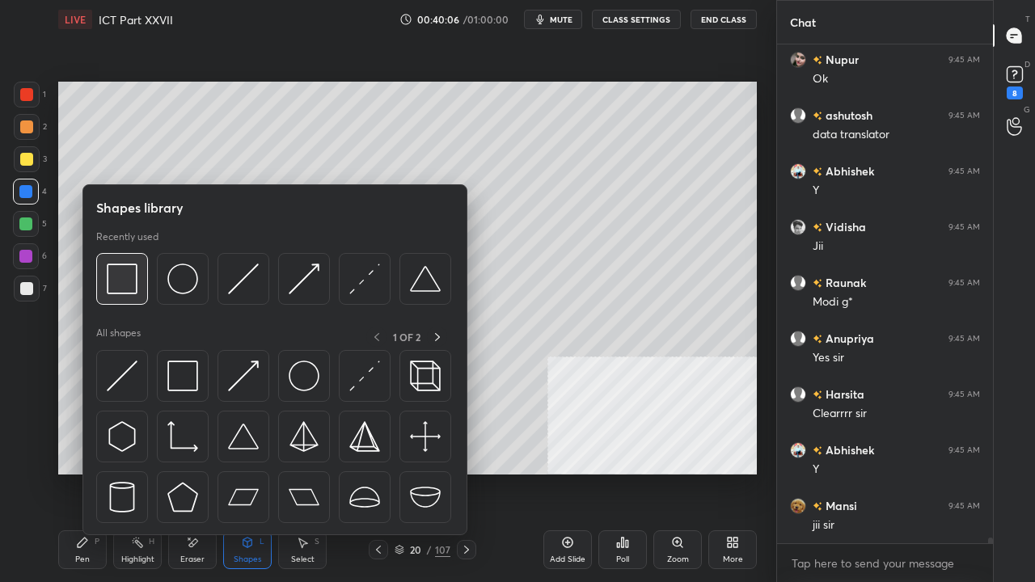
click at [129, 277] on img at bounding box center [122, 279] width 31 height 31
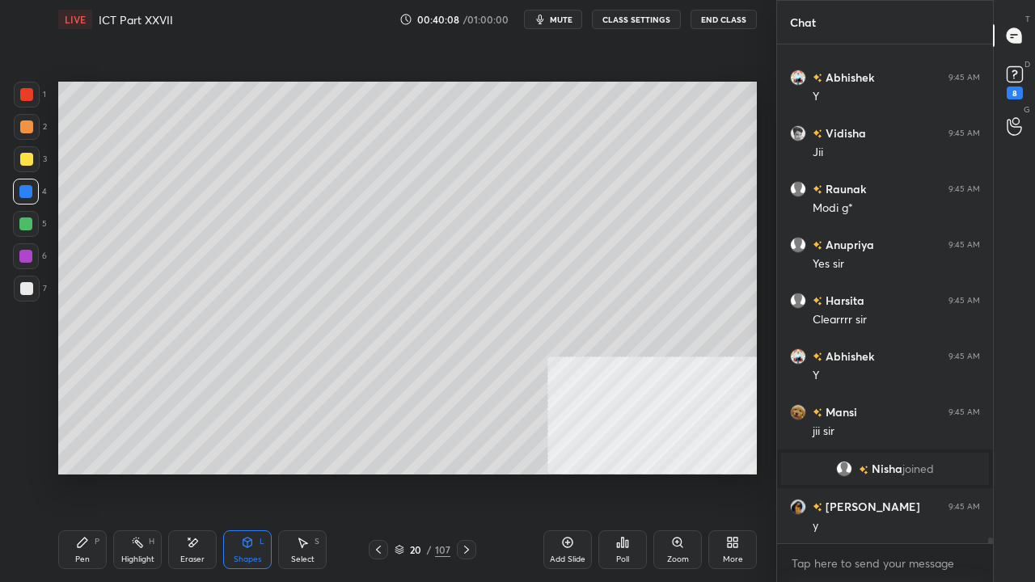
scroll to position [42189, 0]
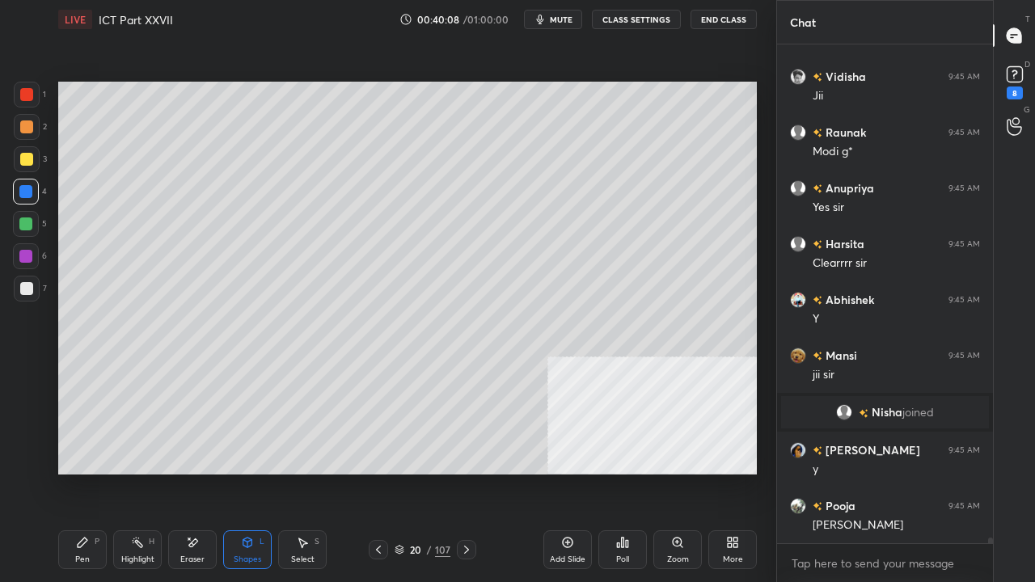
drag, startPoint x: 91, startPoint y: 548, endPoint x: 95, endPoint y: 538, distance: 11.3
click at [91, 472] on div "Pen P" at bounding box center [82, 549] width 49 height 39
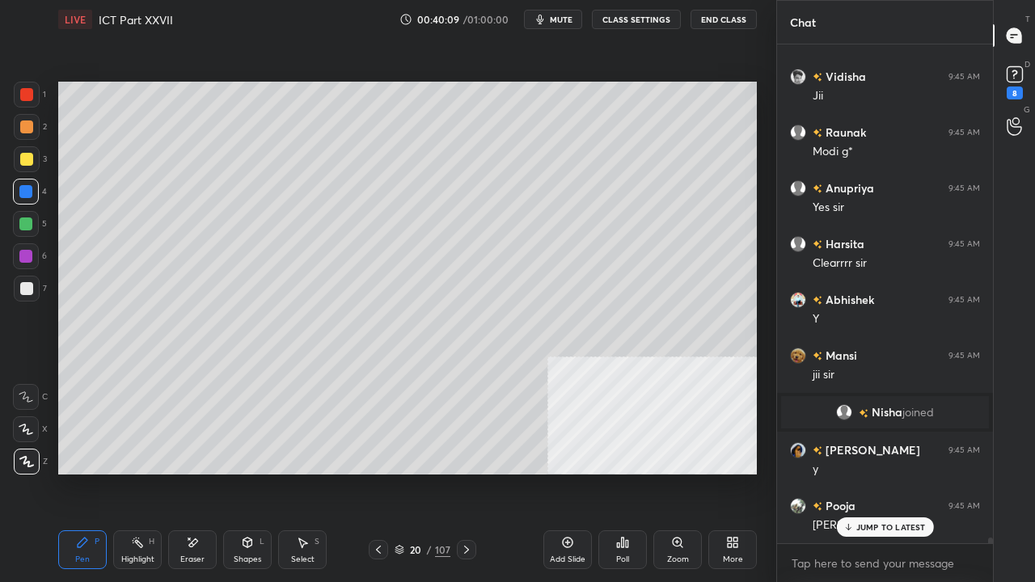
scroll to position [42283, 0]
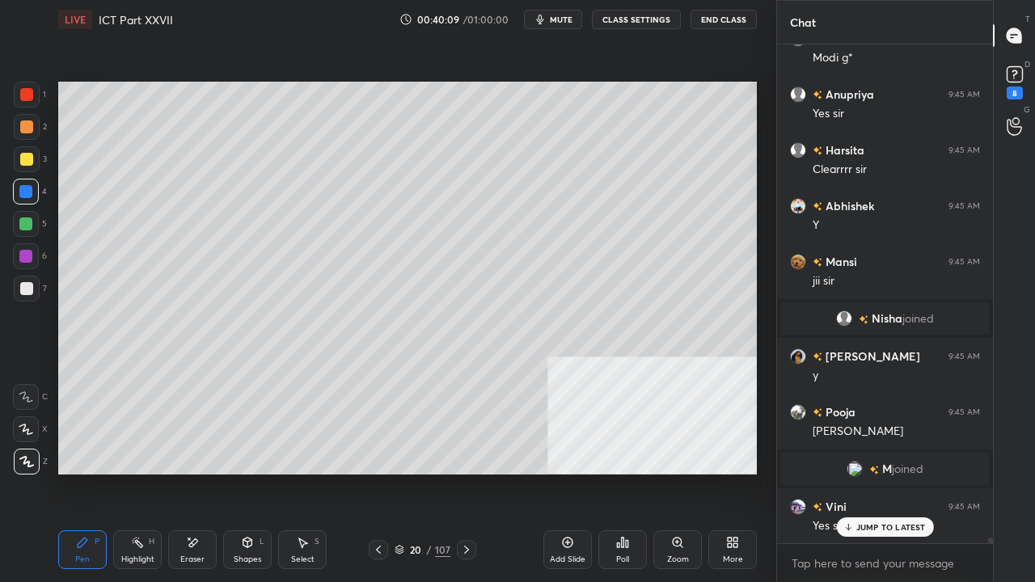
click at [23, 225] on div at bounding box center [25, 223] width 13 height 13
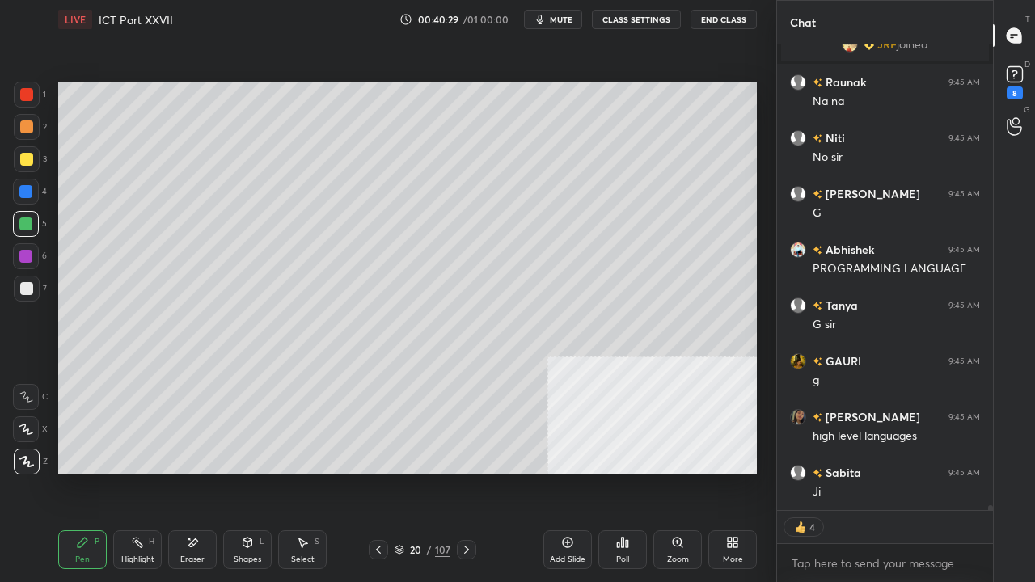
scroll to position [42858, 0]
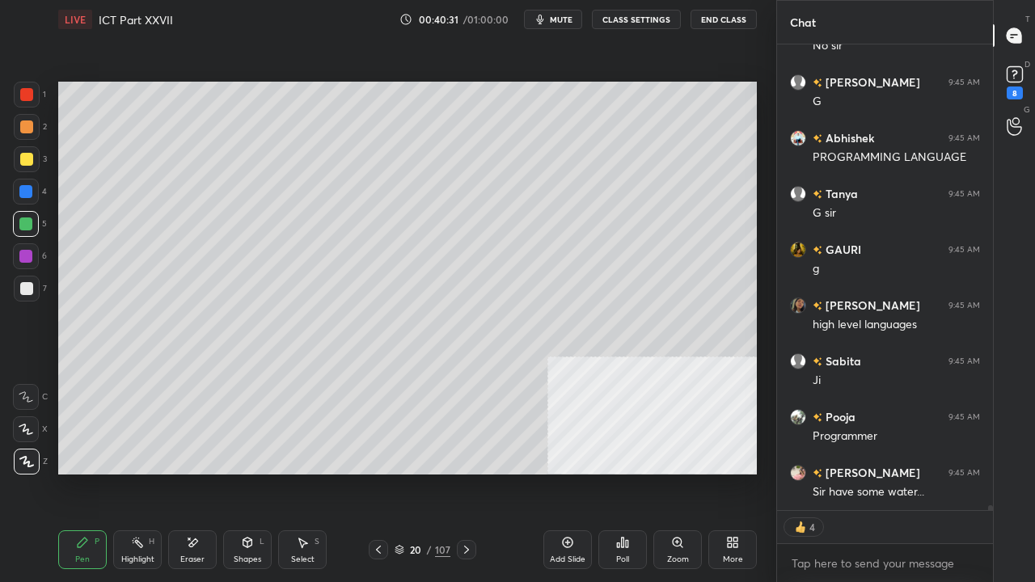
drag, startPoint x: 21, startPoint y: 285, endPoint x: 55, endPoint y: 280, distance: 34.3
click at [23, 283] on div at bounding box center [26, 288] width 13 height 13
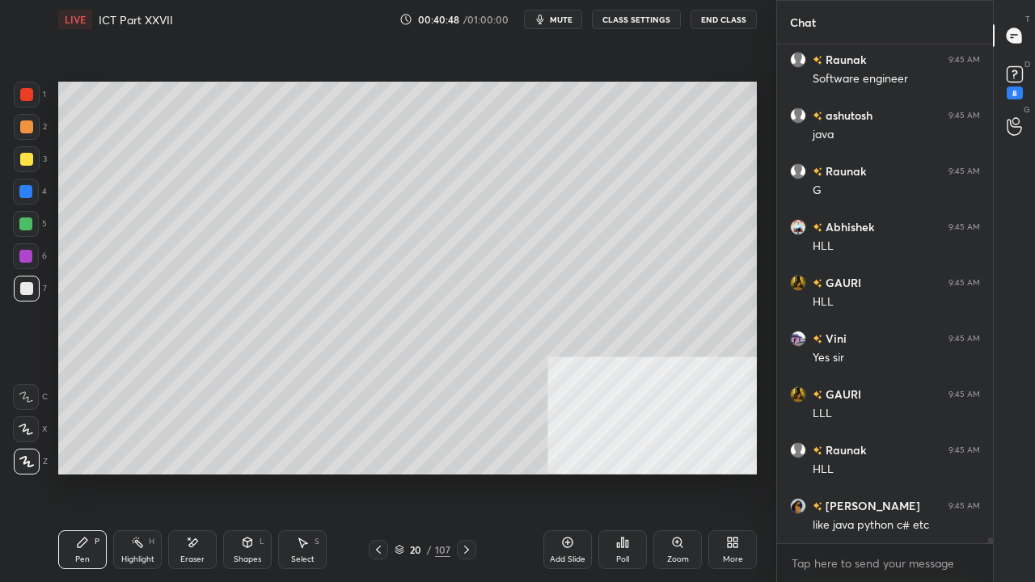
click at [31, 158] on div at bounding box center [26, 159] width 13 height 13
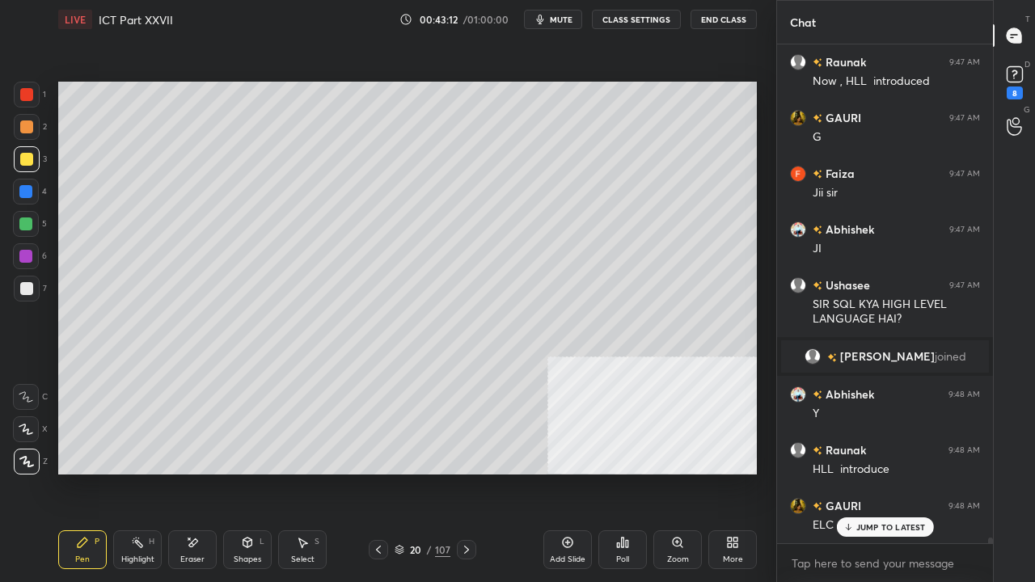
scroll to position [45258, 0]
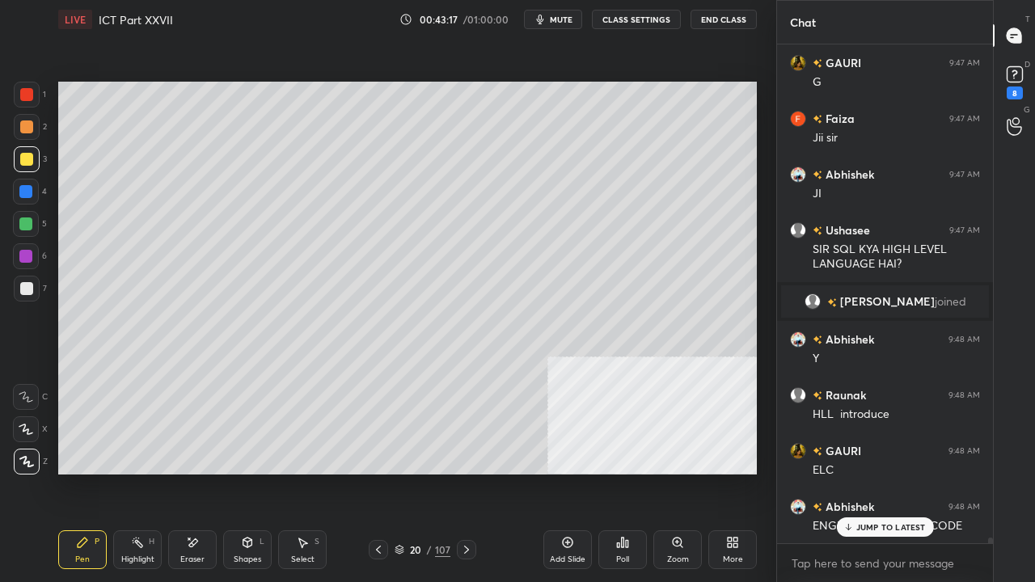
click at [876, 472] on p "JUMP TO LATEST" at bounding box center [891, 527] width 70 height 10
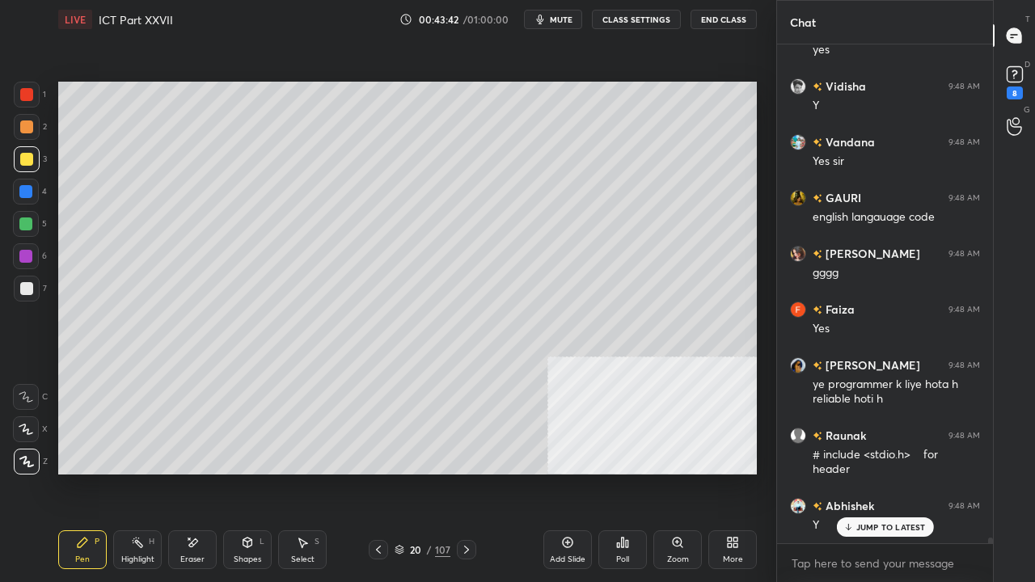
scroll to position [46180, 0]
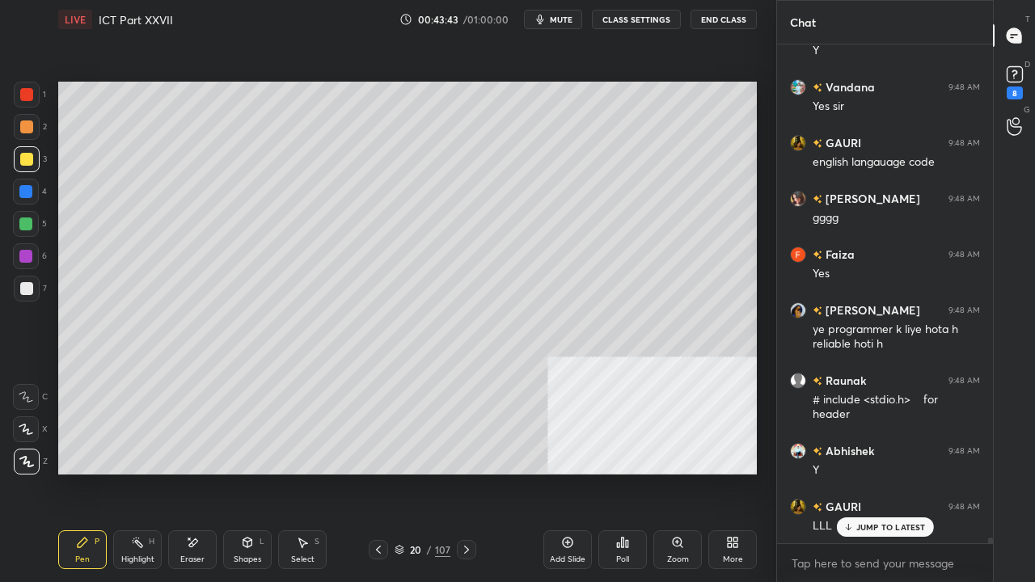
click at [35, 95] on div at bounding box center [27, 95] width 26 height 26
click at [566, 472] on icon at bounding box center [567, 542] width 13 height 13
click at [23, 157] on div at bounding box center [26, 159] width 13 height 13
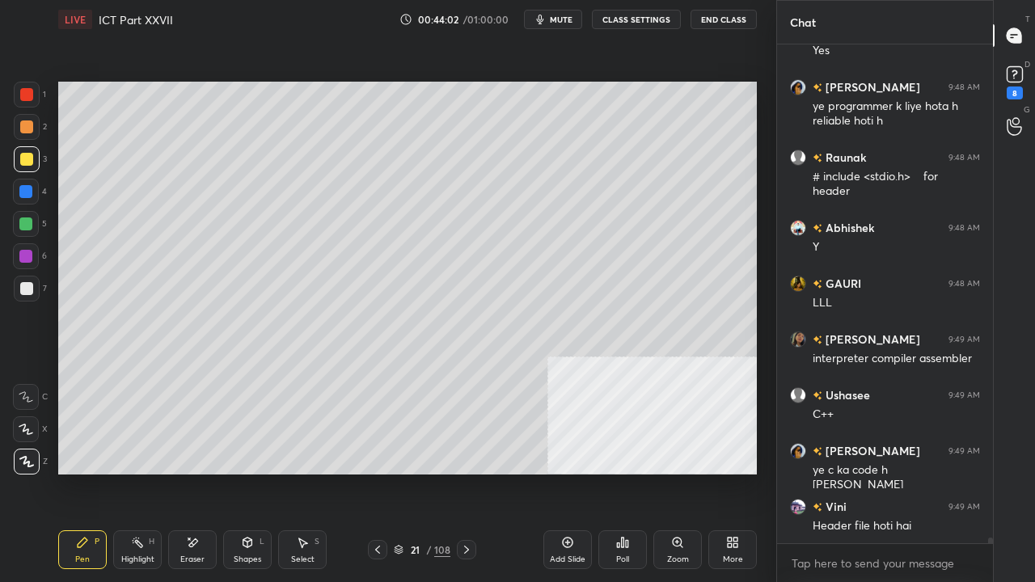
scroll to position [46460, 0]
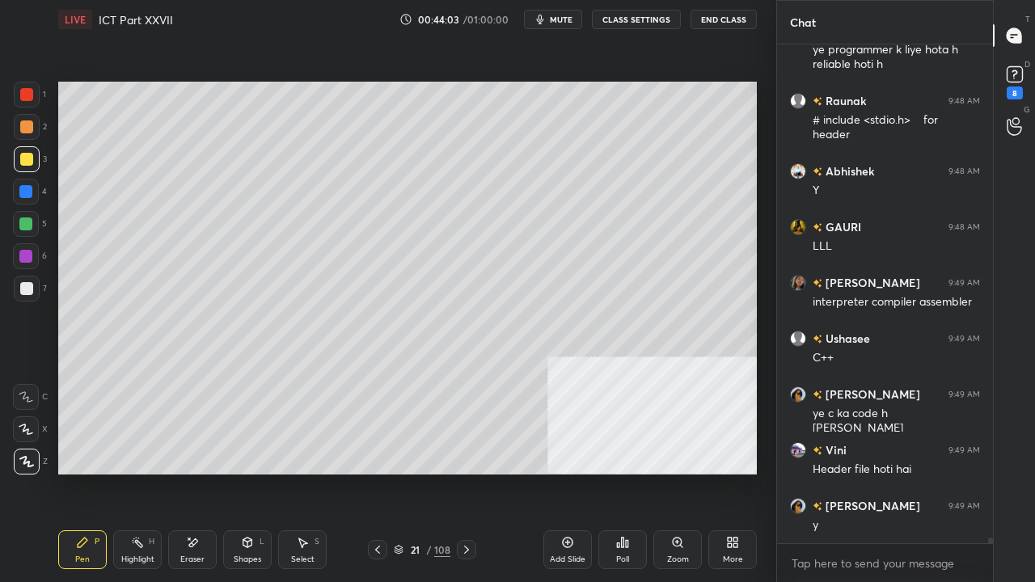
click at [26, 192] on div at bounding box center [25, 191] width 13 height 13
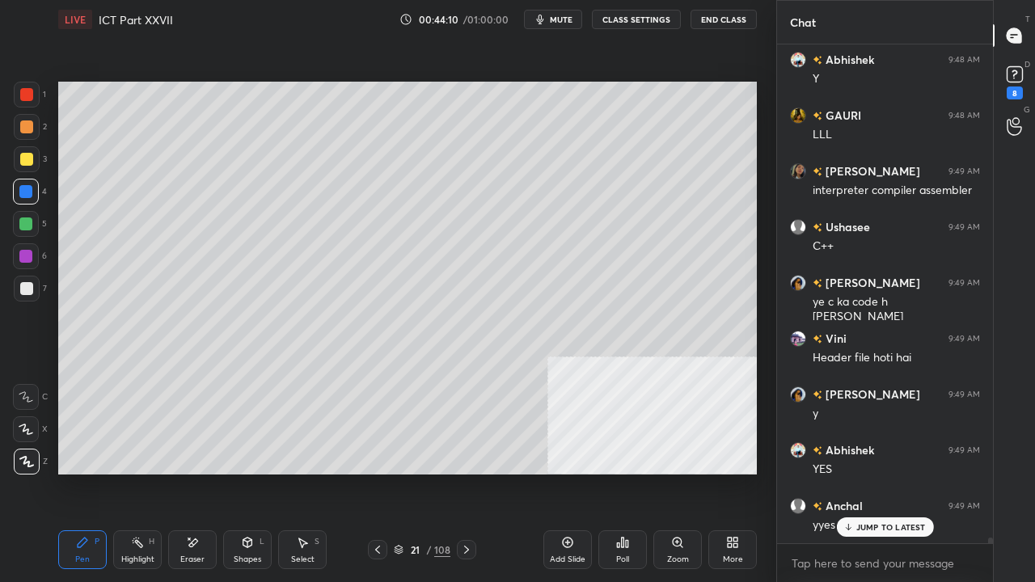
scroll to position [46626, 0]
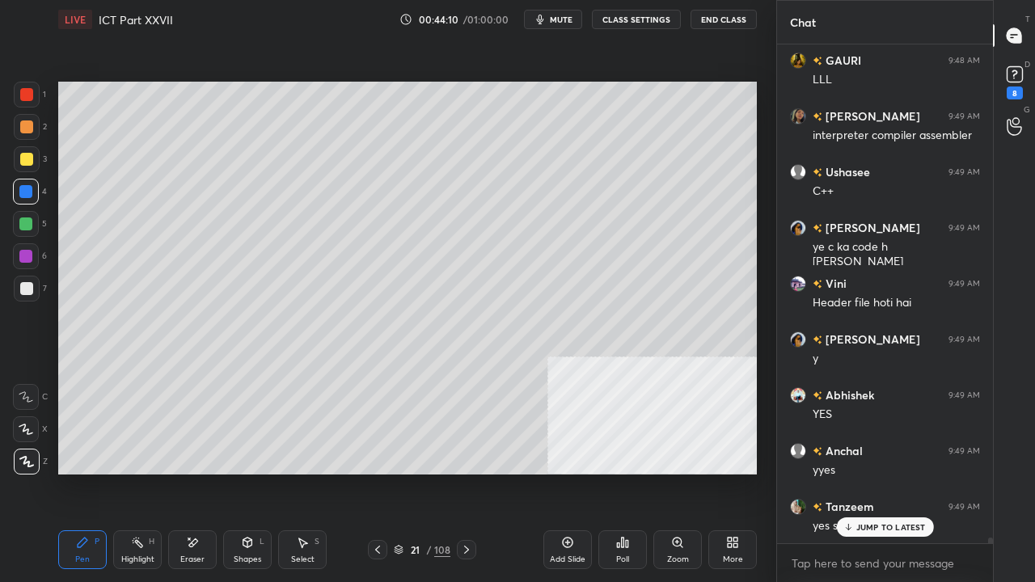
click at [36, 160] on div at bounding box center [27, 159] width 26 height 26
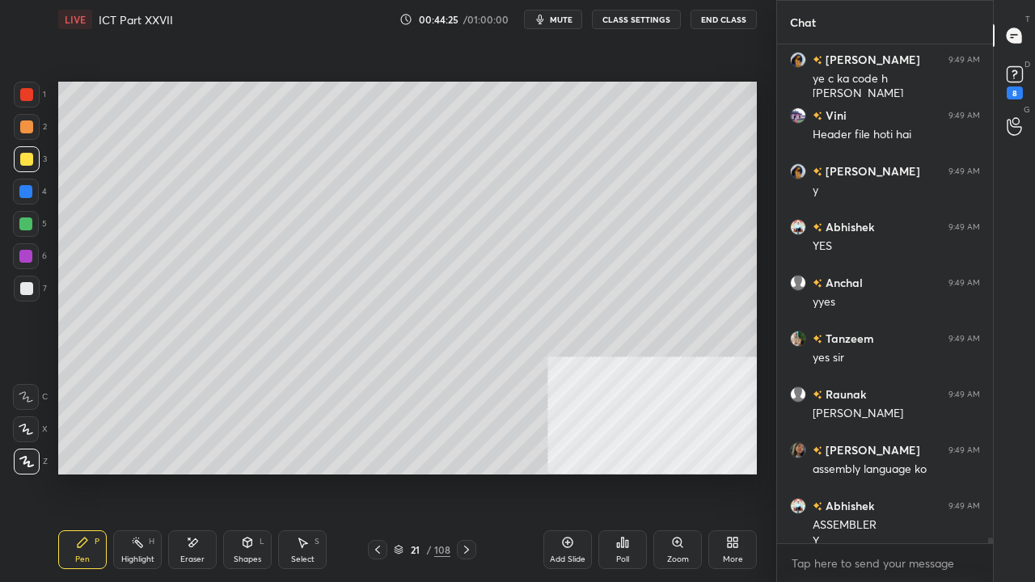
scroll to position [46811, 0]
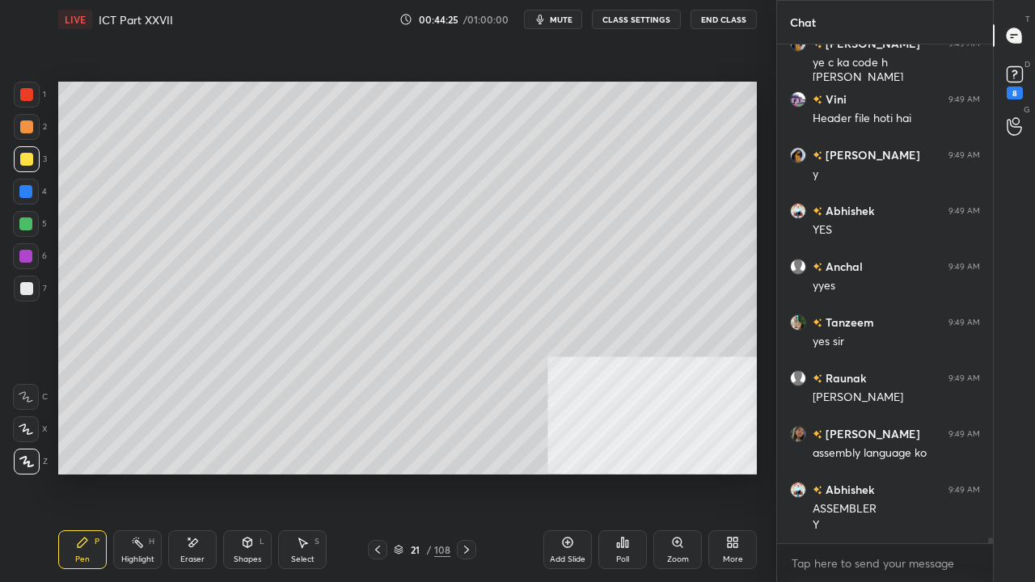
drag, startPoint x: 27, startPoint y: 189, endPoint x: 32, endPoint y: 217, distance: 27.8
click at [27, 189] on div at bounding box center [25, 191] width 13 height 13
click at [27, 222] on div at bounding box center [25, 223] width 13 height 13
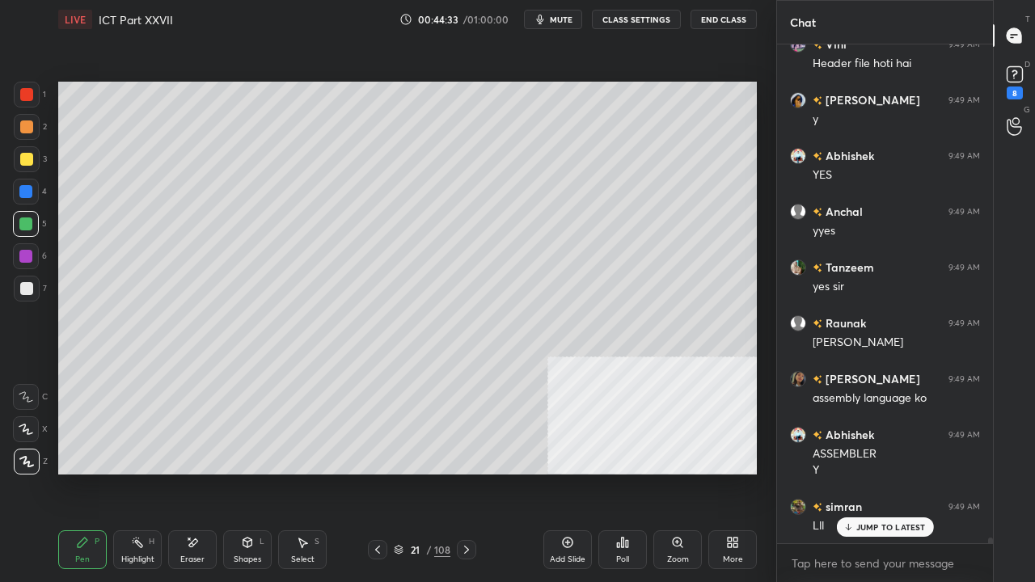
drag, startPoint x: 247, startPoint y: 550, endPoint x: 248, endPoint y: 537, distance: 13.0
click at [247, 472] on div "Shapes L" at bounding box center [247, 549] width 49 height 39
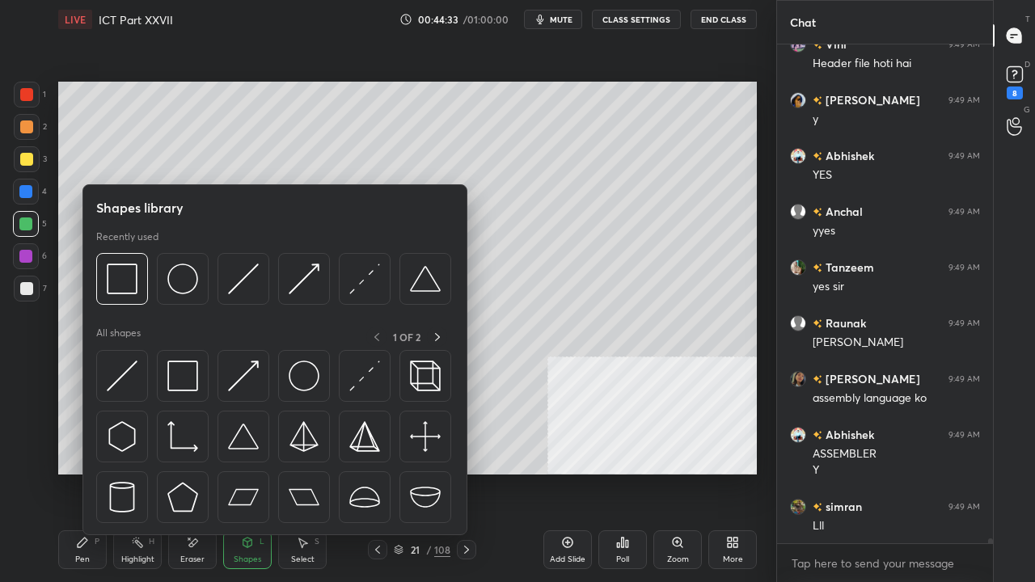
scroll to position [46922, 0]
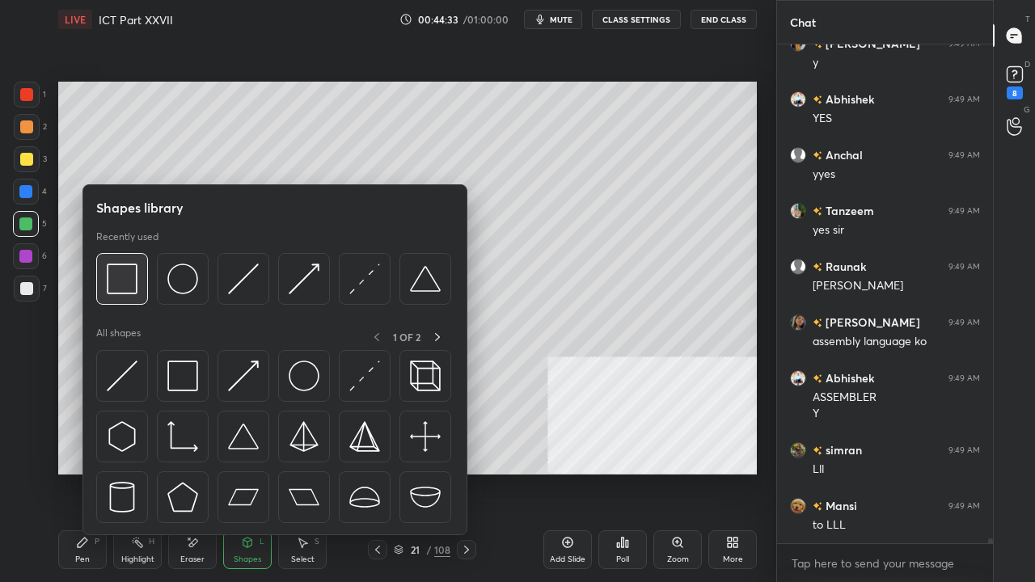
click at [121, 272] on img at bounding box center [122, 279] width 31 height 31
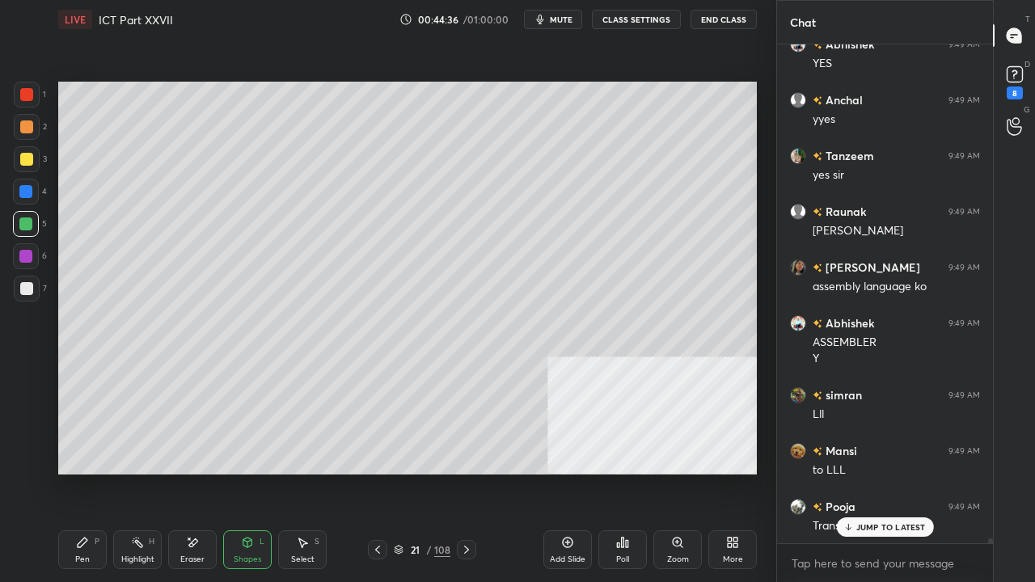
scroll to position [47034, 0]
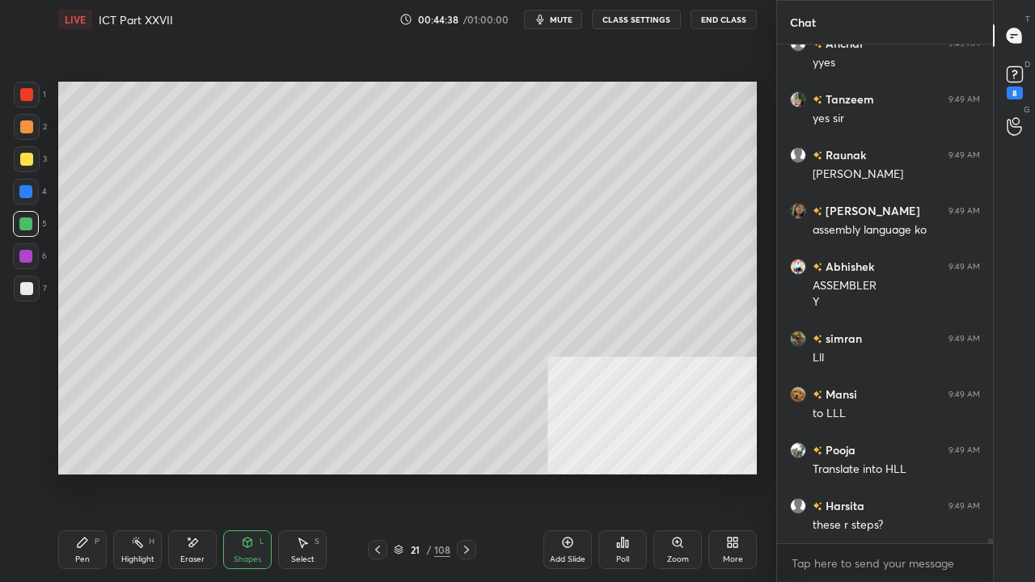
click at [74, 472] on div "Pen P" at bounding box center [82, 549] width 49 height 39
click at [27, 286] on div at bounding box center [26, 288] width 13 height 13
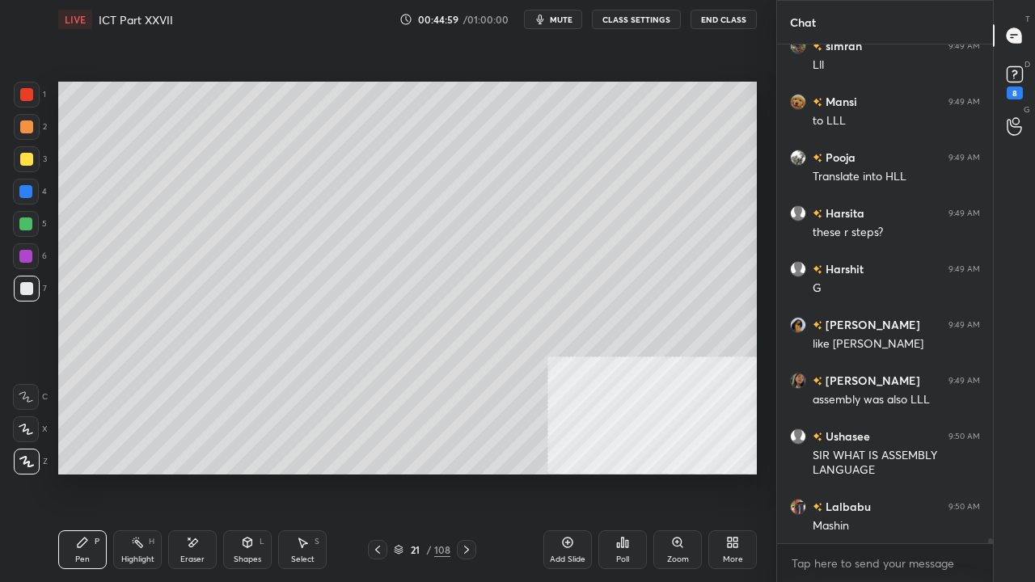
scroll to position [47383, 0]
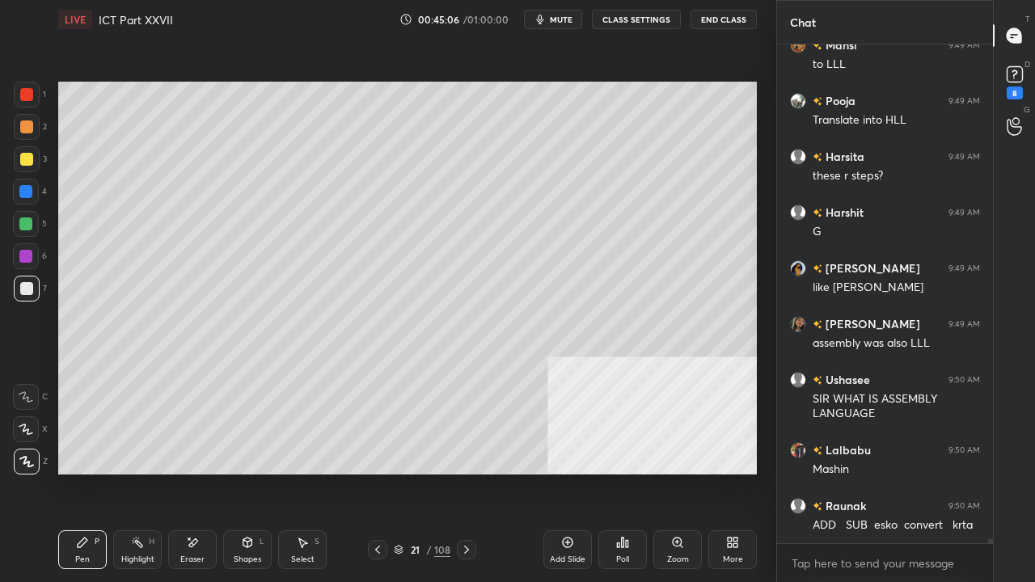
click at [32, 229] on div at bounding box center [26, 224] width 26 height 26
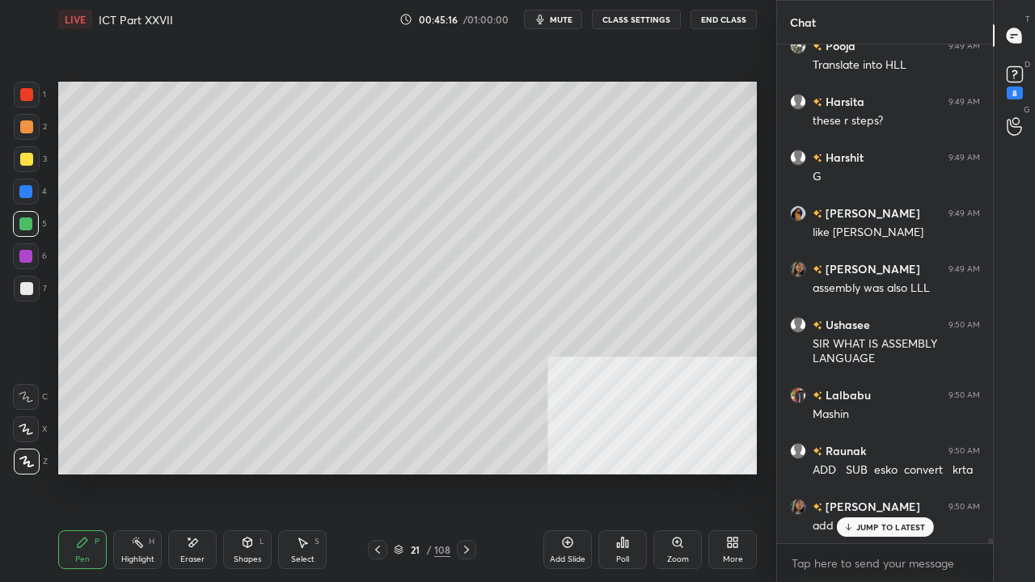
click at [24, 191] on div at bounding box center [25, 191] width 13 height 13
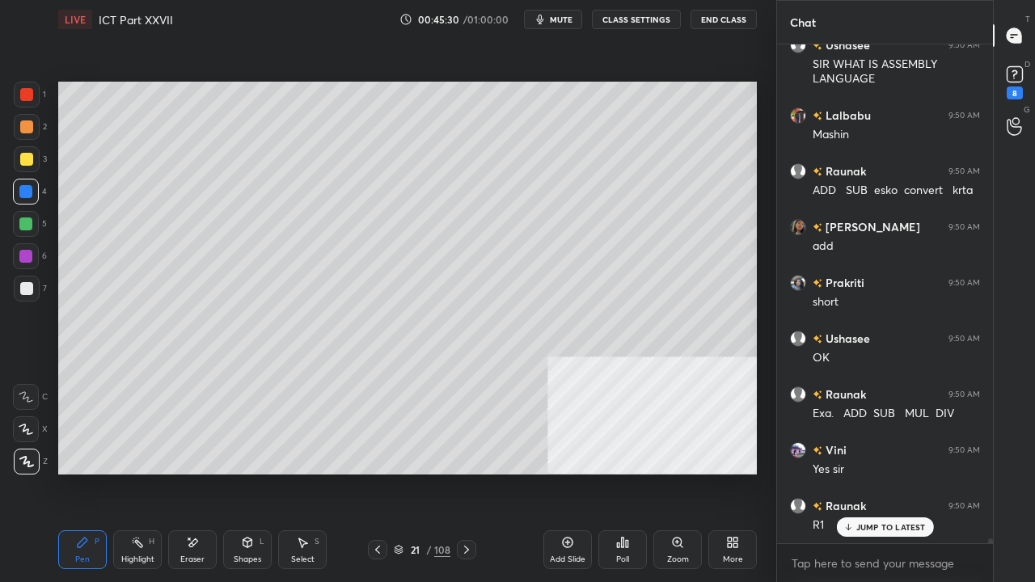
scroll to position [47773, 0]
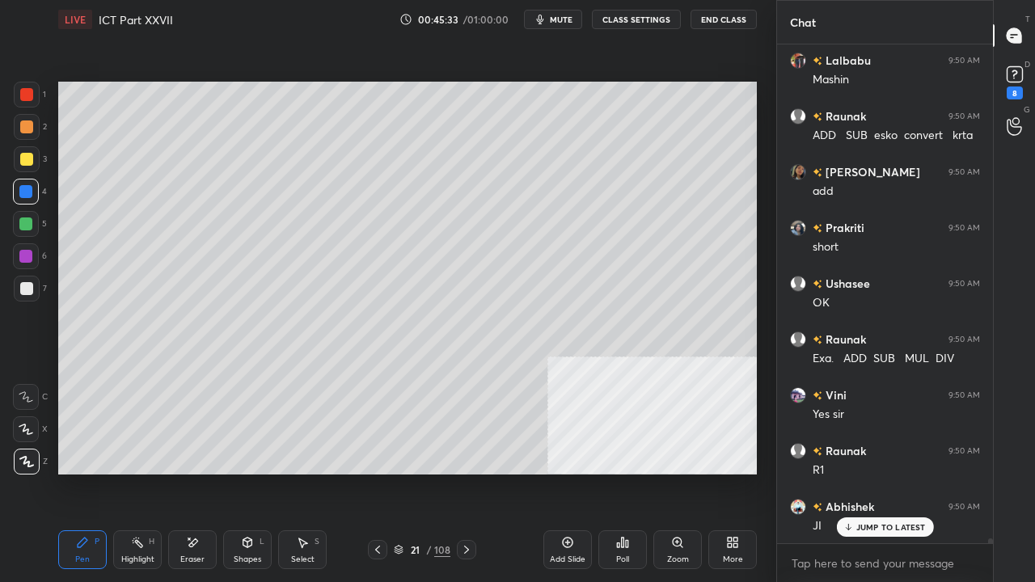
drag, startPoint x: 26, startPoint y: 223, endPoint x: 38, endPoint y: 223, distance: 12.1
click at [27, 223] on div at bounding box center [25, 223] width 13 height 13
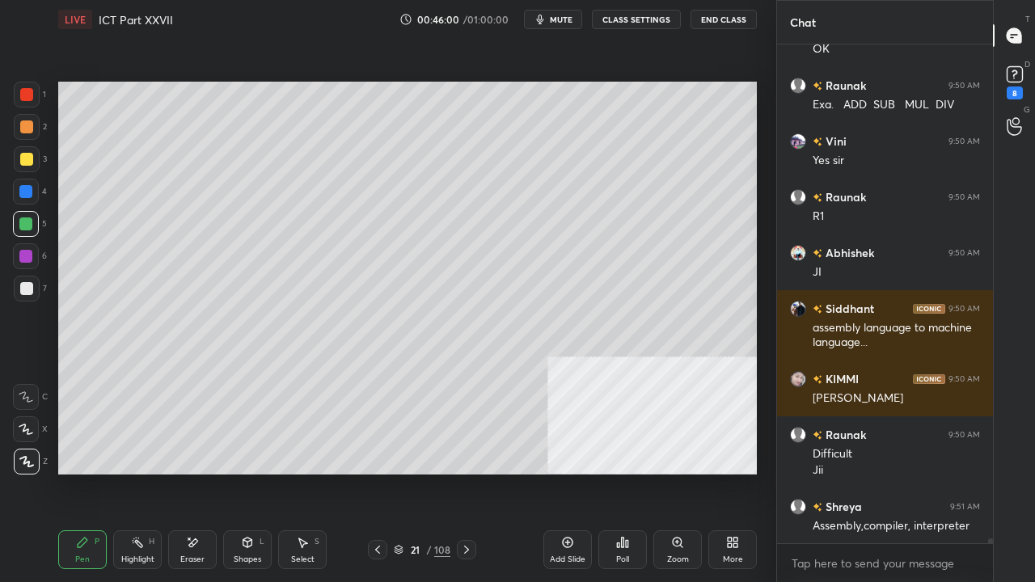
scroll to position [48083, 0]
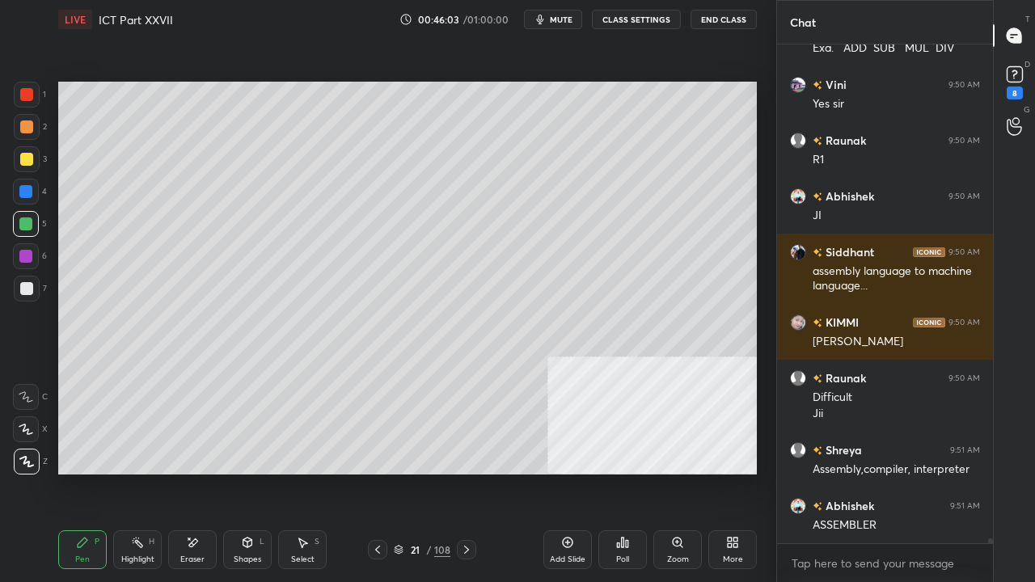
drag, startPoint x: 26, startPoint y: 90, endPoint x: 53, endPoint y: 112, distance: 35.6
click at [26, 91] on div at bounding box center [26, 94] width 13 height 13
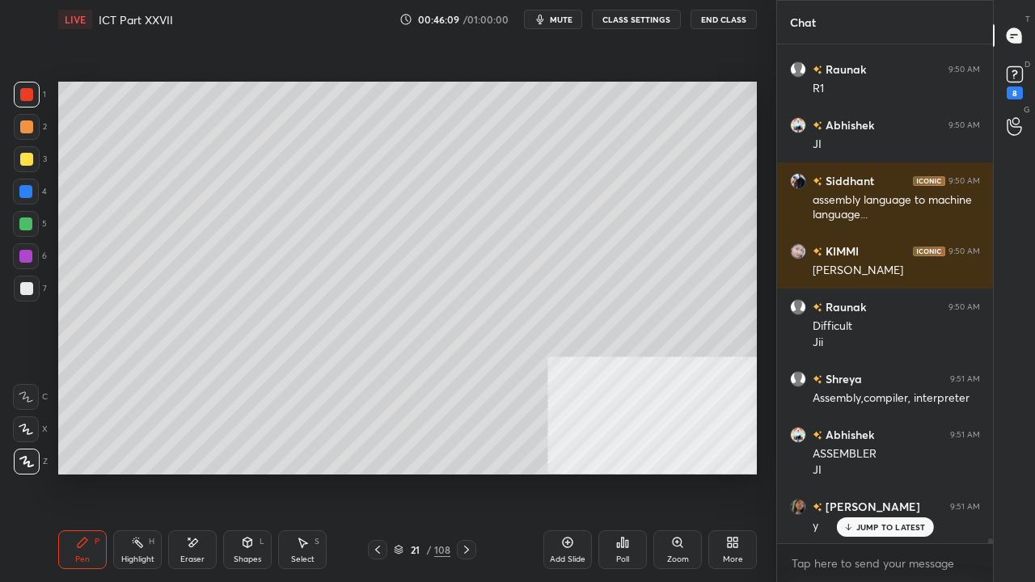
scroll to position [48211, 0]
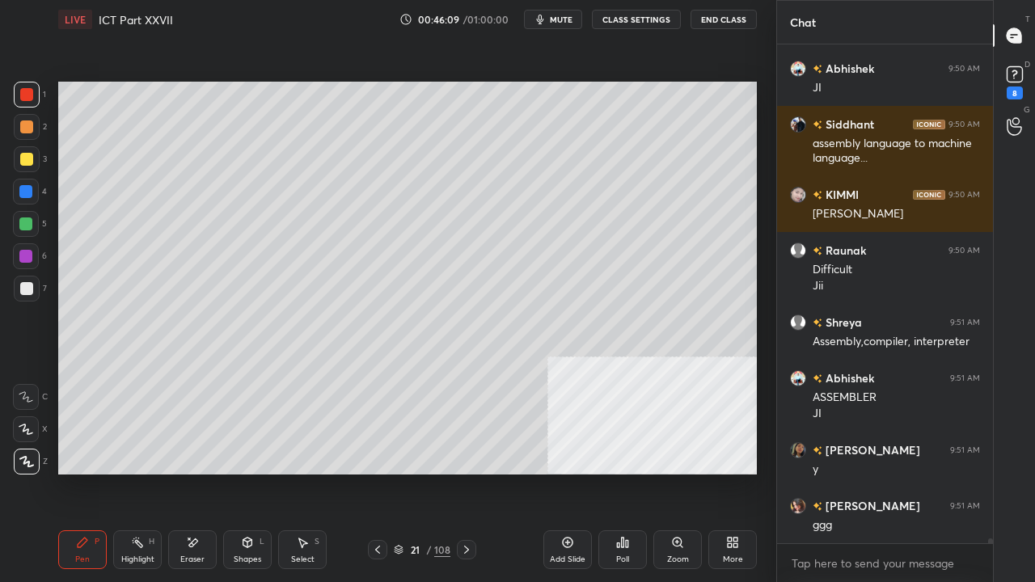
click at [569, 472] on icon at bounding box center [567, 542] width 13 height 13
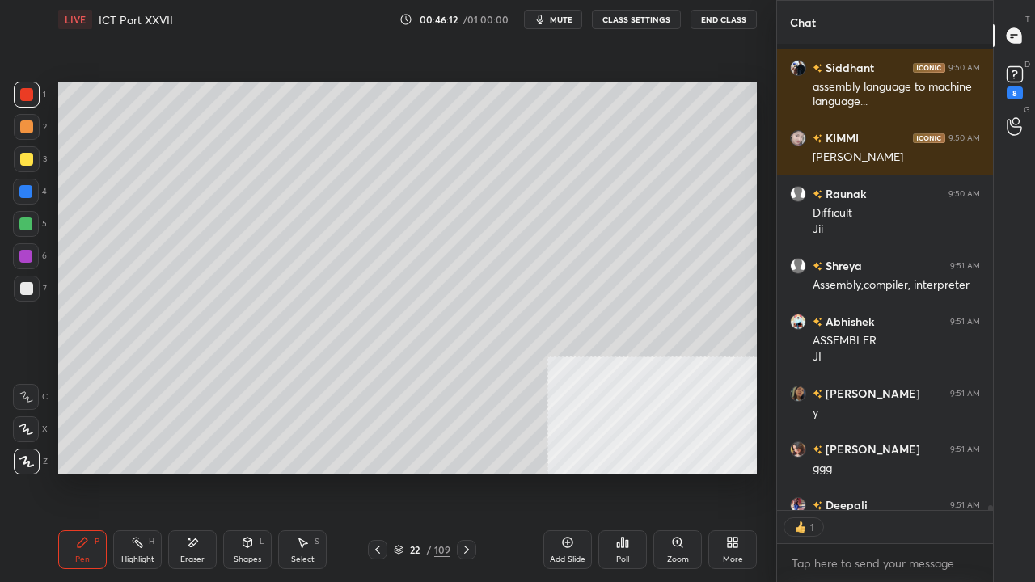
scroll to position [48356, 0]
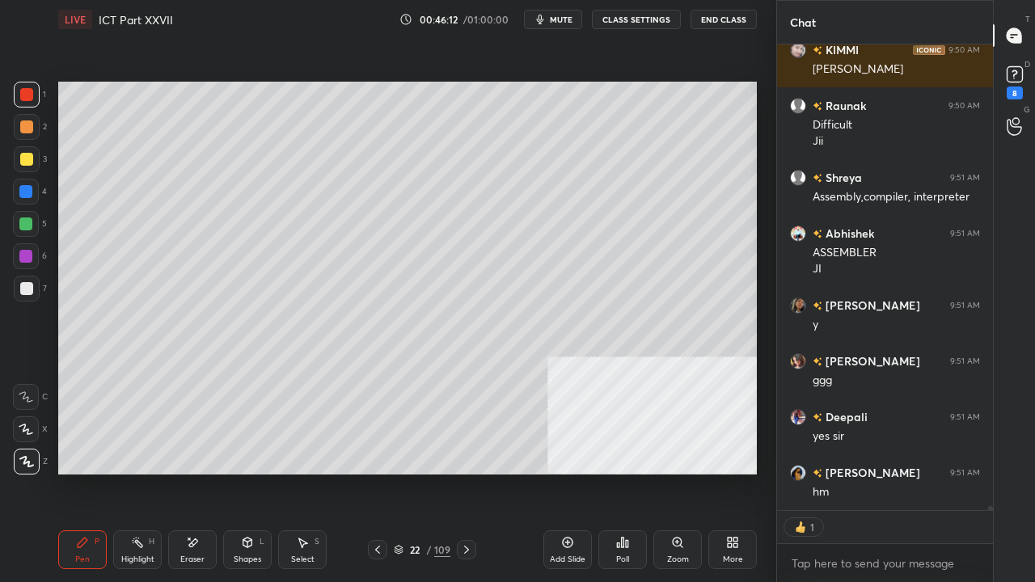
click at [382, 472] on icon at bounding box center [377, 549] width 13 height 13
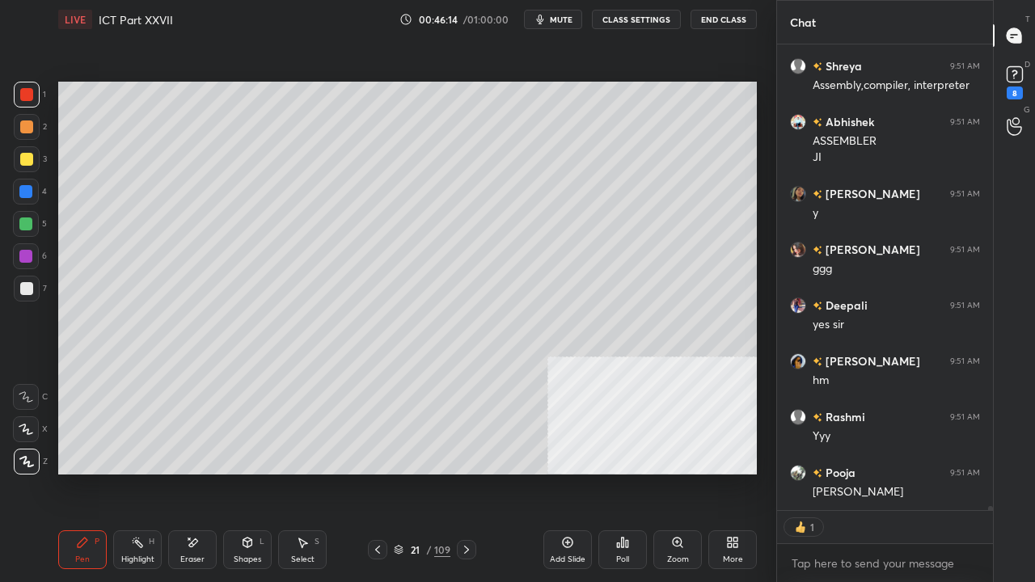
click at [464, 472] on icon at bounding box center [466, 549] width 13 height 13
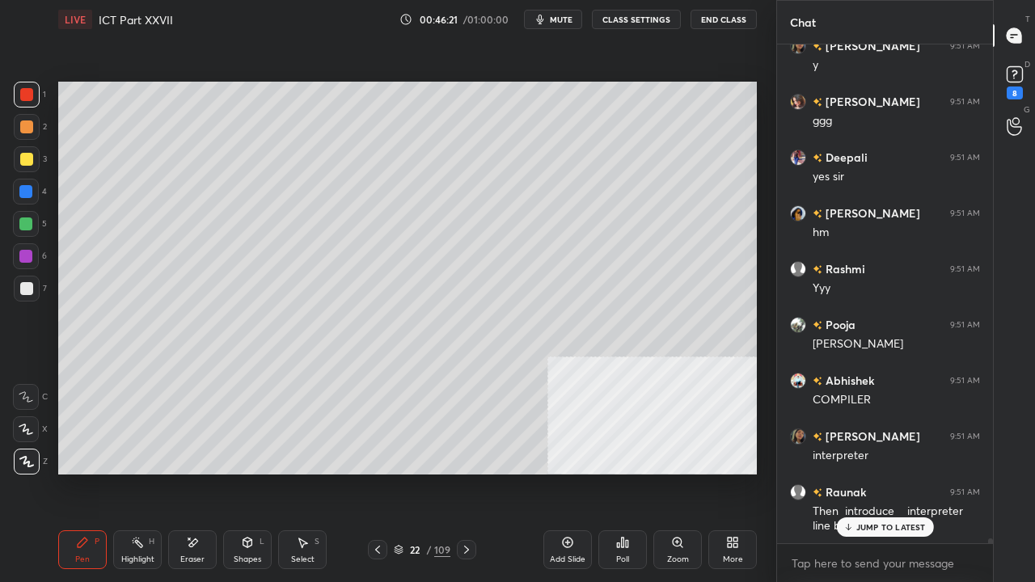
scroll to position [48615, 0]
click at [29, 192] on div at bounding box center [25, 191] width 13 height 13
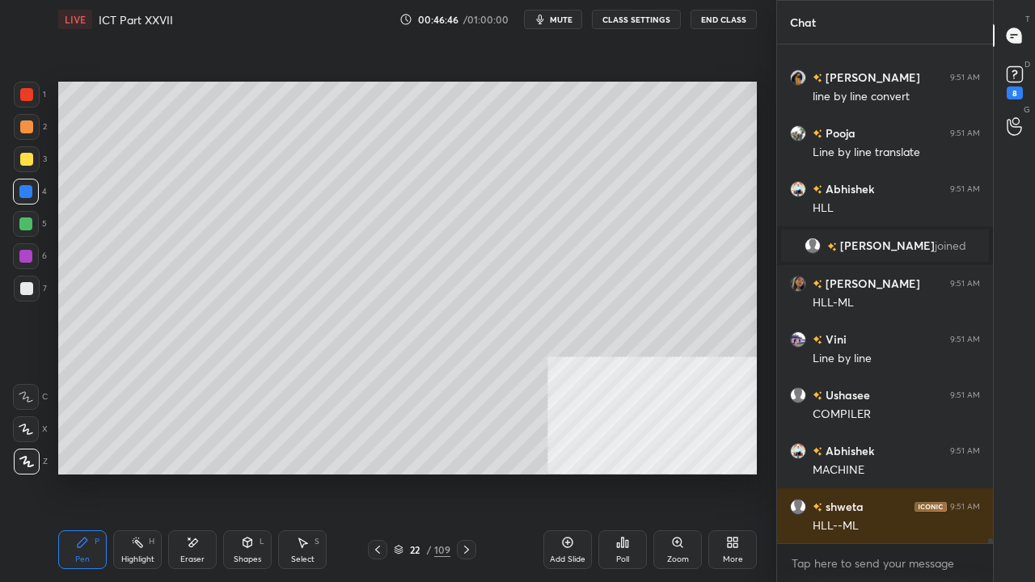
scroll to position [48124, 0]
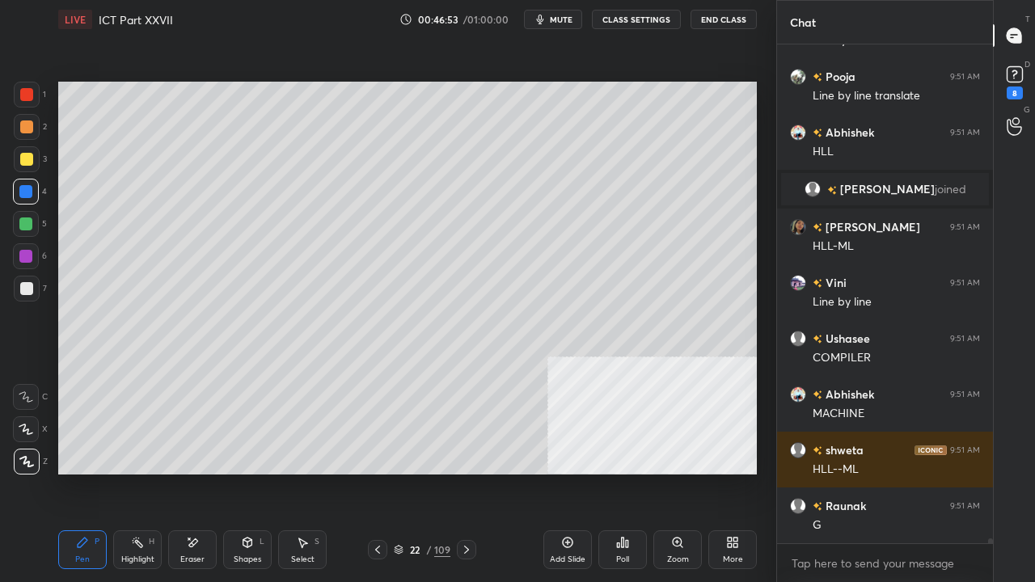
click at [32, 288] on div at bounding box center [27, 289] width 26 height 26
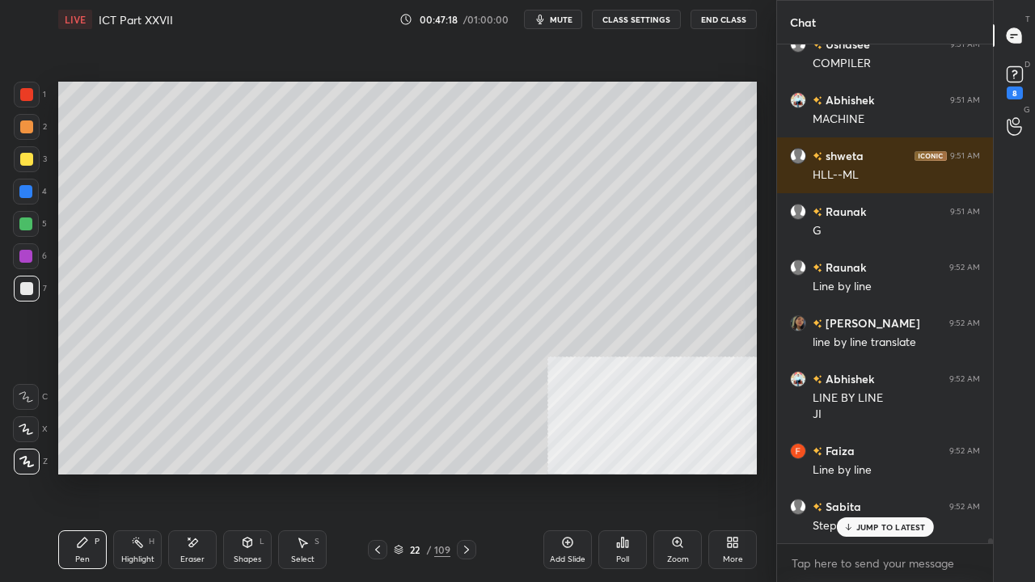
scroll to position [48475, 0]
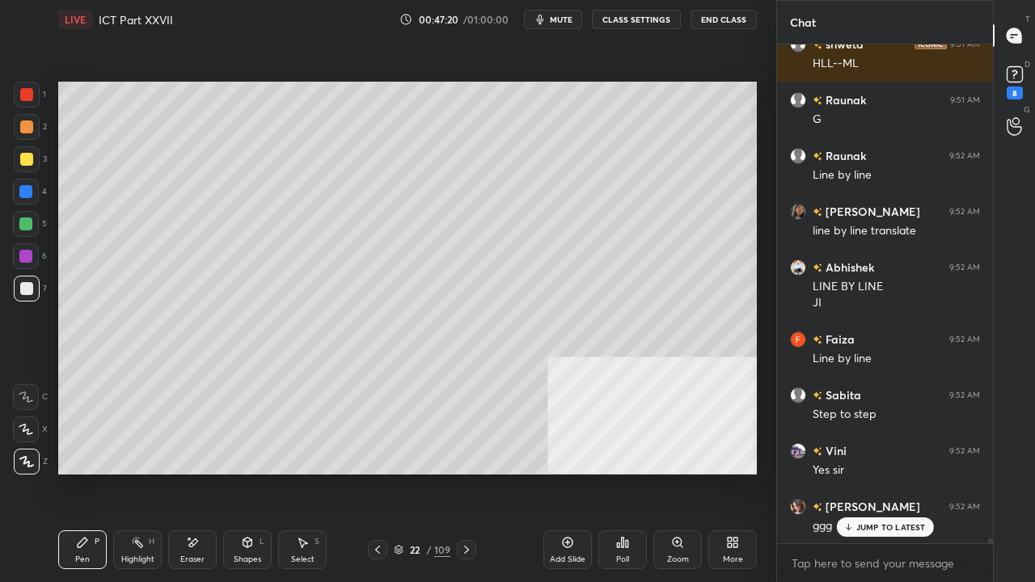
drag, startPoint x: 27, startPoint y: 156, endPoint x: 49, endPoint y: 160, distance: 22.2
click at [27, 157] on div at bounding box center [26, 159] width 13 height 13
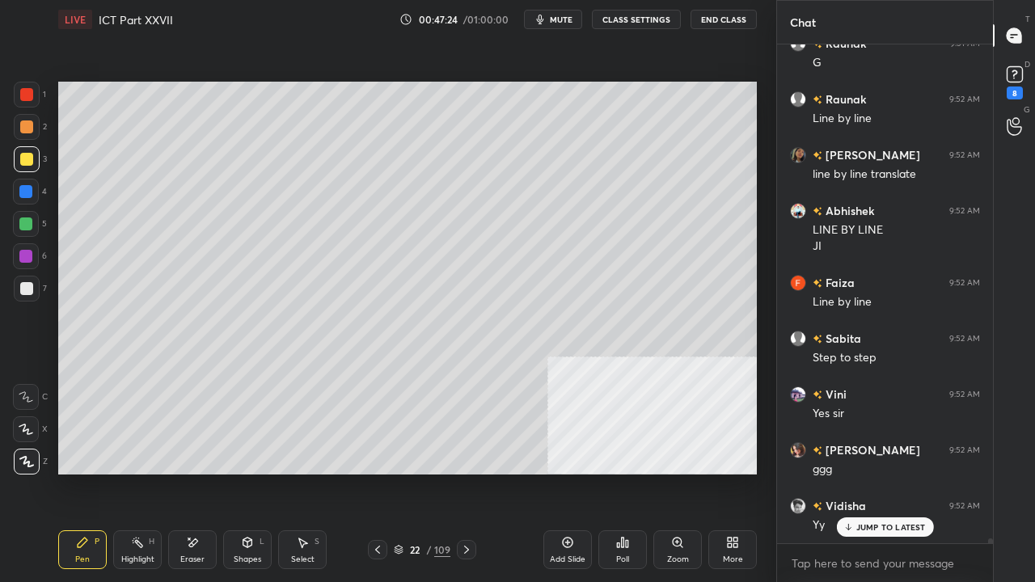
scroll to position [48641, 0]
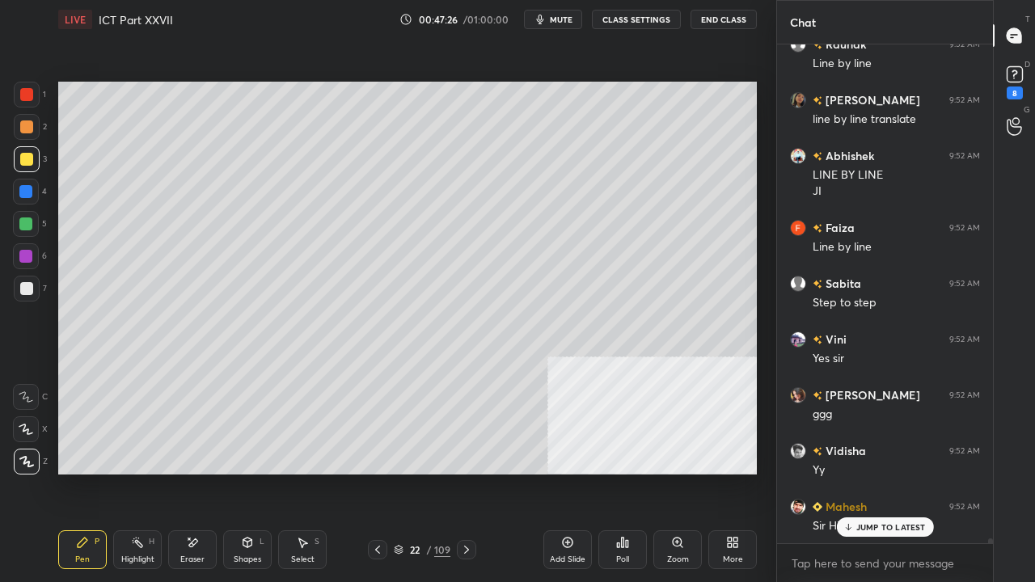
click at [867, 472] on p "JUMP TO LATEST" at bounding box center [891, 527] width 70 height 10
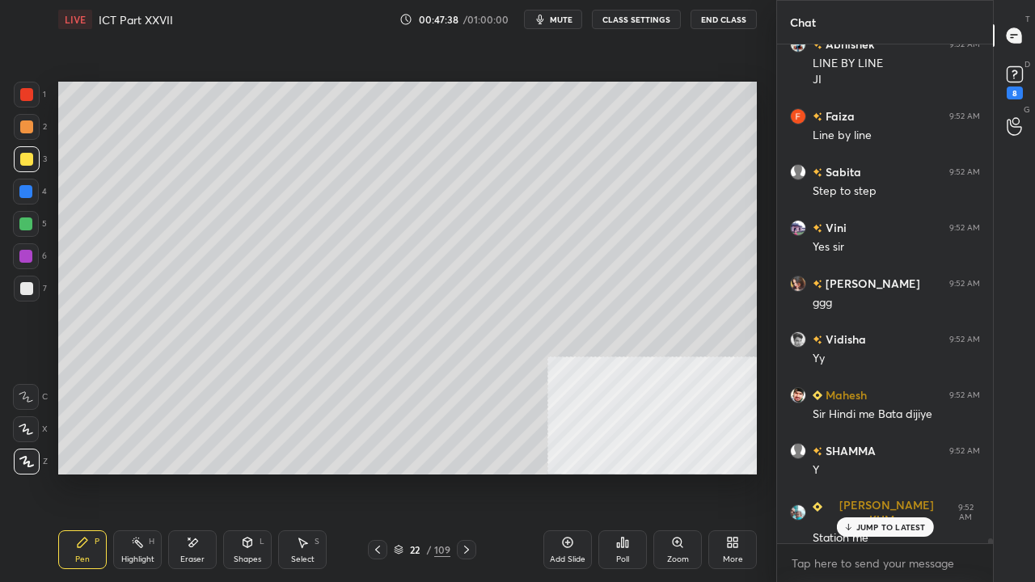
scroll to position [48809, 0]
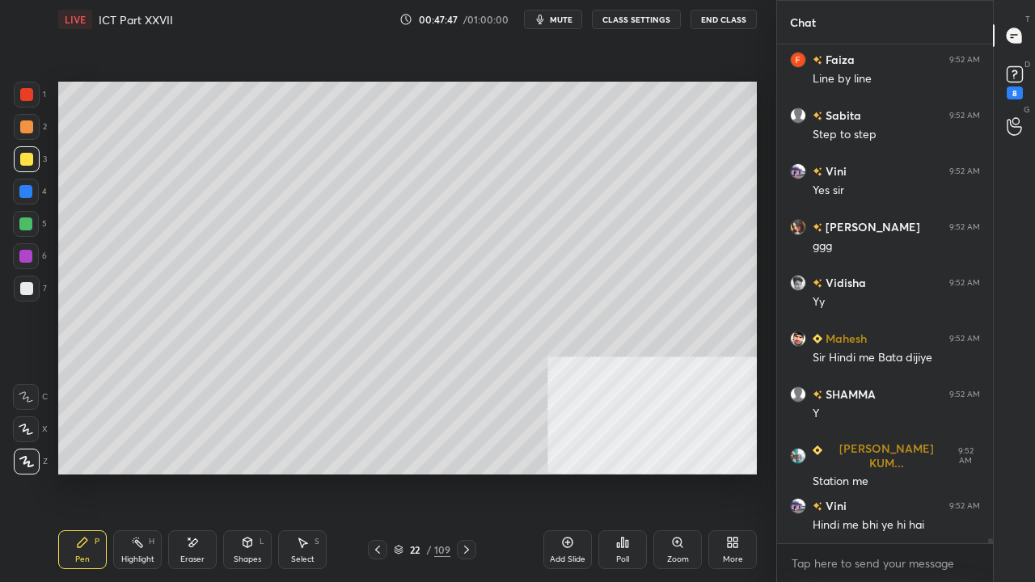
drag, startPoint x: 25, startPoint y: 191, endPoint x: 55, endPoint y: 213, distance: 37.5
click at [25, 192] on div at bounding box center [25, 191] width 13 height 13
click at [247, 472] on div "Shapes L" at bounding box center [247, 549] width 49 height 39
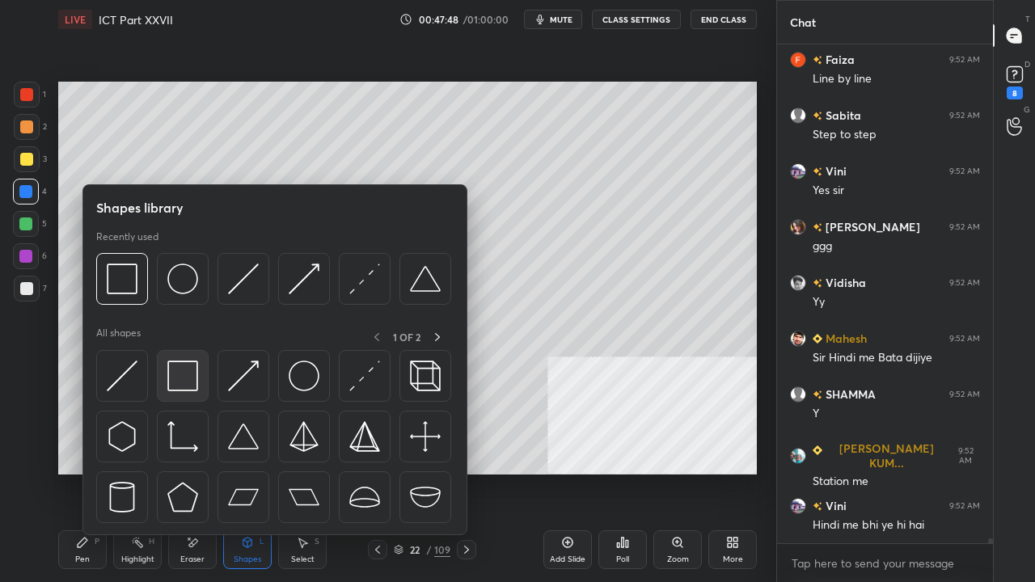
click at [180, 362] on div at bounding box center [183, 376] width 52 height 52
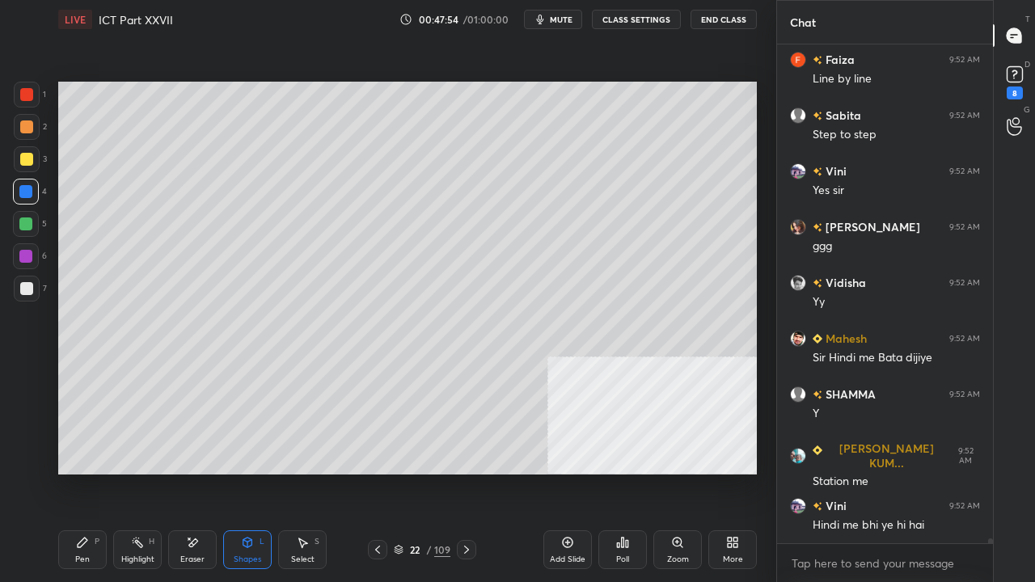
drag, startPoint x: 68, startPoint y: 542, endPoint x: 75, endPoint y: 522, distance: 20.7
click at [67, 472] on div "Pen P" at bounding box center [82, 549] width 49 height 39
drag, startPoint x: 27, startPoint y: 280, endPoint x: 53, endPoint y: 280, distance: 26.7
click at [27, 281] on div at bounding box center [27, 289] width 26 height 26
click at [27, 158] on div at bounding box center [26, 159] width 13 height 13
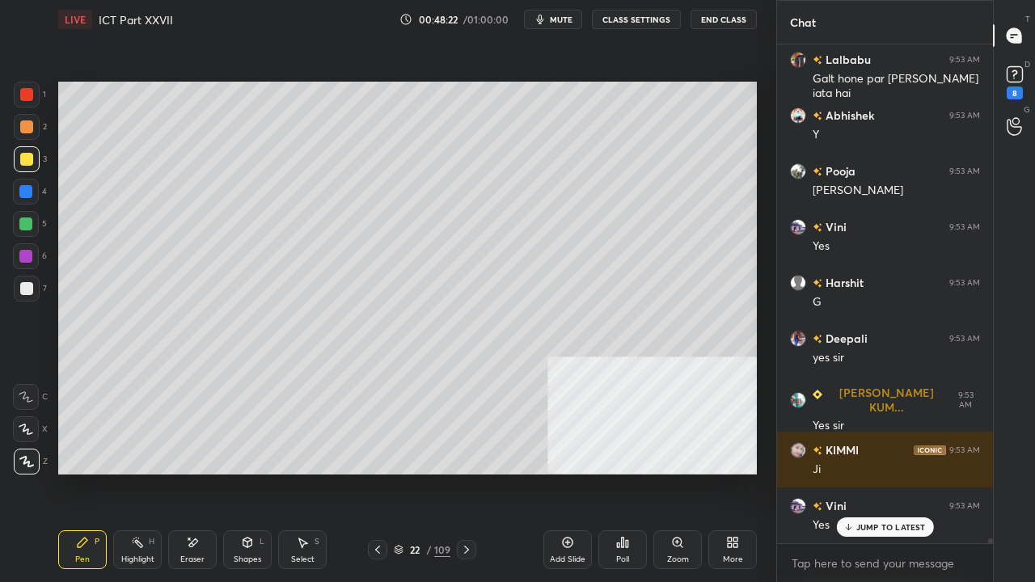
scroll to position [49112, 0]
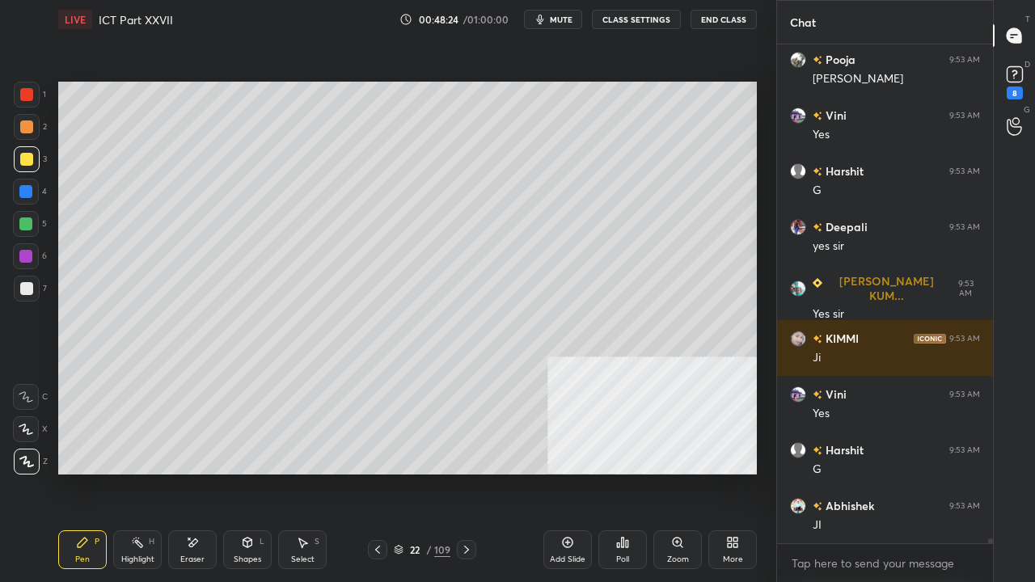
click at [23, 88] on div at bounding box center [26, 94] width 13 height 13
drag, startPoint x: 26, startPoint y: 192, endPoint x: 33, endPoint y: 199, distance: 9.7
click at [27, 194] on div at bounding box center [25, 191] width 13 height 13
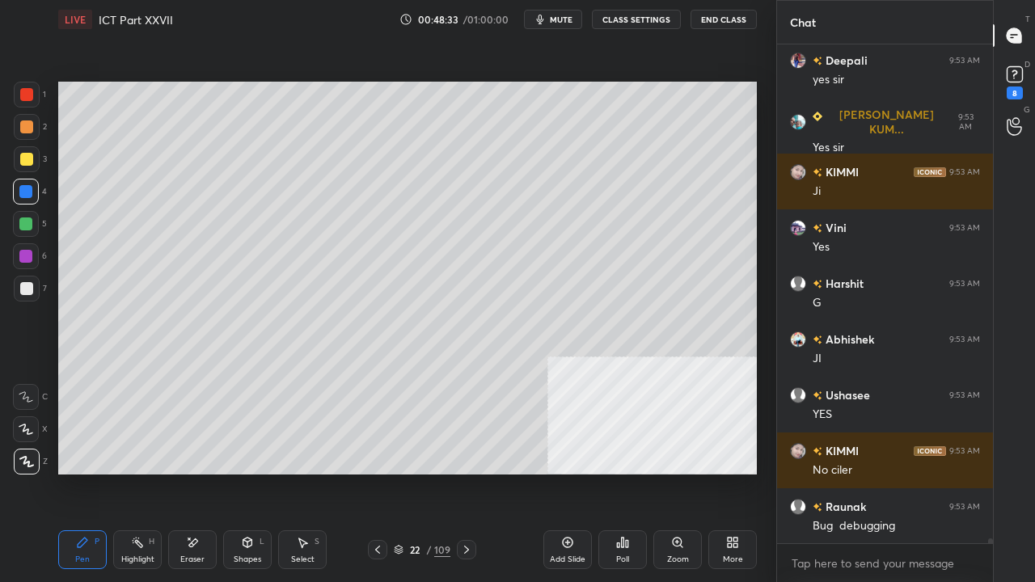
scroll to position [49391, 0]
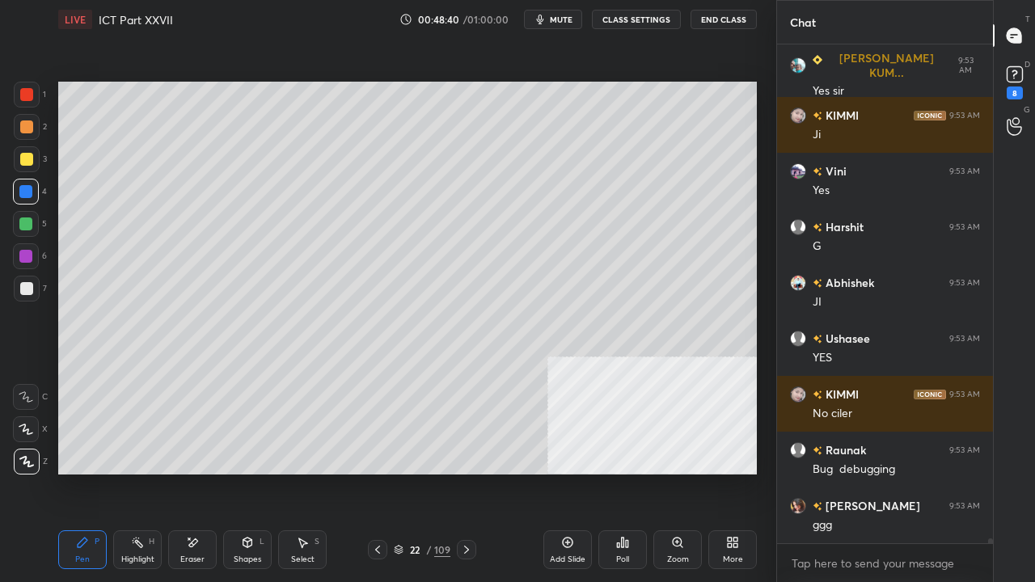
click at [21, 216] on div at bounding box center [26, 224] width 26 height 26
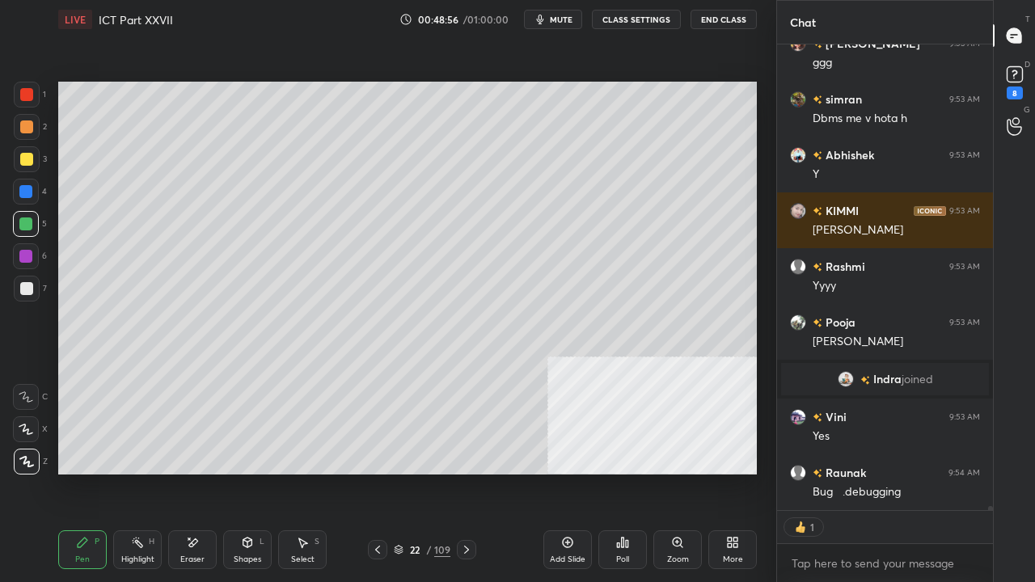
scroll to position [49555, 0]
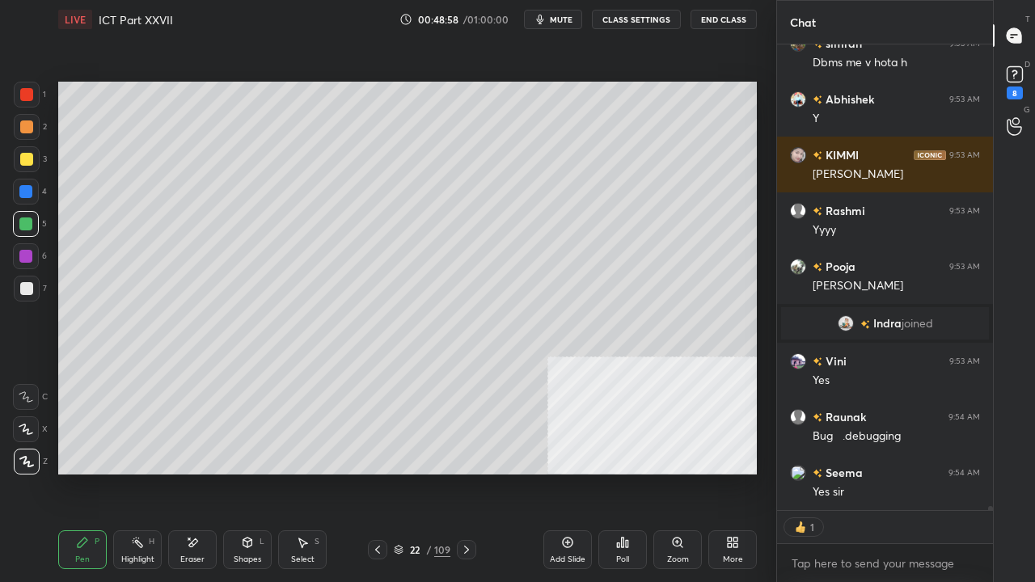
drag, startPoint x: 24, startPoint y: 188, endPoint x: 44, endPoint y: 192, distance: 20.0
click at [26, 188] on div at bounding box center [25, 191] width 13 height 13
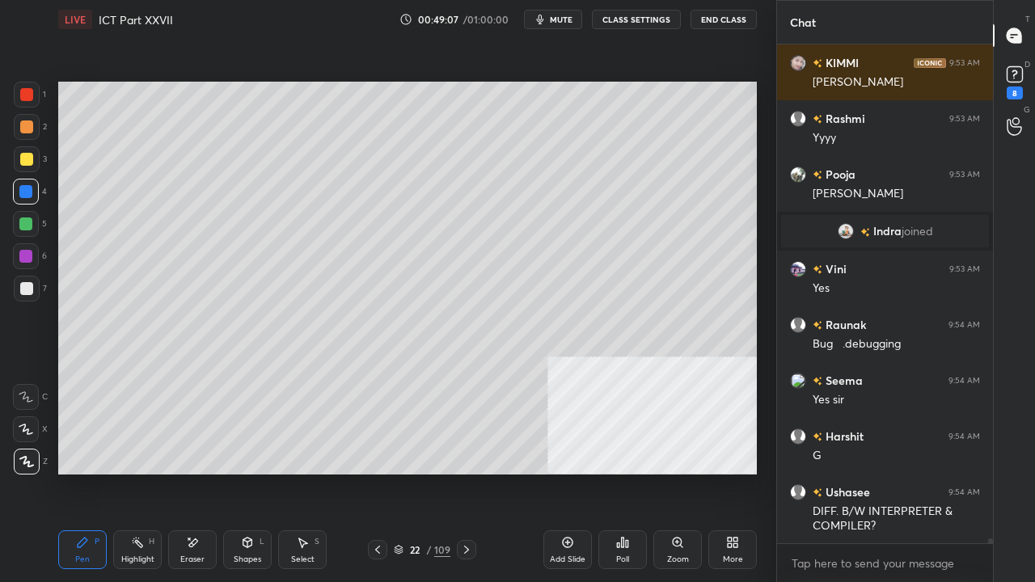
scroll to position [49704, 0]
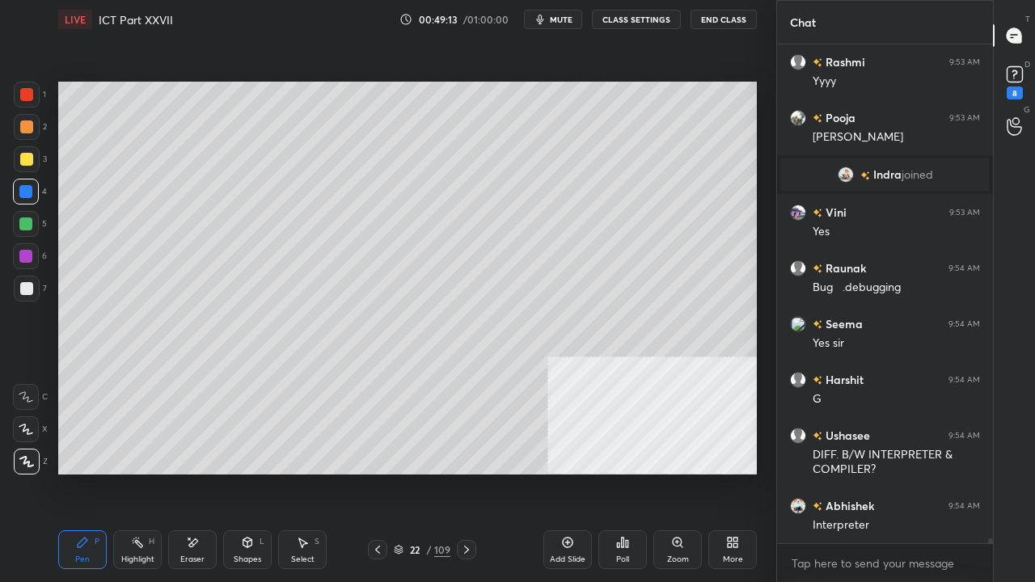
click at [32, 289] on div at bounding box center [26, 288] width 13 height 13
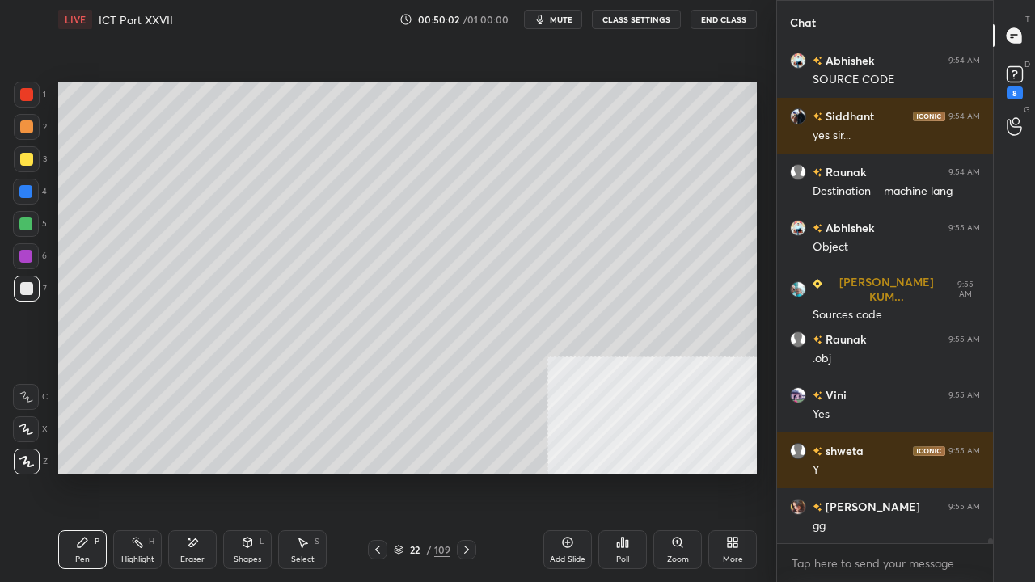
scroll to position [50611, 0]
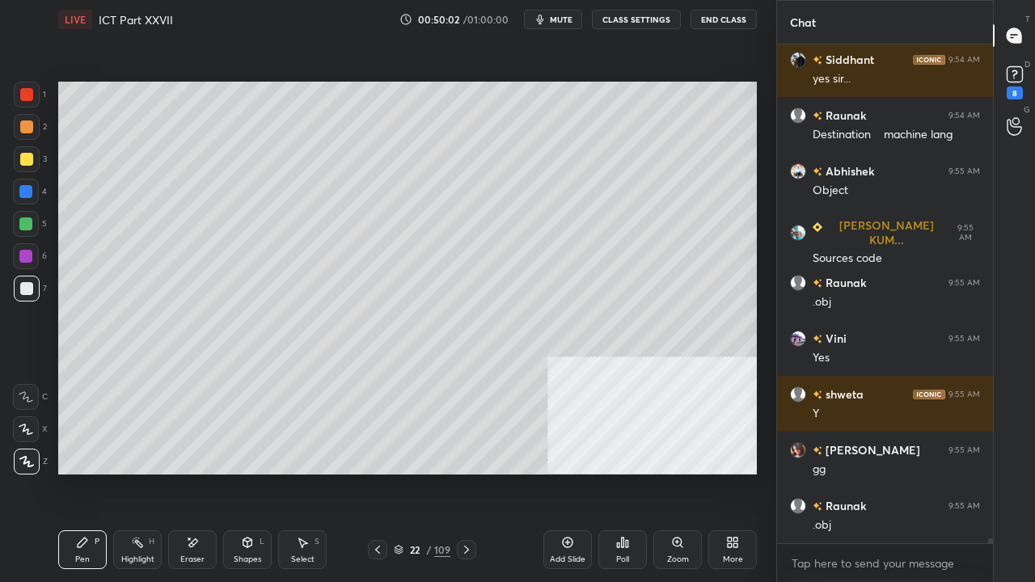
click at [27, 95] on div at bounding box center [26, 94] width 13 height 13
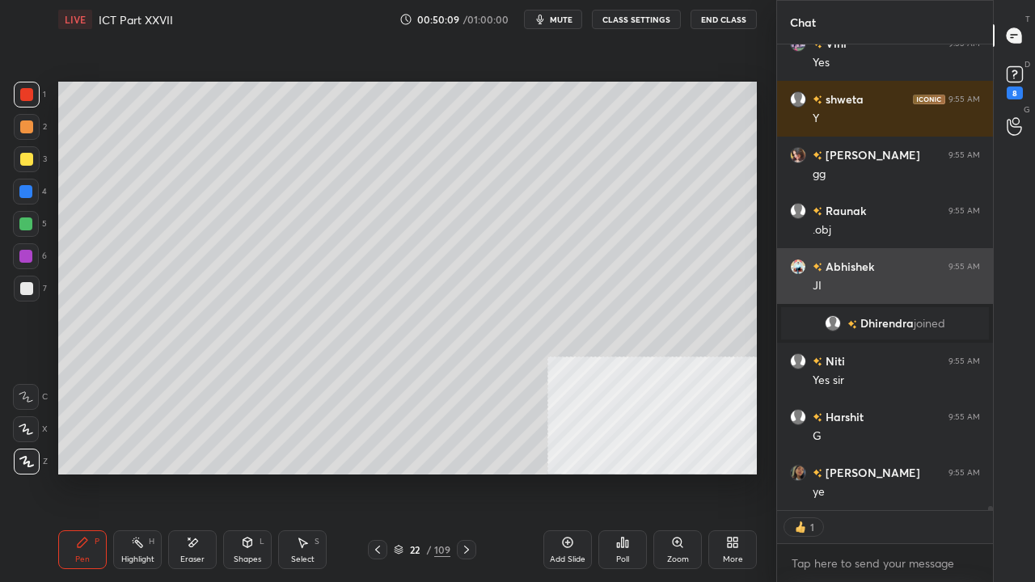
scroll to position [50962, 0]
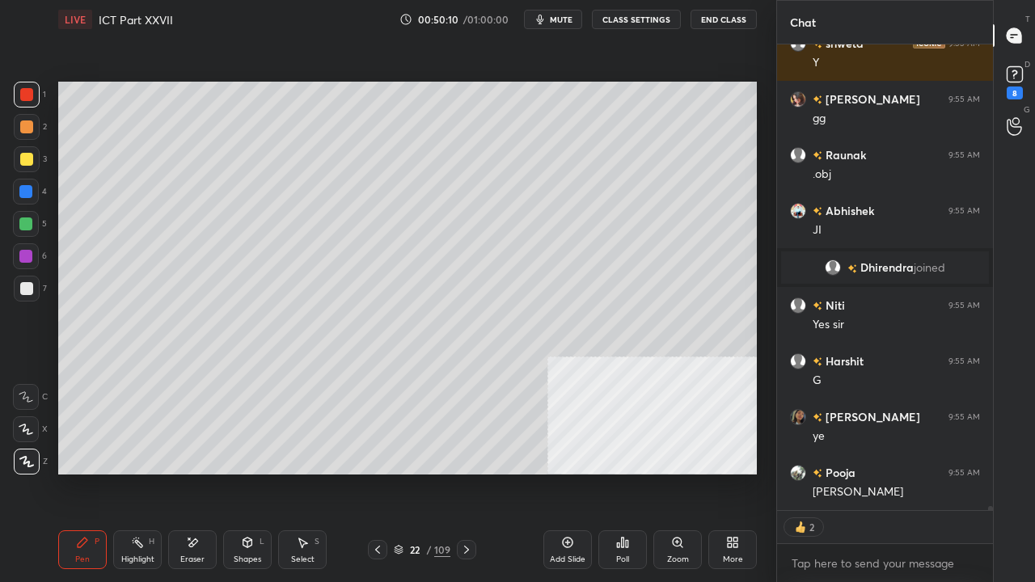
click at [568, 472] on icon at bounding box center [567, 542] width 13 height 13
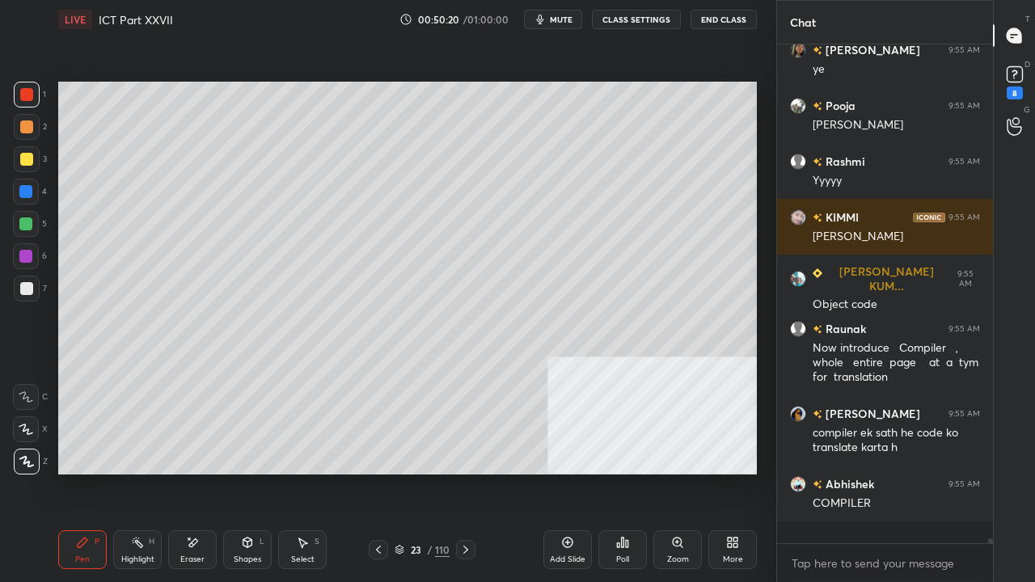
scroll to position [51306, 0]
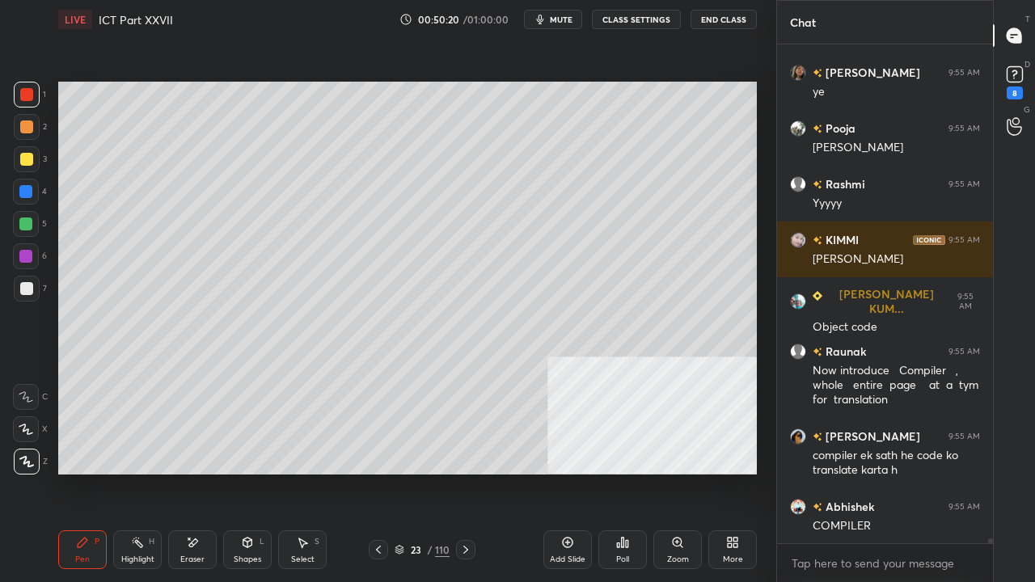
click at [34, 162] on div at bounding box center [27, 159] width 26 height 26
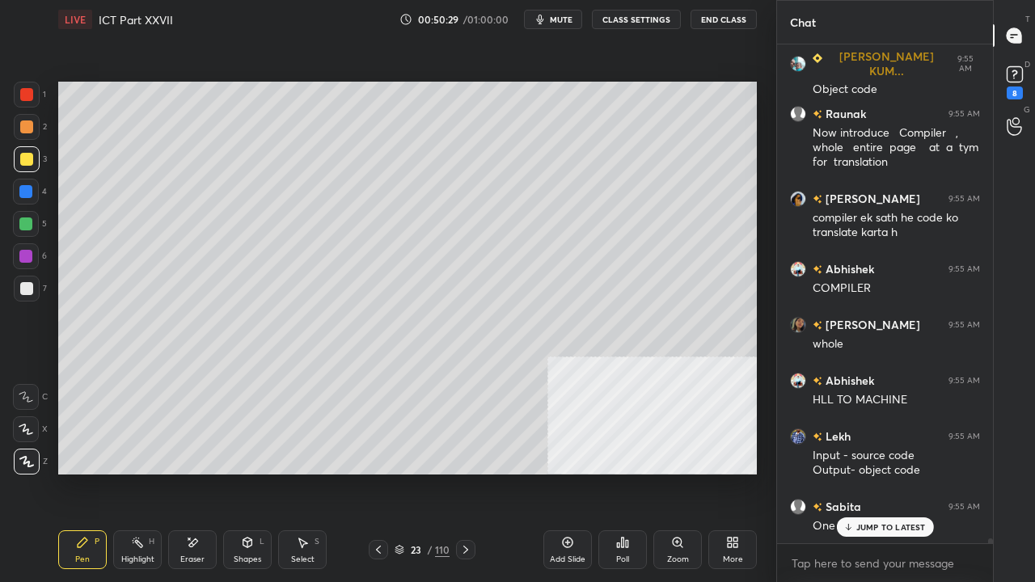
scroll to position [51600, 0]
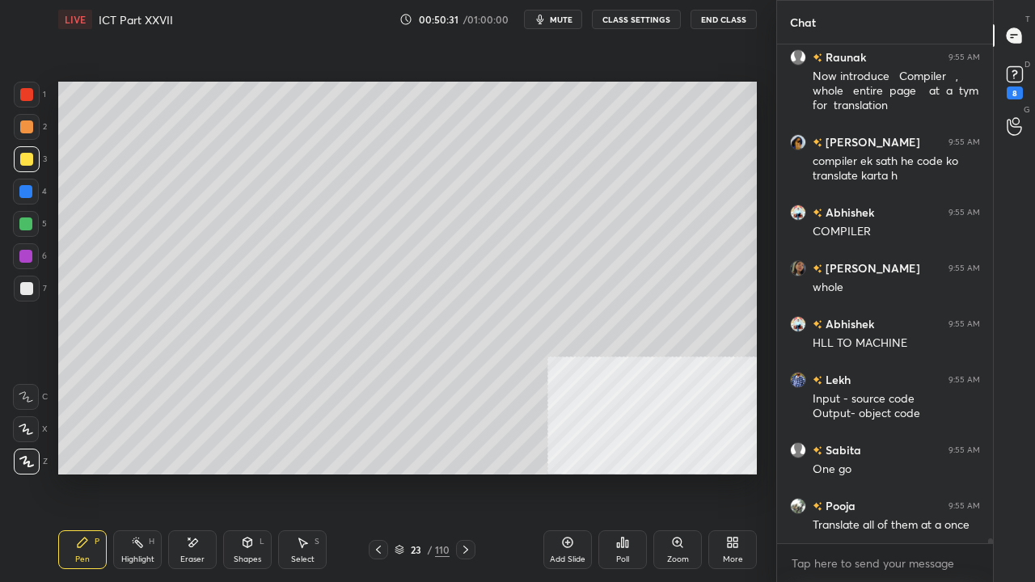
click at [23, 191] on div at bounding box center [25, 191] width 13 height 13
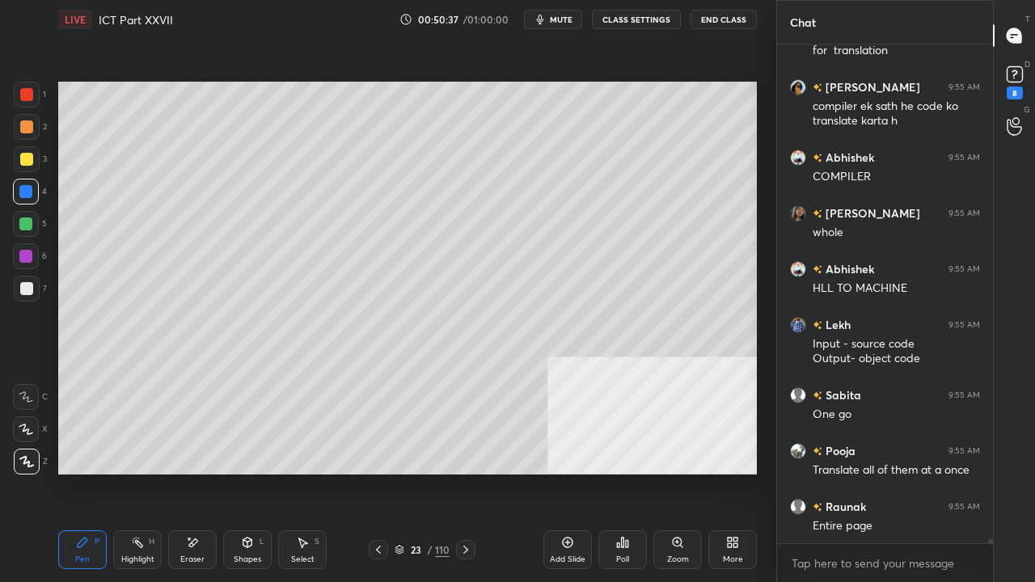
scroll to position [51712, 0]
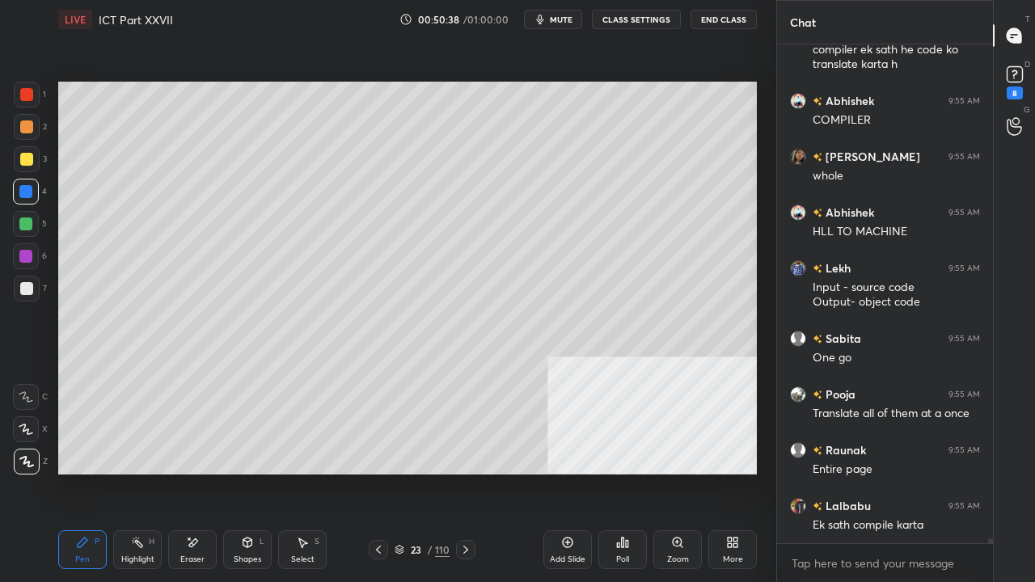
drag, startPoint x: 24, startPoint y: 293, endPoint x: 47, endPoint y: 286, distance: 23.5
click at [27, 291] on div at bounding box center [26, 288] width 13 height 13
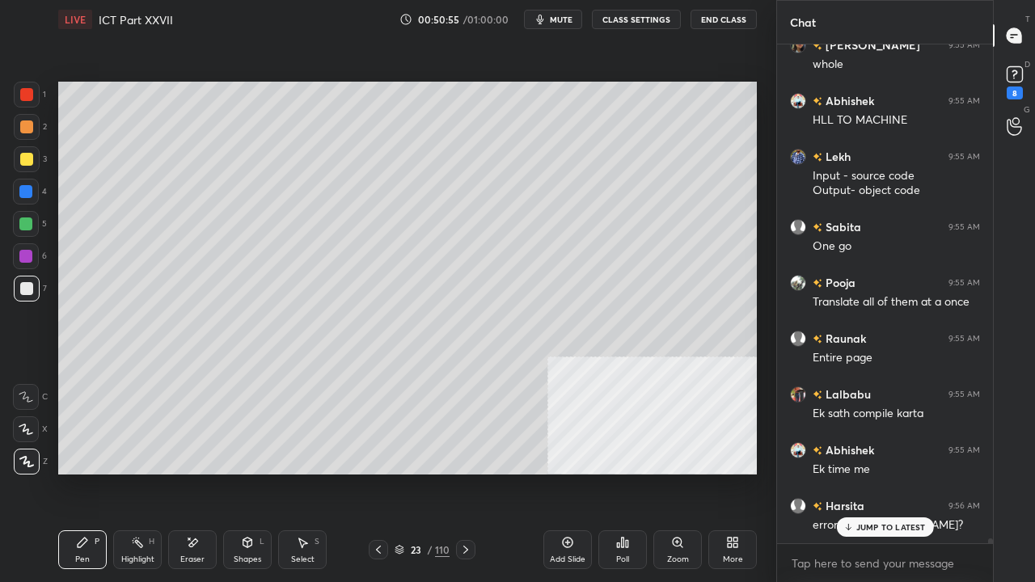
scroll to position [51878, 0]
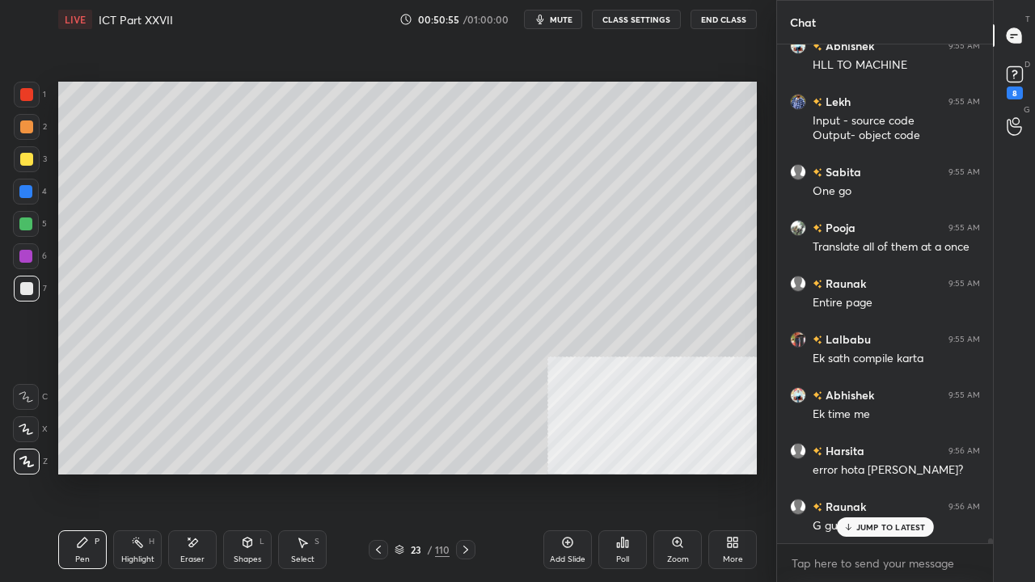
click at [34, 192] on div at bounding box center [26, 192] width 26 height 26
click at [27, 288] on div at bounding box center [26, 288] width 13 height 13
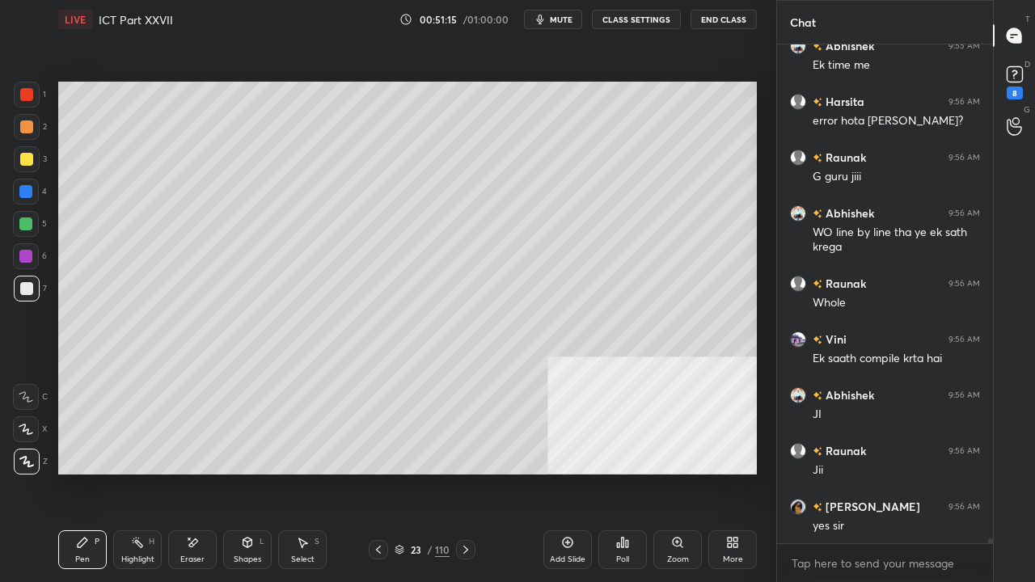
scroll to position [52284, 0]
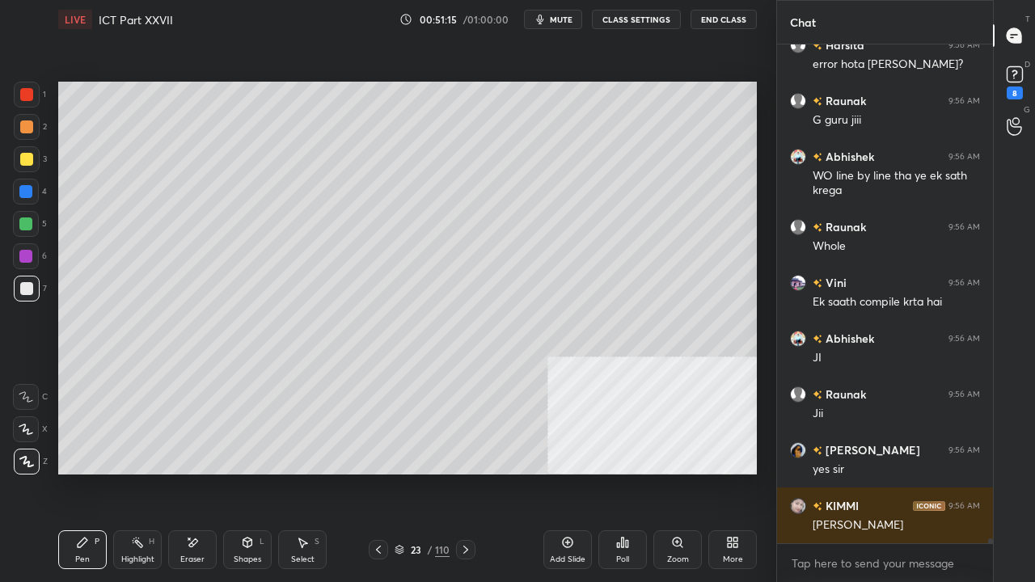
click at [26, 163] on div at bounding box center [26, 159] width 13 height 13
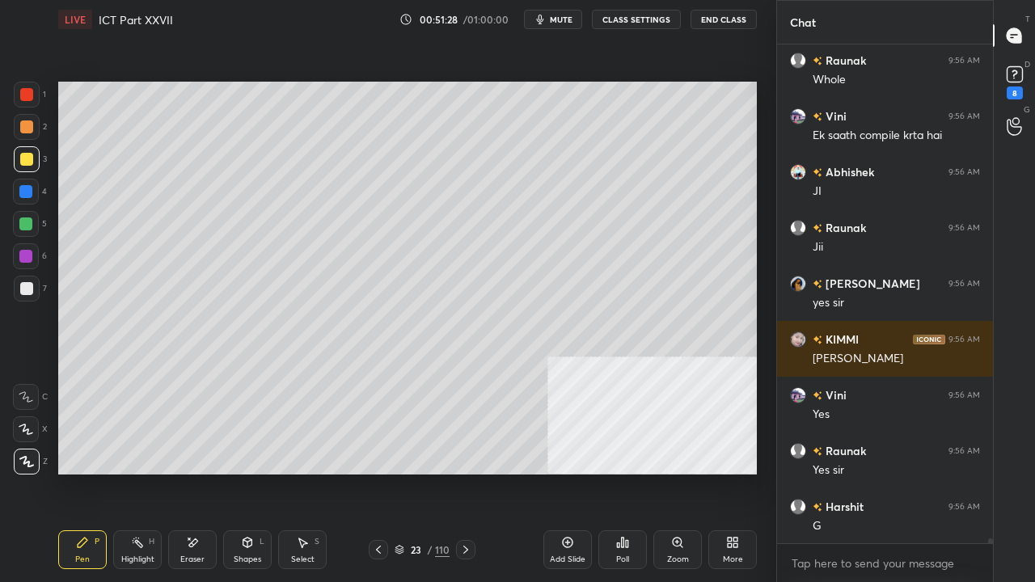
scroll to position [52546, 0]
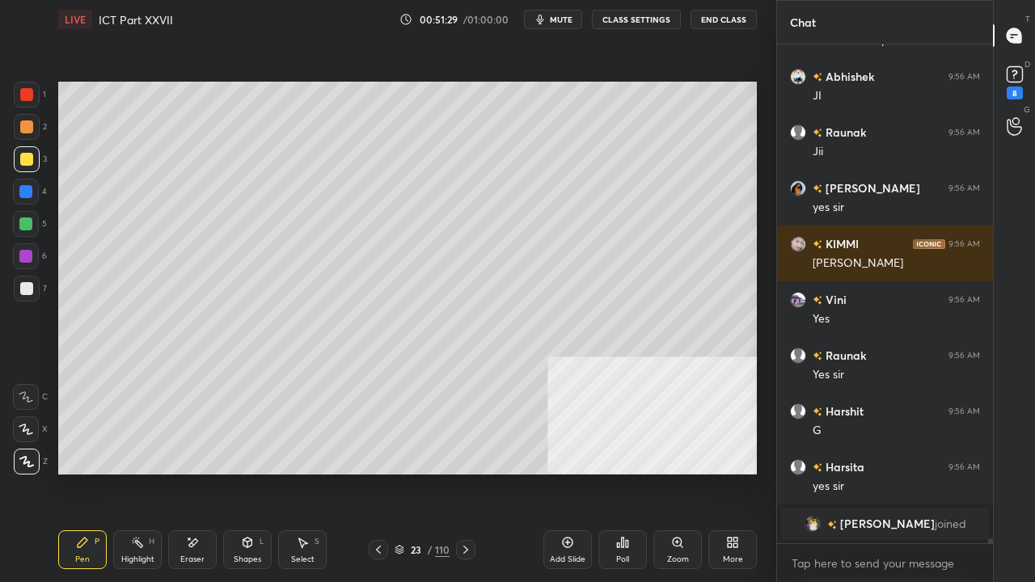
click at [379, 472] on icon at bounding box center [378, 549] width 13 height 13
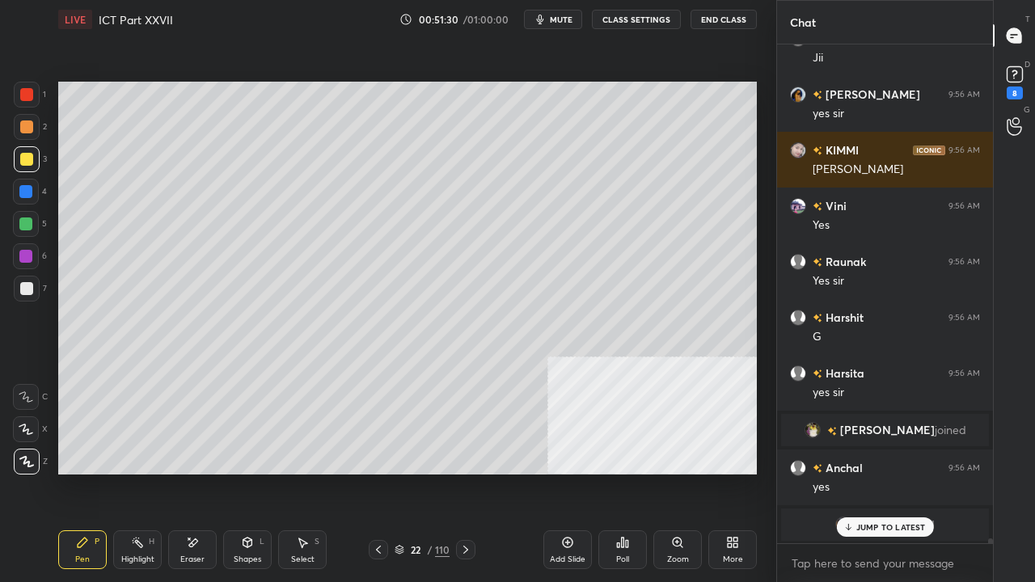
click at [469, 472] on icon at bounding box center [465, 549] width 13 height 13
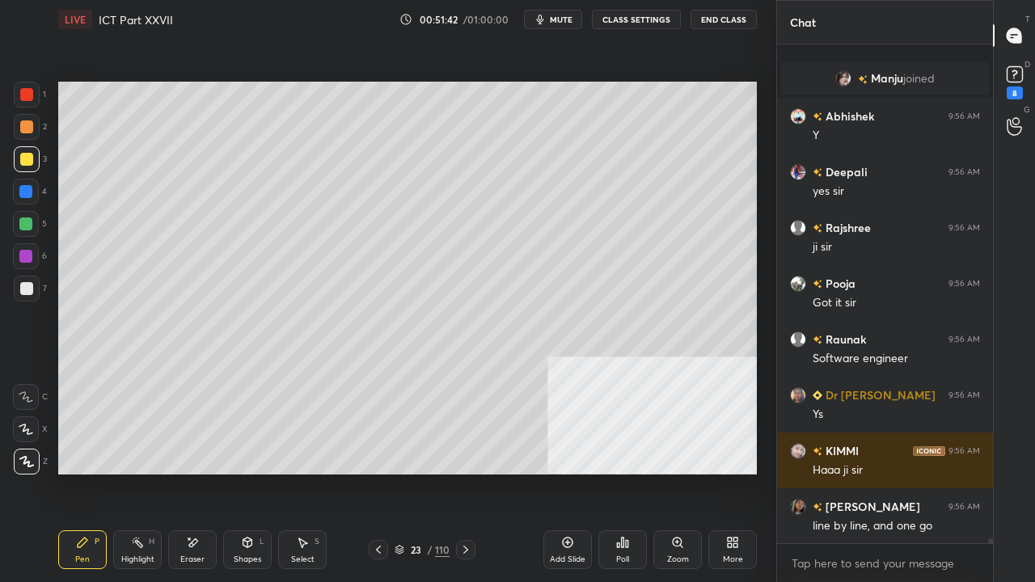
scroll to position [52244, 0]
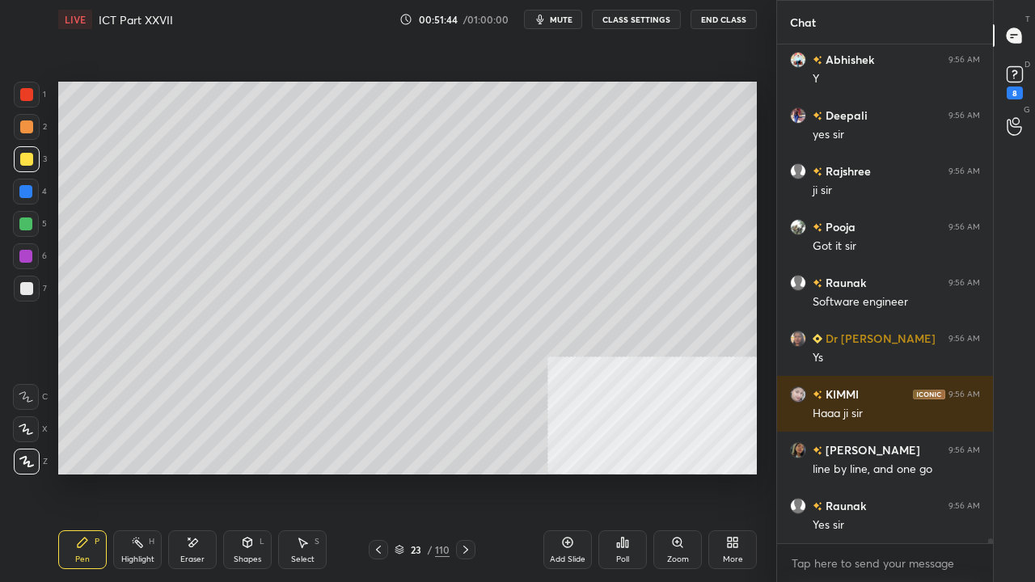
click at [26, 191] on div at bounding box center [25, 191] width 13 height 13
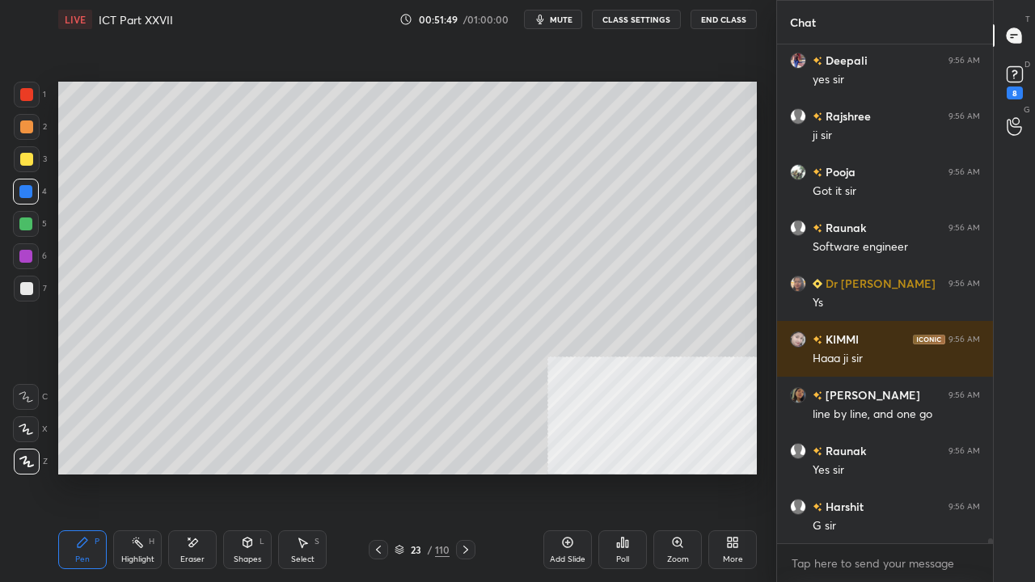
scroll to position [52370, 0]
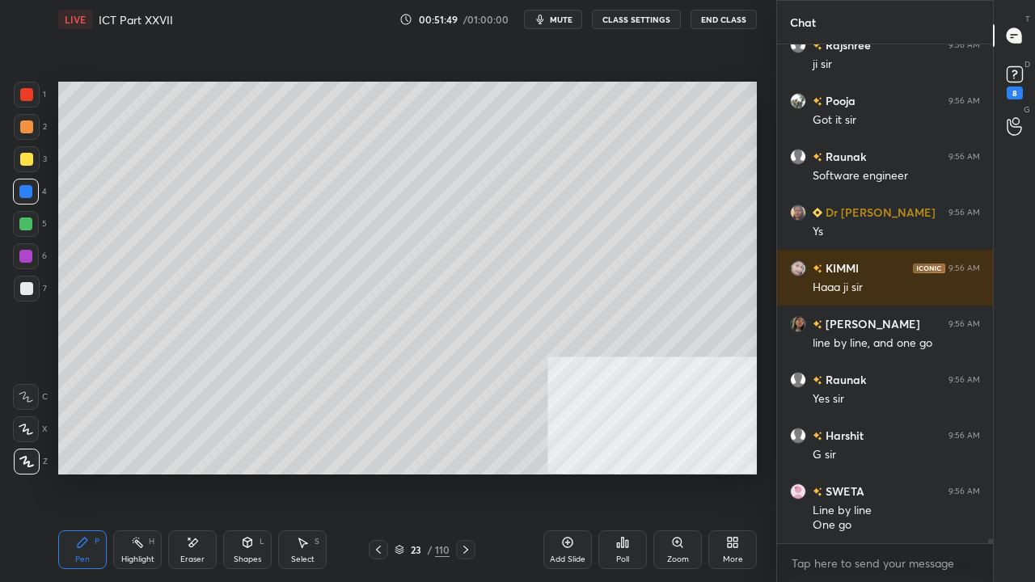
drag, startPoint x: 574, startPoint y: 546, endPoint x: 560, endPoint y: 530, distance: 20.6
click at [573, 472] on div "Add Slide" at bounding box center [567, 549] width 49 height 39
click at [26, 155] on div at bounding box center [26, 159] width 13 height 13
click at [26, 97] on div at bounding box center [26, 94] width 13 height 13
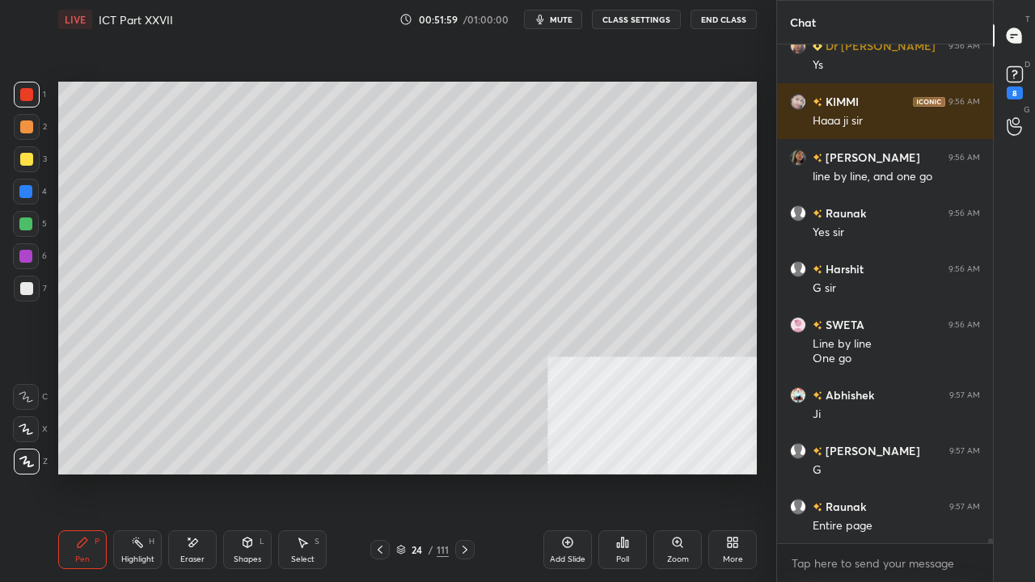
scroll to position [52593, 0]
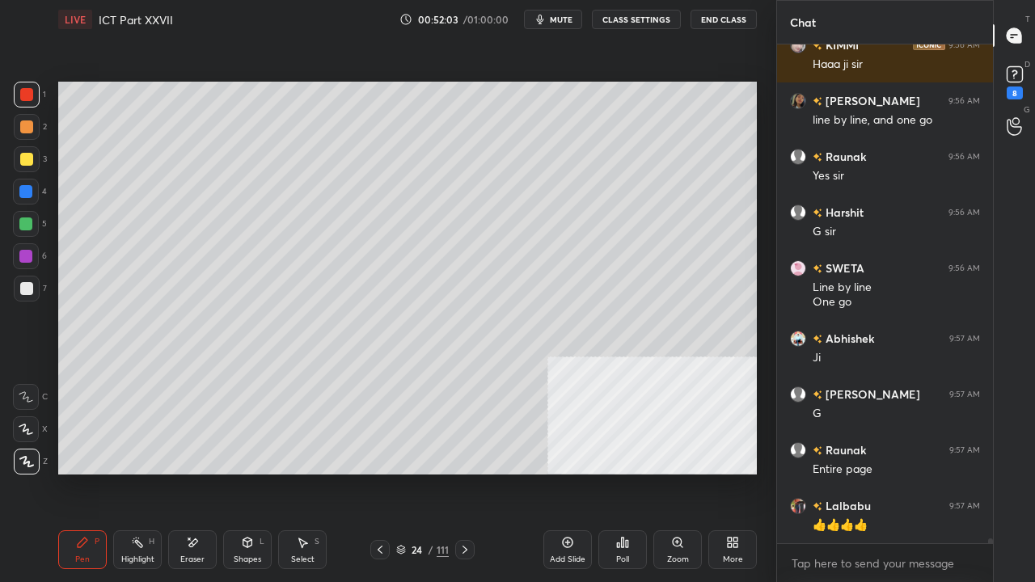
click at [32, 153] on div at bounding box center [27, 159] width 26 height 26
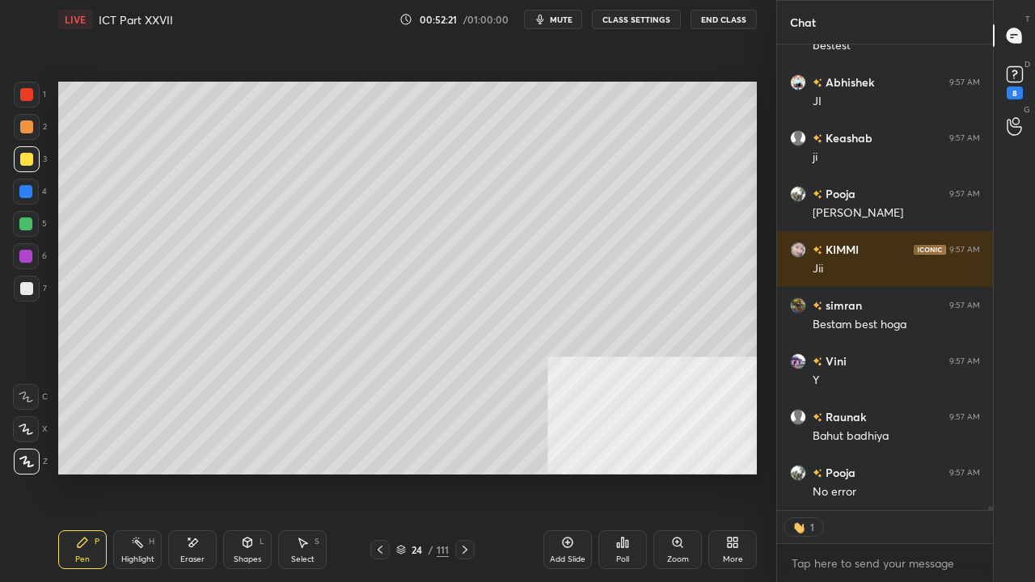
scroll to position [53407, 0]
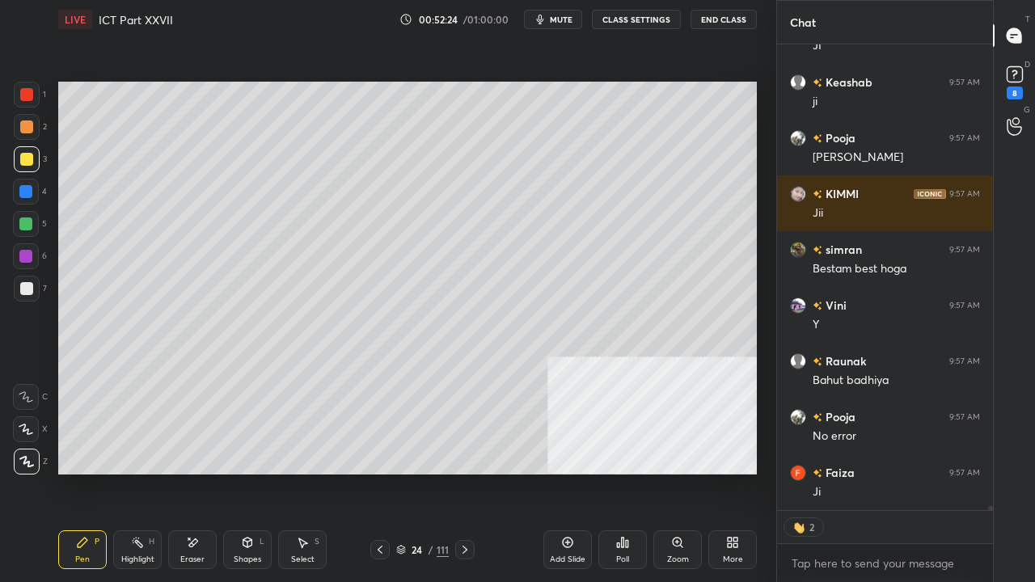
click at [26, 186] on div at bounding box center [25, 191] width 13 height 13
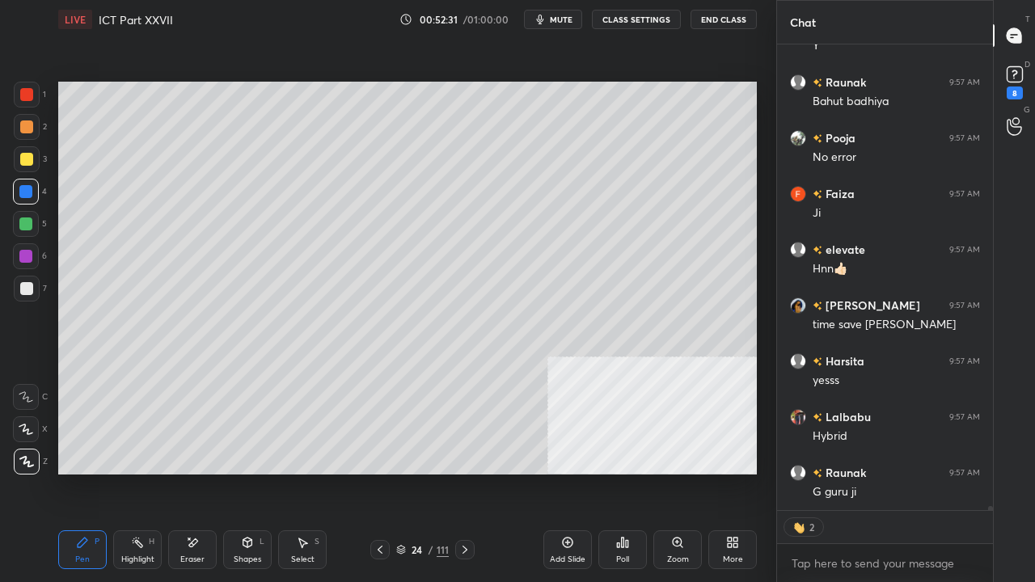
scroll to position [494, 211]
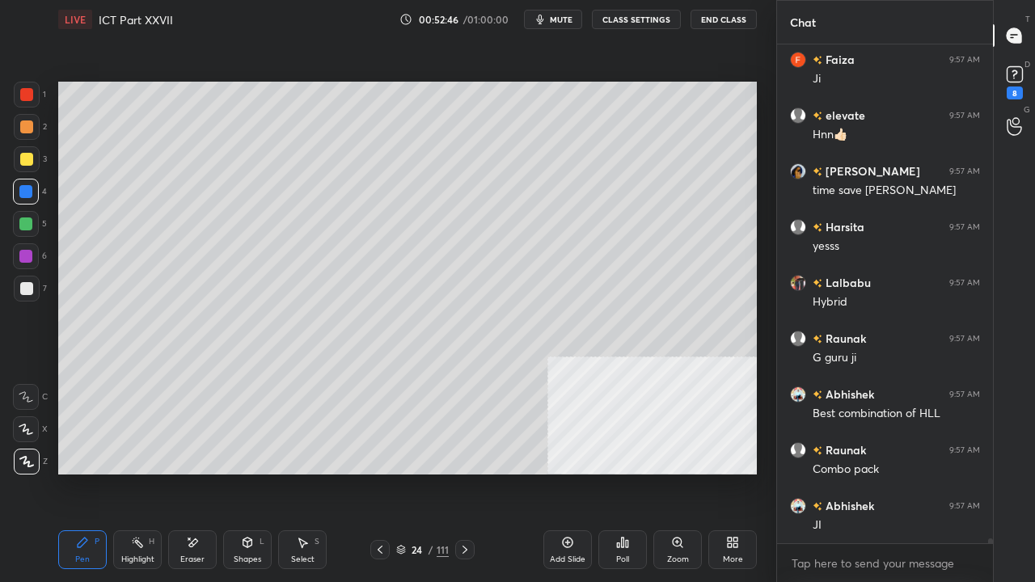
drag, startPoint x: 26, startPoint y: 286, endPoint x: 39, endPoint y: 277, distance: 16.2
click at [29, 286] on div at bounding box center [26, 288] width 13 height 13
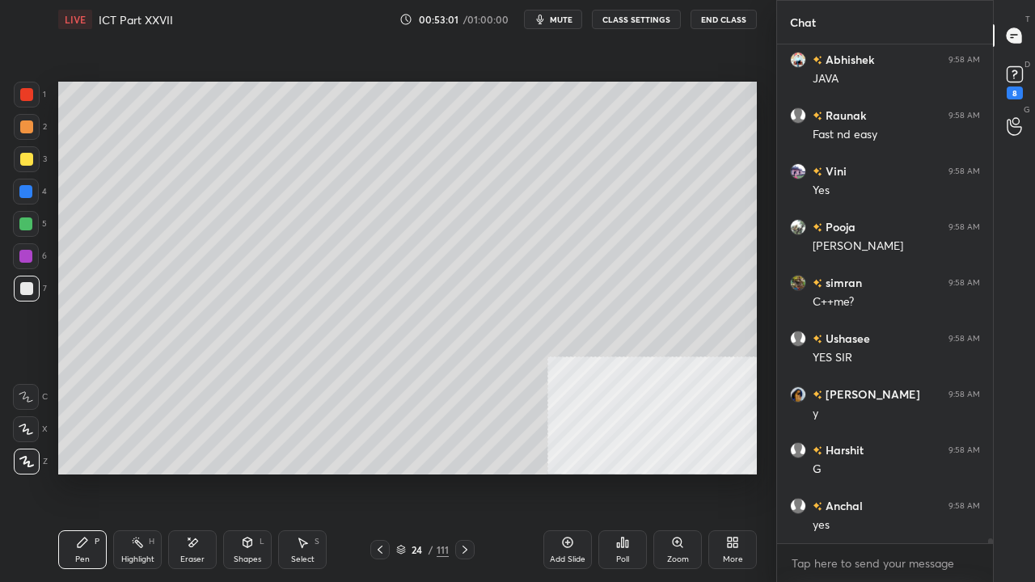
drag, startPoint x: 27, startPoint y: 95, endPoint x: 48, endPoint y: 106, distance: 22.8
click at [27, 95] on div at bounding box center [26, 94] width 13 height 13
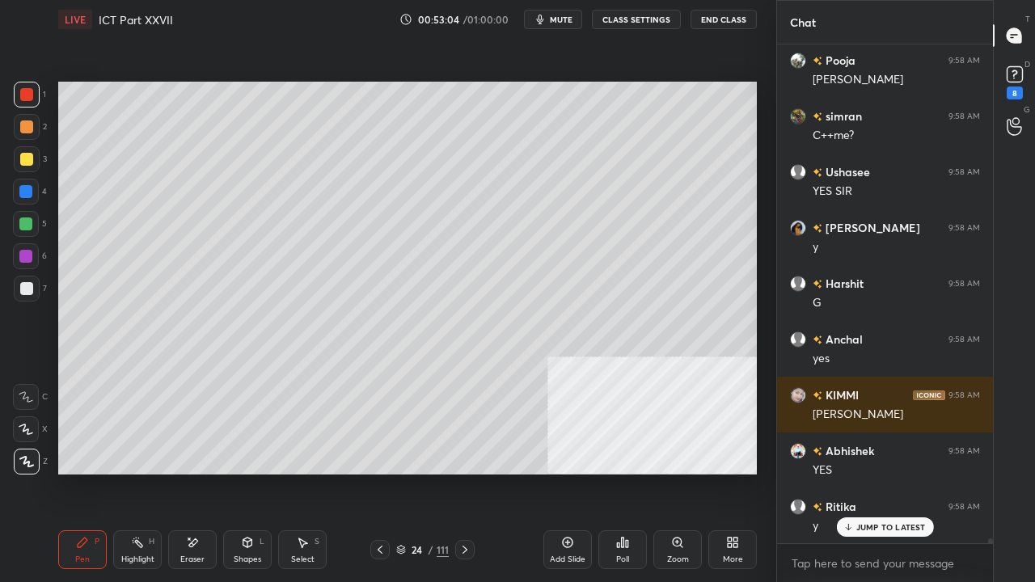
click at [377, 472] on icon at bounding box center [380, 549] width 13 height 13
click at [381, 472] on icon at bounding box center [380, 549] width 13 height 13
click at [383, 472] on icon at bounding box center [380, 549] width 13 height 13
click at [382, 472] on icon at bounding box center [380, 549] width 13 height 13
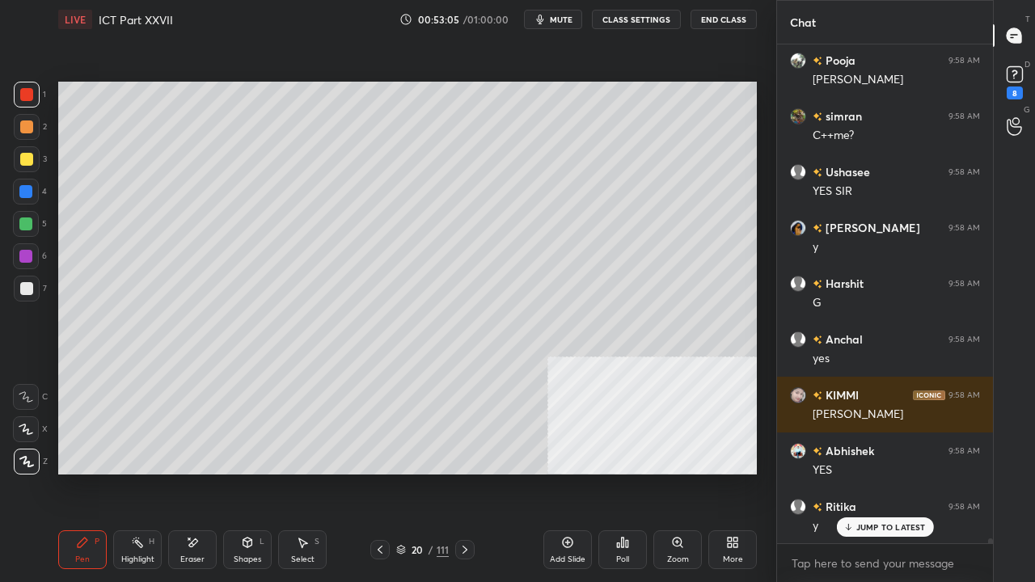
click at [382, 472] on icon at bounding box center [380, 549] width 13 height 13
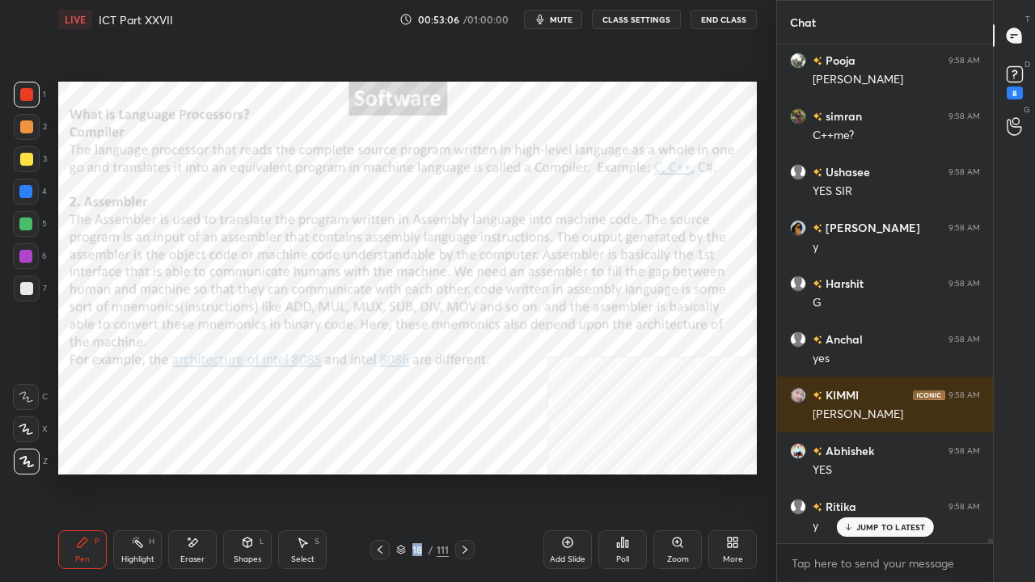
click at [382, 472] on icon at bounding box center [380, 549] width 13 height 13
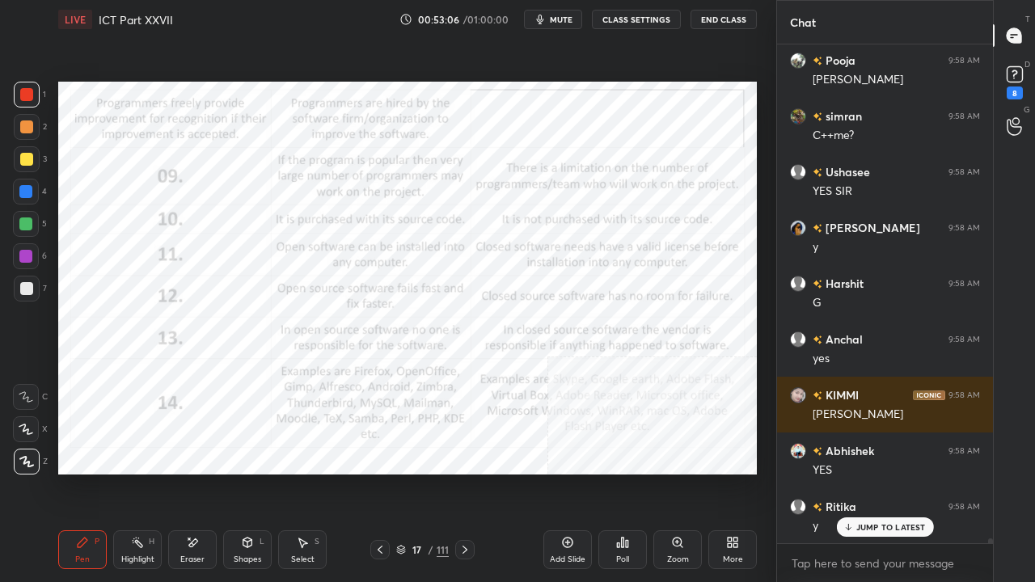
click at [383, 472] on icon at bounding box center [380, 549] width 13 height 13
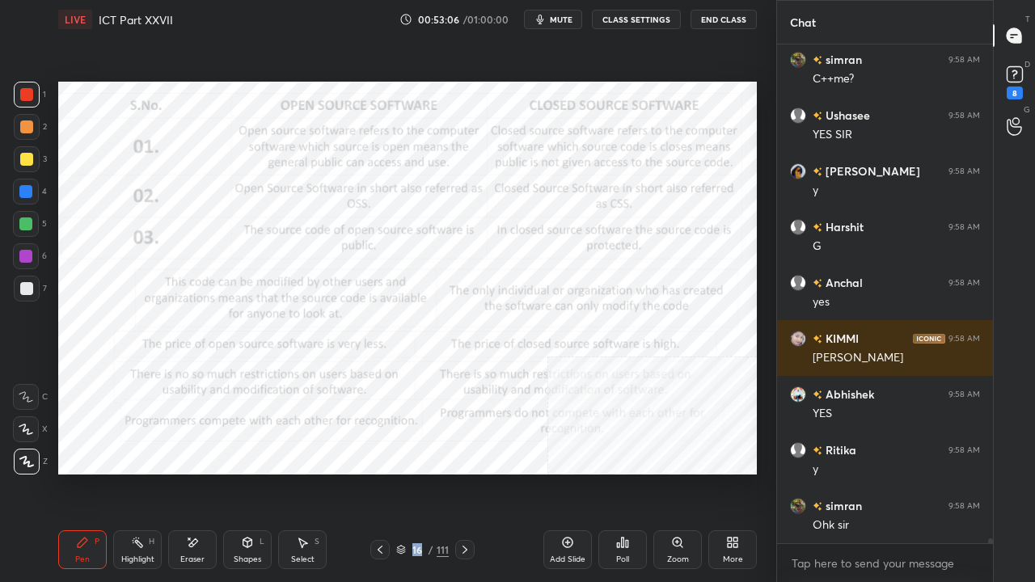
click at [382, 472] on icon at bounding box center [380, 549] width 13 height 13
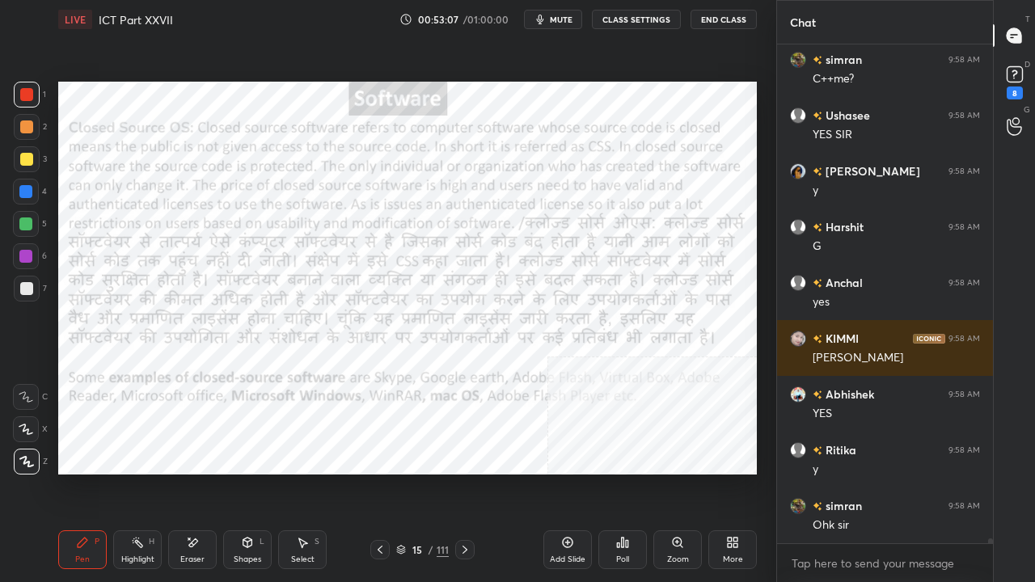
click at [382, 472] on icon at bounding box center [380, 549] width 13 height 13
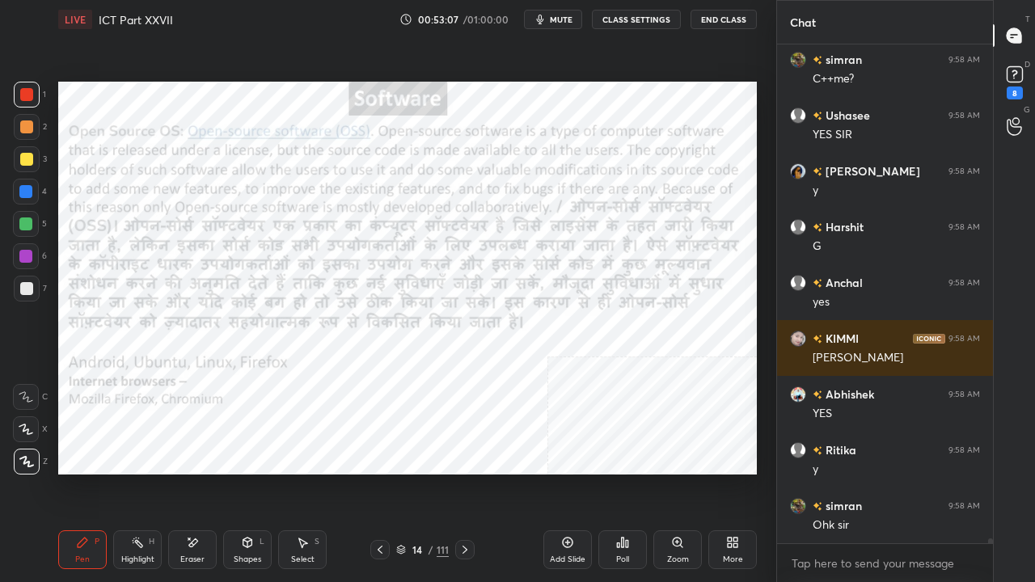
click at [383, 472] on icon at bounding box center [380, 549] width 13 height 13
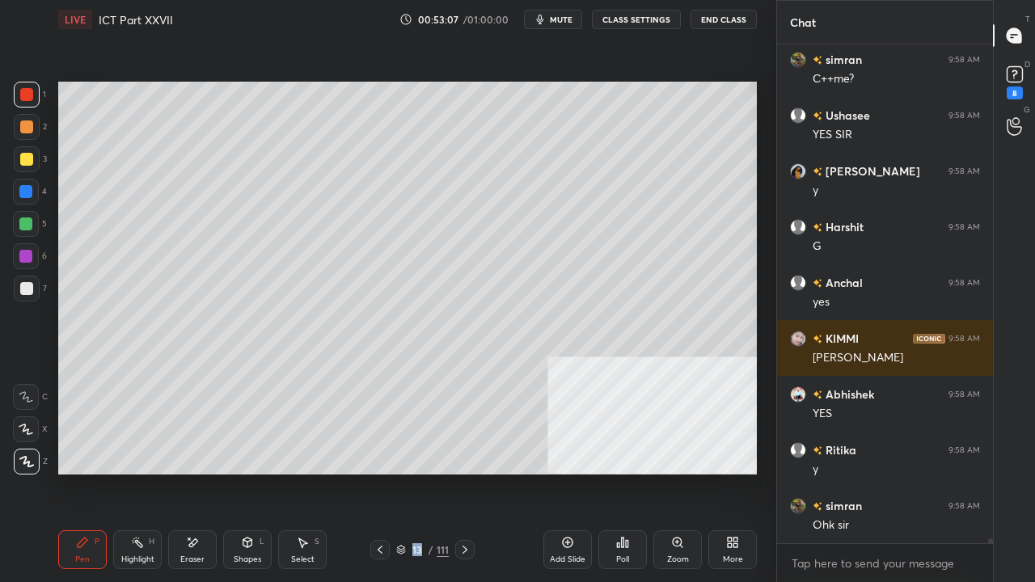
click at [383, 472] on icon at bounding box center [380, 549] width 13 height 13
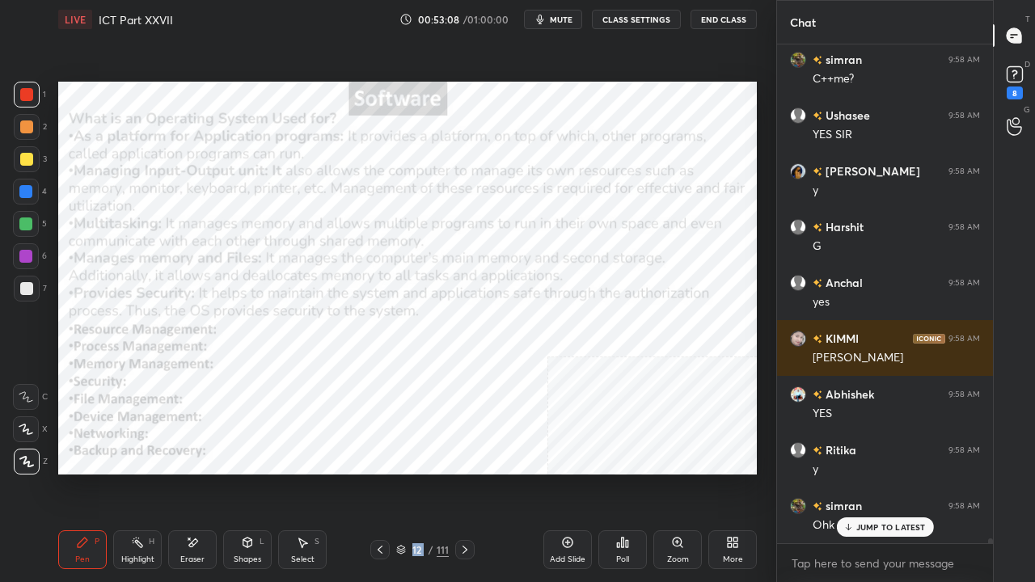
click at [385, 472] on icon at bounding box center [380, 549] width 13 height 13
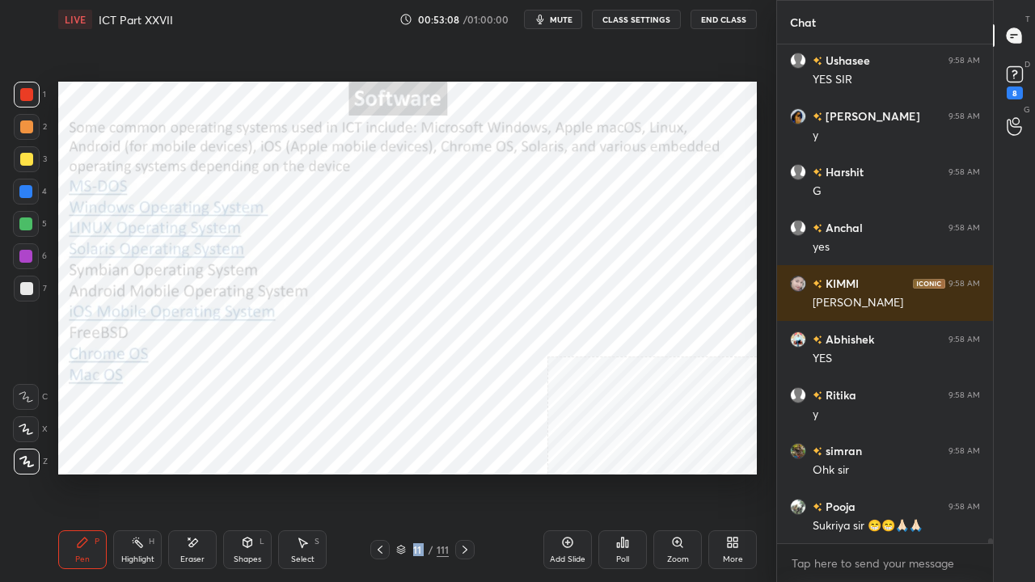
click at [385, 472] on icon at bounding box center [380, 549] width 13 height 13
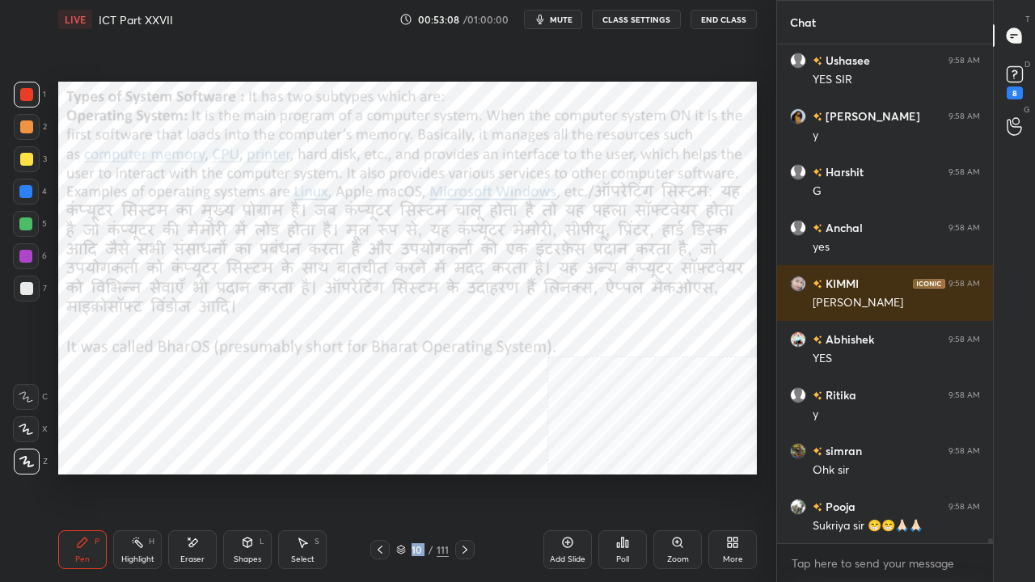
click at [384, 472] on icon at bounding box center [380, 549] width 13 height 13
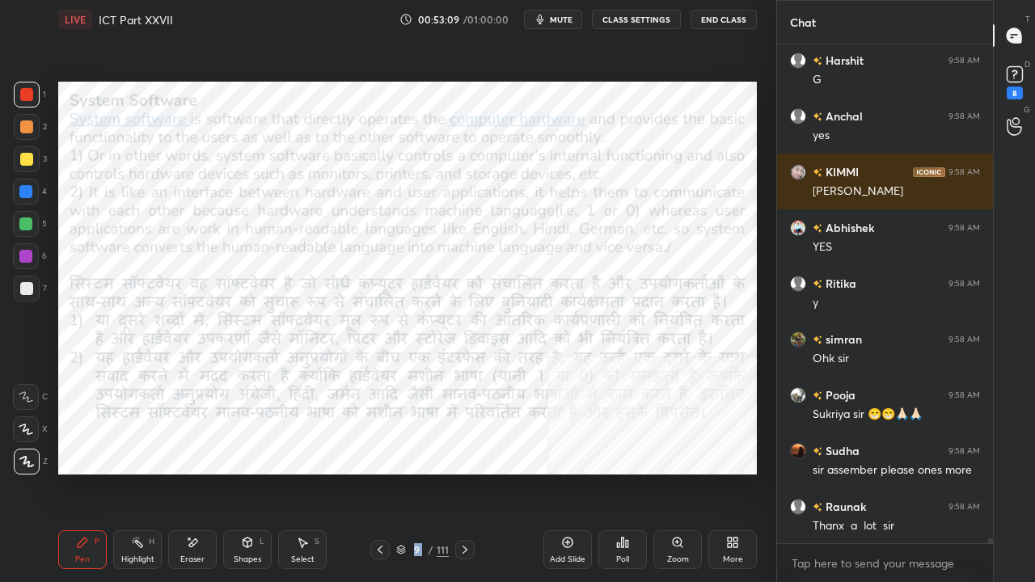
click at [384, 472] on icon at bounding box center [380, 549] width 13 height 13
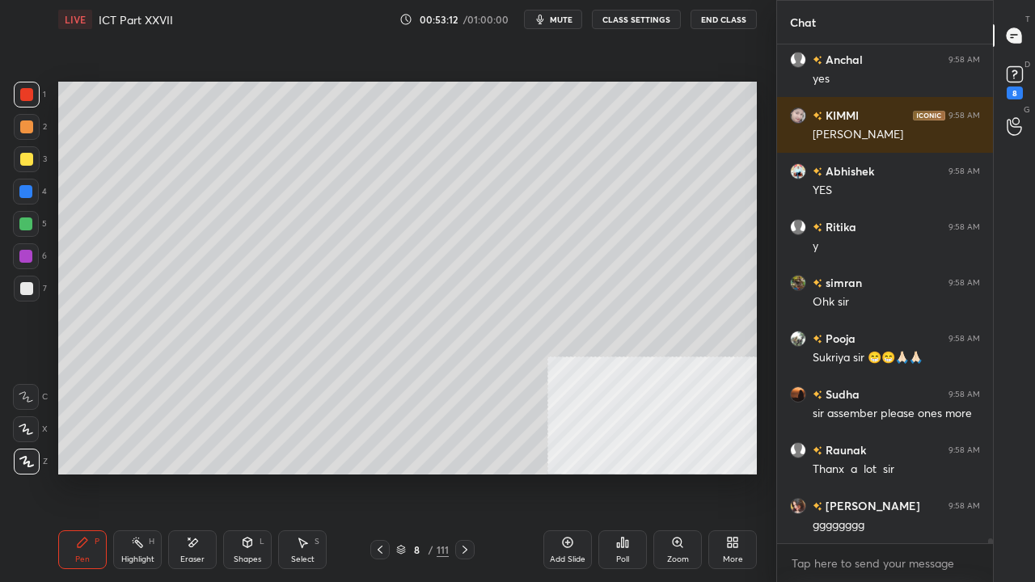
click at [378, 472] on icon at bounding box center [380, 550] width 5 height 8
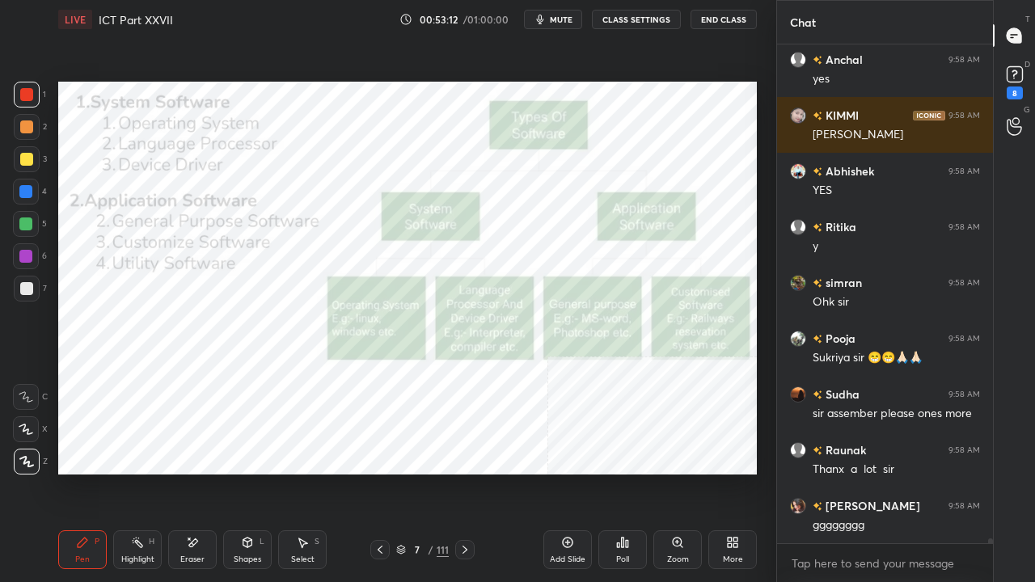
scroll to position [54880, 0]
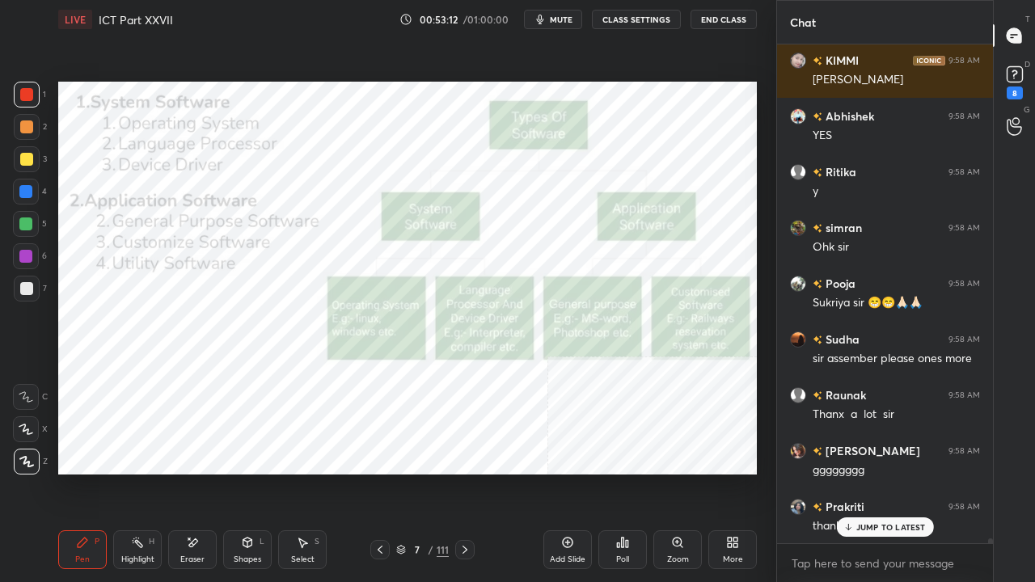
click at [378, 472] on icon at bounding box center [380, 550] width 5 height 8
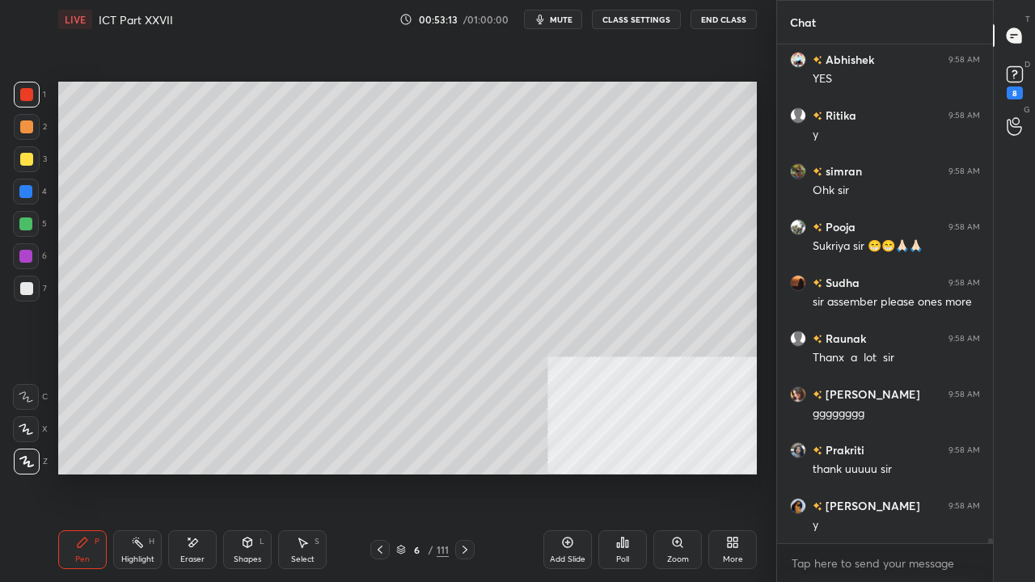
click at [378, 472] on icon at bounding box center [380, 550] width 5 height 8
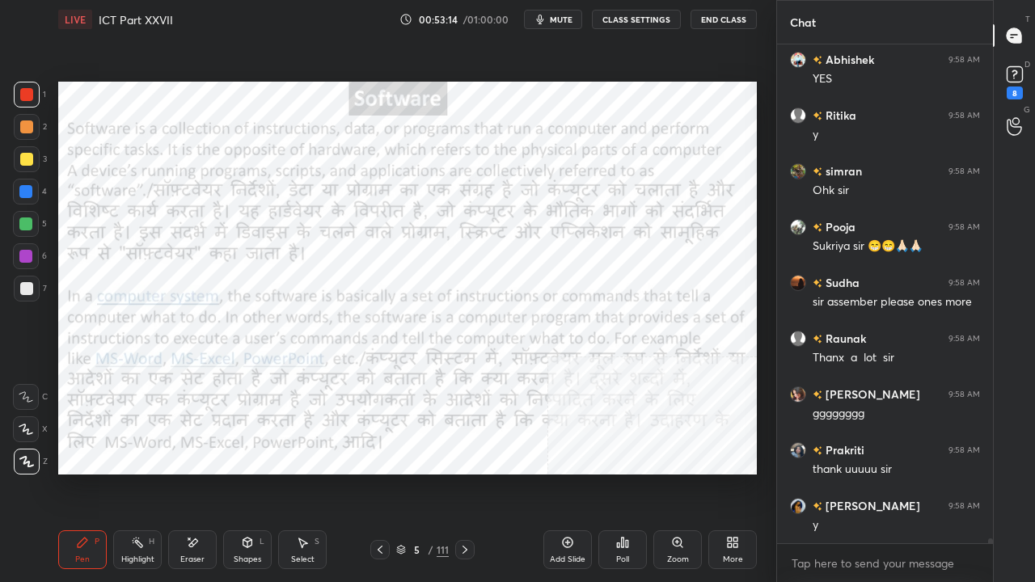
click at [379, 472] on icon at bounding box center [380, 549] width 13 height 13
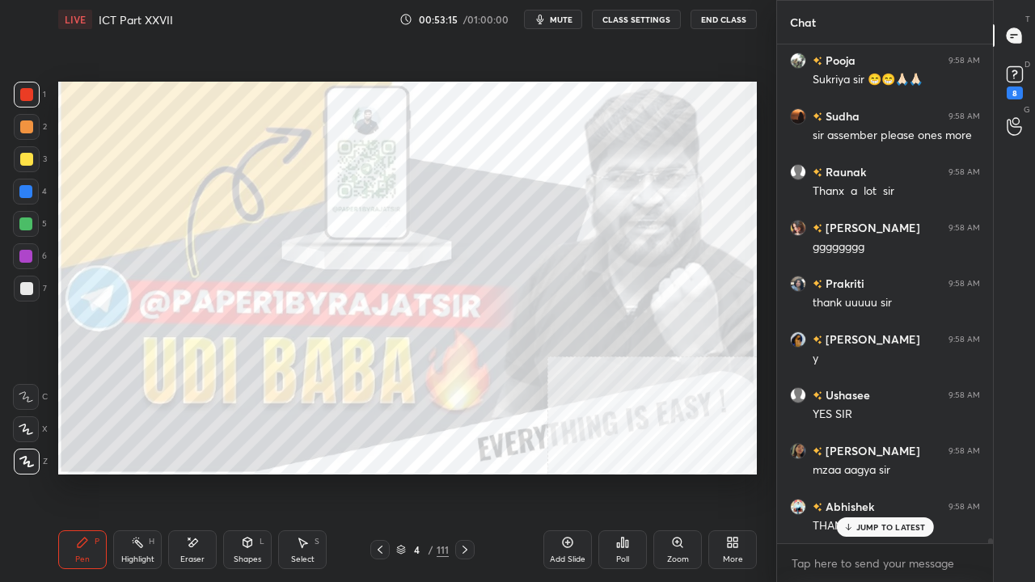
click at [467, 472] on icon at bounding box center [464, 549] width 13 height 13
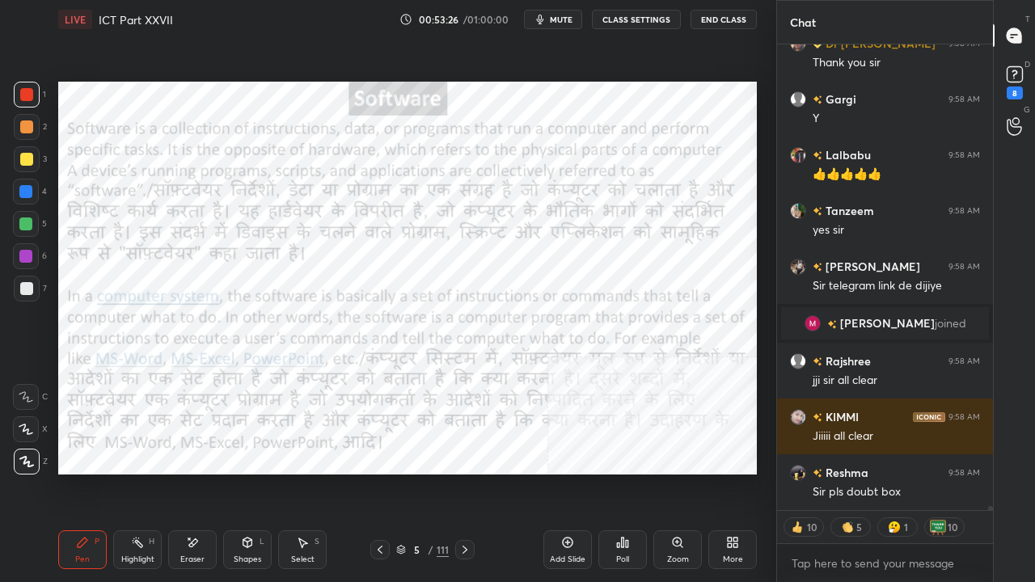
click at [462, 472] on icon at bounding box center [464, 549] width 13 height 13
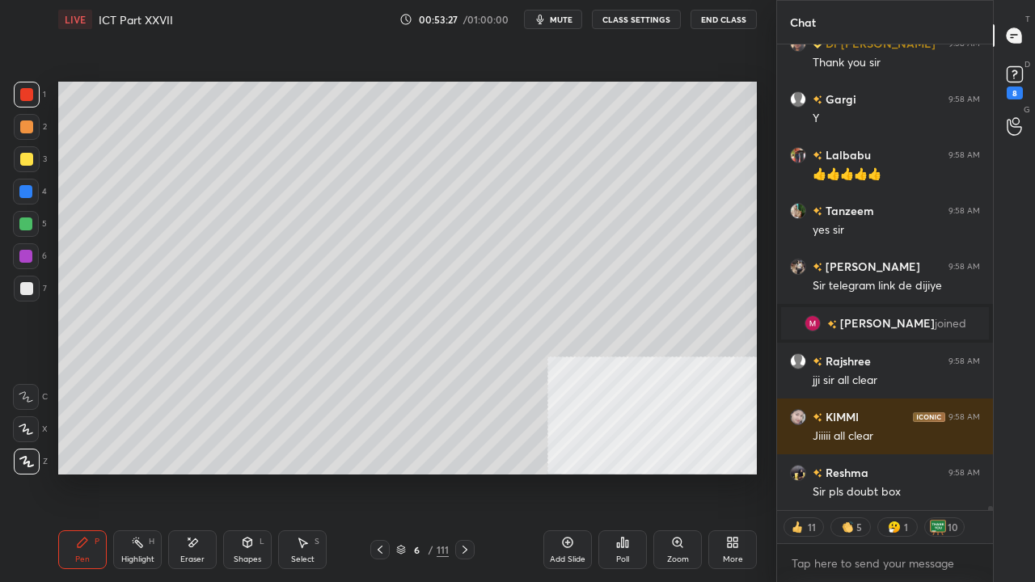
click at [462, 472] on icon at bounding box center [464, 549] width 13 height 13
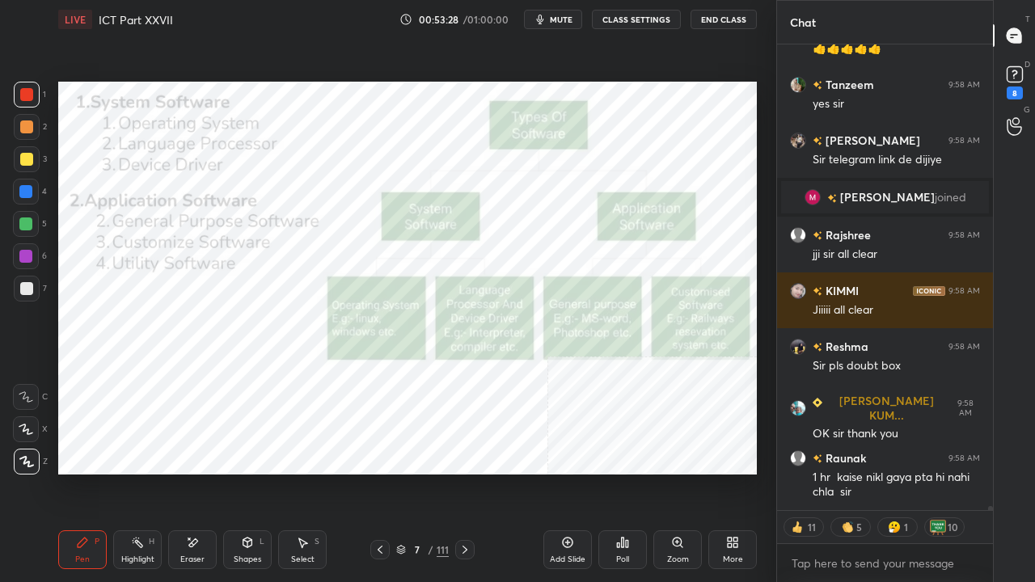
click at [464, 472] on icon at bounding box center [464, 549] width 13 height 13
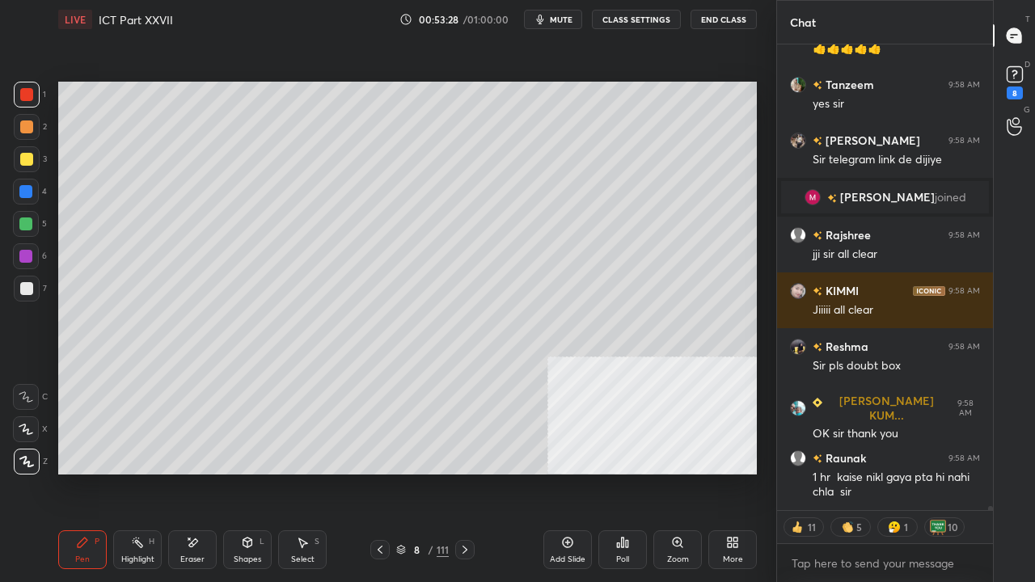
click at [462, 472] on icon at bounding box center [464, 550] width 5 height 8
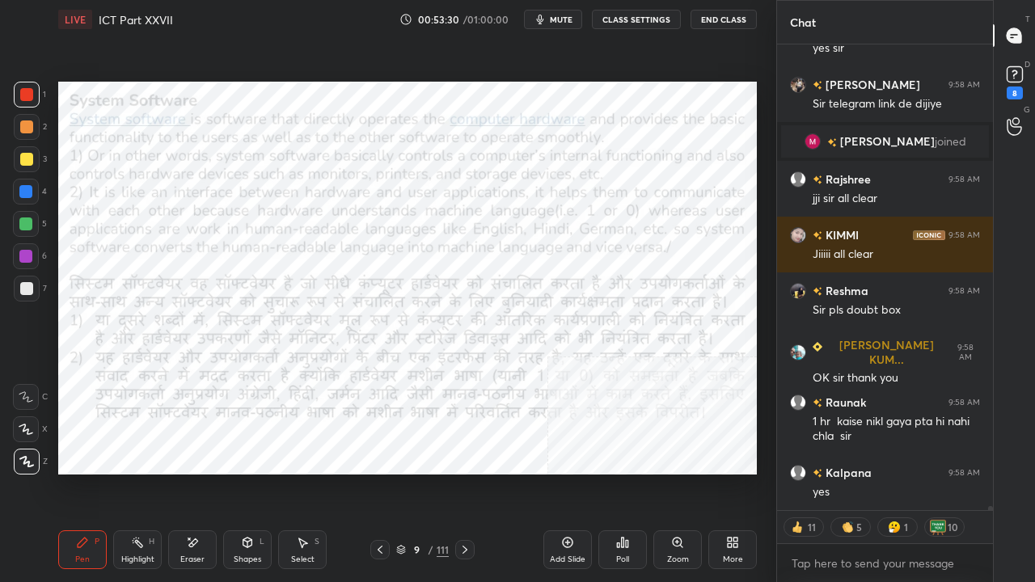
click at [462, 472] on icon at bounding box center [464, 549] width 13 height 13
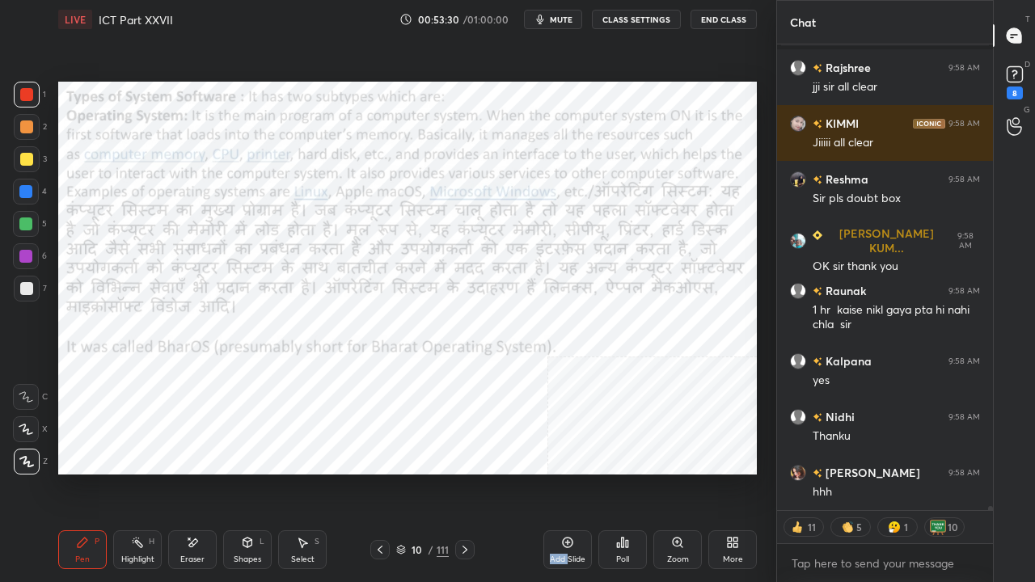
click at [464, 472] on icon at bounding box center [464, 549] width 13 height 13
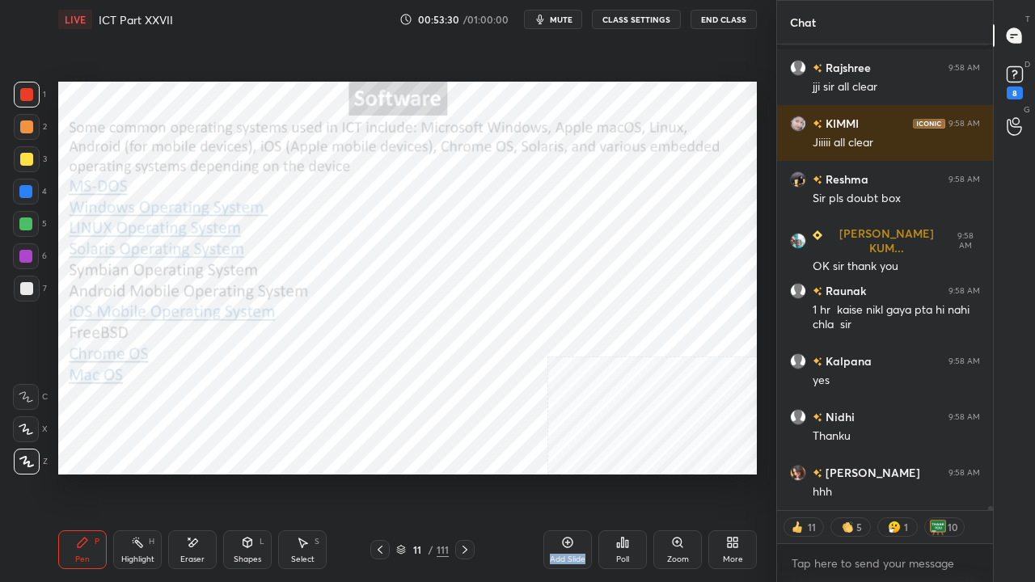
click at [464, 472] on icon at bounding box center [464, 549] width 13 height 13
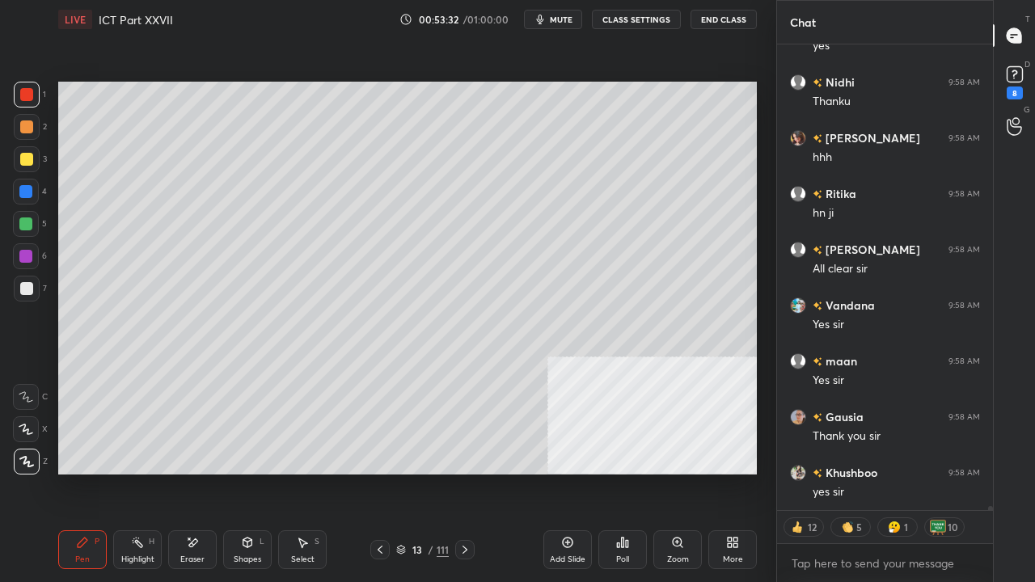
click at [383, 472] on icon at bounding box center [380, 549] width 13 height 13
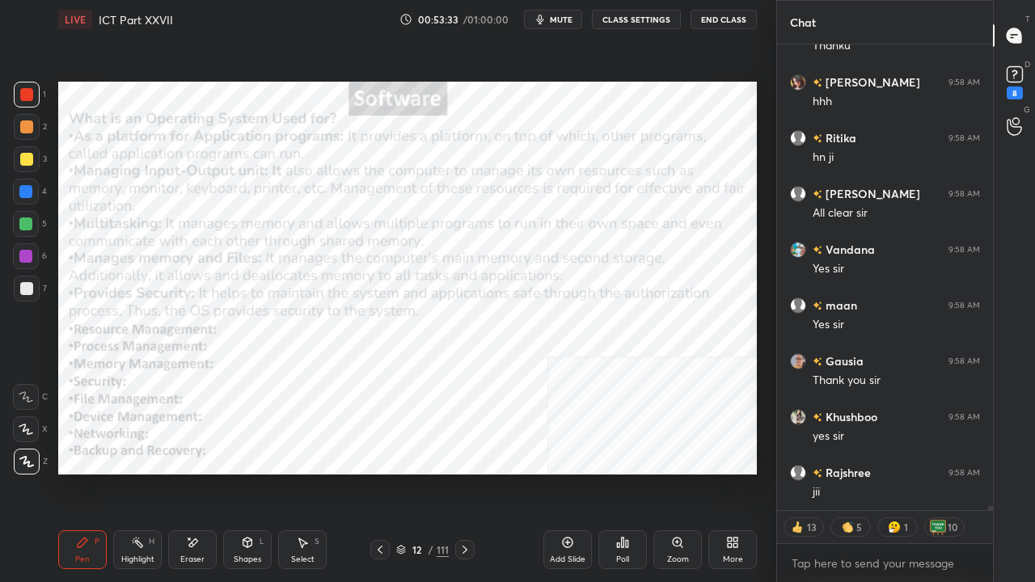
click at [382, 472] on icon at bounding box center [380, 549] width 13 height 13
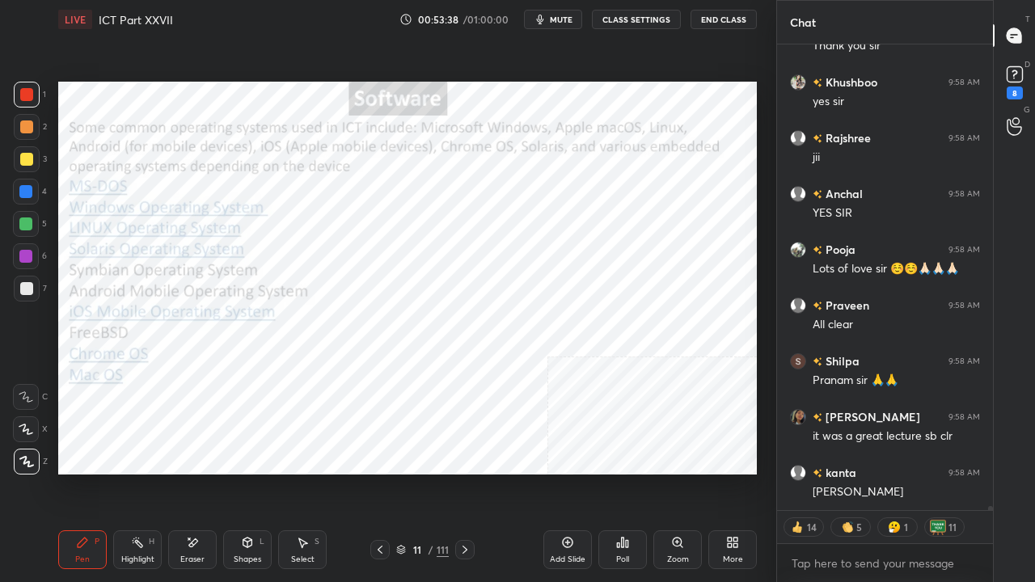
click at [463, 472] on icon at bounding box center [464, 549] width 13 height 13
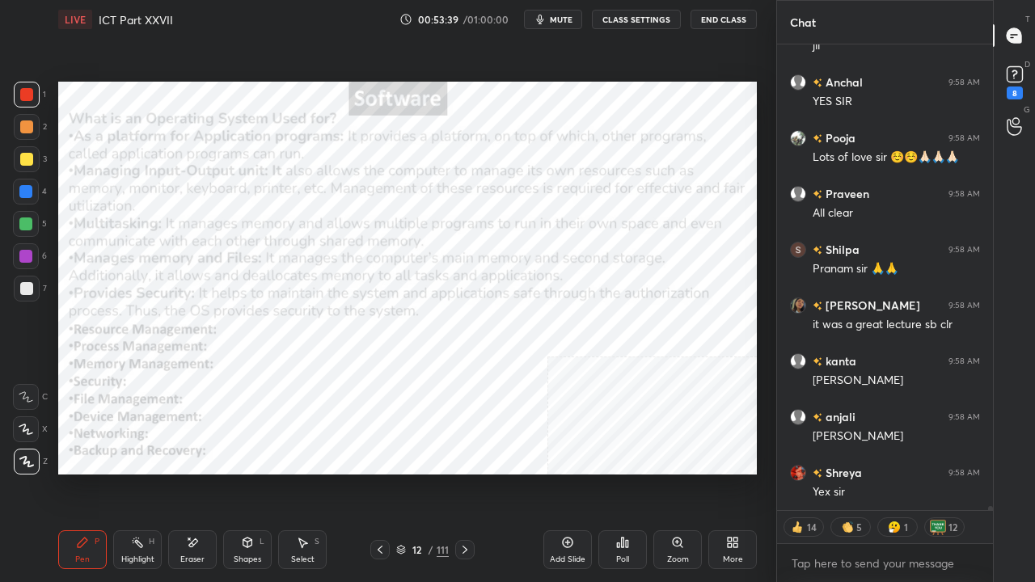
click at [466, 472] on icon at bounding box center [464, 549] width 13 height 13
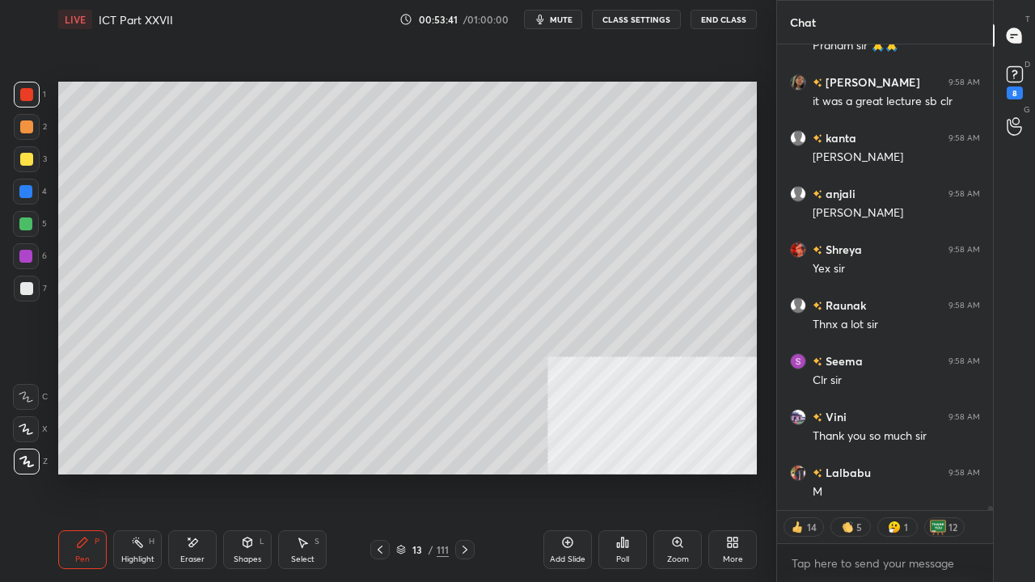
click at [371, 472] on div at bounding box center [379, 549] width 19 height 19
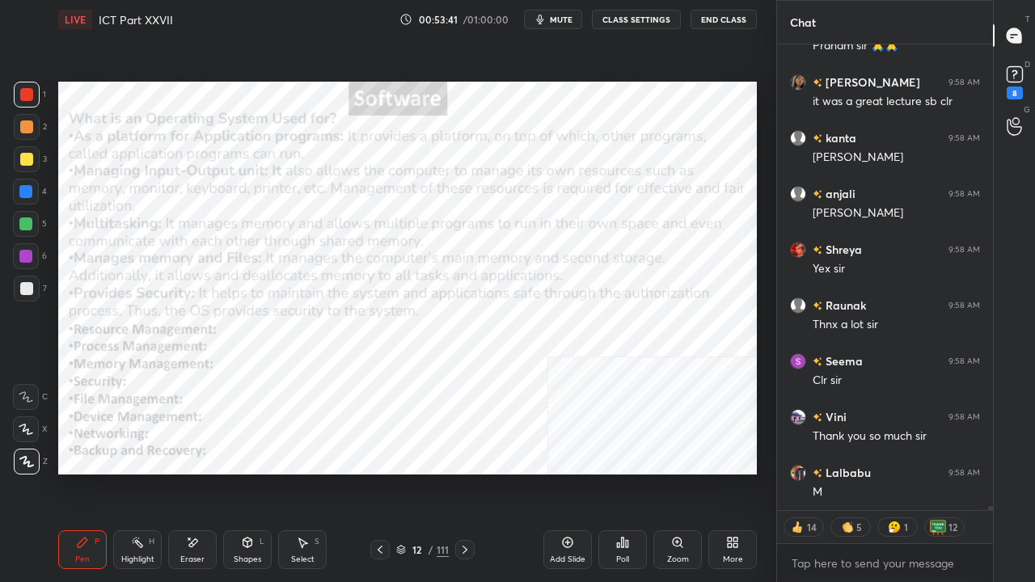
click at [370, 472] on div at bounding box center [379, 549] width 19 height 19
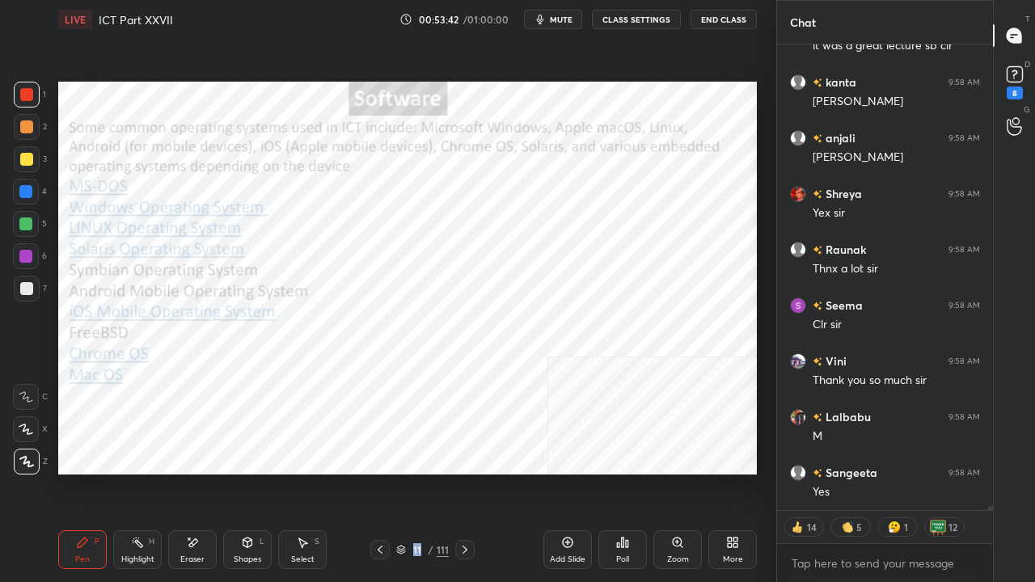
click at [370, 472] on div at bounding box center [379, 549] width 19 height 19
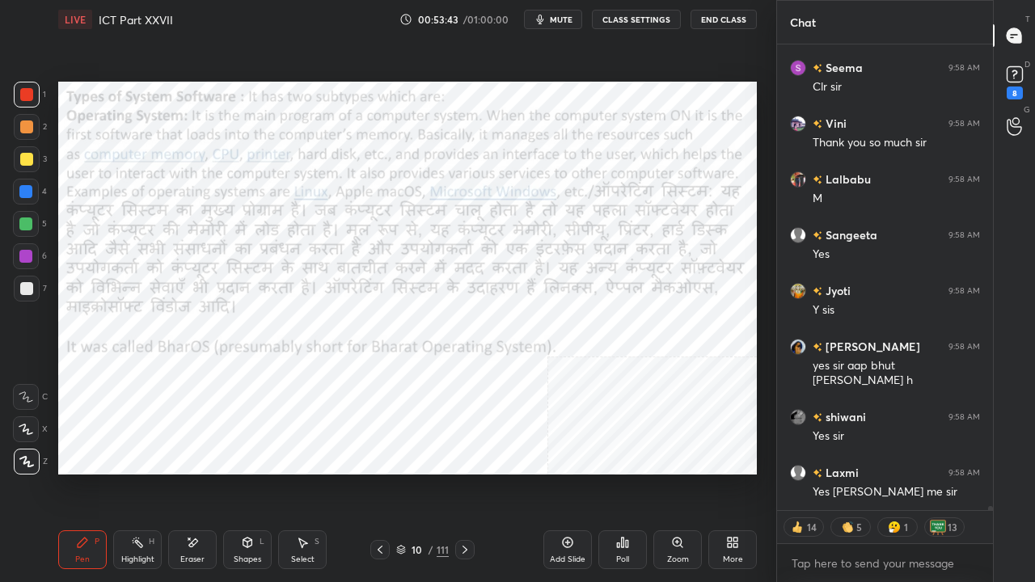
click at [470, 472] on icon at bounding box center [464, 549] width 13 height 13
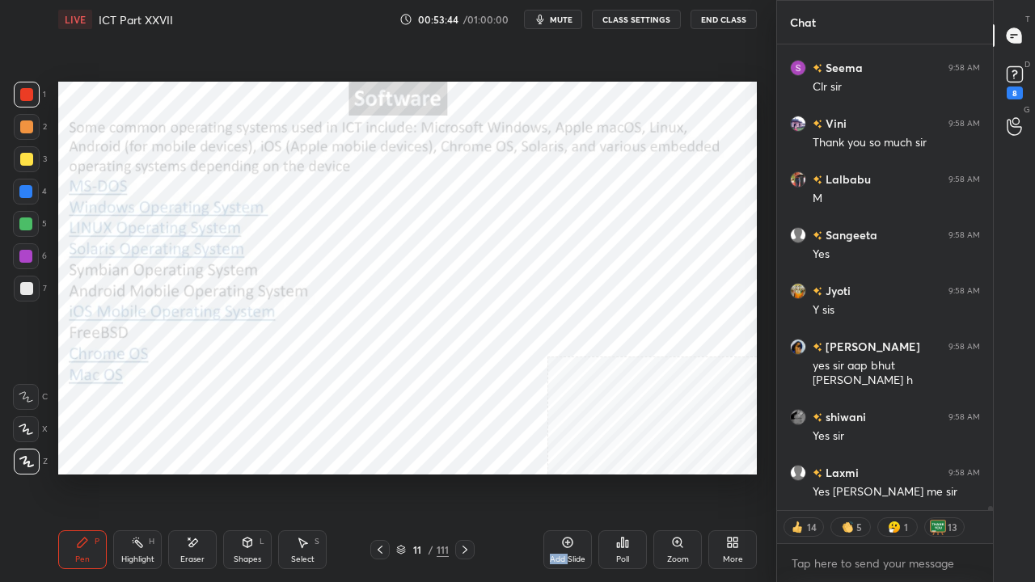
click at [470, 472] on icon at bounding box center [464, 549] width 13 height 13
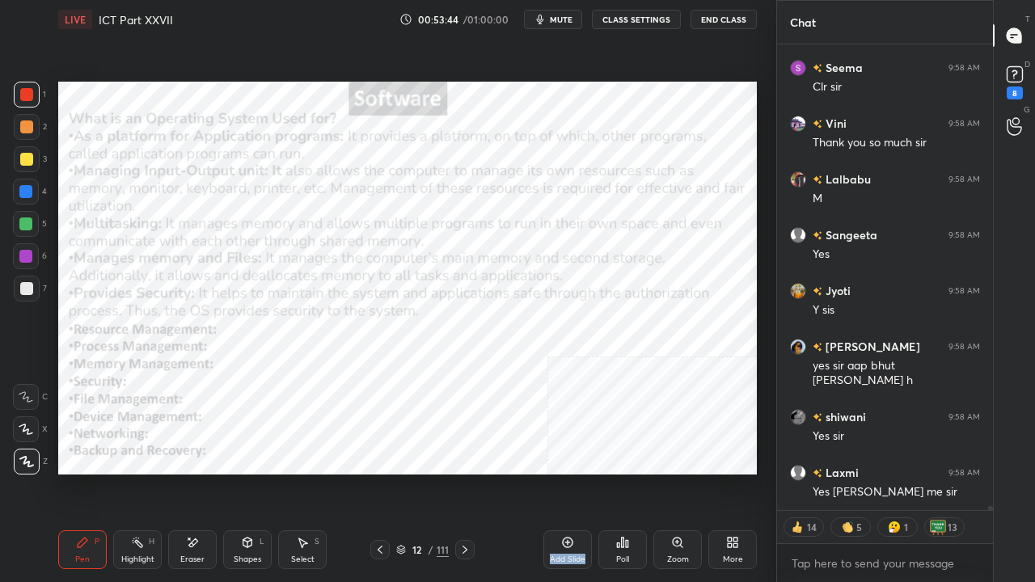
click at [470, 472] on icon at bounding box center [464, 549] width 13 height 13
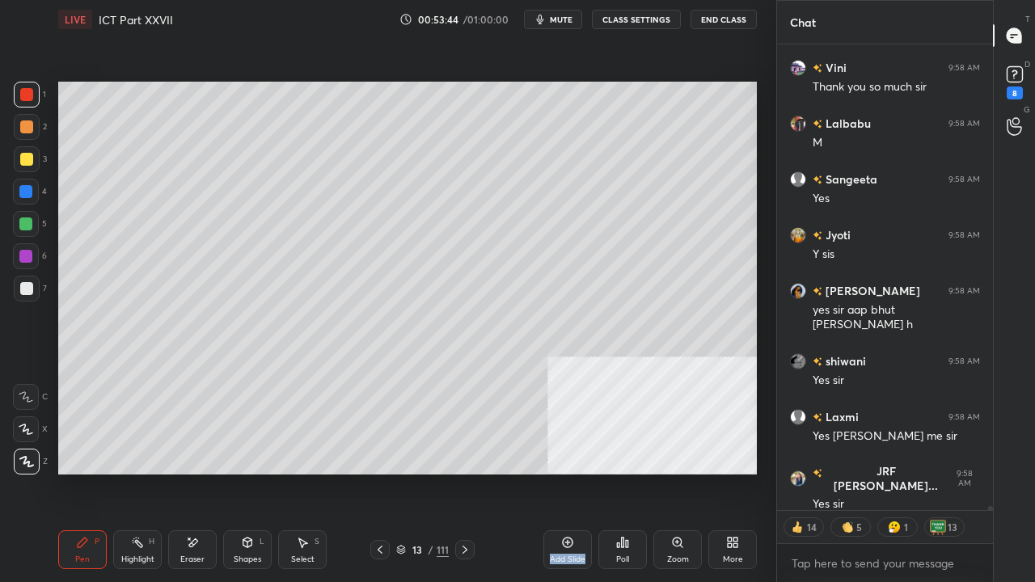
click at [470, 472] on icon at bounding box center [464, 549] width 13 height 13
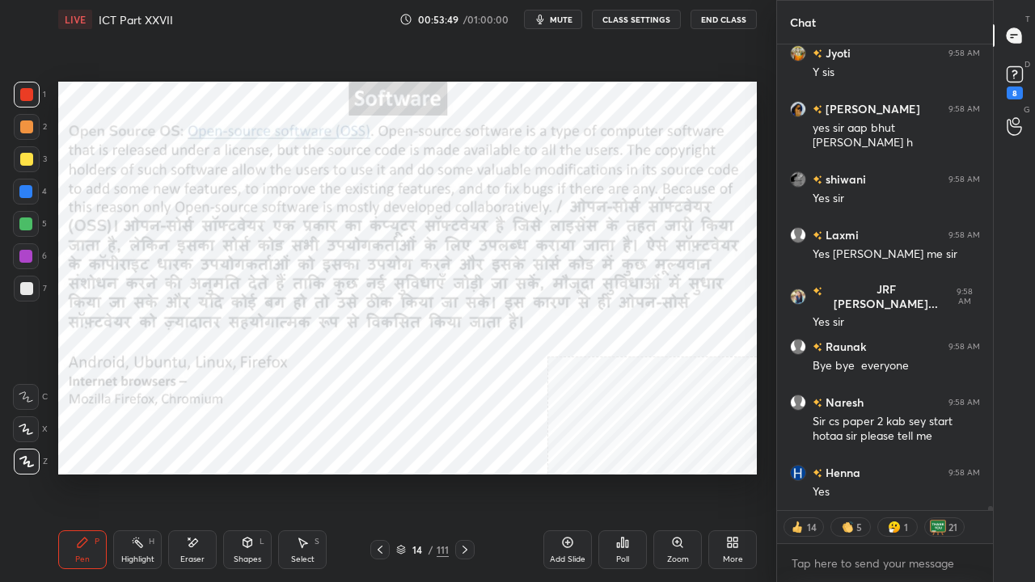
click at [458, 472] on div "Setting up your live class Poll for secs No correct answer Start poll" at bounding box center [408, 278] width 712 height 479
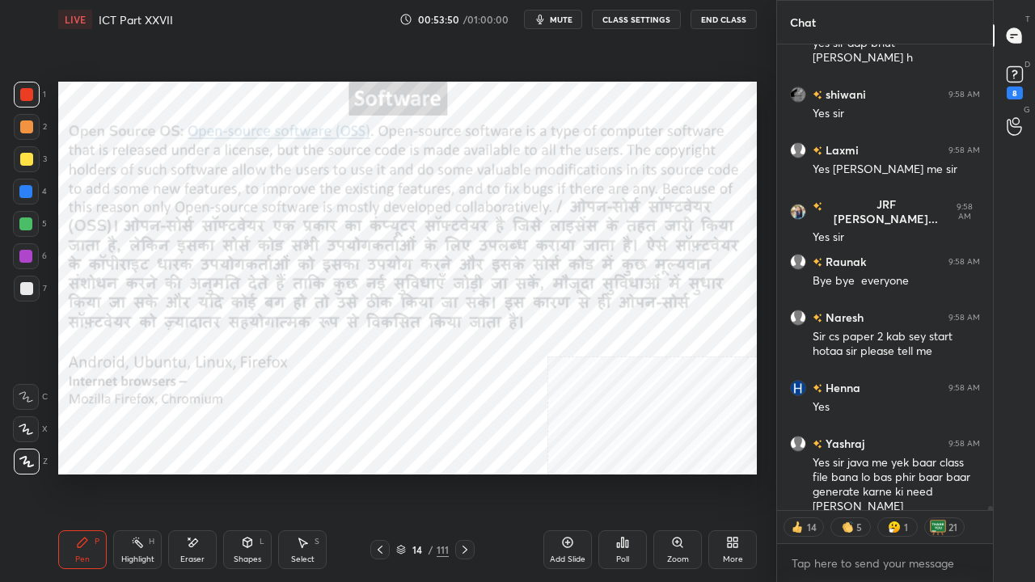
click at [468, 472] on icon at bounding box center [464, 549] width 13 height 13
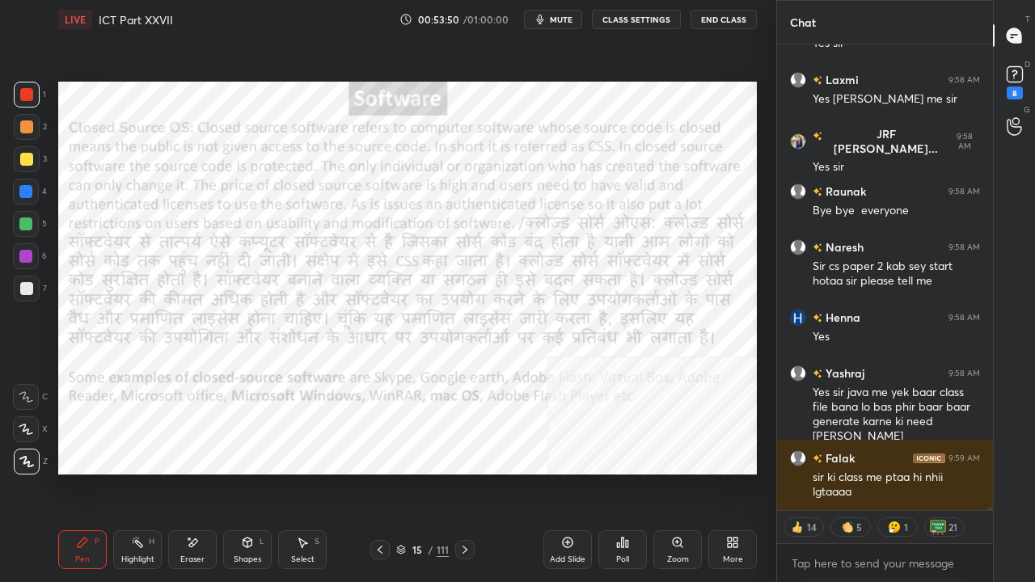
click at [469, 472] on icon at bounding box center [464, 549] width 13 height 13
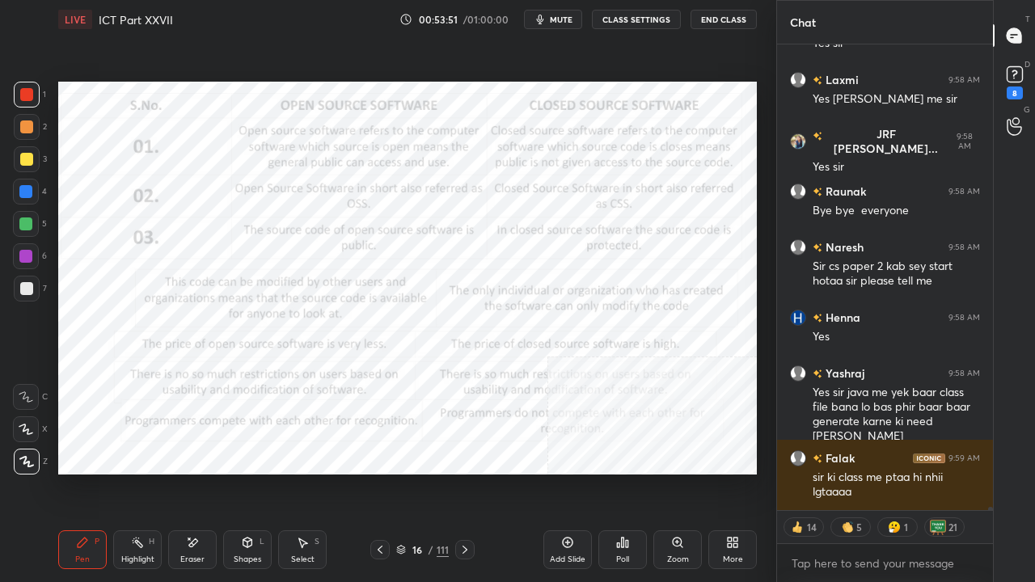
click at [469, 472] on icon at bounding box center [464, 549] width 13 height 13
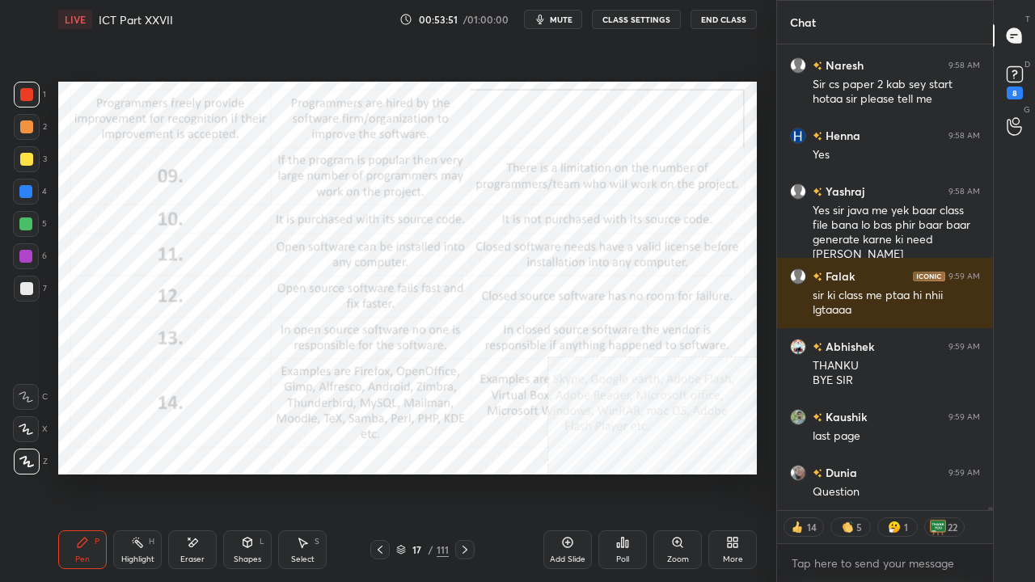
click at [467, 472] on icon at bounding box center [464, 549] width 13 height 13
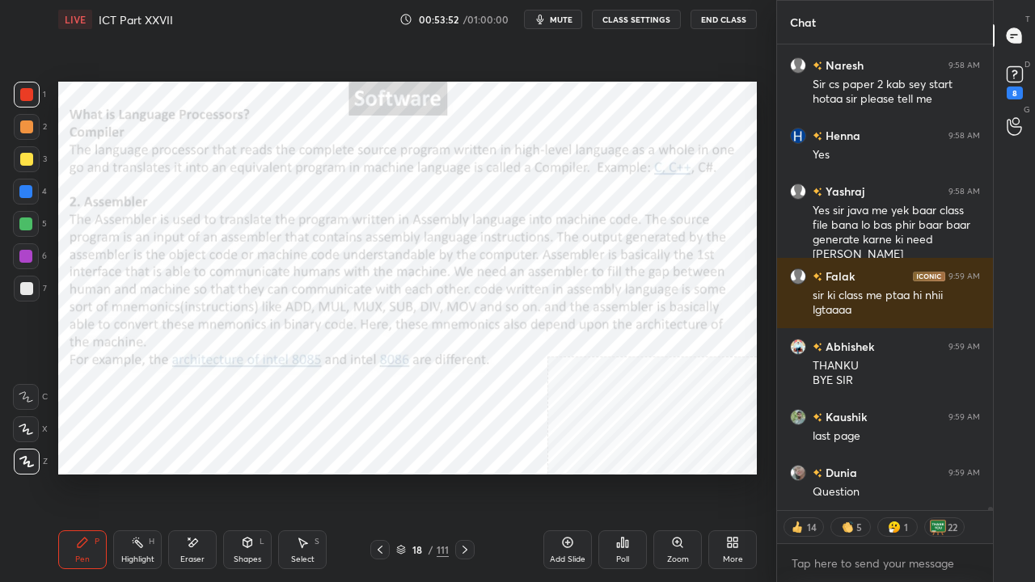
click at [467, 472] on icon at bounding box center [464, 549] width 13 height 13
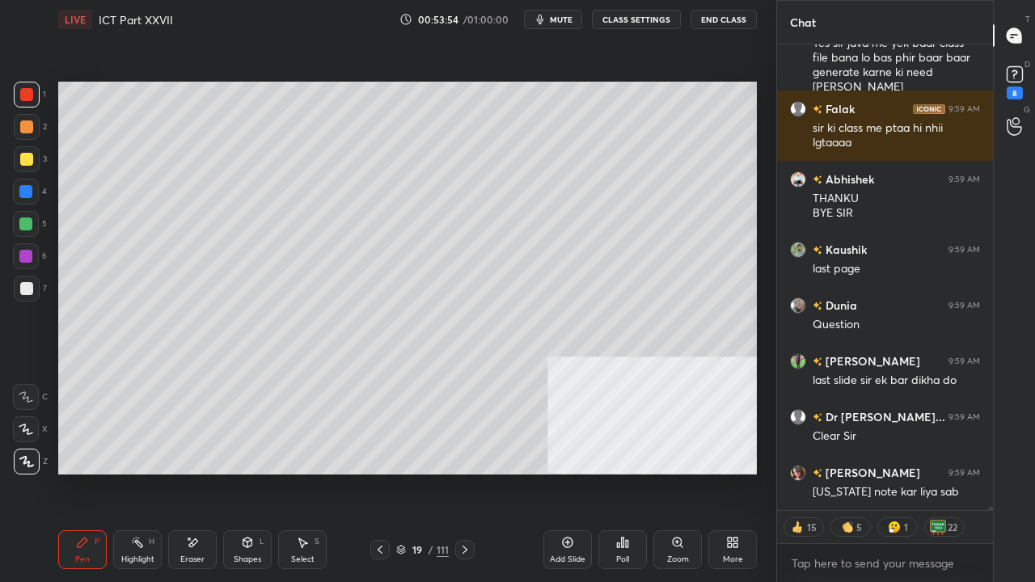
click at [468, 472] on icon at bounding box center [464, 549] width 13 height 13
click at [469, 472] on icon at bounding box center [464, 549] width 13 height 13
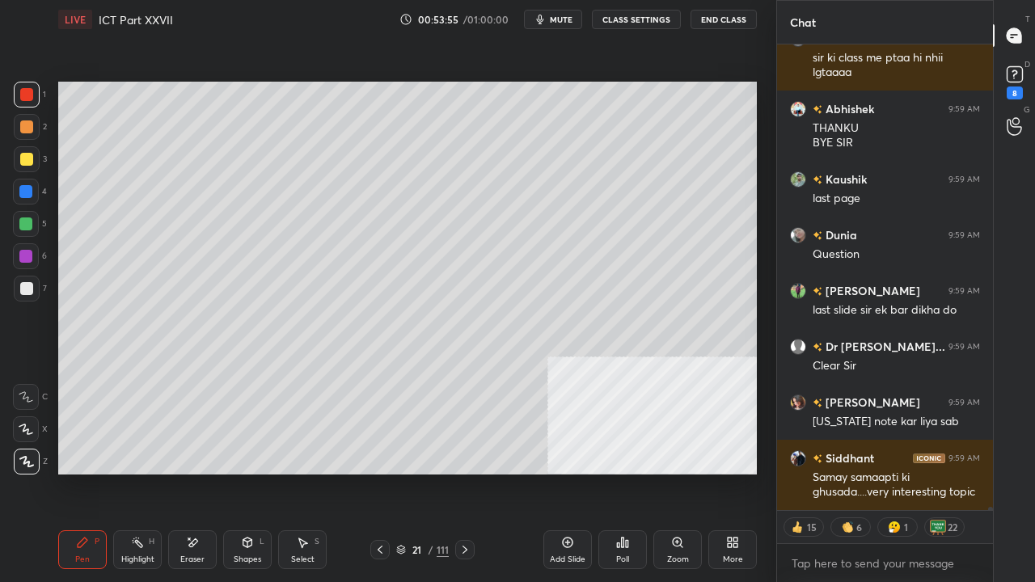
click at [469, 472] on icon at bounding box center [464, 549] width 13 height 13
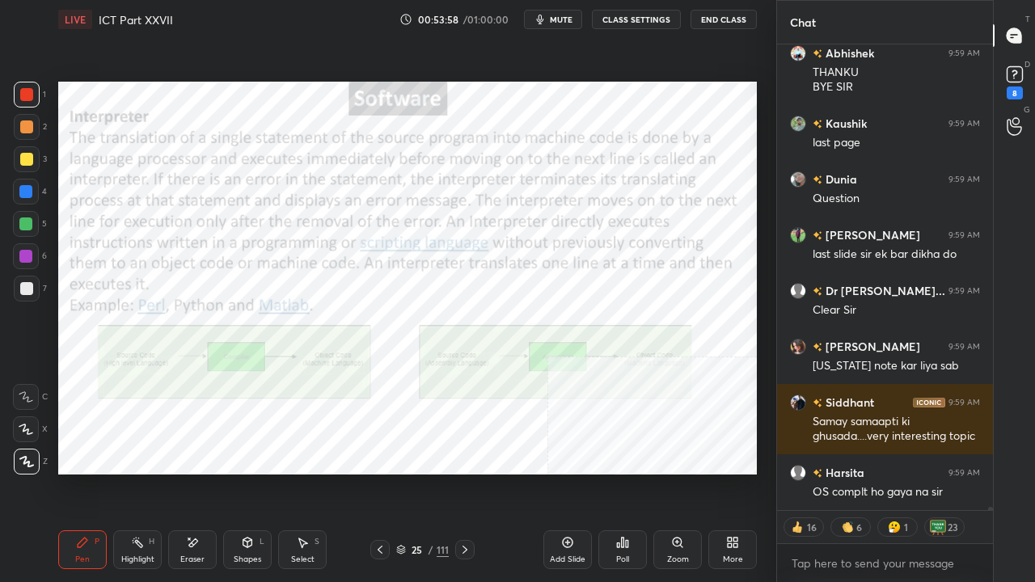
click at [371, 472] on div at bounding box center [379, 549] width 19 height 19
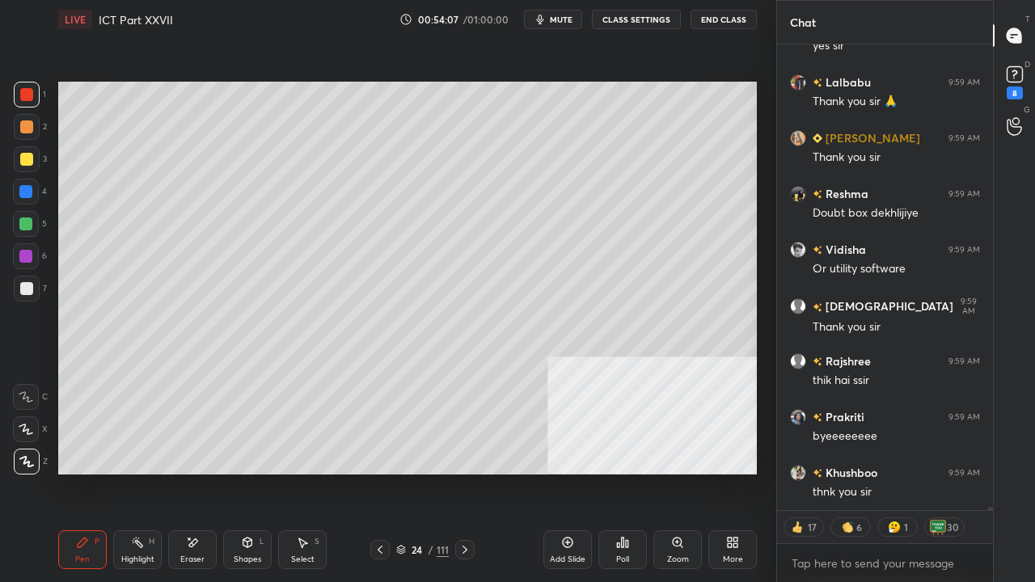
click at [34, 95] on div at bounding box center [27, 95] width 26 height 26
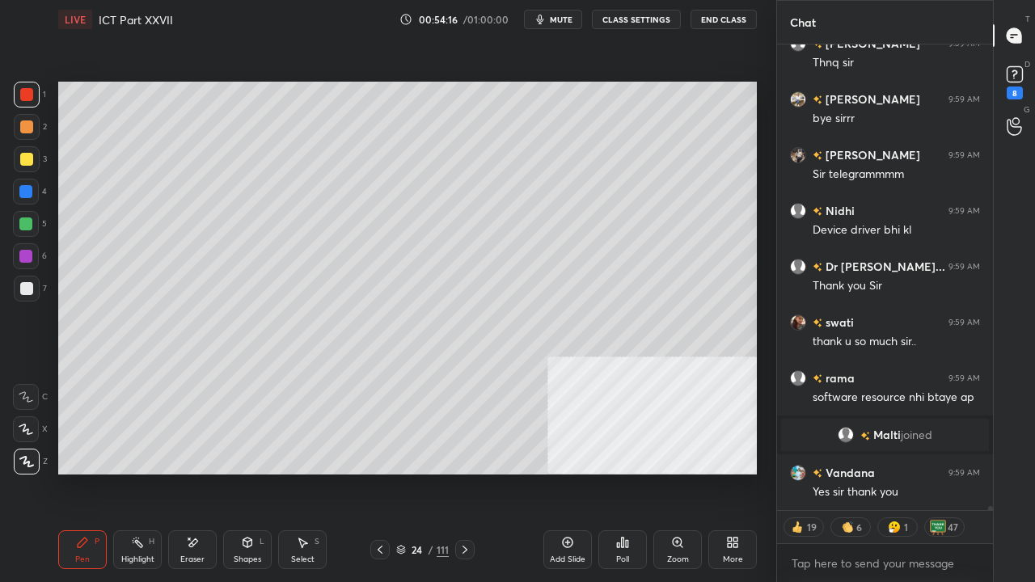
click at [418, 472] on div "24" at bounding box center [417, 550] width 16 height 10
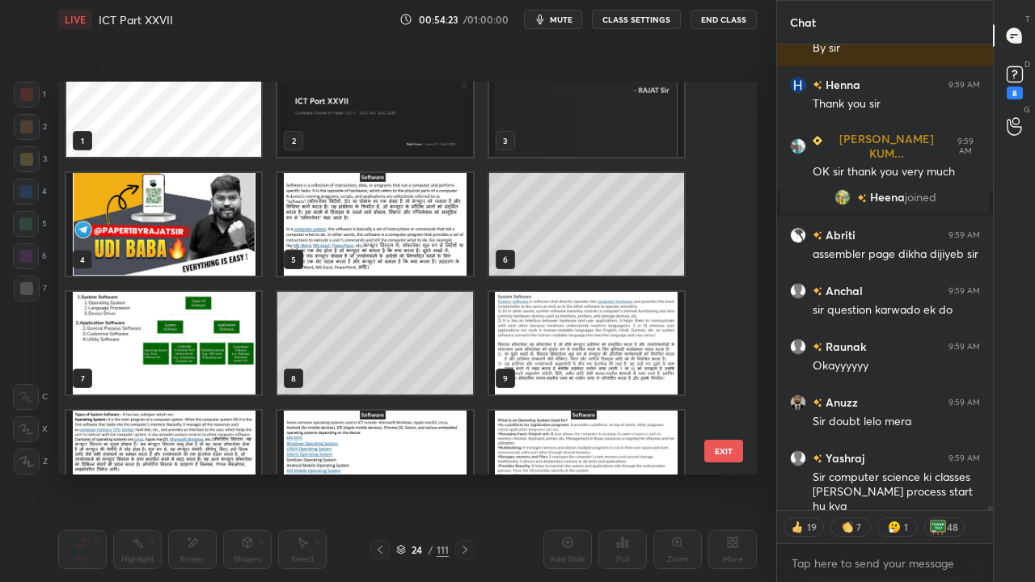
click at [724, 451] on button "EXIT" at bounding box center [723, 451] width 39 height 23
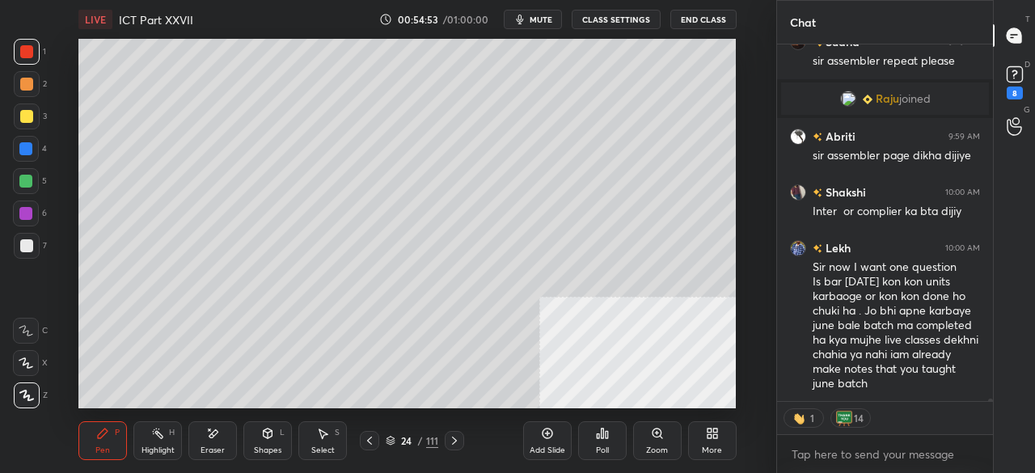
click at [364, 441] on icon at bounding box center [369, 440] width 13 height 13
click at [367, 441] on icon at bounding box center [369, 440] width 13 height 13
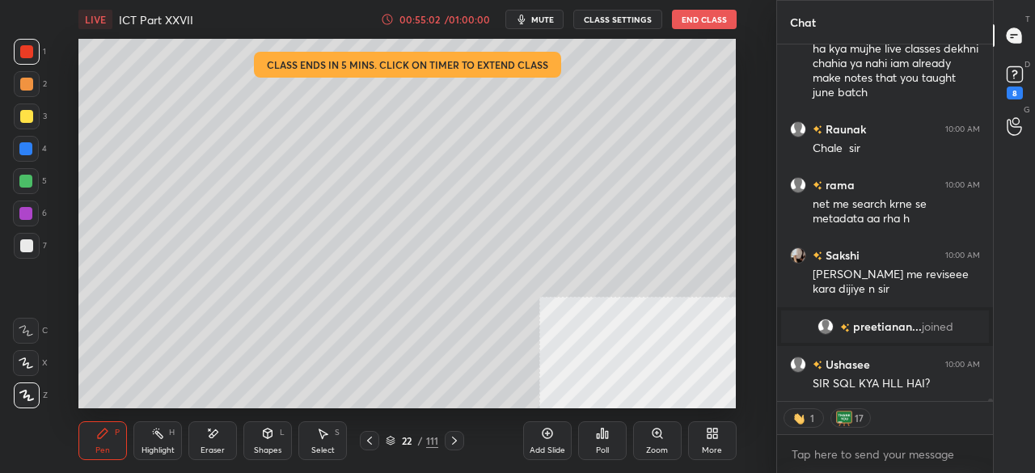
click at [369, 443] on icon at bounding box center [369, 440] width 13 height 13
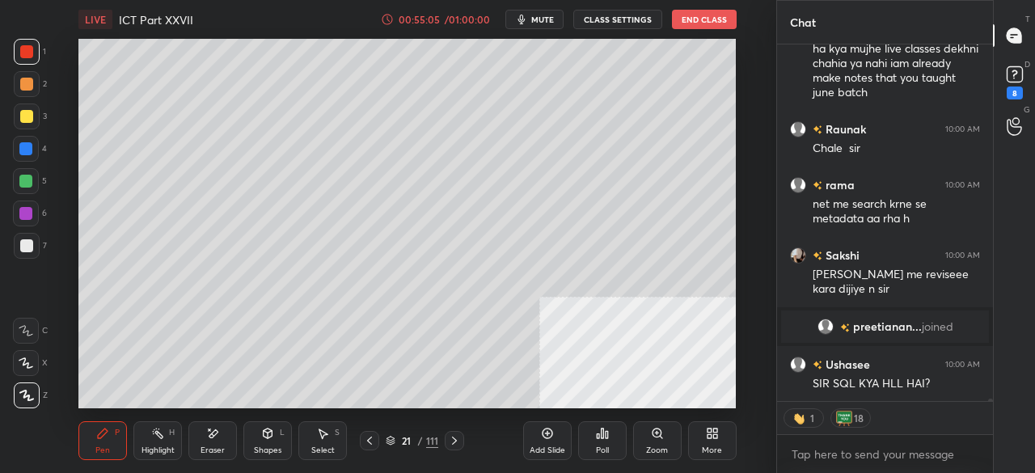
click at [26, 154] on div at bounding box center [25, 148] width 13 height 13
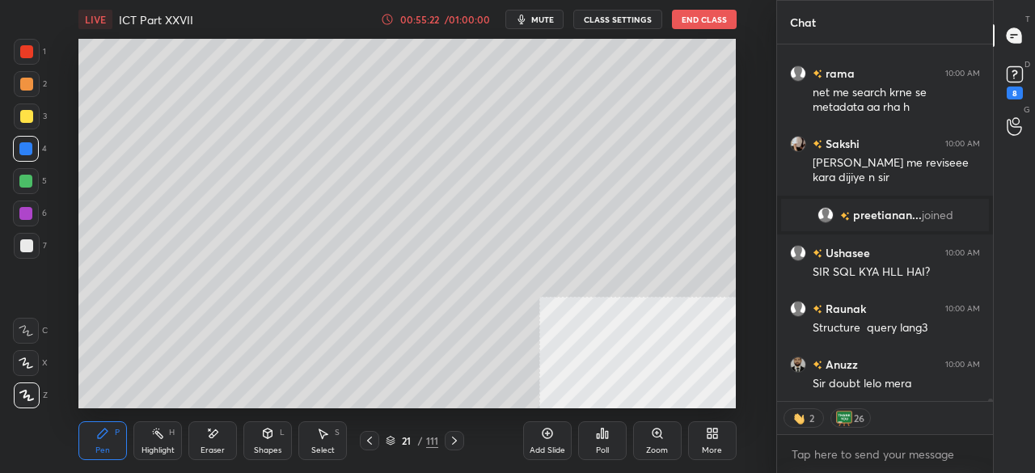
drag, startPoint x: 23, startPoint y: 51, endPoint x: 58, endPoint y: 51, distance: 34.8
click at [24, 51] on div at bounding box center [26, 51] width 13 height 13
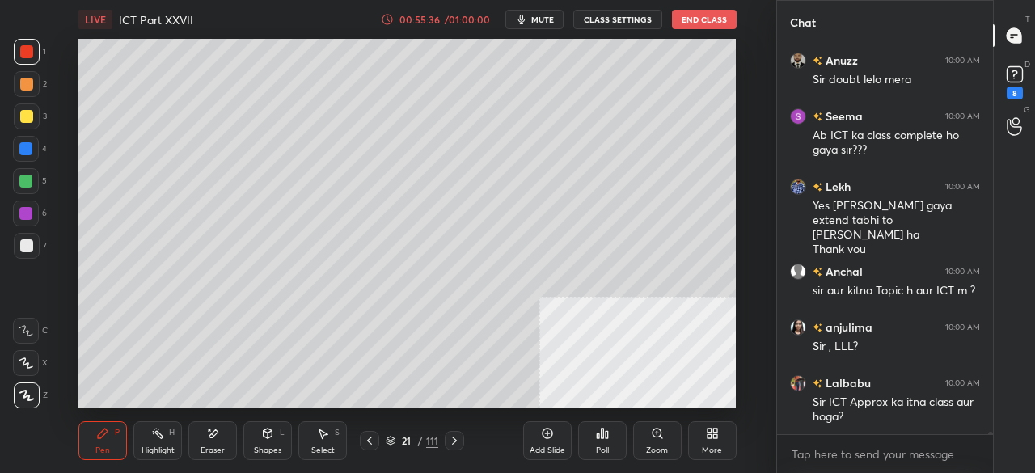
scroll to position [60459, 0]
click at [29, 48] on div at bounding box center [26, 51] width 13 height 13
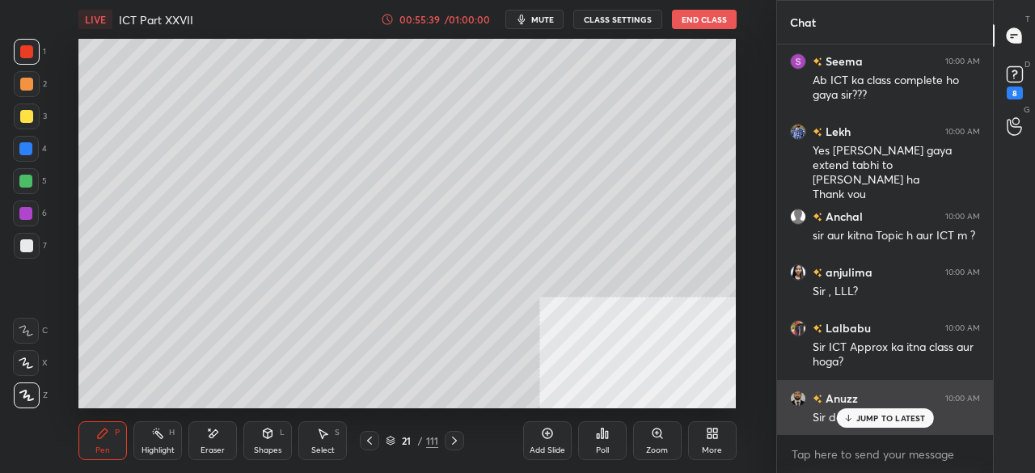
scroll to position [60570, 0]
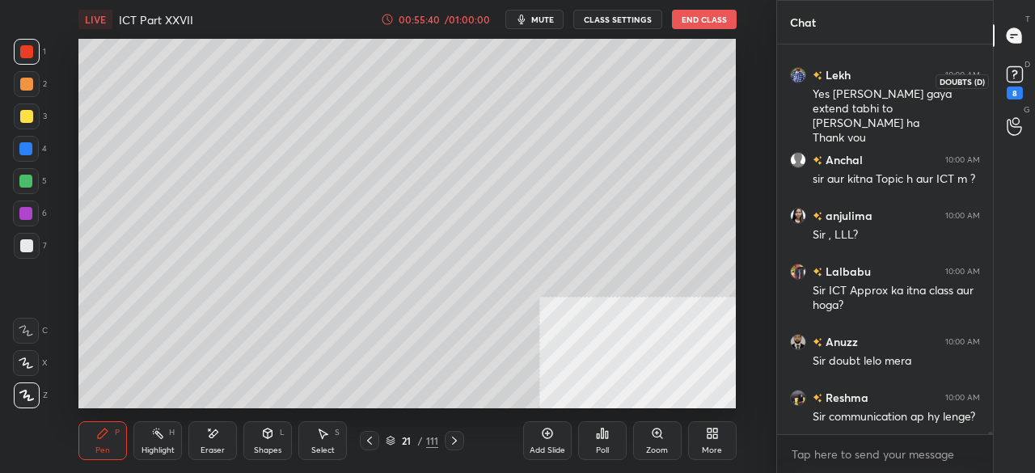
click at [1018, 87] on div "8" at bounding box center [1015, 93] width 16 height 13
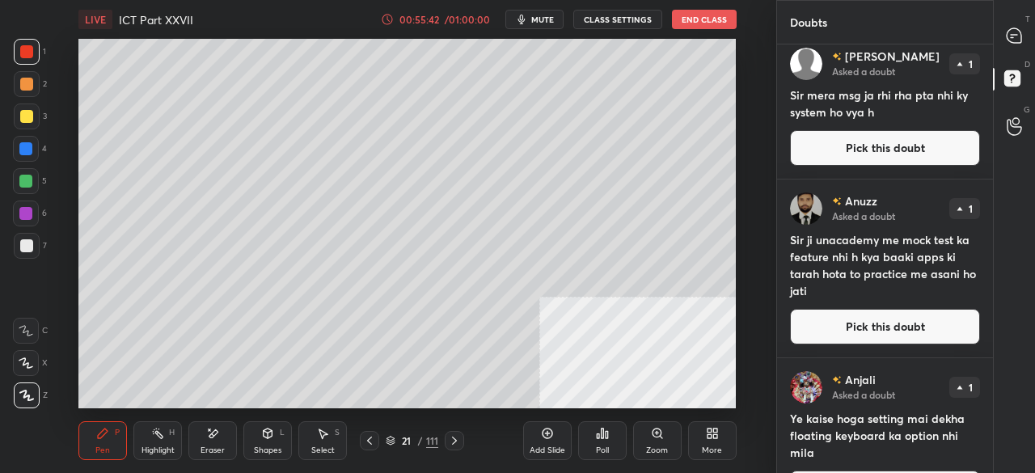
scroll to position [548, 0]
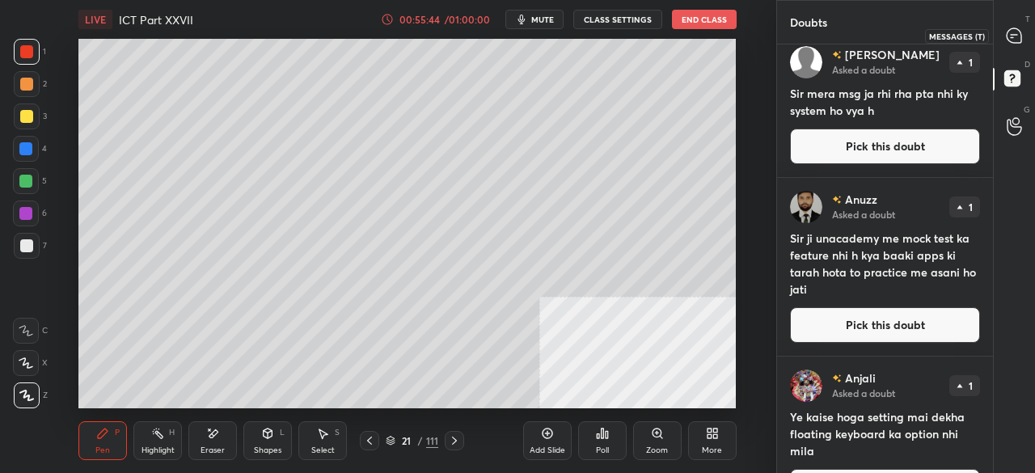
drag, startPoint x: 1016, startPoint y: 43, endPoint x: 1000, endPoint y: 77, distance: 37.3
click at [1016, 43] on icon at bounding box center [1014, 35] width 17 height 17
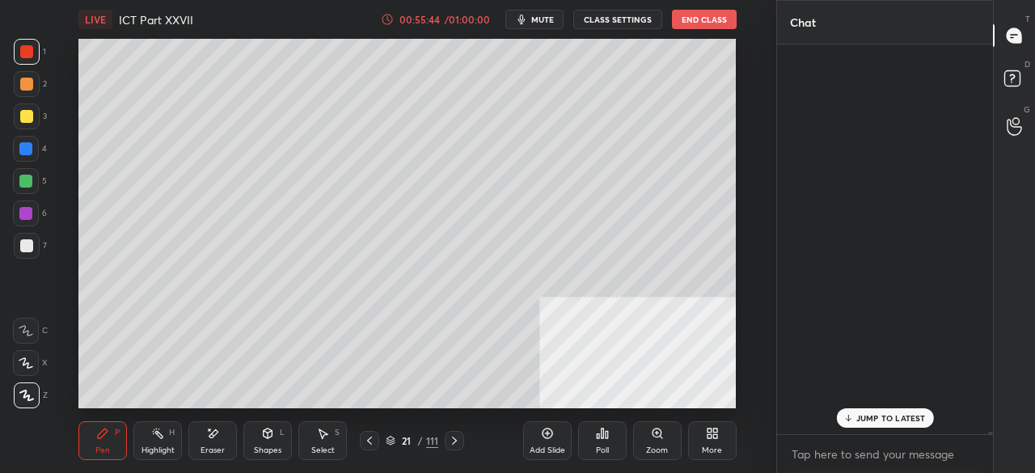
scroll to position [385, 211]
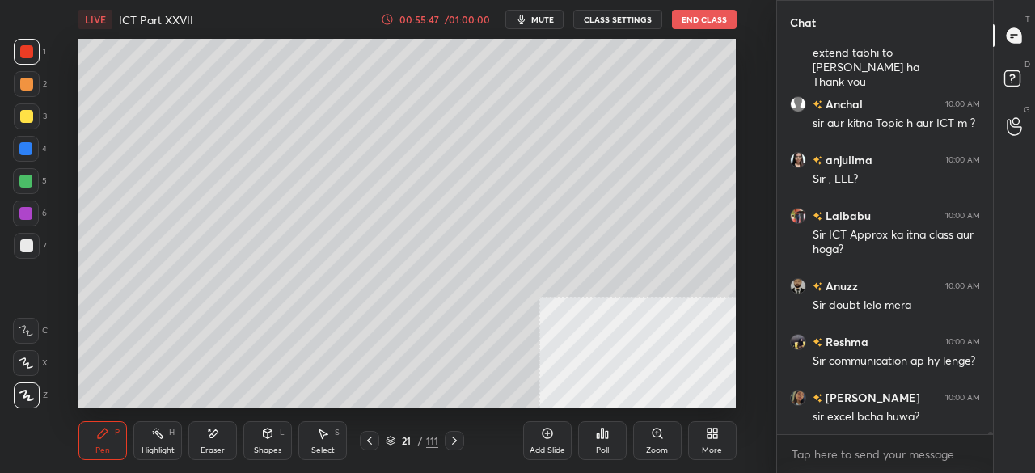
click at [452, 437] on icon at bounding box center [454, 440] width 13 height 13
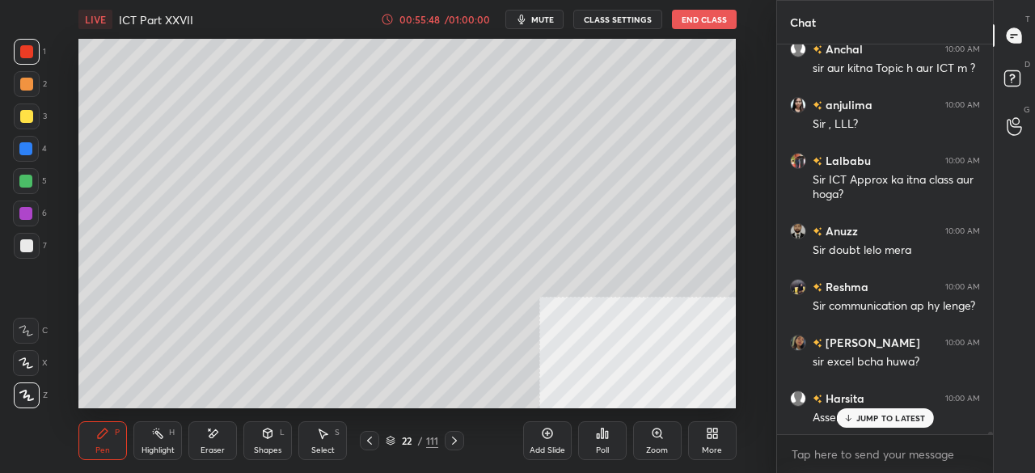
click at [366, 441] on icon at bounding box center [369, 440] width 13 height 13
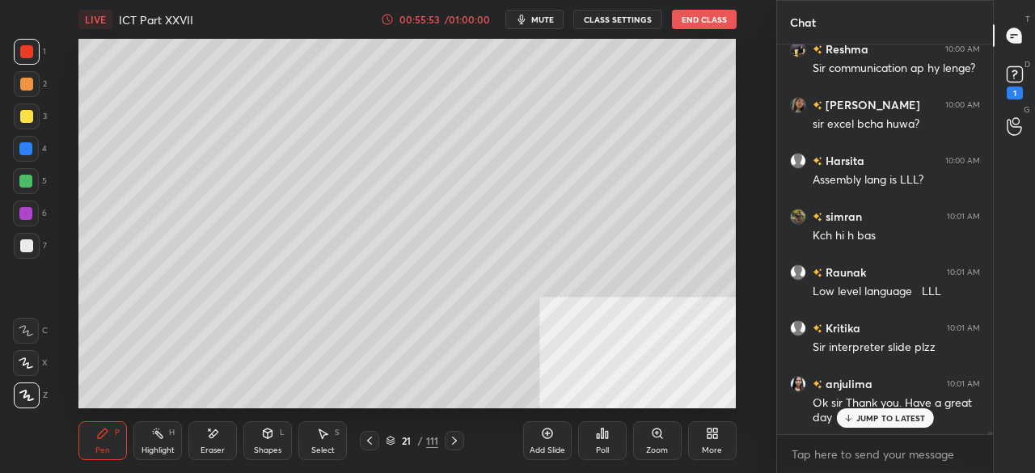
scroll to position [61257, 0]
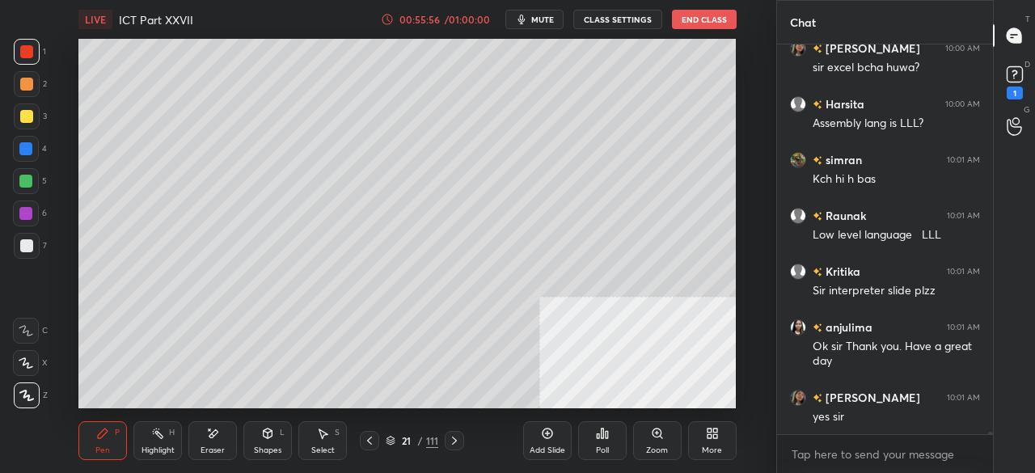
click at [458, 443] on icon at bounding box center [454, 440] width 13 height 13
click at [458, 442] on icon at bounding box center [454, 440] width 13 height 13
click at [459, 442] on icon at bounding box center [454, 440] width 13 height 13
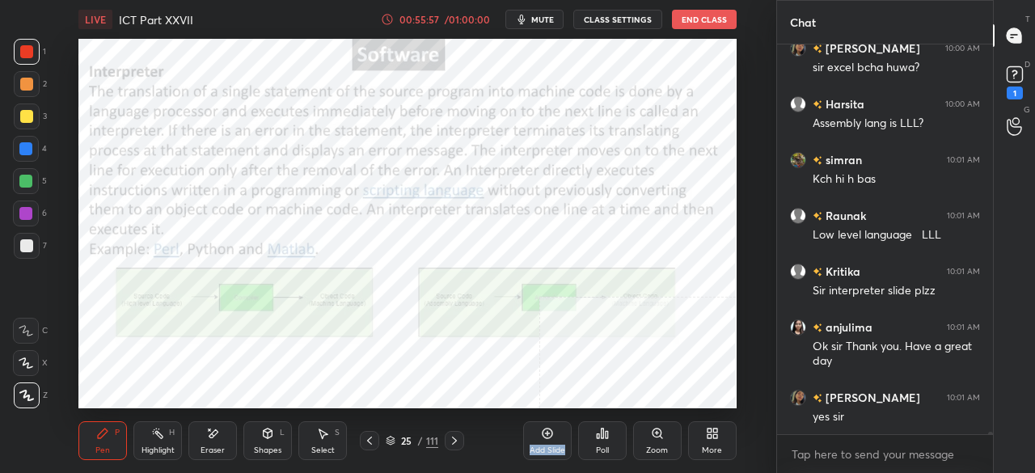
click at [458, 443] on icon at bounding box center [454, 440] width 13 height 13
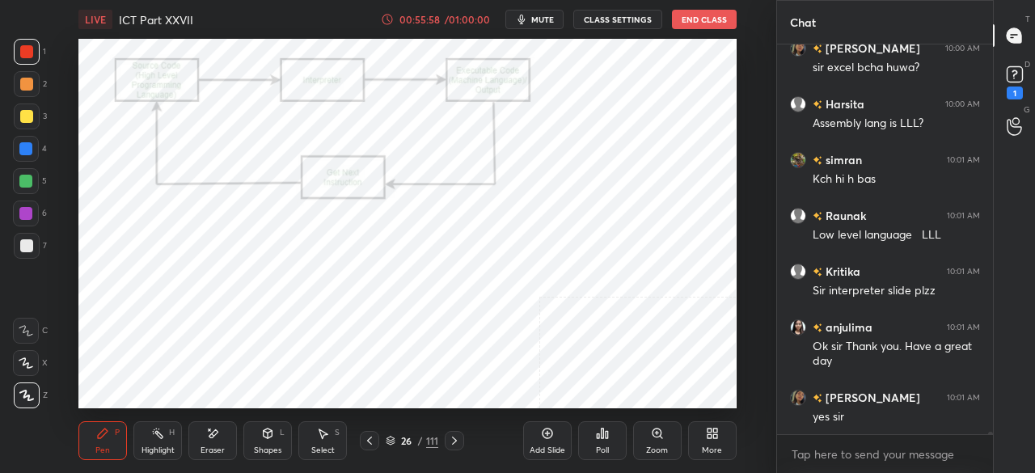
click at [365, 444] on icon at bounding box center [369, 440] width 13 height 13
click at [366, 444] on icon at bounding box center [369, 440] width 13 height 13
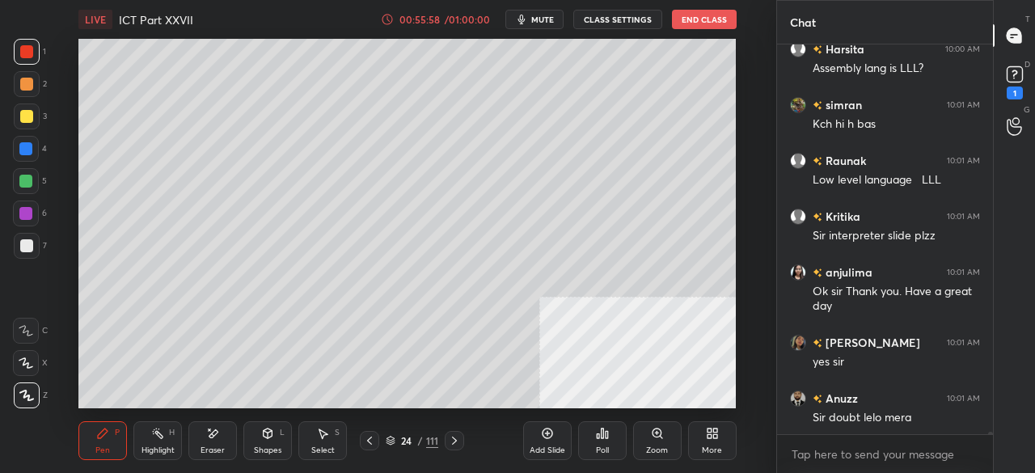
click at [368, 444] on icon at bounding box center [369, 440] width 13 height 13
click at [369, 439] on icon at bounding box center [369, 441] width 5 height 8
click at [368, 441] on icon at bounding box center [369, 441] width 5 height 8
click at [368, 442] on icon at bounding box center [369, 440] width 13 height 13
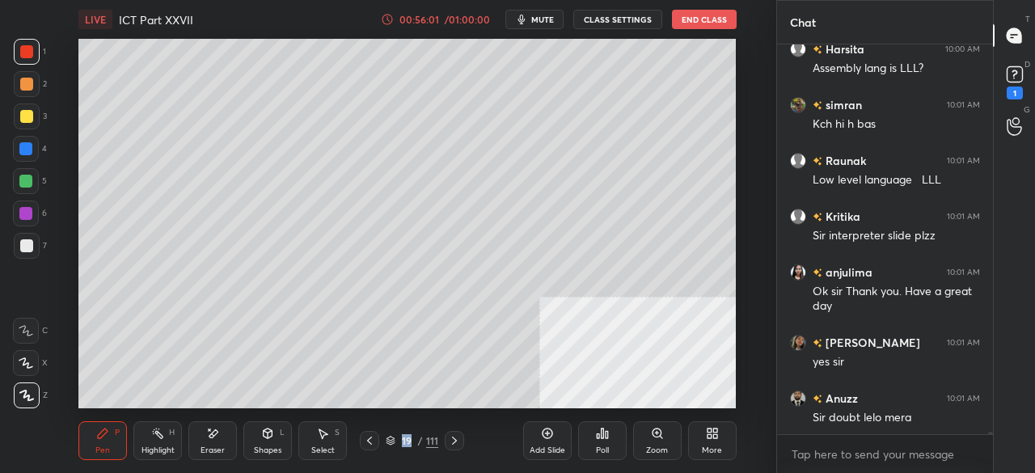
click at [370, 441] on icon at bounding box center [369, 440] width 13 height 13
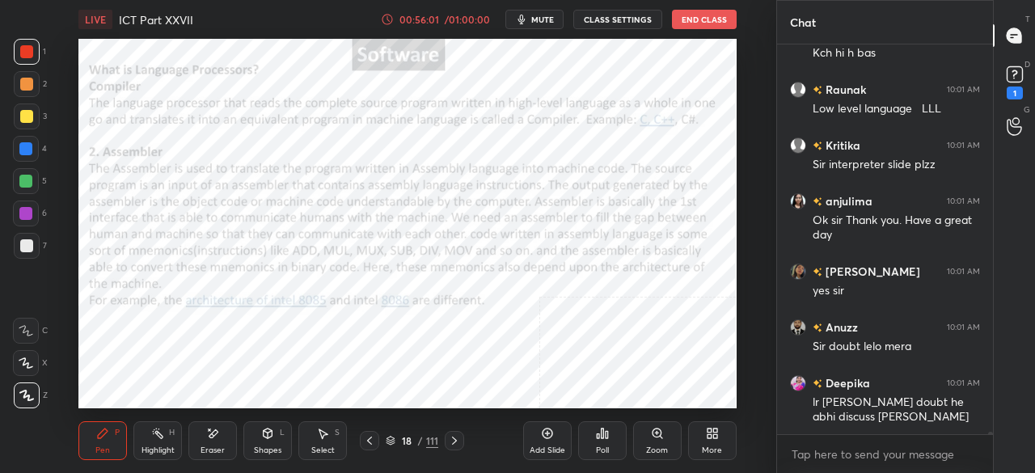
click at [370, 441] on icon at bounding box center [369, 440] width 13 height 13
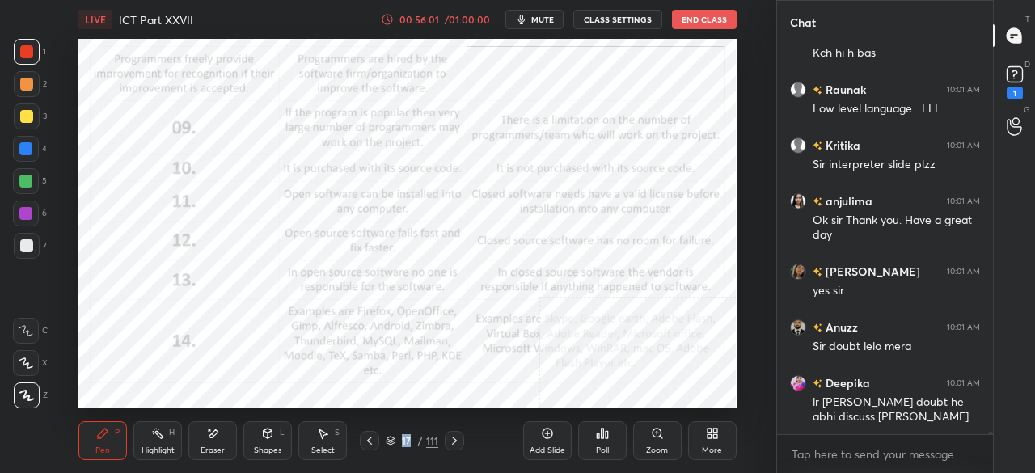
click at [370, 441] on icon at bounding box center [369, 440] width 13 height 13
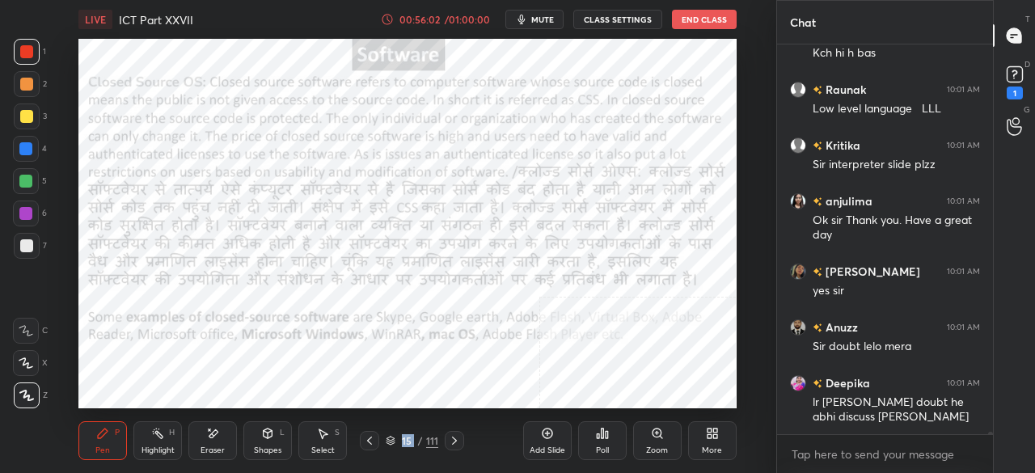
click at [370, 441] on icon at bounding box center [369, 440] width 13 height 13
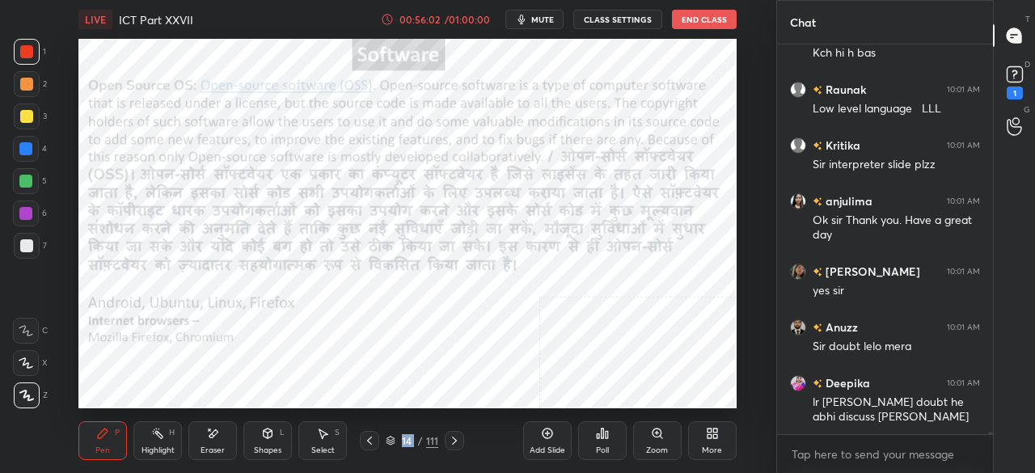
click at [372, 441] on icon at bounding box center [369, 440] width 13 height 13
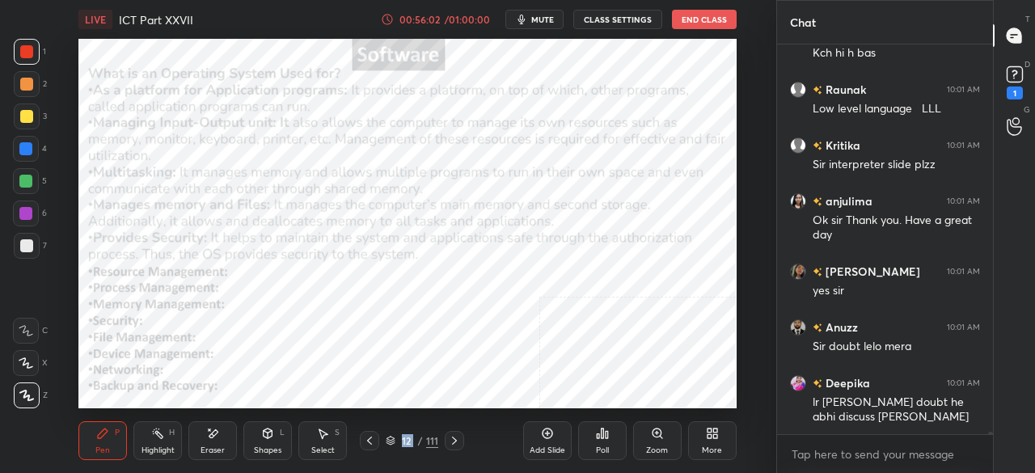
click at [372, 441] on icon at bounding box center [369, 440] width 13 height 13
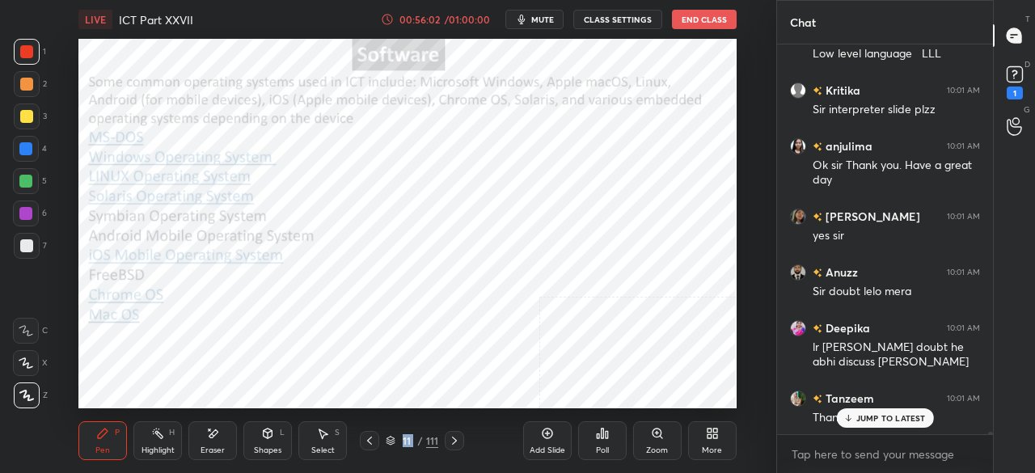
click at [372, 441] on icon at bounding box center [369, 440] width 13 height 13
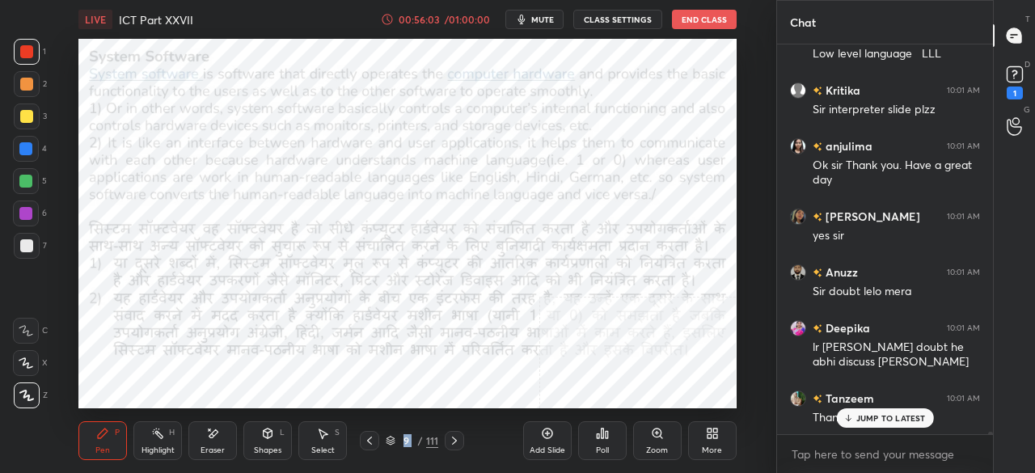
click at [372, 441] on icon at bounding box center [369, 440] width 13 height 13
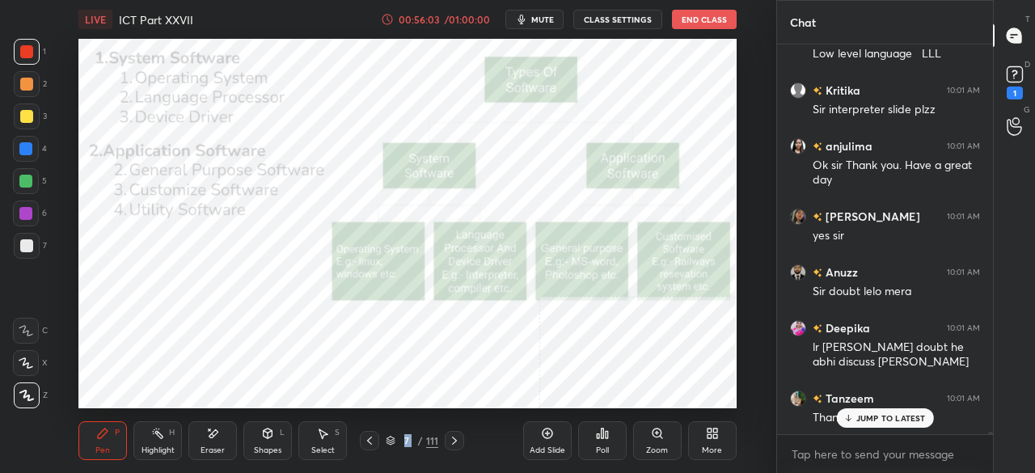
click at [372, 441] on icon at bounding box center [369, 440] width 13 height 13
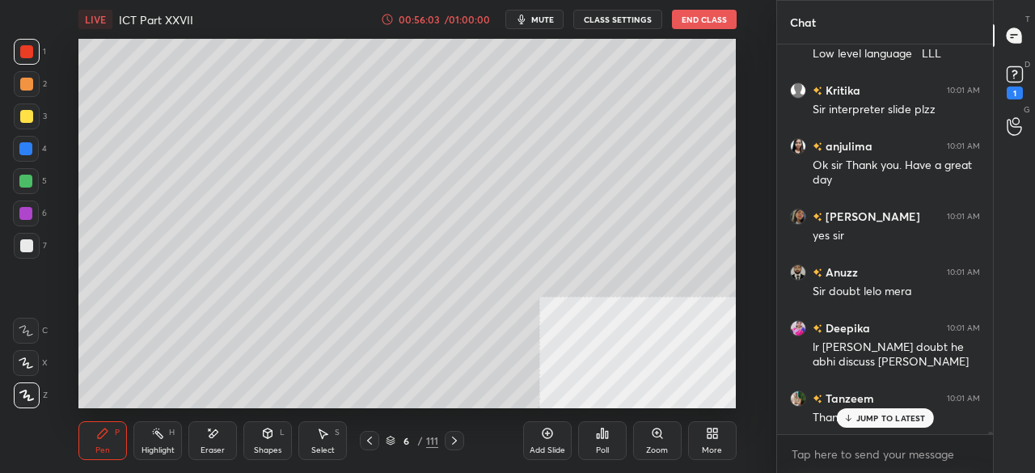
click at [372, 442] on icon at bounding box center [369, 440] width 13 height 13
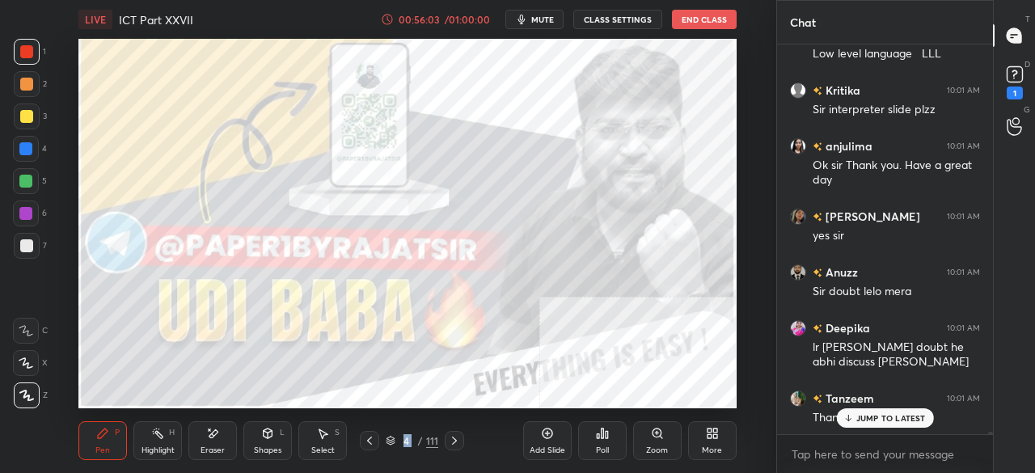
click at [372, 442] on icon at bounding box center [369, 440] width 13 height 13
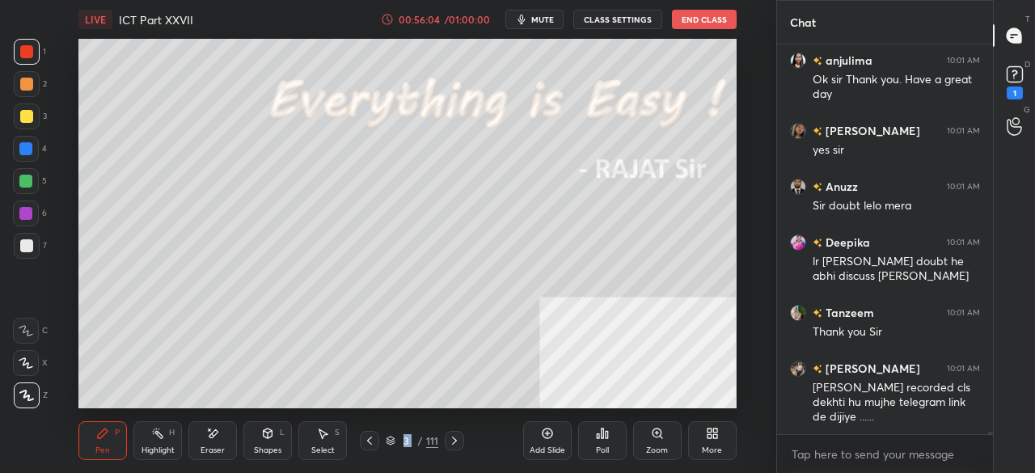
click at [372, 442] on icon at bounding box center [369, 440] width 13 height 13
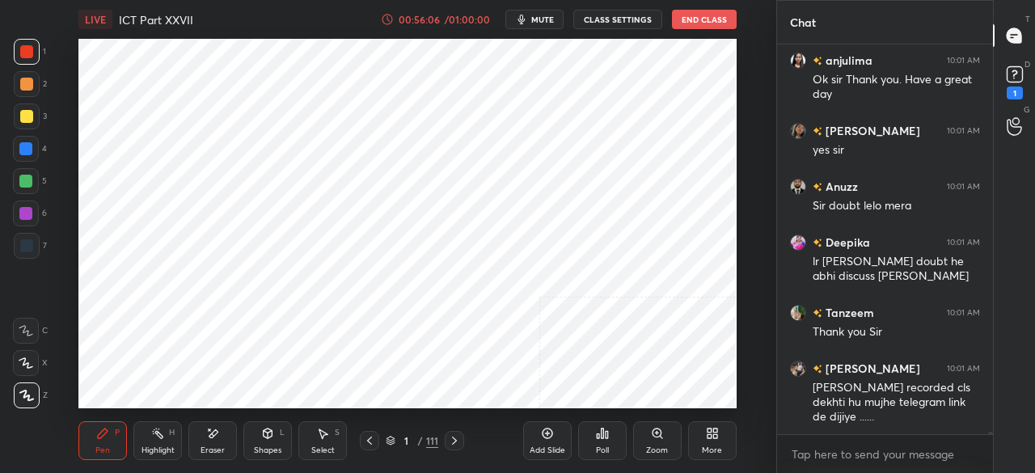
click at [462, 445] on div at bounding box center [454, 440] width 19 height 19
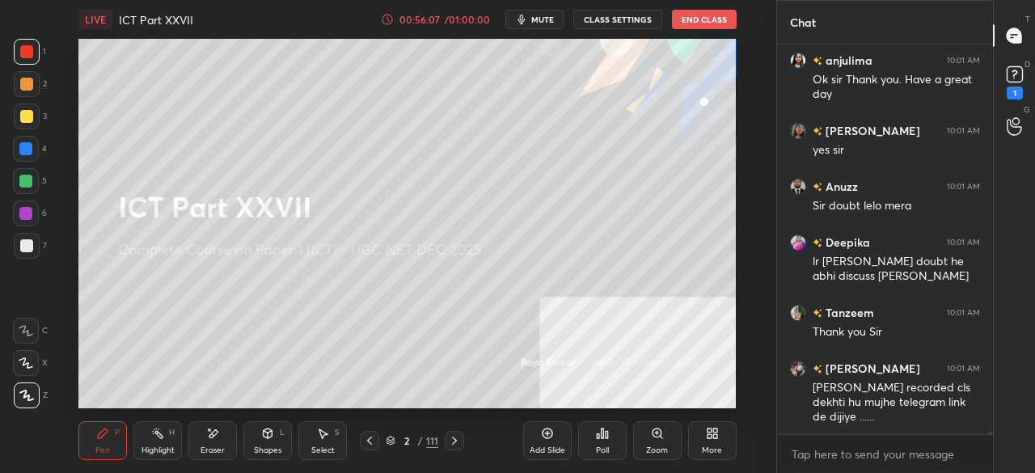
scroll to position [61579, 0]
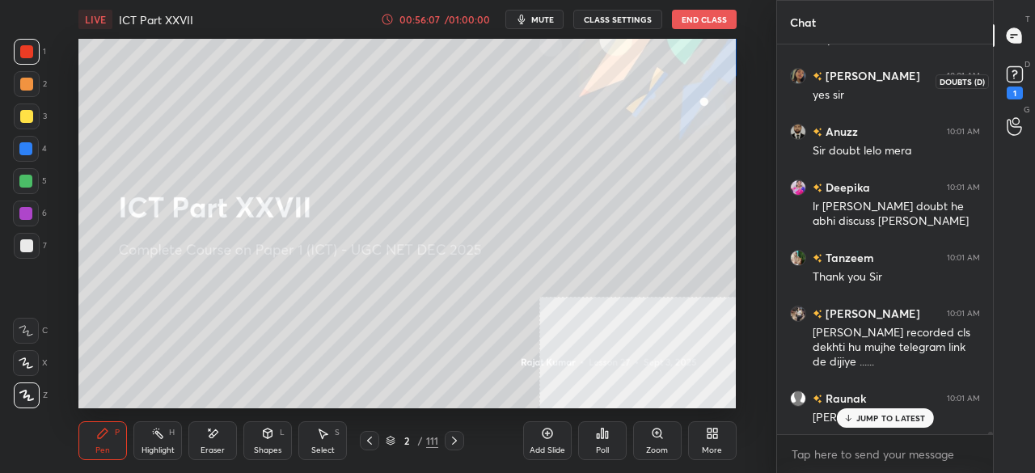
click at [1024, 74] on icon at bounding box center [1015, 74] width 24 height 24
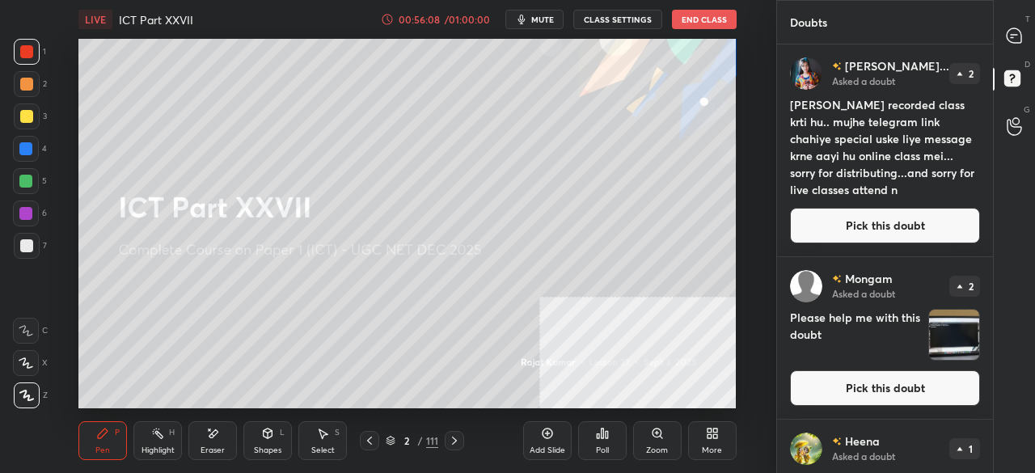
click at [866, 229] on button "Pick this doubt" at bounding box center [885, 226] width 190 height 36
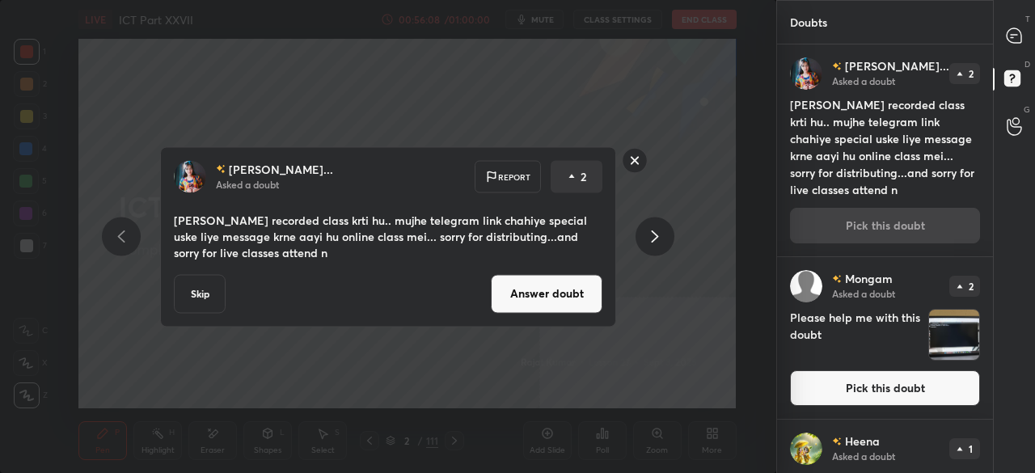
click at [555, 292] on button "Answer doubt" at bounding box center [547, 293] width 112 height 39
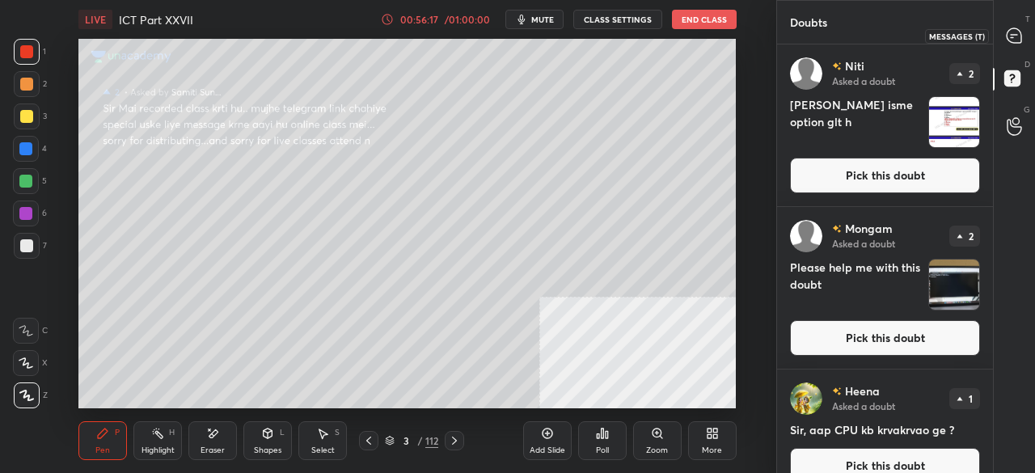
click at [1021, 27] on icon at bounding box center [1014, 35] width 17 height 17
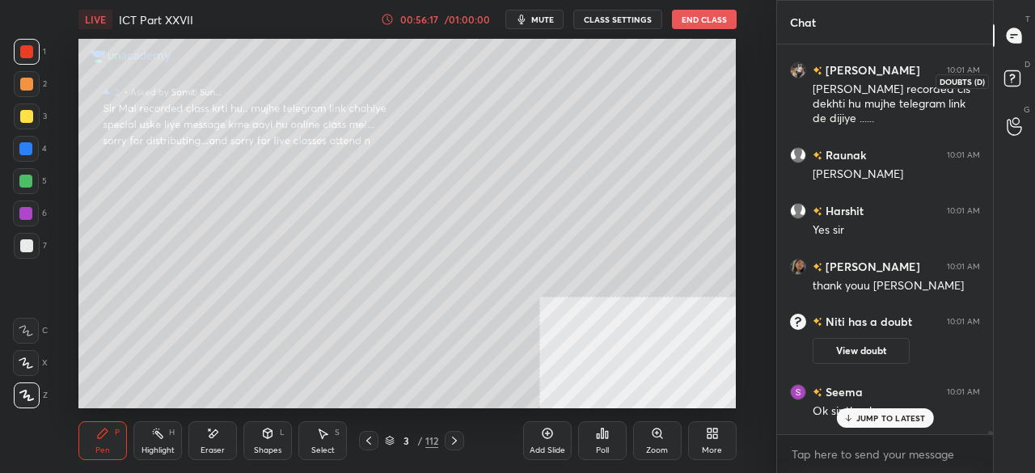
scroll to position [385, 211]
click at [884, 414] on p "JUMP TO LATEST" at bounding box center [891, 418] width 70 height 10
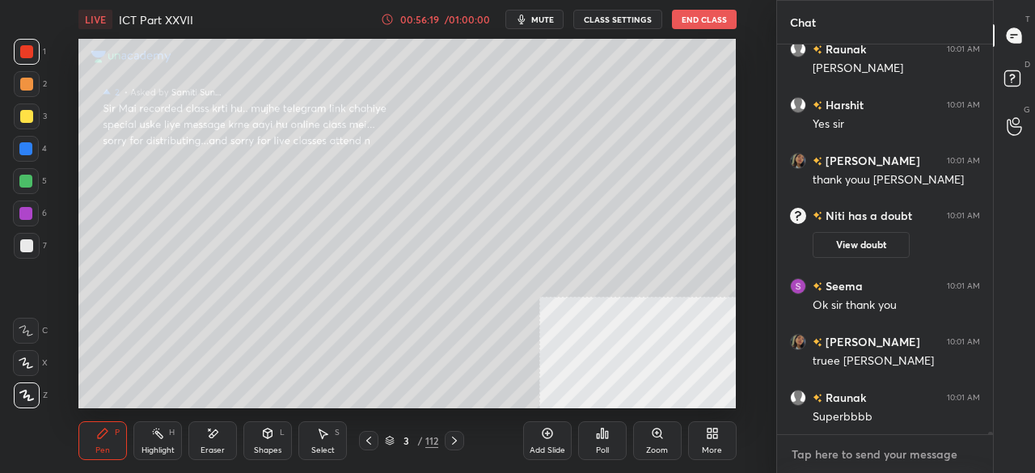
type textarea "x"
click at [847, 463] on textarea at bounding box center [885, 454] width 190 height 26
type textarea "[URL][DOMAIN_NAME]"
type textarea "x"
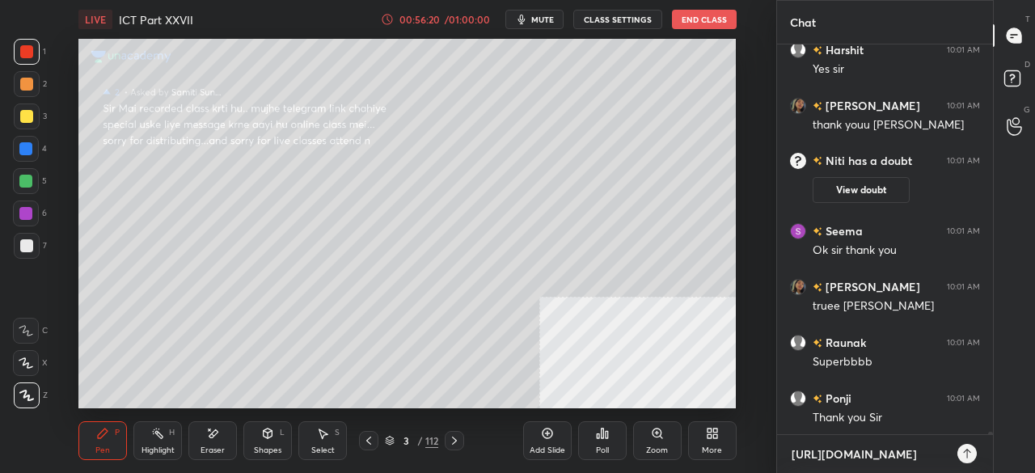
type textarea "[URL][DOMAIN_NAME]"
type textarea "x"
click at [969, 456] on icon at bounding box center [967, 453] width 13 height 13
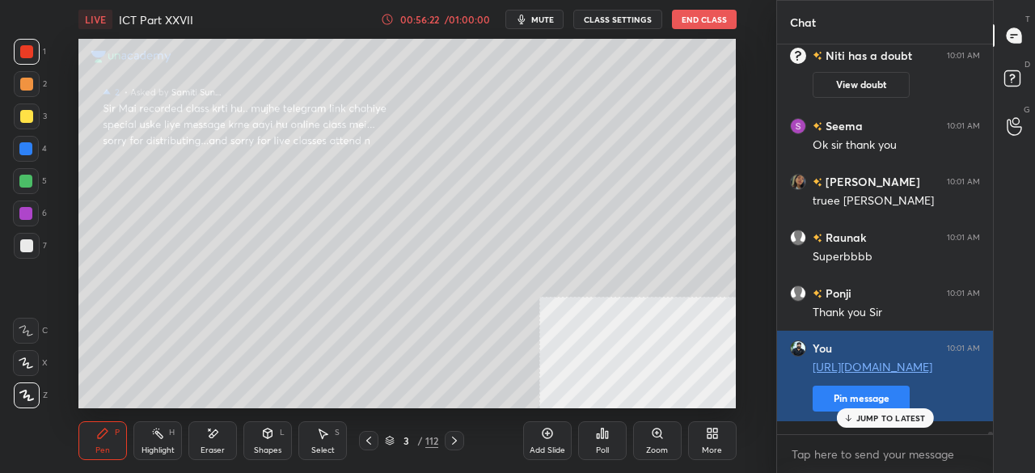
click at [826, 412] on button "Pin message" at bounding box center [861, 399] width 97 height 26
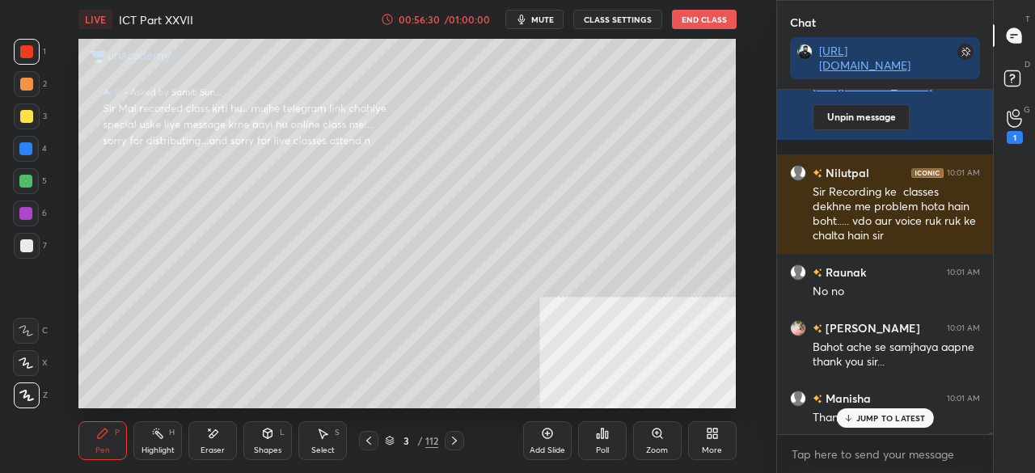
click at [896, 420] on div "Tanzeem 10:01 AM Thank you Sir [PERSON_NAME] 10:01 AM [PERSON_NAME] recorded cl…" at bounding box center [885, 262] width 216 height 344
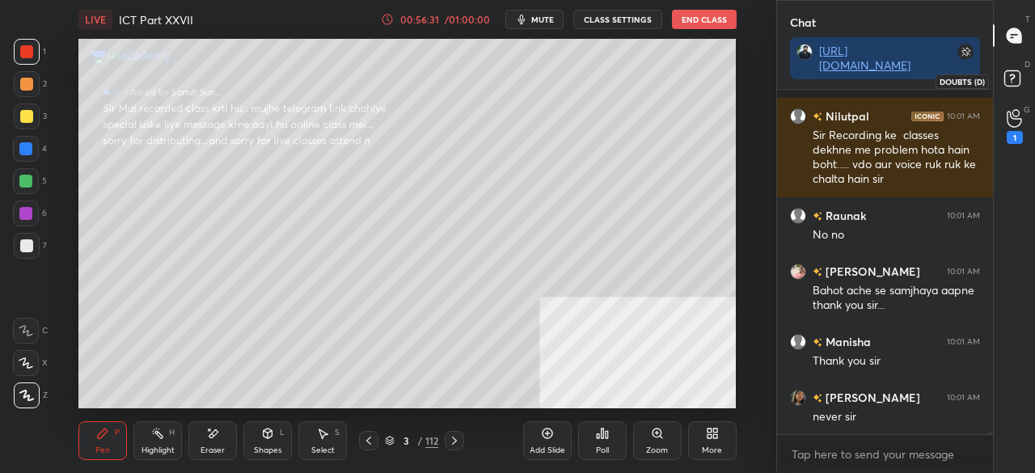
click at [1015, 75] on rect at bounding box center [1011, 78] width 15 height 15
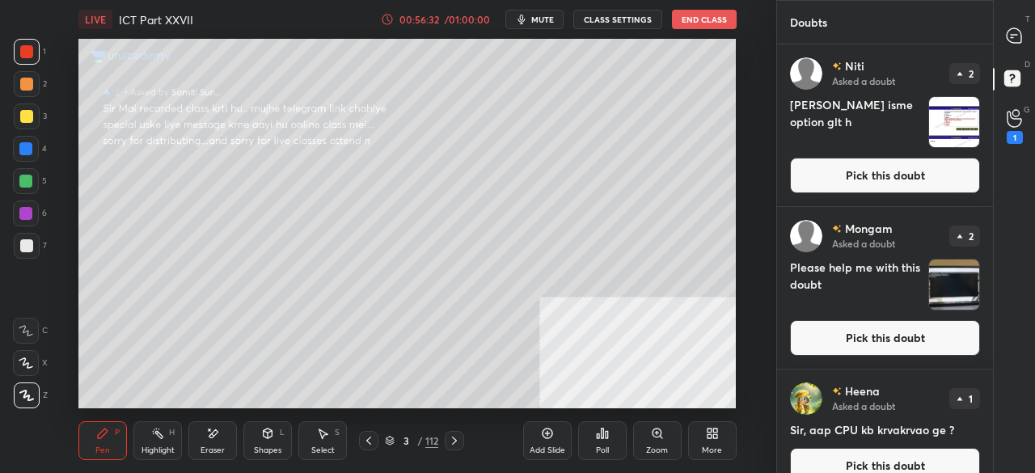
click at [881, 175] on button "Pick this doubt" at bounding box center [885, 176] width 190 height 36
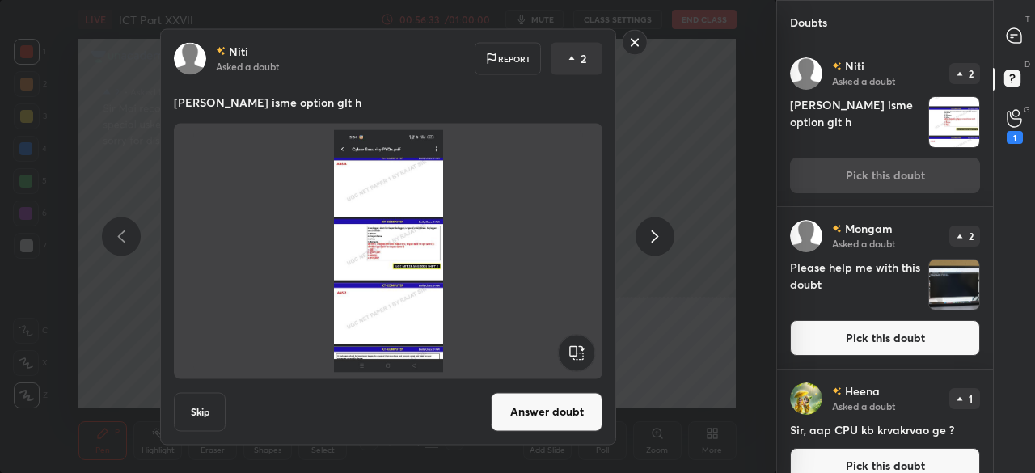
click at [526, 403] on button "Answer doubt" at bounding box center [547, 411] width 112 height 39
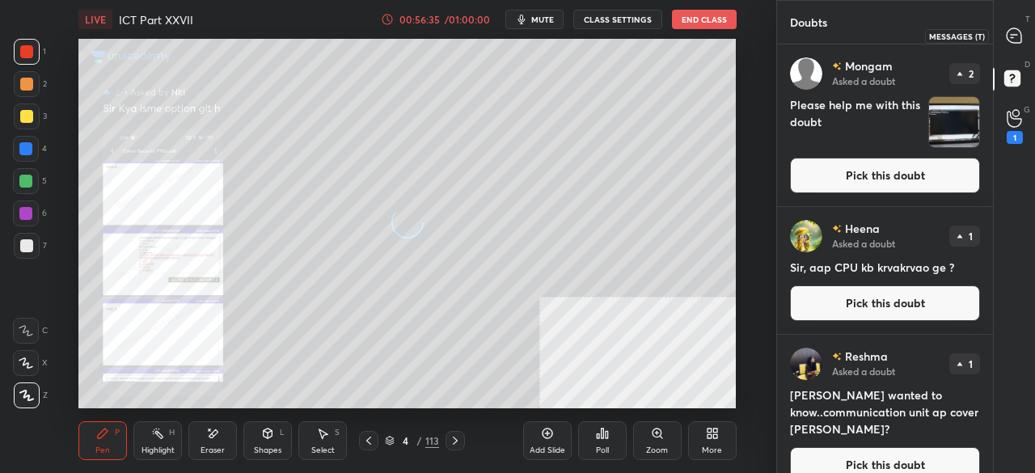
click at [1012, 35] on icon at bounding box center [1014, 35] width 6 height 0
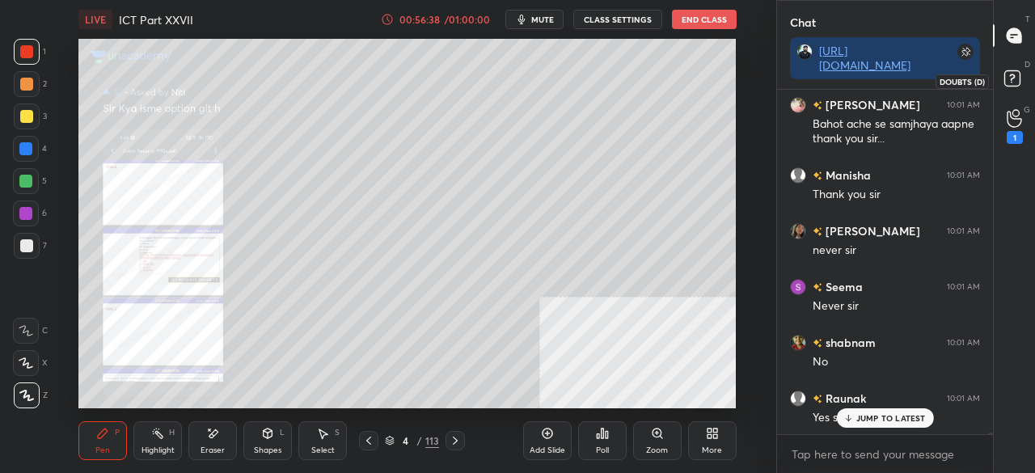
click at [1016, 72] on rect at bounding box center [1011, 78] width 15 height 15
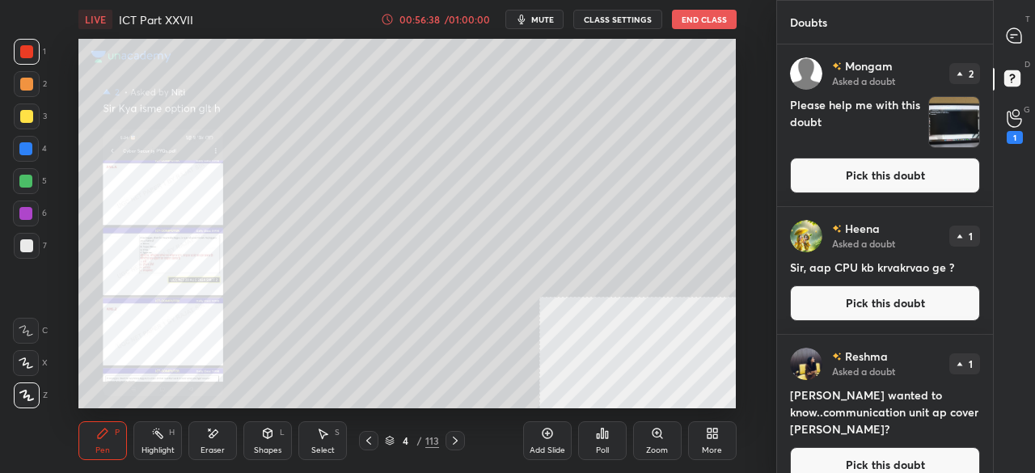
click at [895, 171] on button "Pick this doubt" at bounding box center [885, 176] width 190 height 36
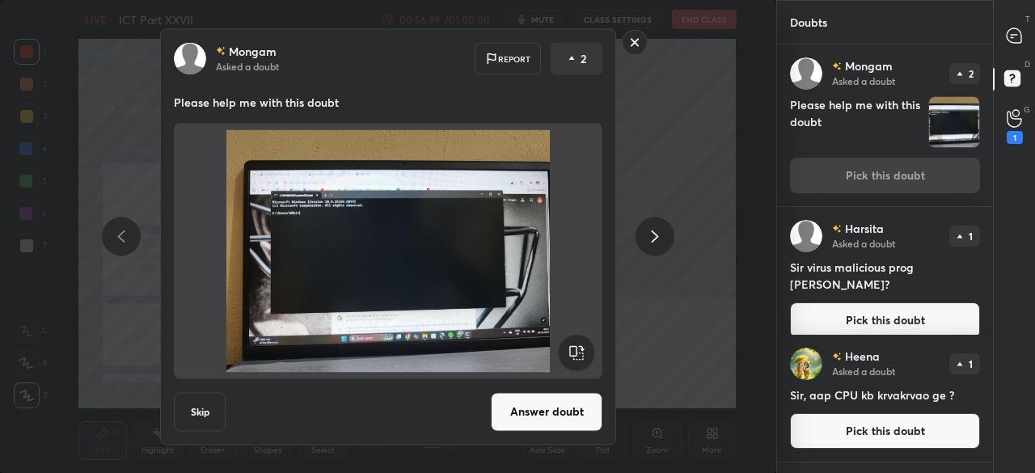
drag, startPoint x: 547, startPoint y: 413, endPoint x: 564, endPoint y: 382, distance: 35.5
click at [547, 412] on button "Answer doubt" at bounding box center [547, 411] width 112 height 39
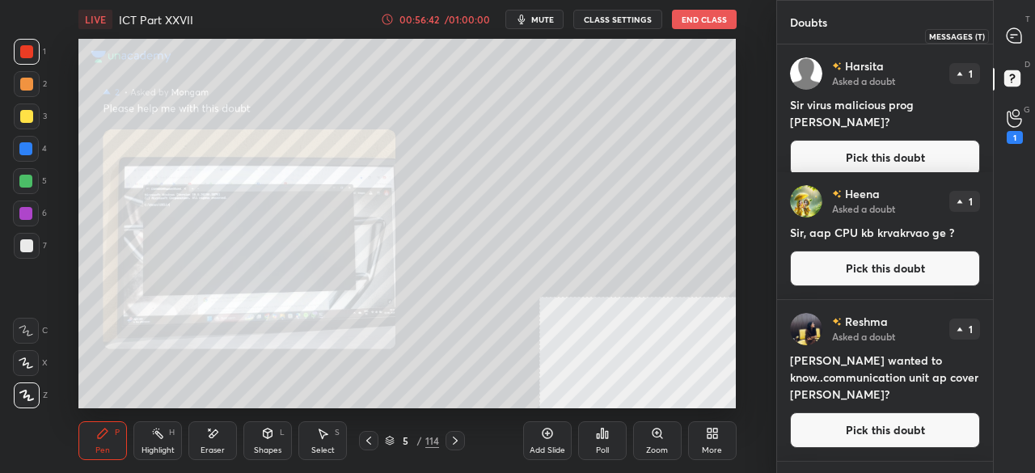
click at [1014, 35] on icon at bounding box center [1014, 35] width 6 height 0
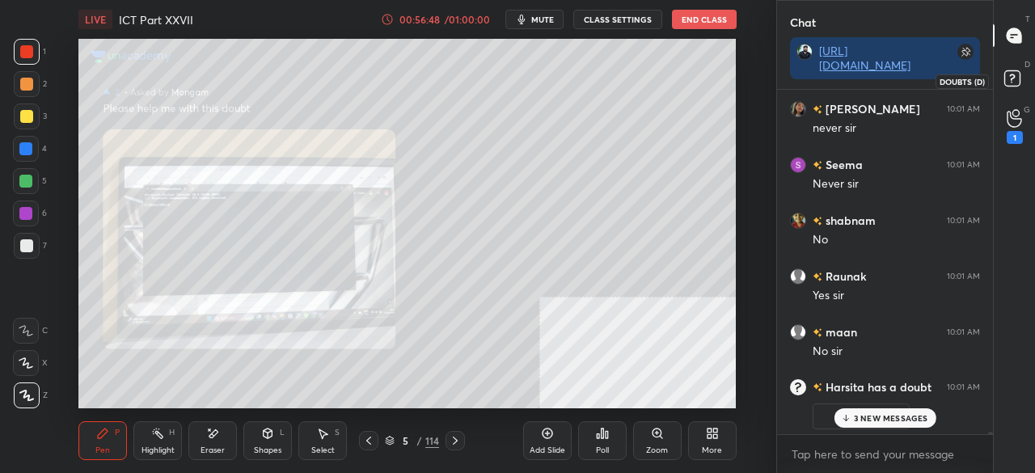
click at [1016, 77] on rect at bounding box center [1011, 78] width 15 height 15
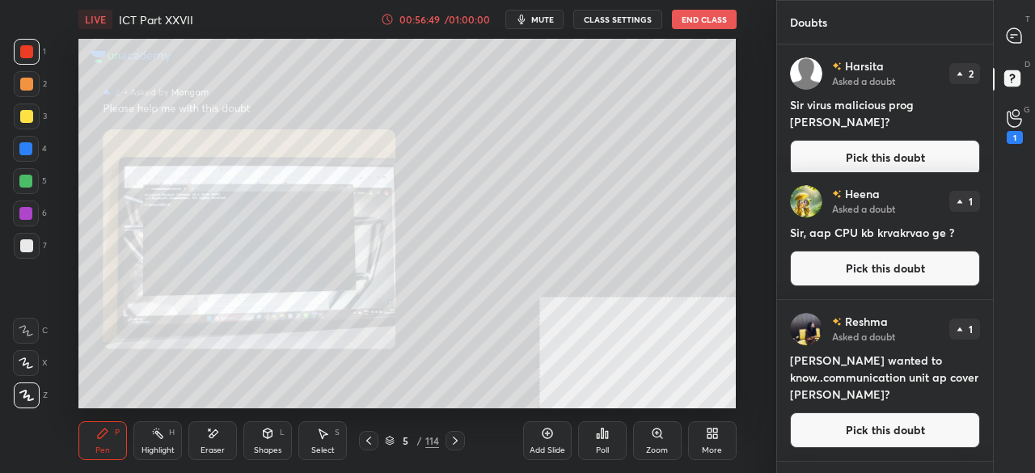
drag, startPoint x: 920, startPoint y: 142, endPoint x: 879, endPoint y: 151, distance: 42.2
click at [920, 140] on button "Pick this doubt" at bounding box center [885, 158] width 190 height 36
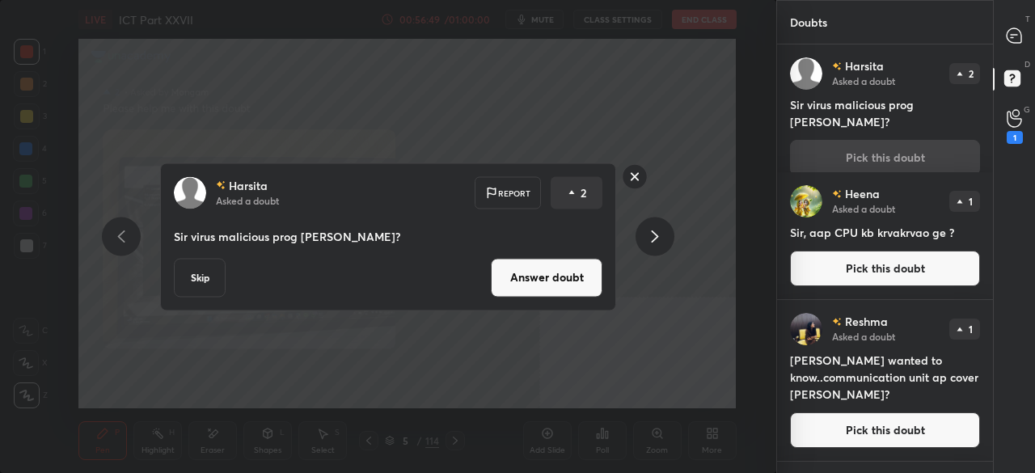
click at [513, 289] on button "Answer doubt" at bounding box center [547, 277] width 112 height 39
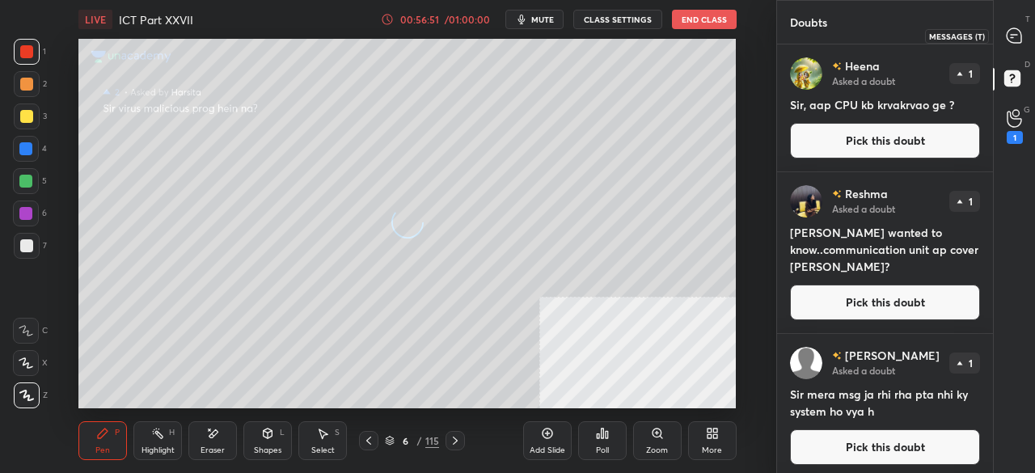
click at [1015, 35] on icon at bounding box center [1014, 35] width 6 height 0
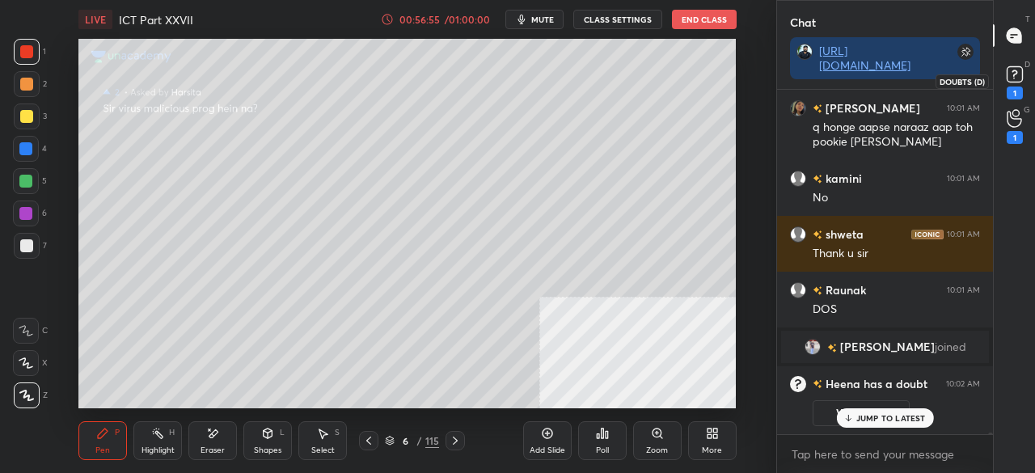
click at [1020, 78] on rect at bounding box center [1014, 74] width 15 height 15
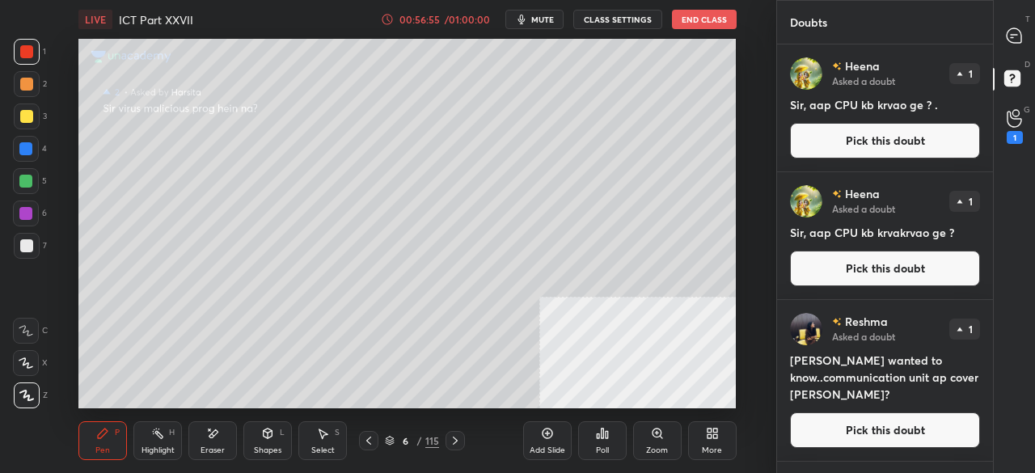
click at [888, 146] on button "Pick this doubt" at bounding box center [885, 141] width 190 height 36
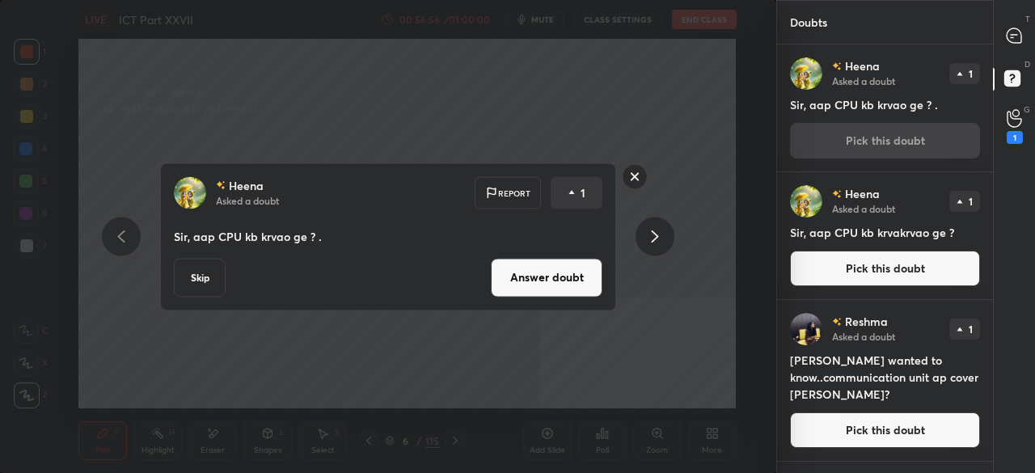
click at [555, 282] on button "Answer doubt" at bounding box center [547, 277] width 112 height 39
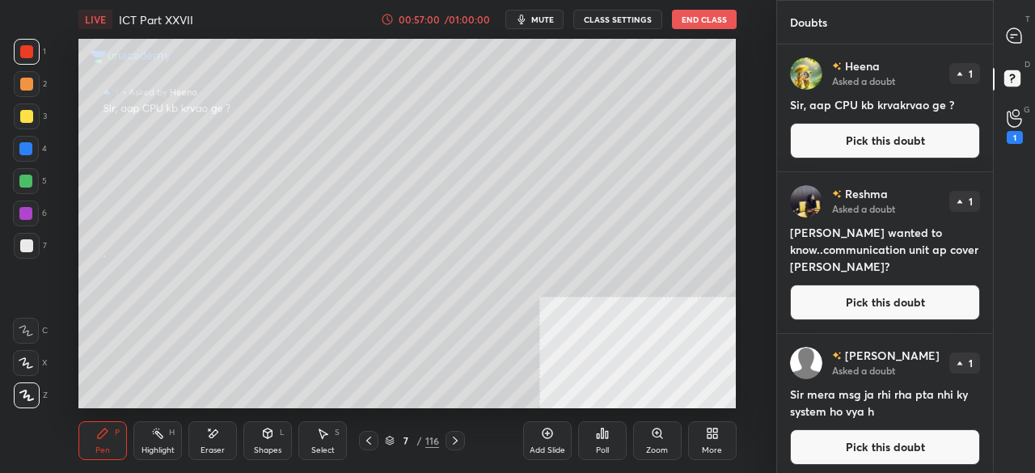
click at [906, 140] on button "Pick this doubt" at bounding box center [885, 141] width 190 height 36
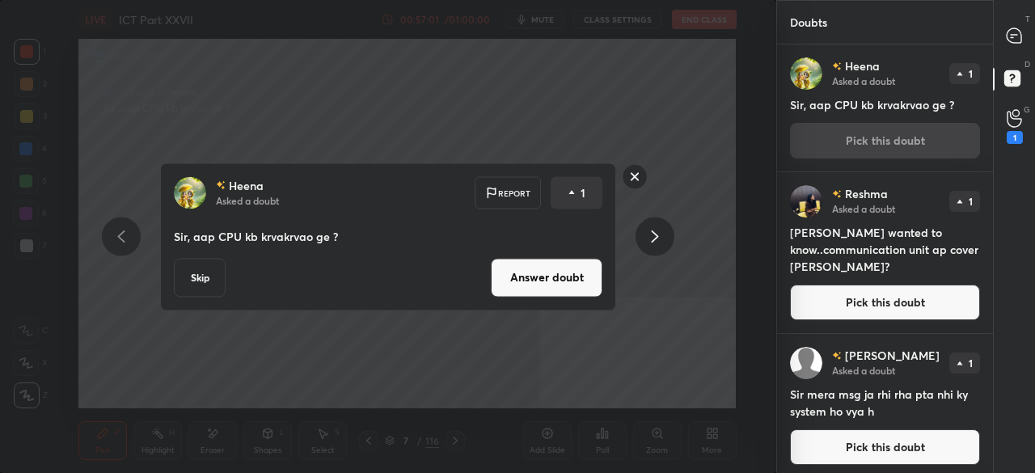
drag, startPoint x: 535, startPoint y: 281, endPoint x: 639, endPoint y: 223, distance: 118.3
click at [537, 281] on button "Answer doubt" at bounding box center [547, 277] width 112 height 39
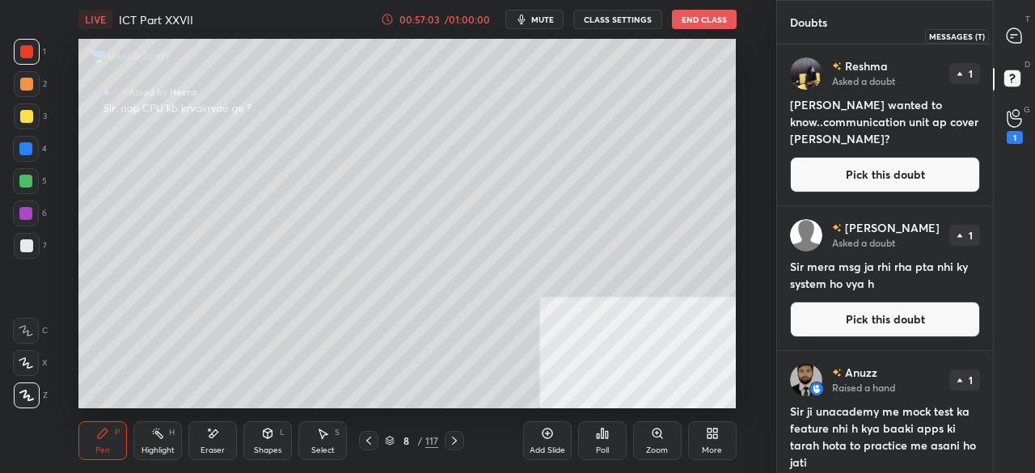
drag, startPoint x: 1021, startPoint y: 29, endPoint x: 1011, endPoint y: 49, distance: 22.8
click at [1021, 31] on icon at bounding box center [1014, 35] width 17 height 17
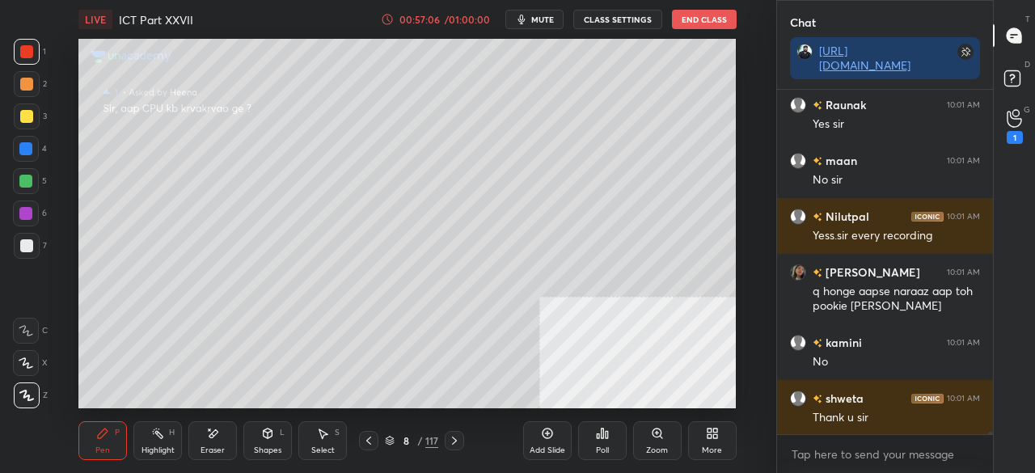
click at [29, 116] on div at bounding box center [26, 116] width 13 height 13
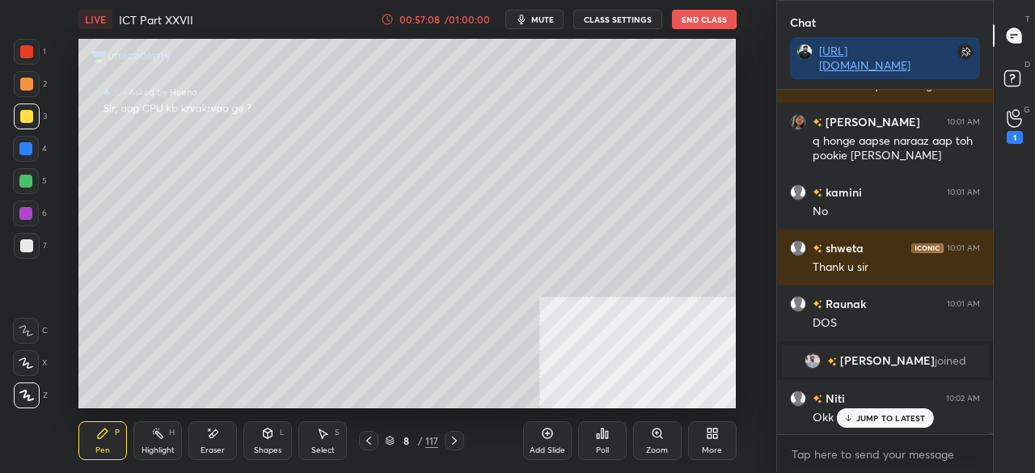
click at [872, 418] on p "JUMP TO LATEST" at bounding box center [891, 418] width 70 height 10
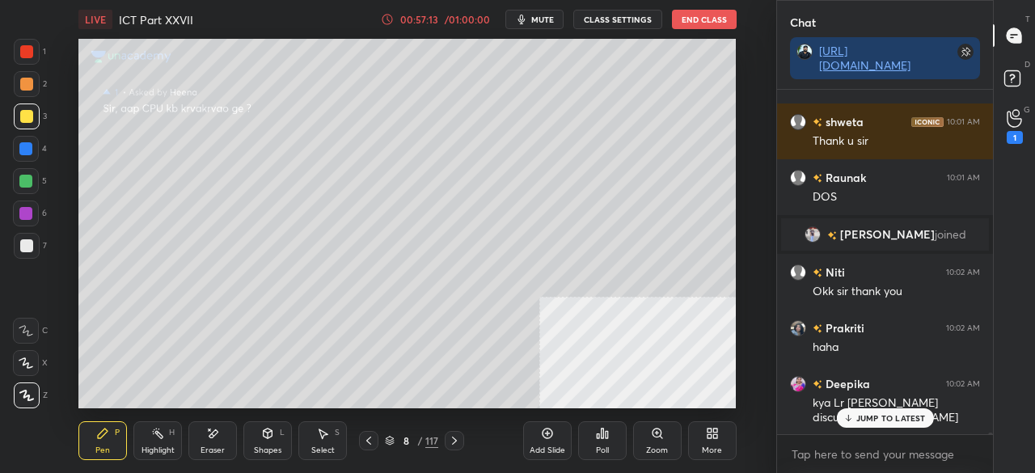
click at [852, 418] on icon at bounding box center [847, 418] width 11 height 10
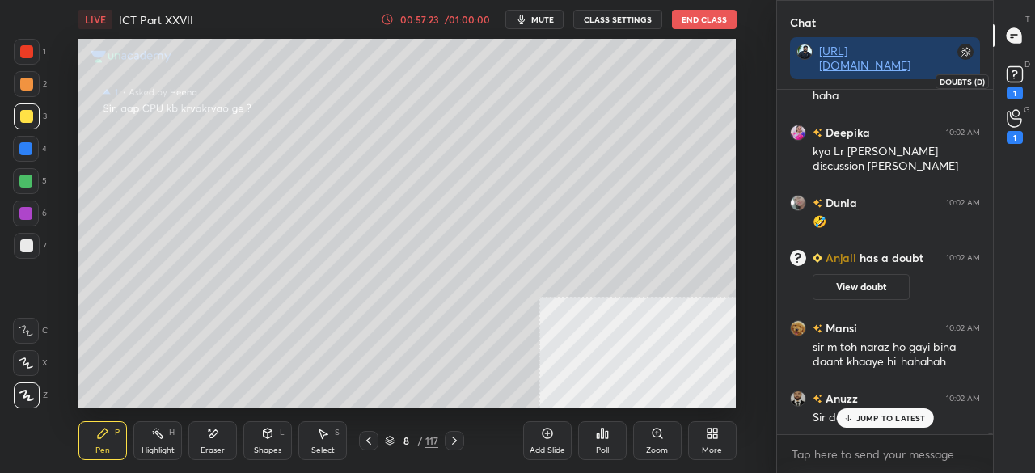
click at [1004, 78] on icon at bounding box center [1015, 74] width 24 height 24
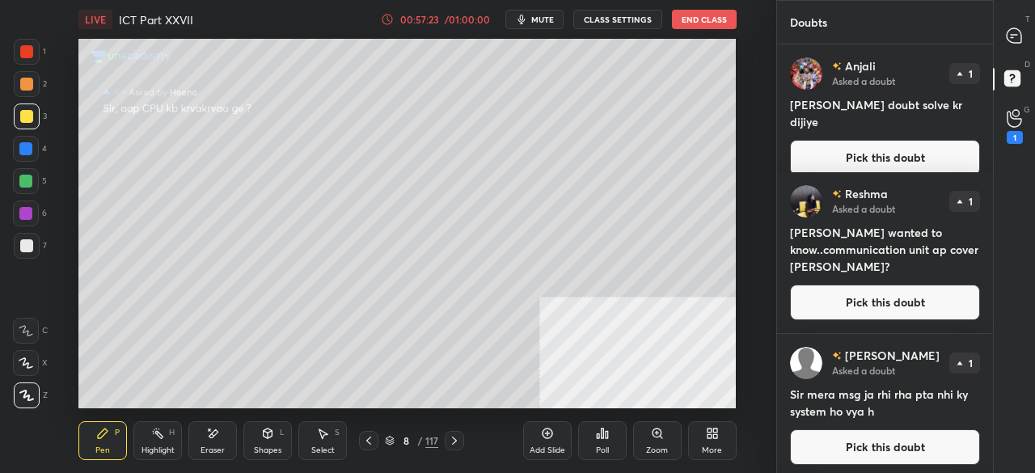
click at [916, 140] on button "Pick this doubt" at bounding box center [885, 158] width 190 height 36
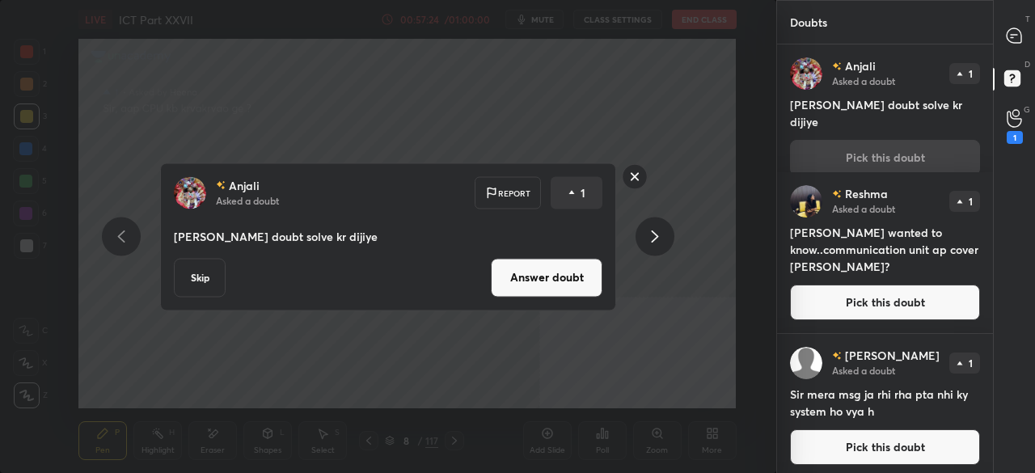
drag, startPoint x: 540, startPoint y: 268, endPoint x: 631, endPoint y: 226, distance: 100.2
click at [541, 266] on button "Answer doubt" at bounding box center [547, 277] width 112 height 39
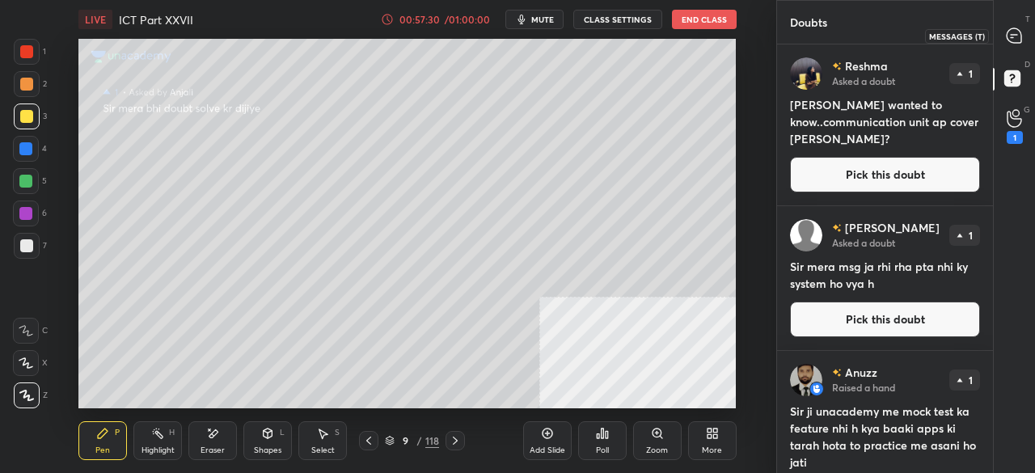
click at [1016, 39] on icon at bounding box center [1014, 35] width 15 height 15
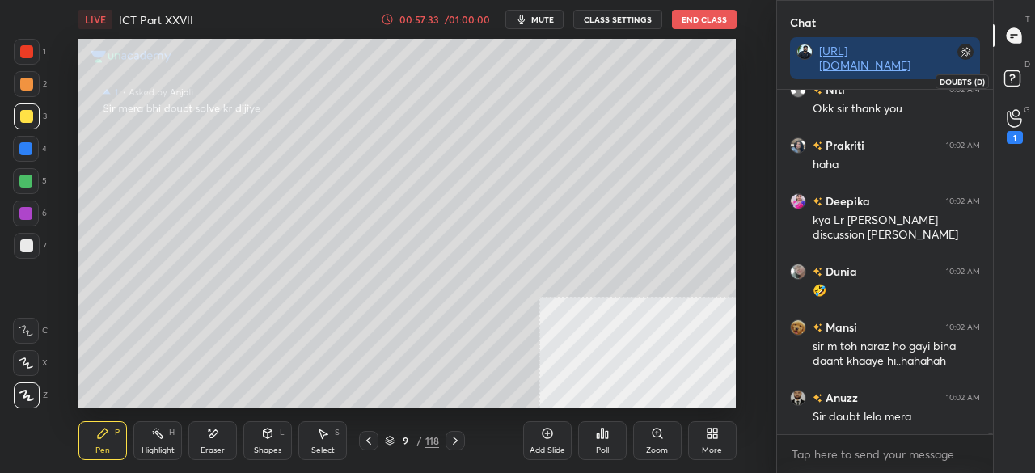
drag, startPoint x: 1016, startPoint y: 73, endPoint x: 1010, endPoint y: 85, distance: 13.4
click at [1016, 74] on rect at bounding box center [1011, 78] width 15 height 15
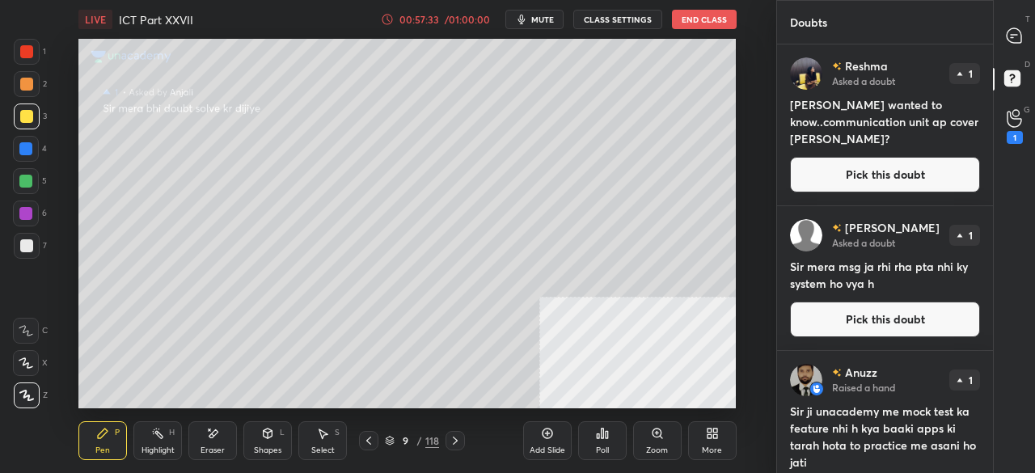
click at [902, 175] on button "Pick this doubt" at bounding box center [885, 175] width 190 height 36
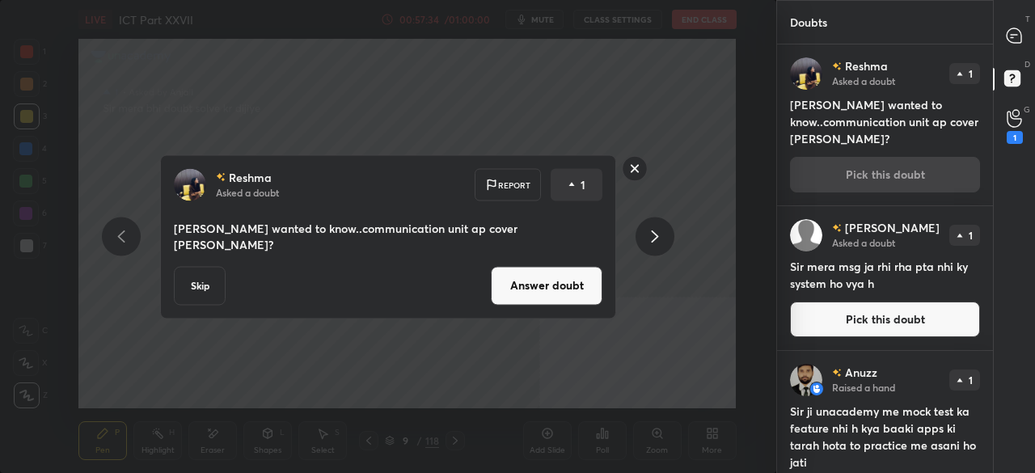
click at [534, 279] on button "Answer doubt" at bounding box center [547, 285] width 112 height 39
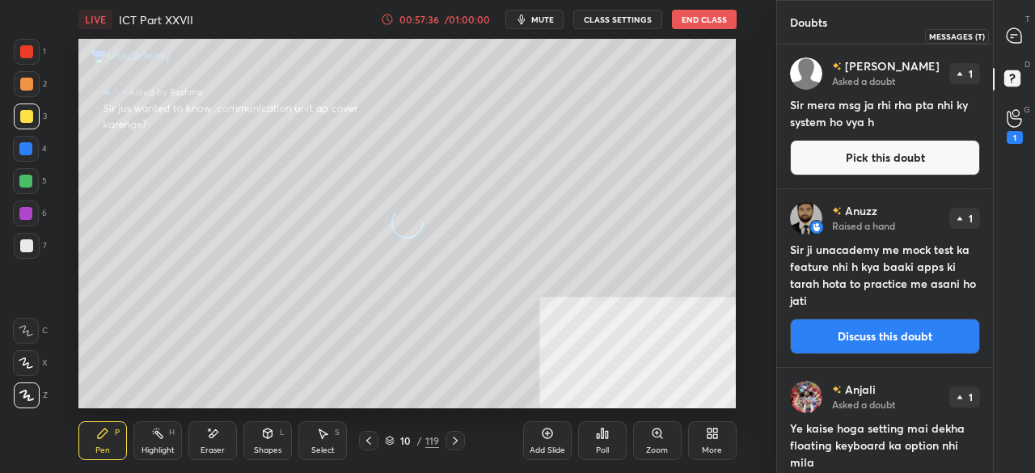
click at [1012, 33] on icon at bounding box center [1014, 35] width 15 height 15
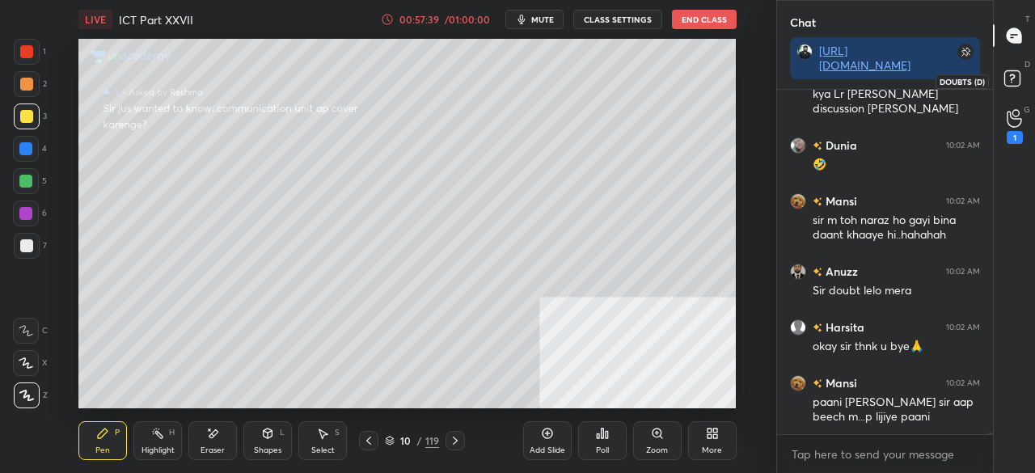
click at [1010, 74] on icon at bounding box center [1014, 80] width 29 height 29
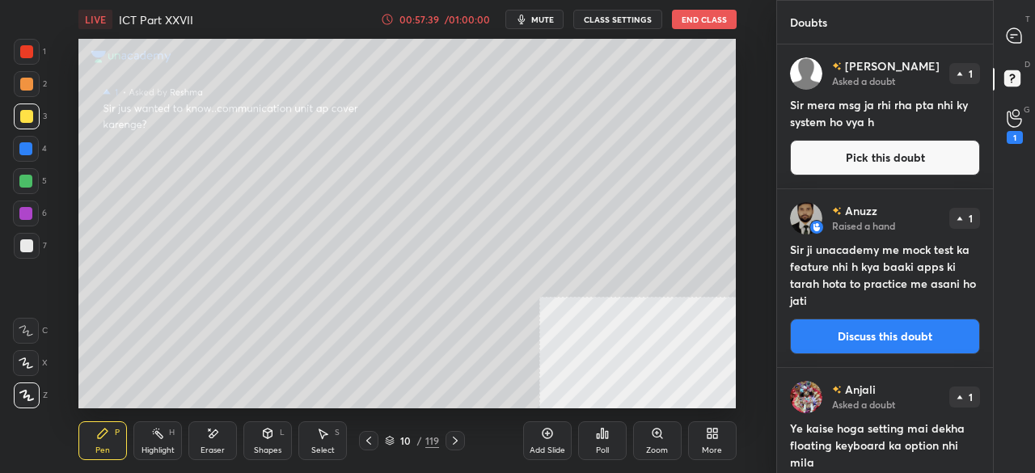
click at [860, 166] on button "Pick this doubt" at bounding box center [885, 158] width 190 height 36
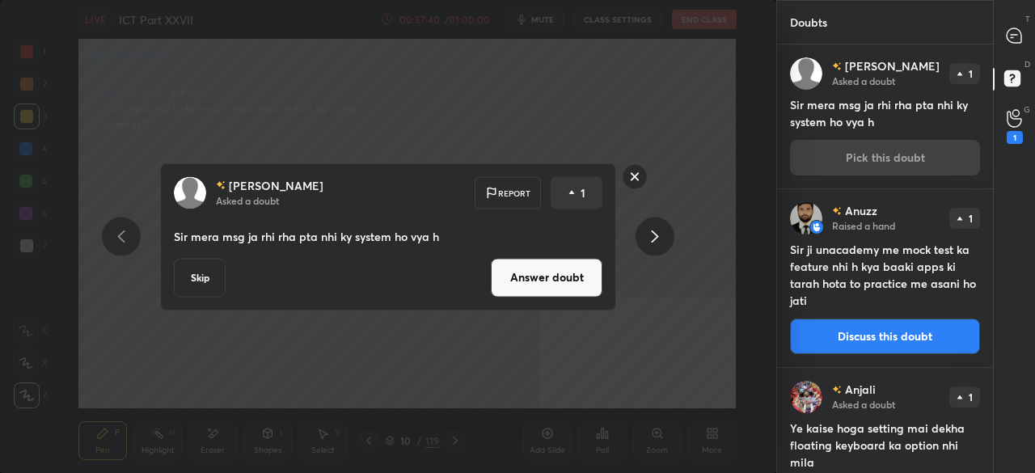
click at [523, 276] on button "Answer doubt" at bounding box center [547, 277] width 112 height 39
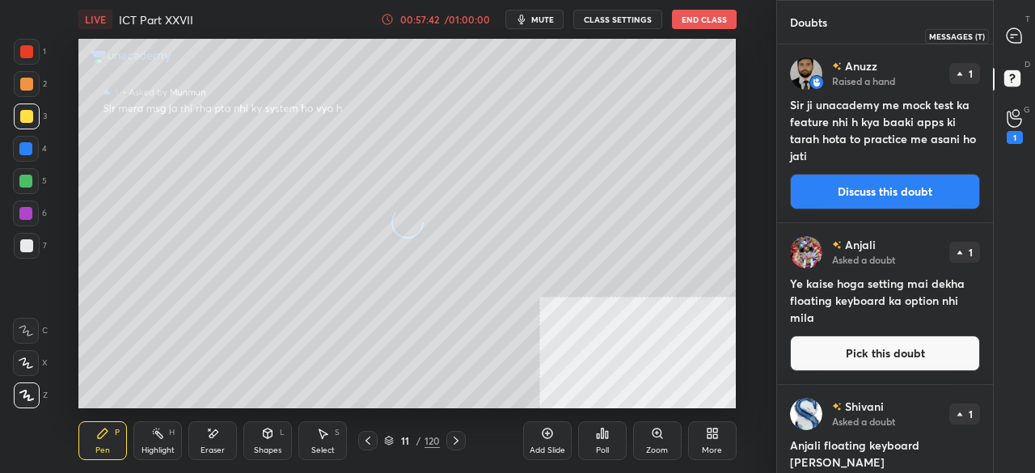
click at [1019, 35] on icon at bounding box center [1014, 35] width 17 height 17
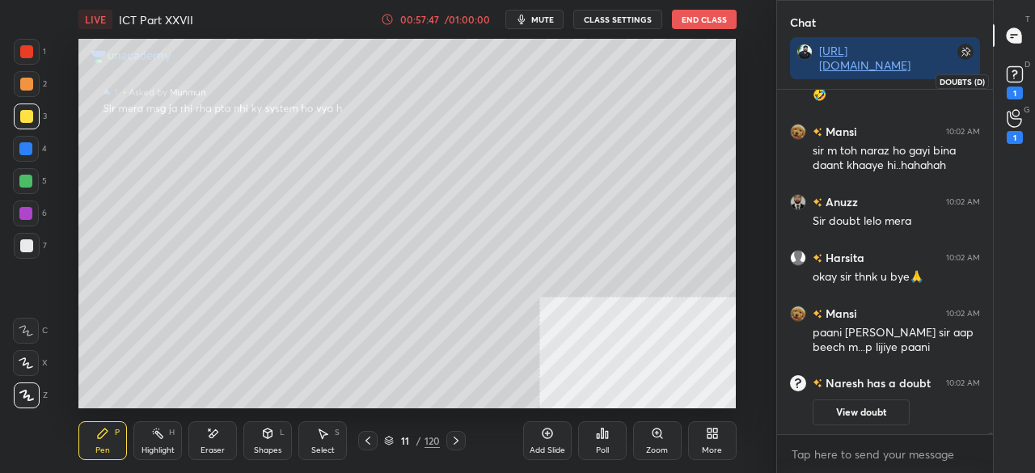
click at [1012, 70] on rect at bounding box center [1014, 74] width 15 height 15
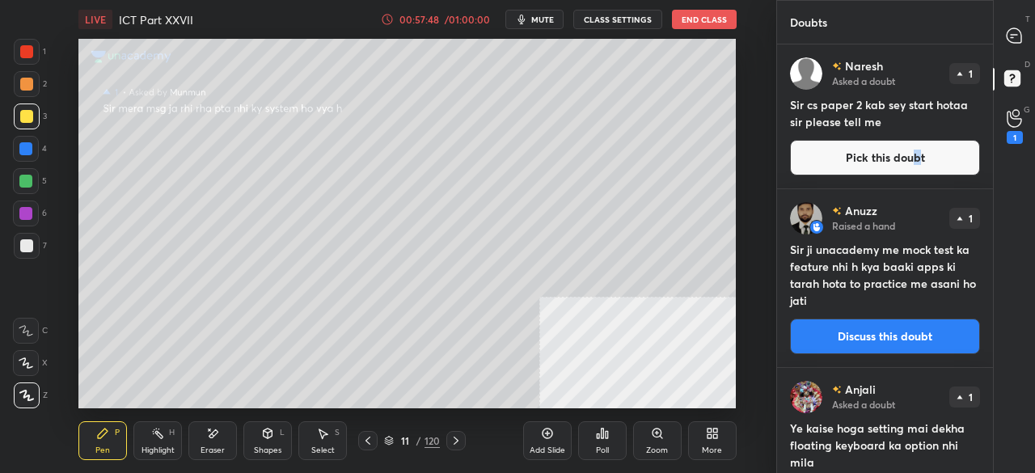
drag, startPoint x: 914, startPoint y: 157, endPoint x: 825, endPoint y: 174, distance: 90.5
click at [913, 157] on button "Pick this doubt" at bounding box center [885, 158] width 190 height 36
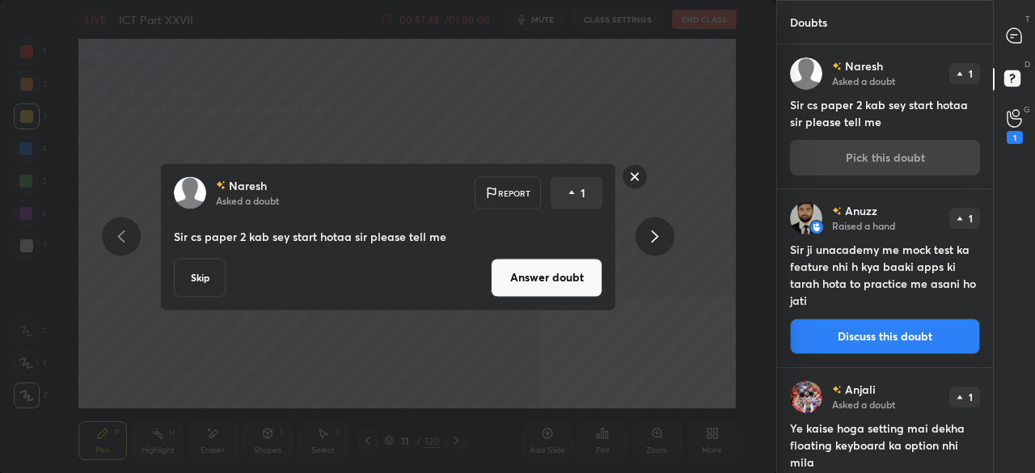
click at [526, 278] on button "Answer doubt" at bounding box center [547, 277] width 112 height 39
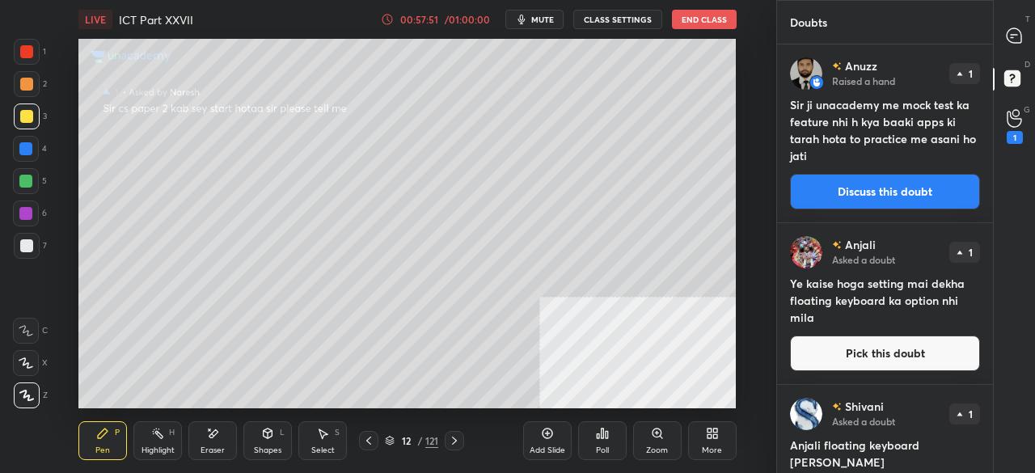
drag, startPoint x: 886, startPoint y: 193, endPoint x: 851, endPoint y: 200, distance: 36.2
click at [885, 193] on button "Discuss this doubt" at bounding box center [885, 192] width 190 height 36
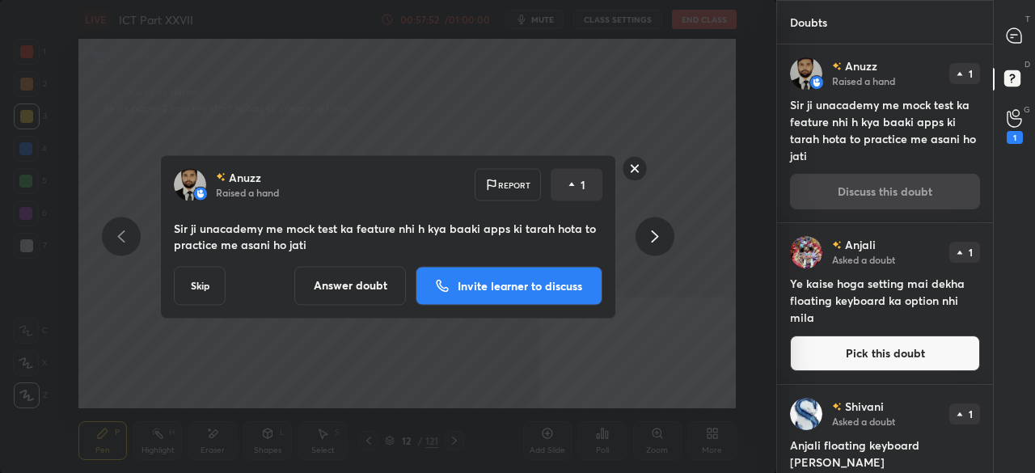
click at [351, 283] on button "Answer doubt" at bounding box center [350, 285] width 112 height 39
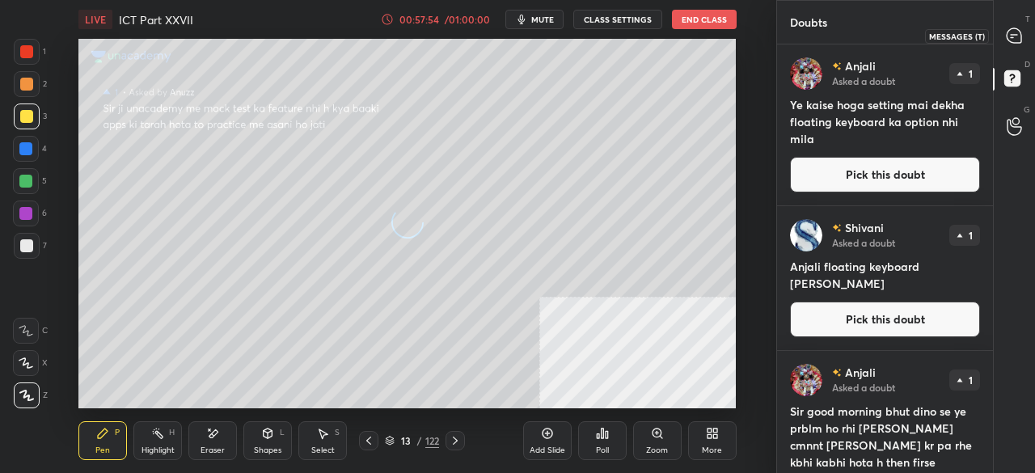
click at [1016, 32] on icon at bounding box center [1014, 35] width 15 height 15
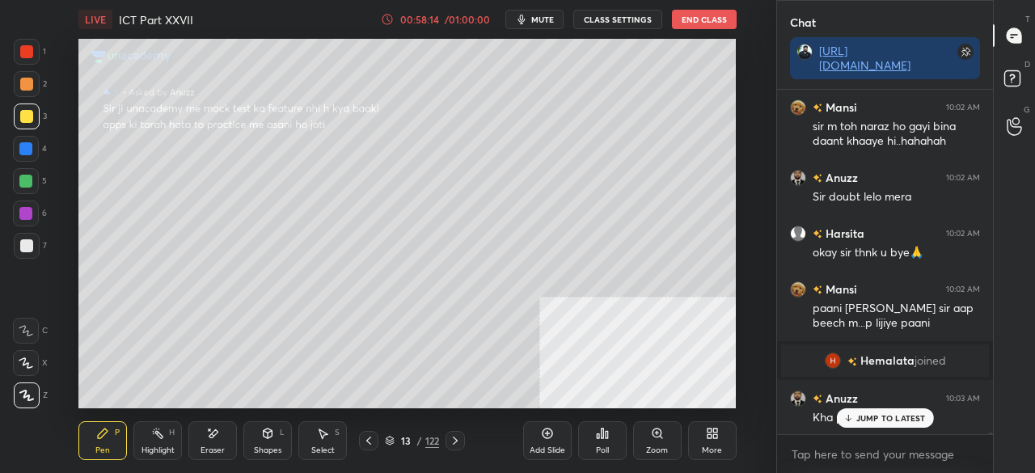
click at [872, 420] on p "JUMP TO LATEST" at bounding box center [891, 418] width 70 height 10
click at [265, 427] on div "Shapes L" at bounding box center [267, 440] width 49 height 39
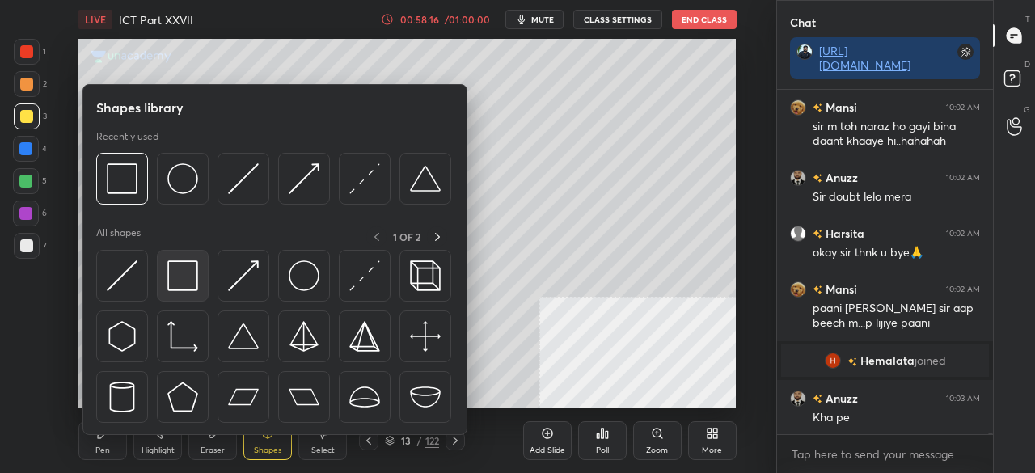
click at [175, 278] on img at bounding box center [182, 275] width 31 height 31
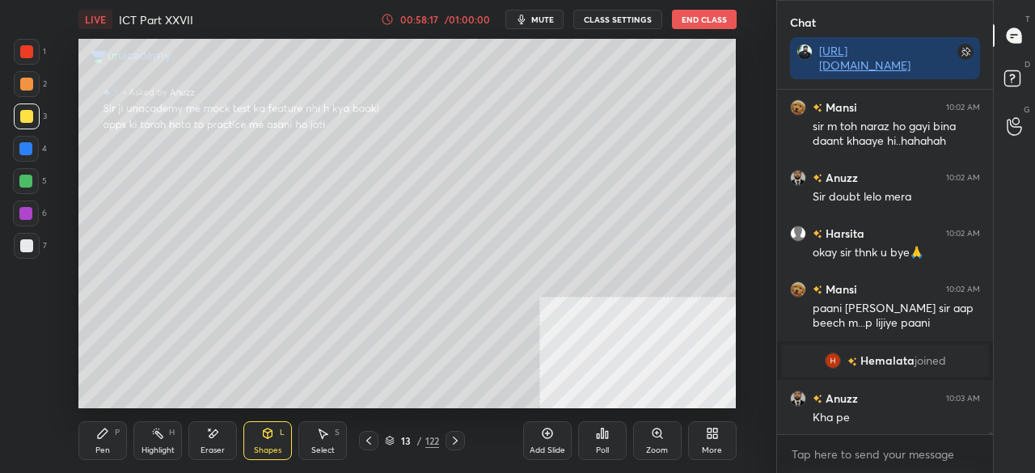
click at [102, 439] on icon at bounding box center [102, 433] width 13 height 13
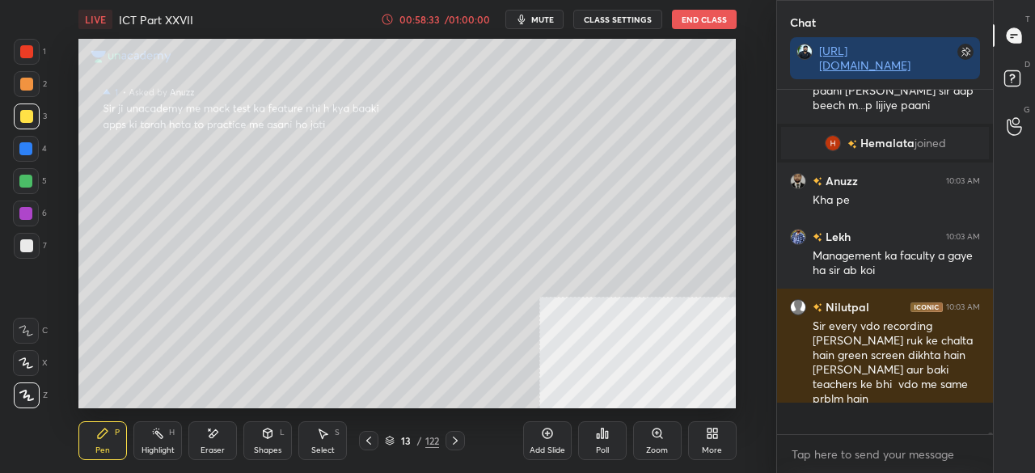
scroll to position [62208, 0]
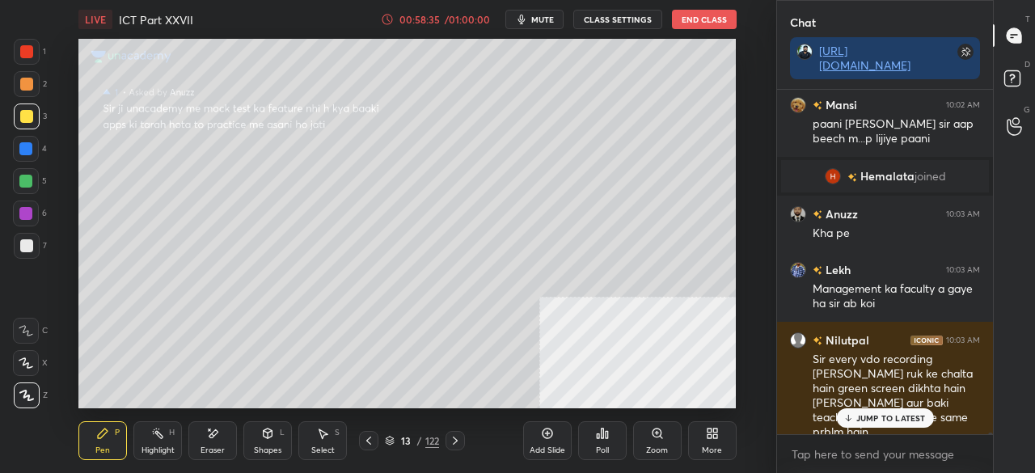
click at [896, 418] on p "JUMP TO LATEST" at bounding box center [891, 418] width 70 height 10
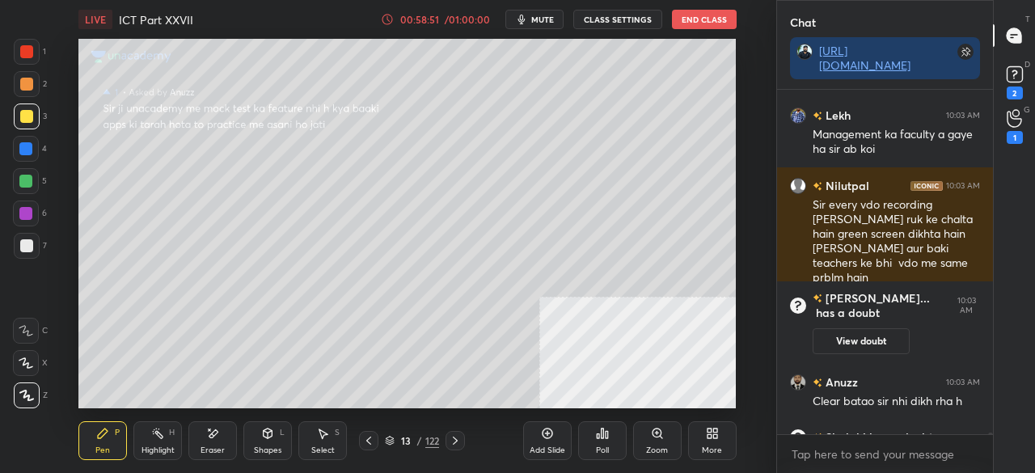
scroll to position [61996, 0]
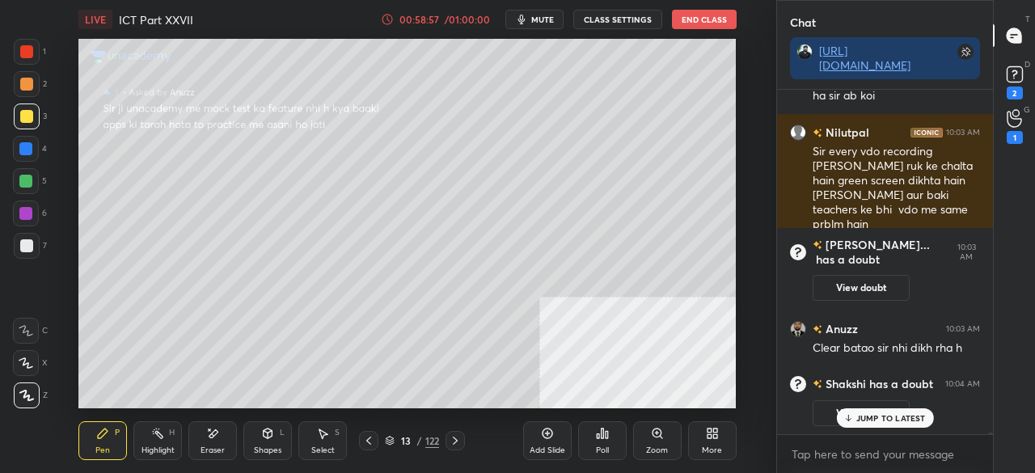
drag, startPoint x: 30, startPoint y: 49, endPoint x: 48, endPoint y: 79, distance: 34.8
click at [31, 54] on div at bounding box center [26, 51] width 13 height 13
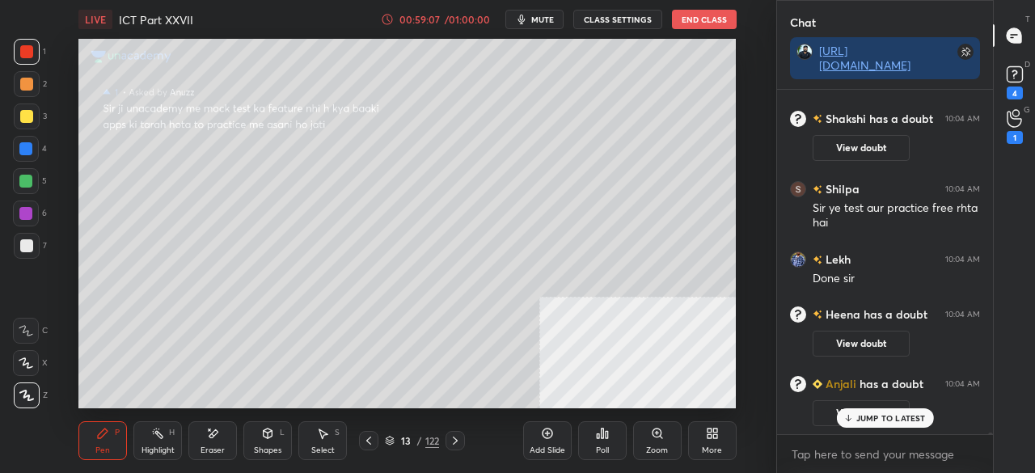
scroll to position [62288, 0]
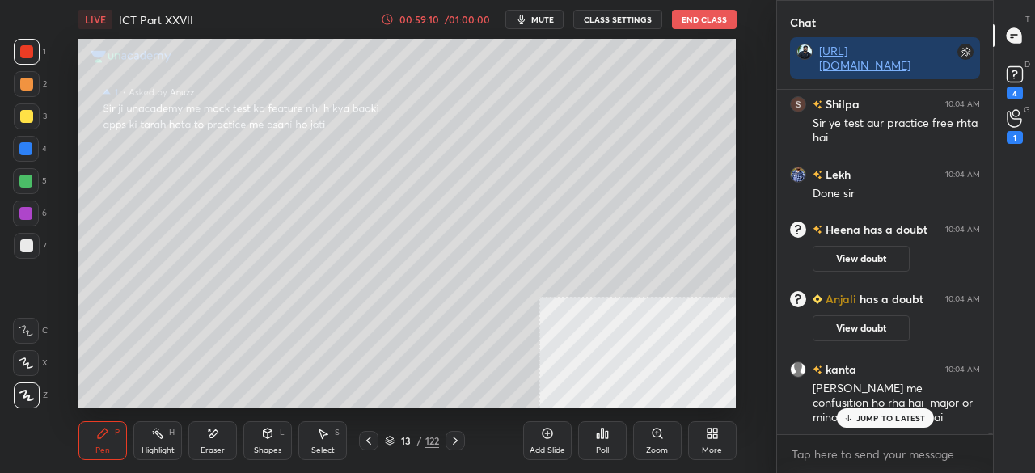
click at [906, 423] on p "JUMP TO LATEST" at bounding box center [891, 418] width 70 height 10
drag, startPoint x: 1020, startPoint y: 85, endPoint x: 976, endPoint y: 108, distance: 50.3
click at [1020, 86] on icon at bounding box center [1015, 74] width 24 height 24
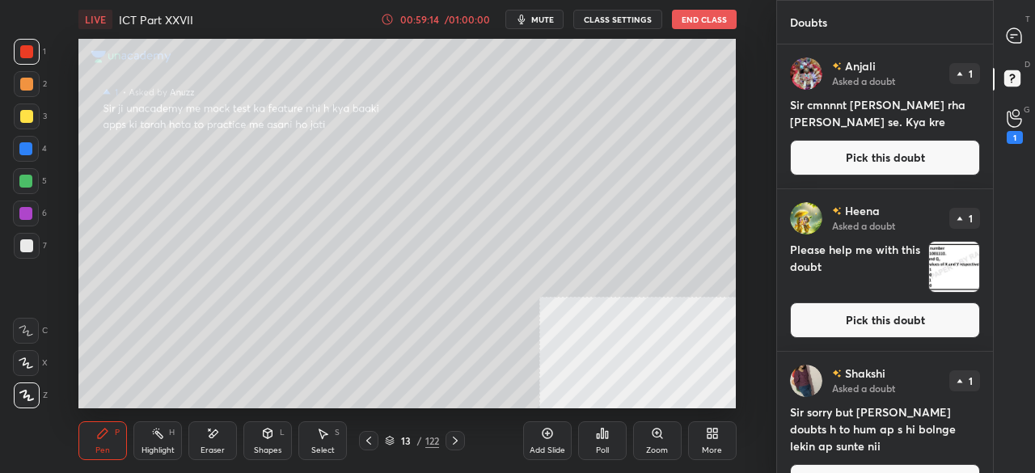
drag, startPoint x: 909, startPoint y: 151, endPoint x: 789, endPoint y: 185, distance: 124.4
click at [909, 153] on button "Pick this doubt" at bounding box center [885, 158] width 190 height 36
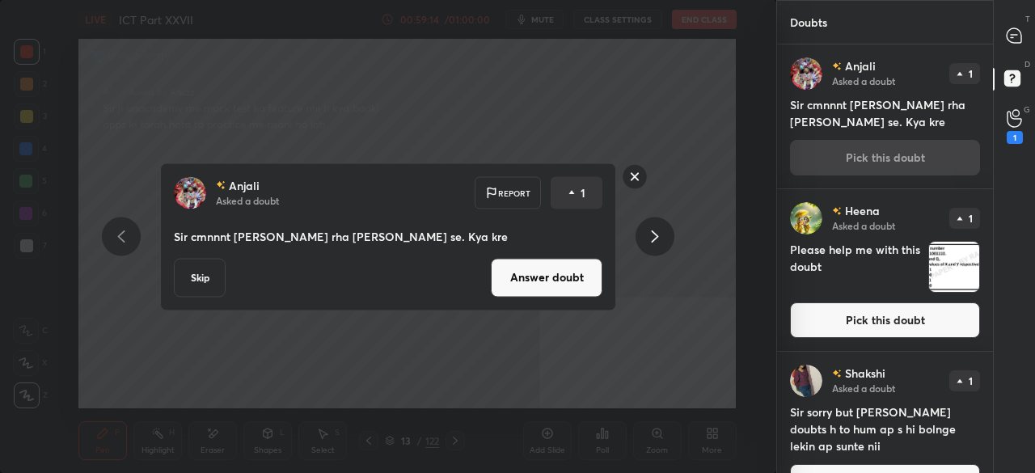
drag, startPoint x: 589, startPoint y: 277, endPoint x: 619, endPoint y: 251, distance: 40.7
click at [589, 276] on button "Answer doubt" at bounding box center [547, 277] width 112 height 39
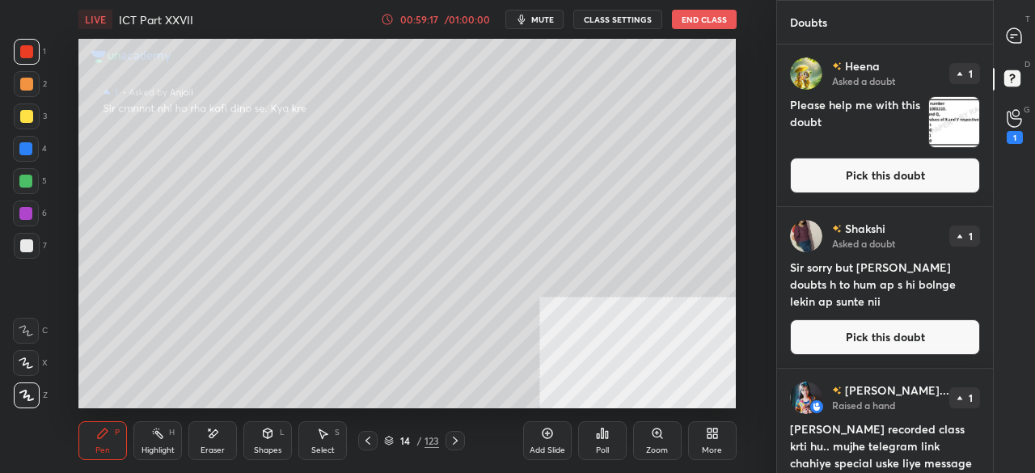
drag, startPoint x: 923, startPoint y: 174, endPoint x: 904, endPoint y: 174, distance: 19.4
click at [922, 174] on button "Pick this doubt" at bounding box center [885, 176] width 190 height 36
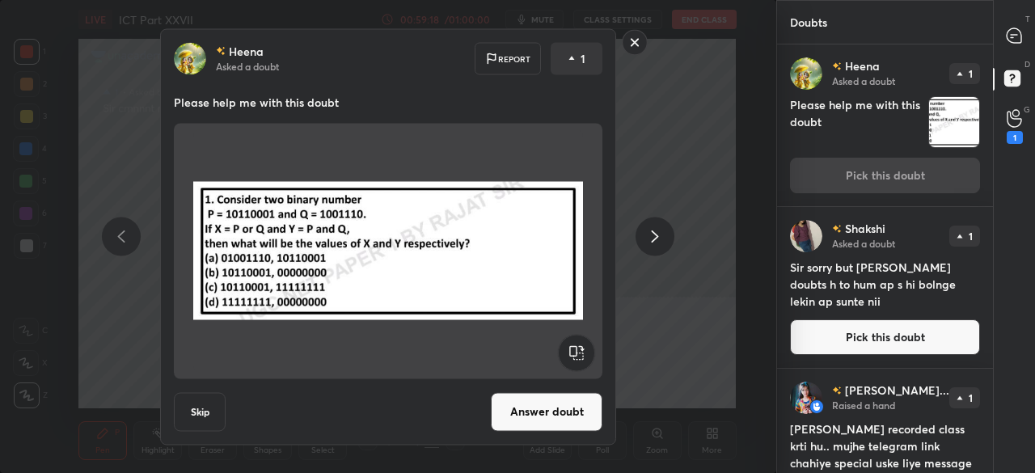
click at [542, 421] on button "Answer doubt" at bounding box center [547, 411] width 112 height 39
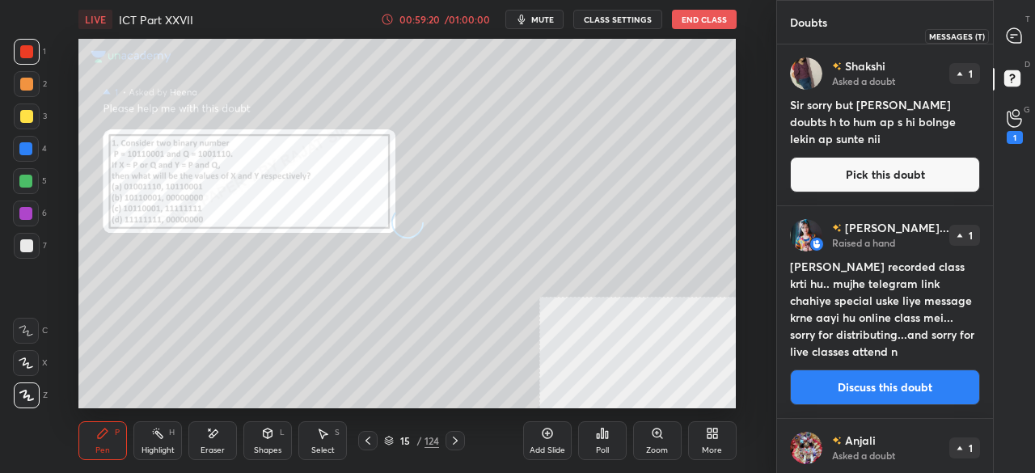
click at [1017, 36] on icon at bounding box center [1014, 35] width 15 height 15
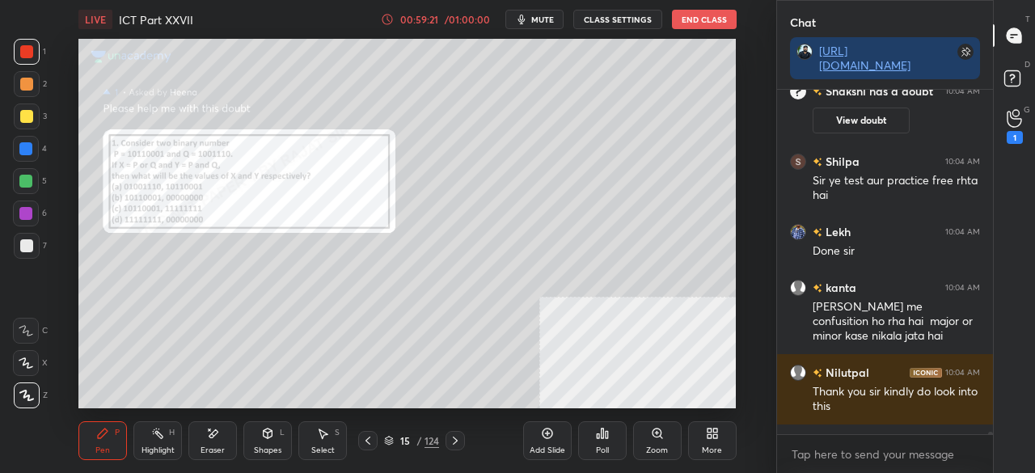
scroll to position [62596, 0]
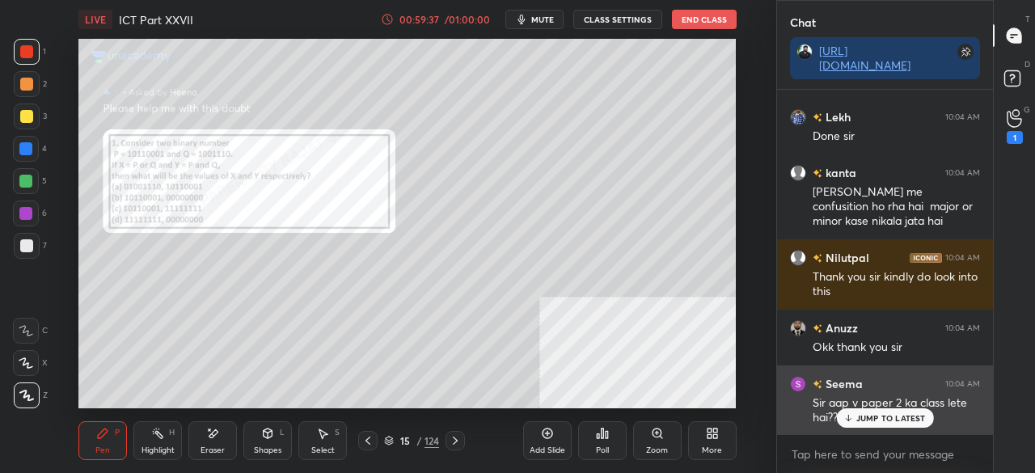
click at [894, 419] on p "JUMP TO LATEST" at bounding box center [891, 418] width 70 height 10
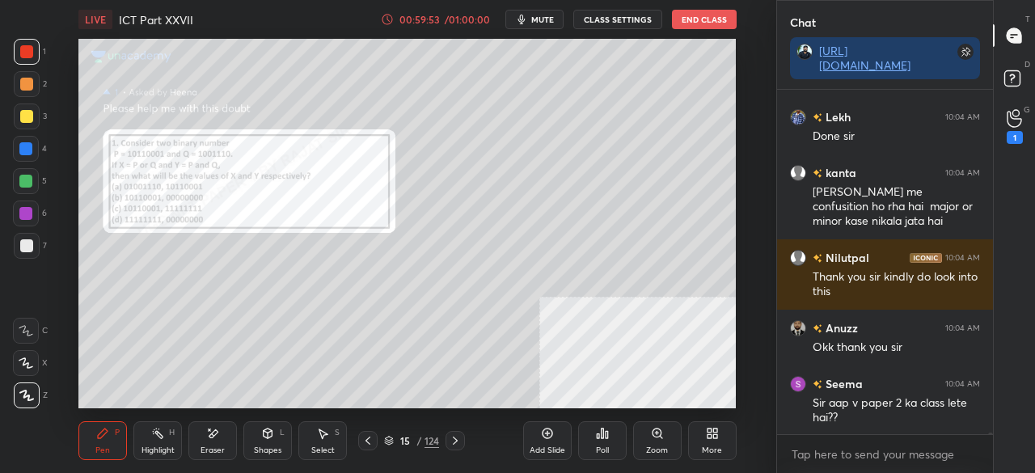
click at [27, 243] on div at bounding box center [26, 245] width 13 height 13
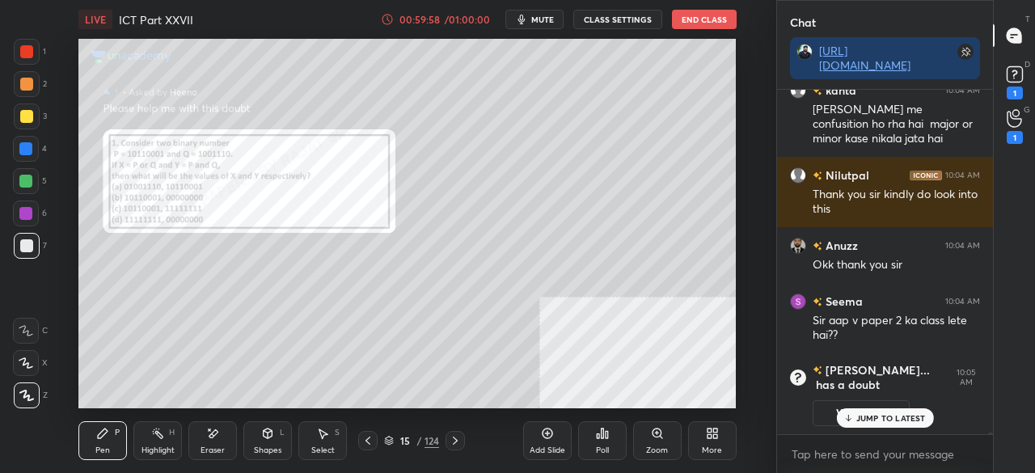
scroll to position [62407, 0]
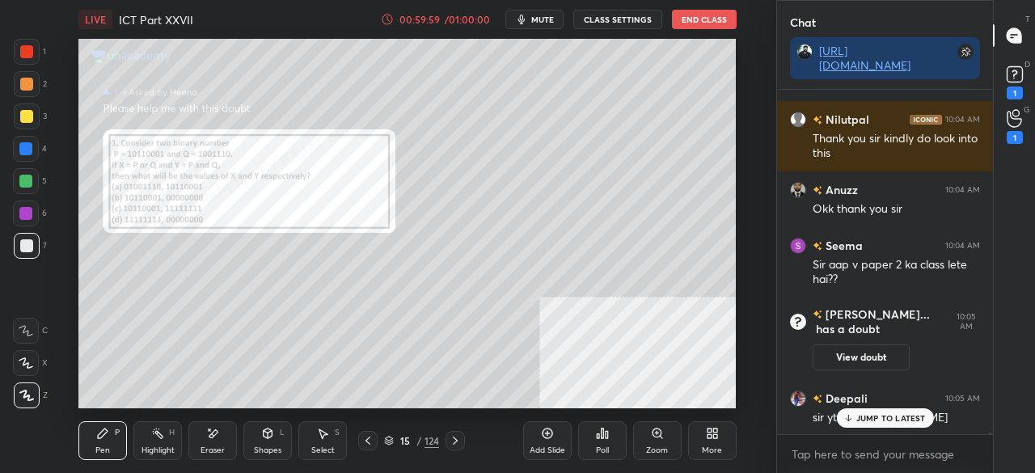
drag, startPoint x: 897, startPoint y: 421, endPoint x: 862, endPoint y: 409, distance: 37.6
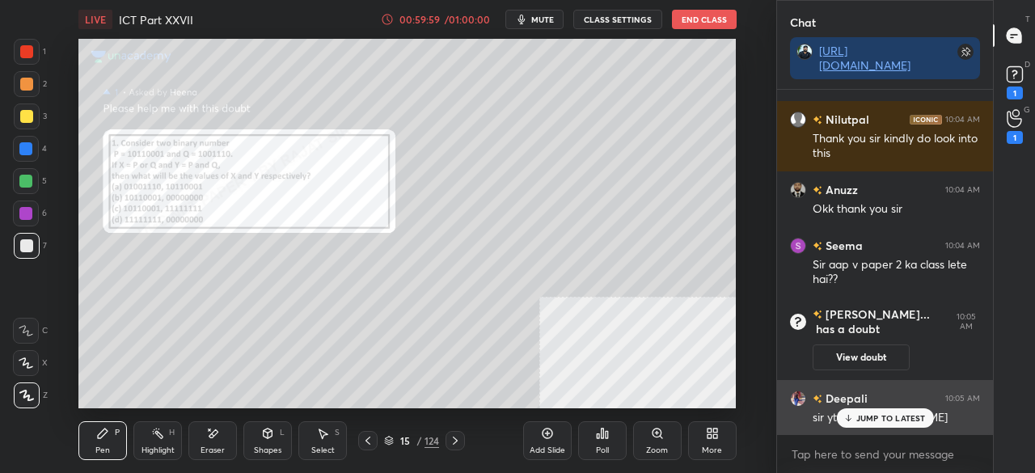
click at [897, 421] on p "JUMP TO LATEST" at bounding box center [891, 418] width 70 height 10
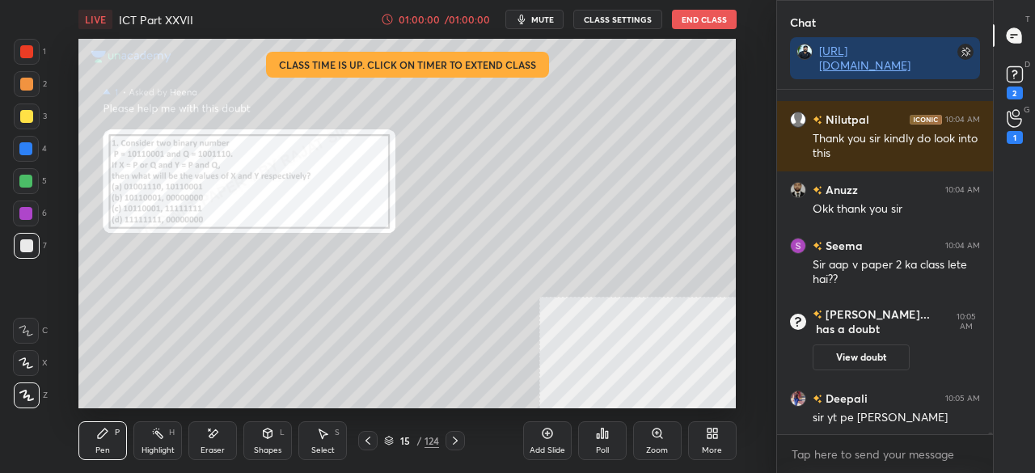
scroll to position [62477, 0]
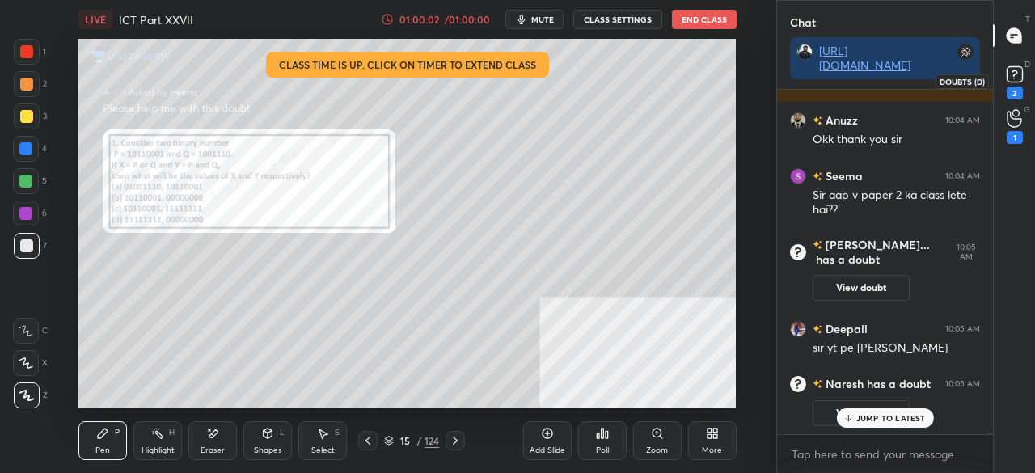
click at [1020, 78] on rect at bounding box center [1014, 74] width 15 height 15
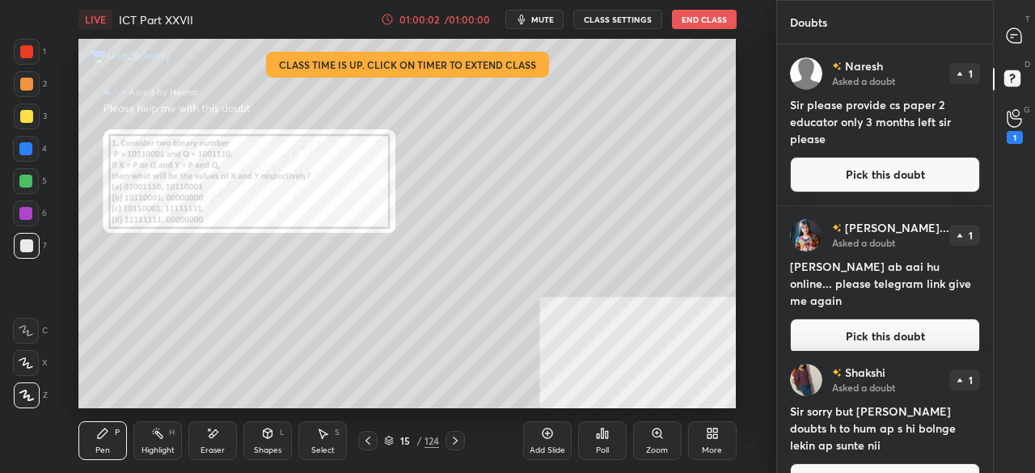
click at [910, 163] on button "Pick this doubt" at bounding box center [885, 175] width 190 height 36
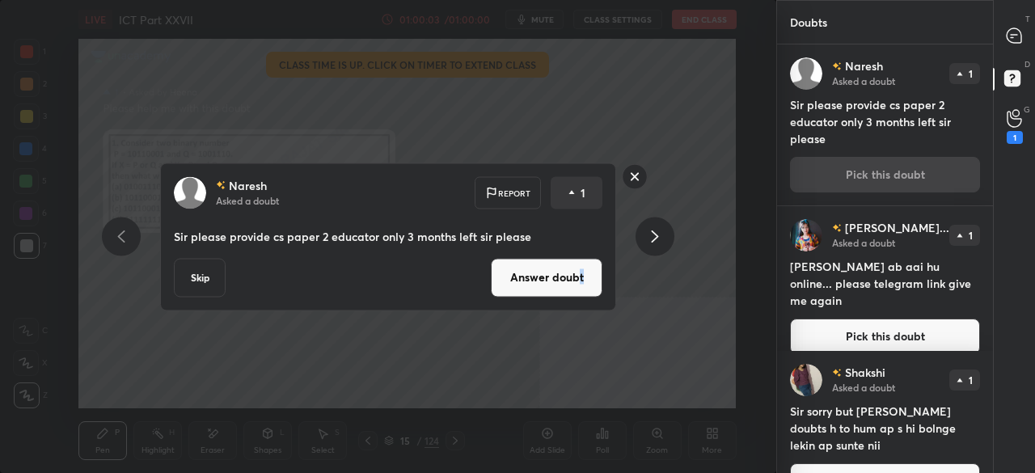
click at [578, 282] on button "Answer doubt" at bounding box center [547, 277] width 112 height 39
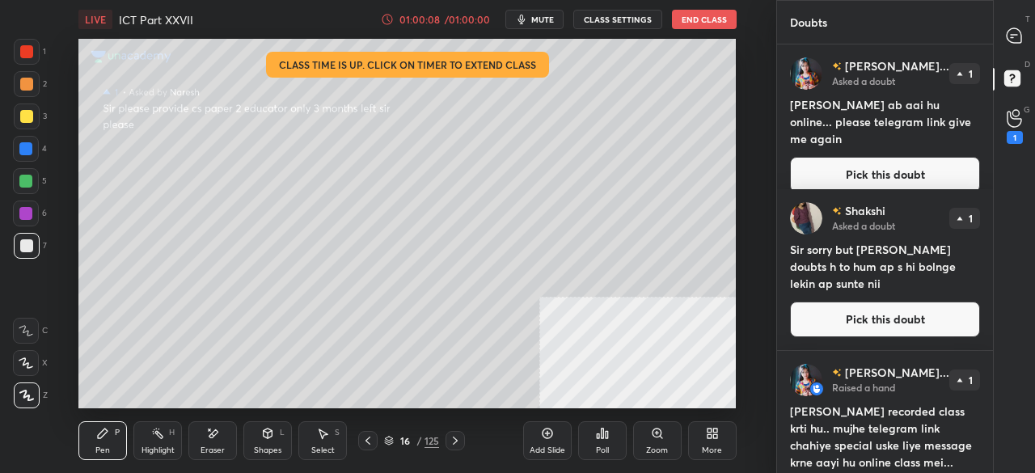
scroll to position [574, 0]
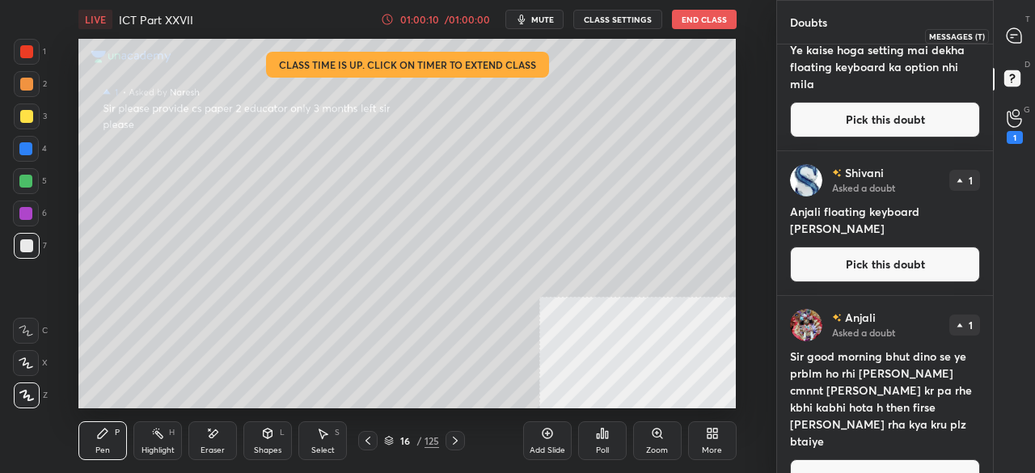
click at [1012, 28] on icon at bounding box center [1014, 35] width 15 height 15
click at [1015, 28] on icon at bounding box center [1014, 35] width 15 height 15
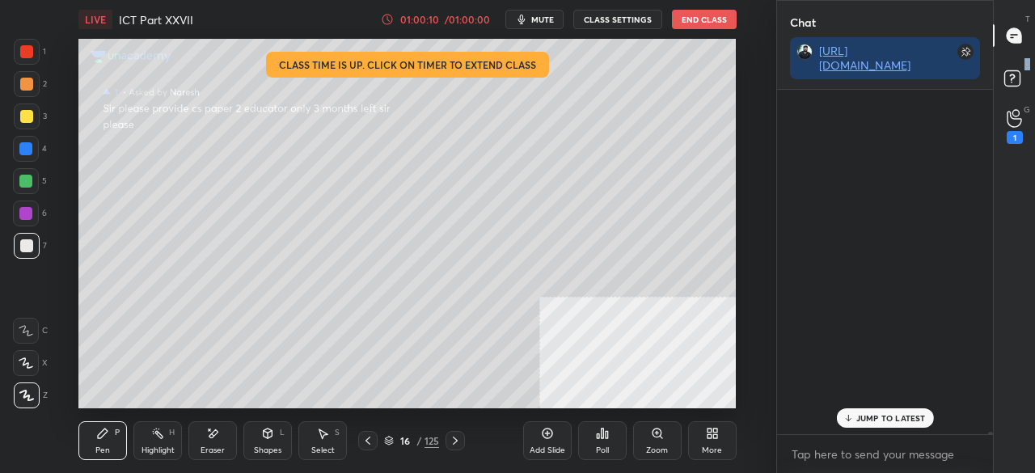
scroll to position [340, 211]
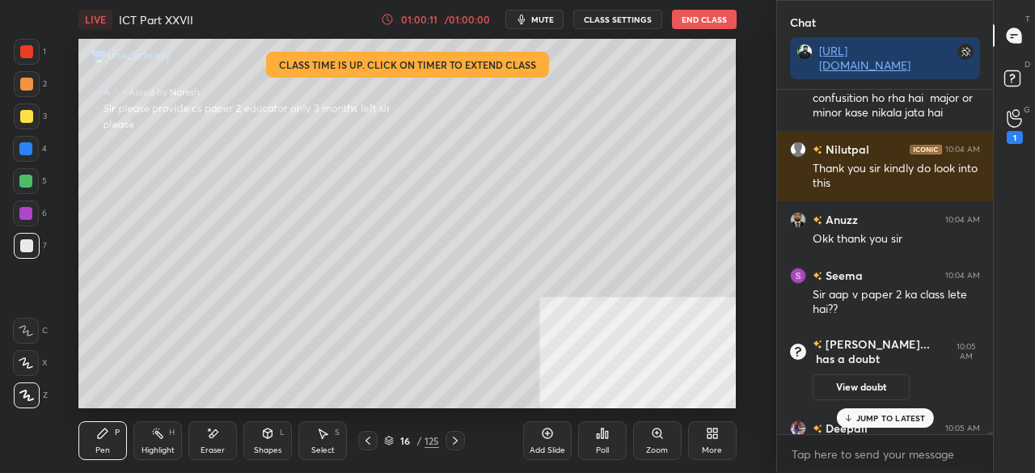
click at [683, 14] on button "End Class" at bounding box center [704, 19] width 65 height 19
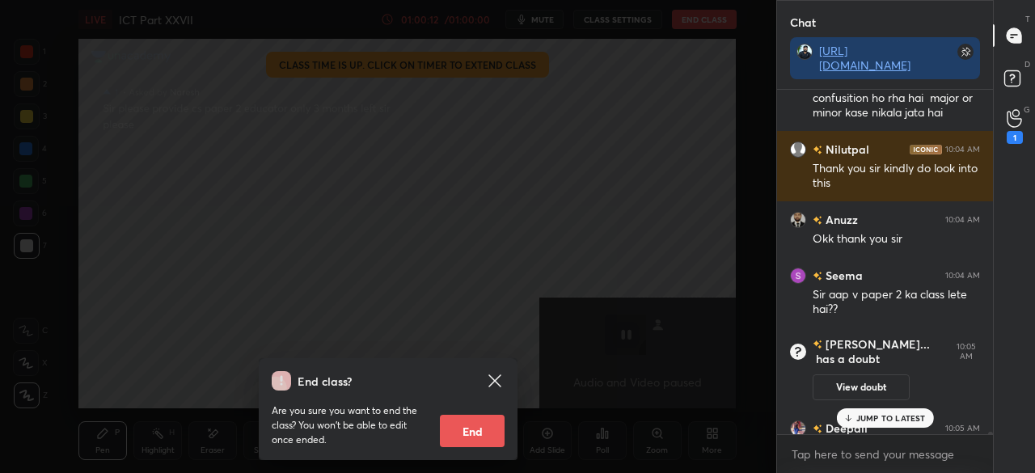
click at [480, 429] on button "End" at bounding box center [472, 431] width 65 height 32
type textarea "x"
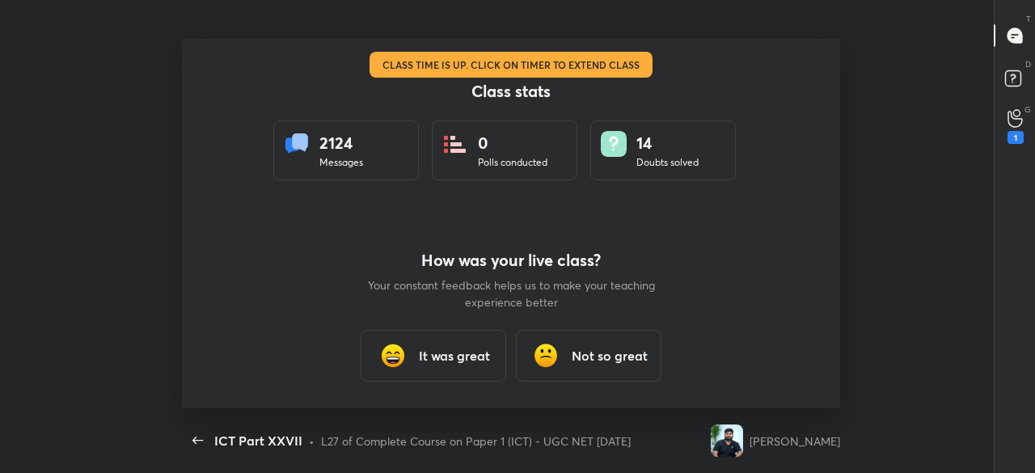
scroll to position [369, 907]
